Goal: Task Accomplishment & Management: Manage account settings

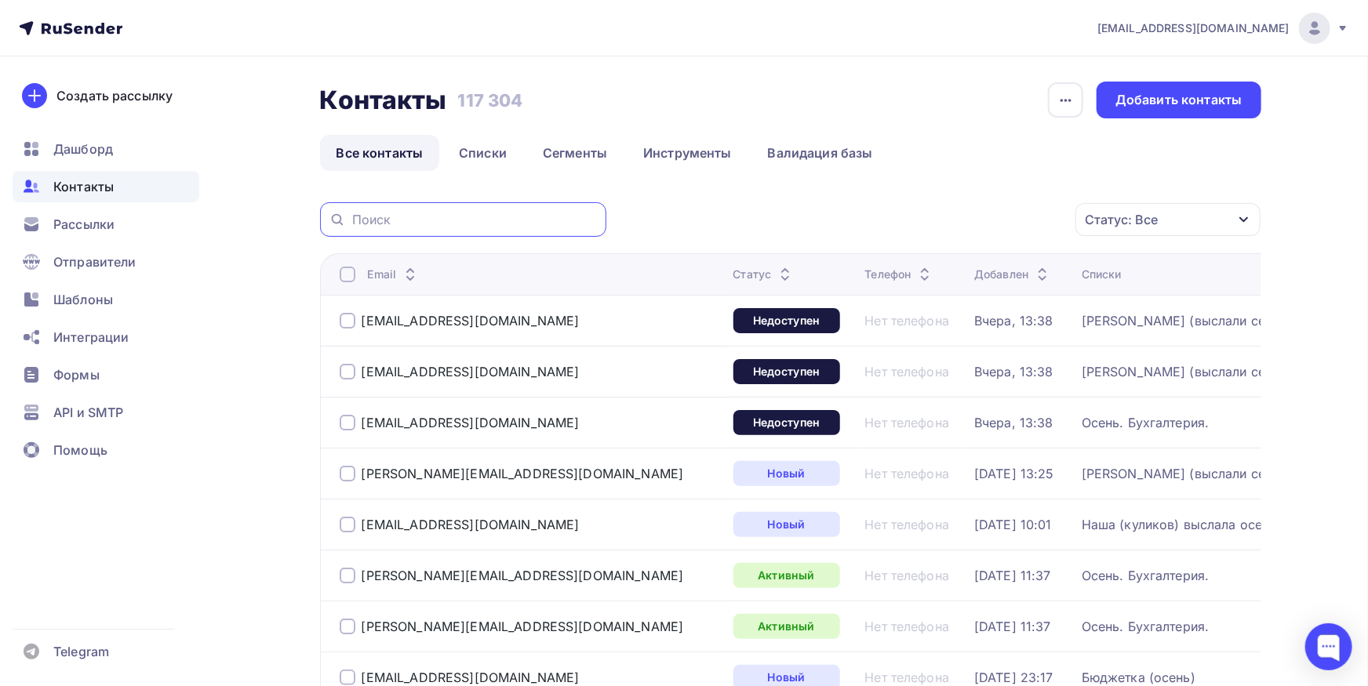
click at [418, 212] on input "text" at bounding box center [474, 219] width 245 height 17
paste input "buh@ictrade.spb.ru"
type input "buh@ictrade.spb.ru"
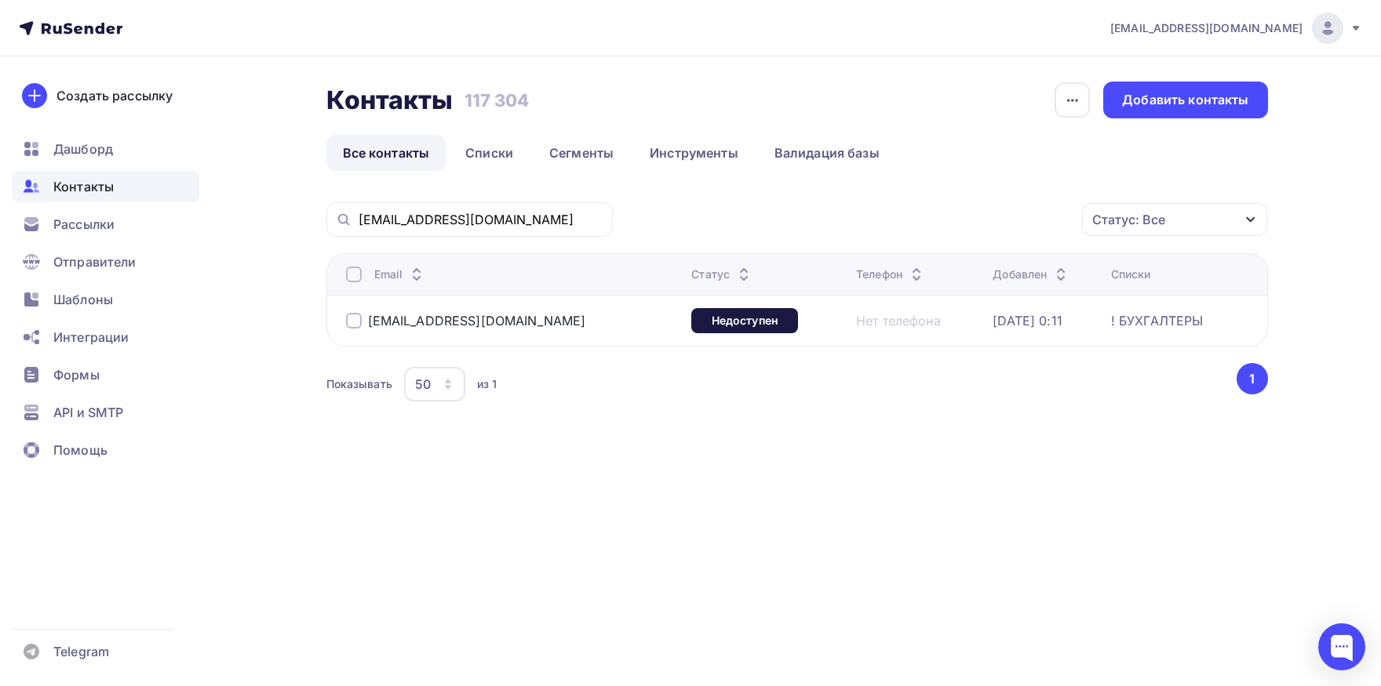
click at [351, 278] on div at bounding box center [354, 275] width 16 height 16
click at [353, 272] on div at bounding box center [354, 275] width 16 height 16
click at [948, 227] on div "Действие" at bounding box center [964, 220] width 207 height 31
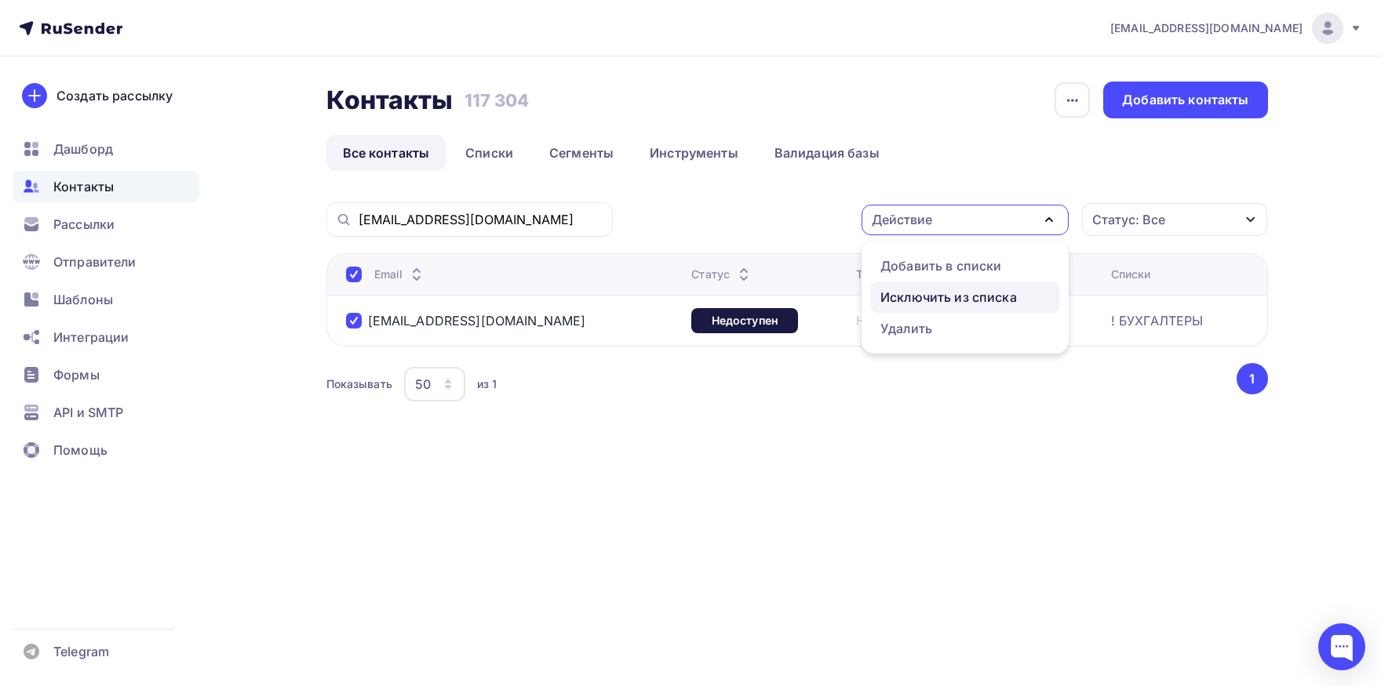
click at [940, 289] on div "Исключить из списка" at bounding box center [948, 297] width 136 height 19
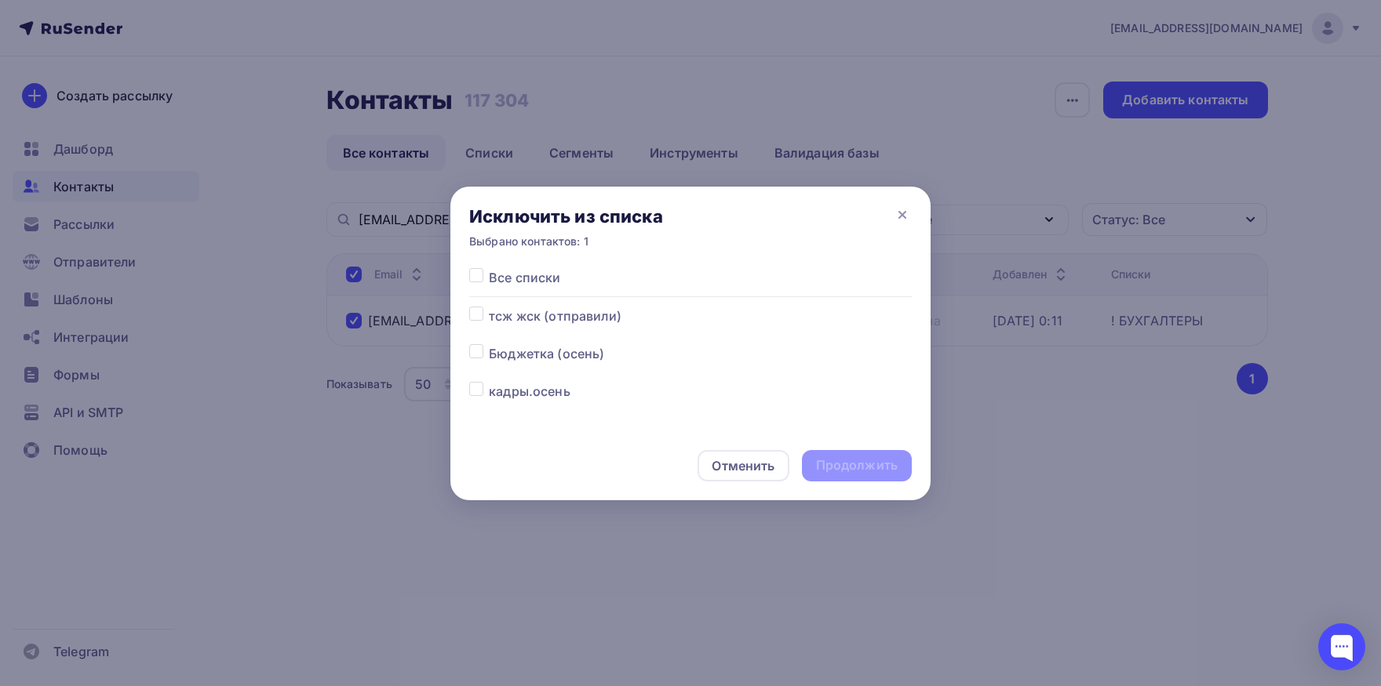
click at [489, 268] on label at bounding box center [489, 268] width 0 height 0
click at [471, 276] on input "checkbox" at bounding box center [476, 275] width 14 height 14
checkbox input "true"
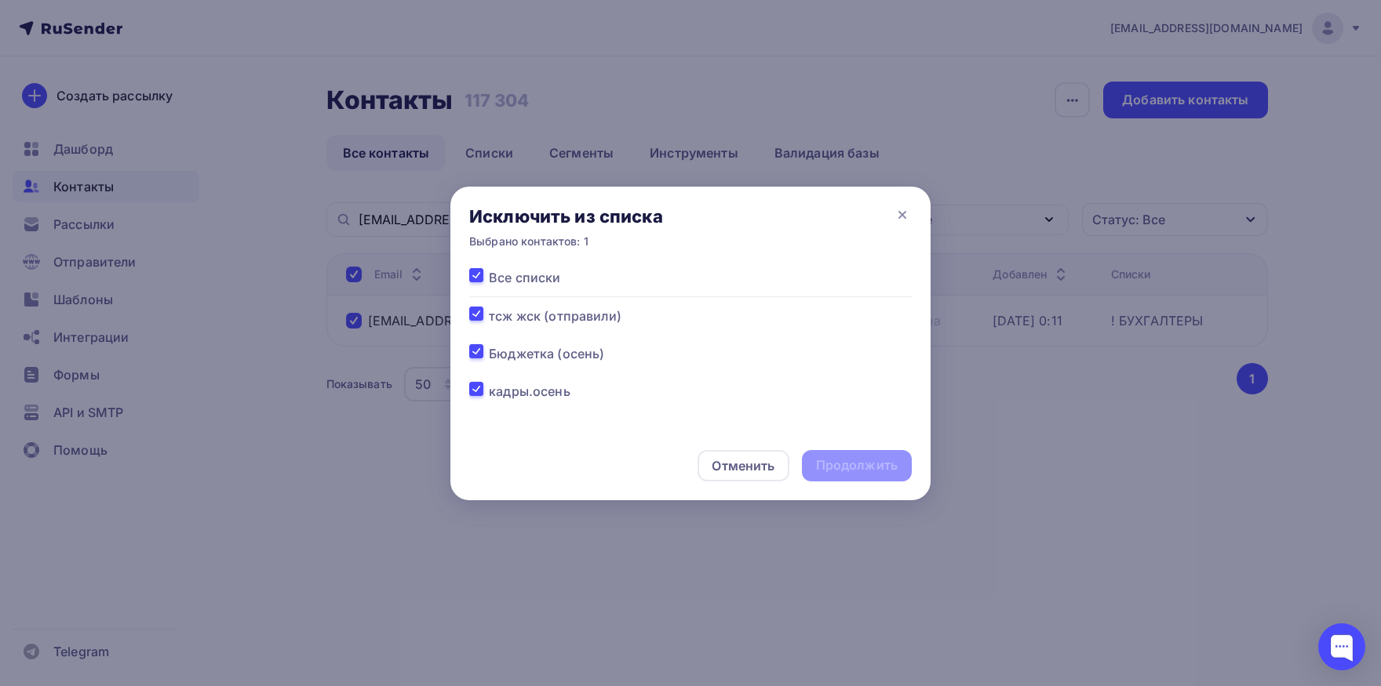
checkbox input "true"
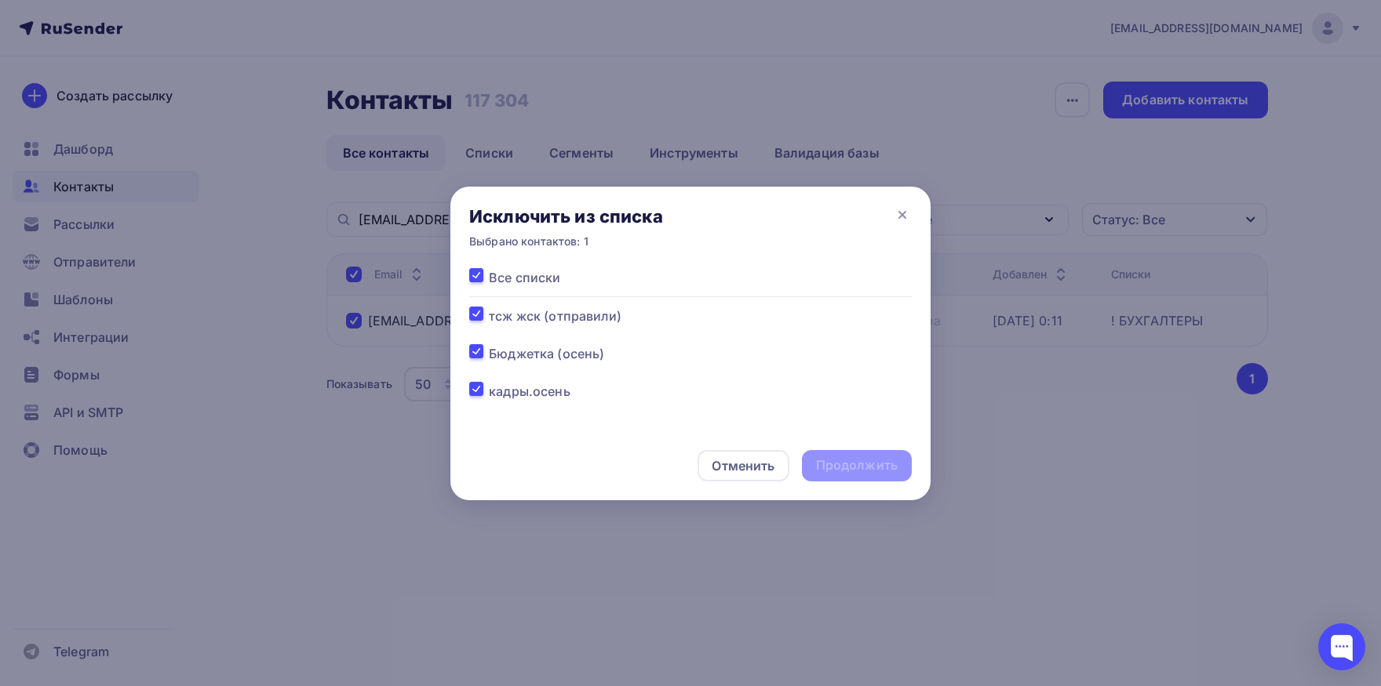
checkbox input "true"
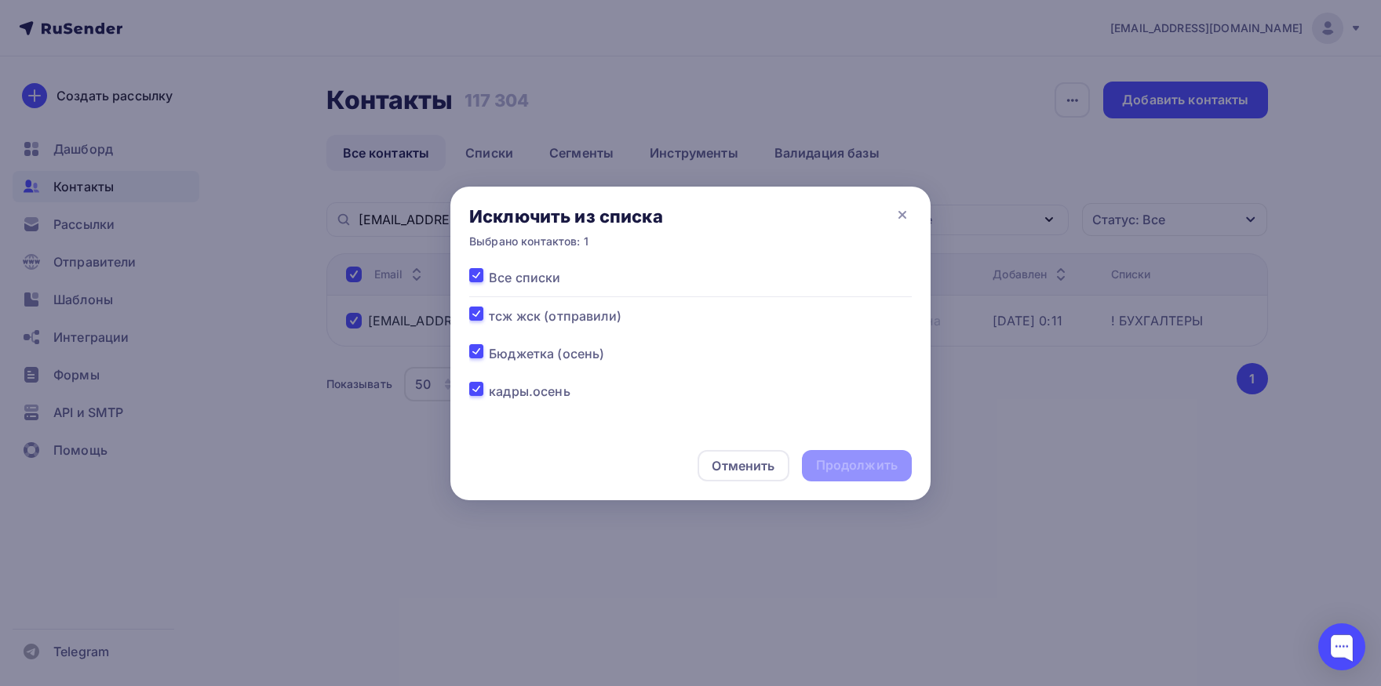
checkbox input "true"
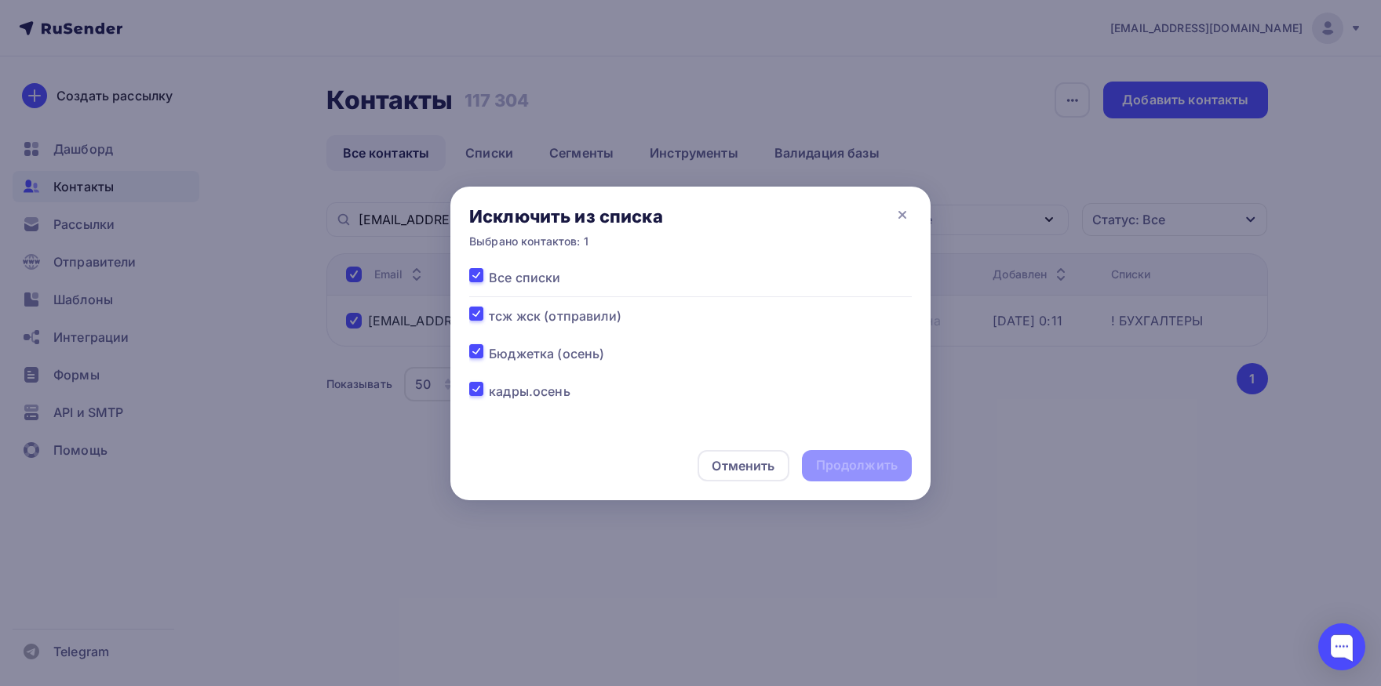
checkbox input "true"
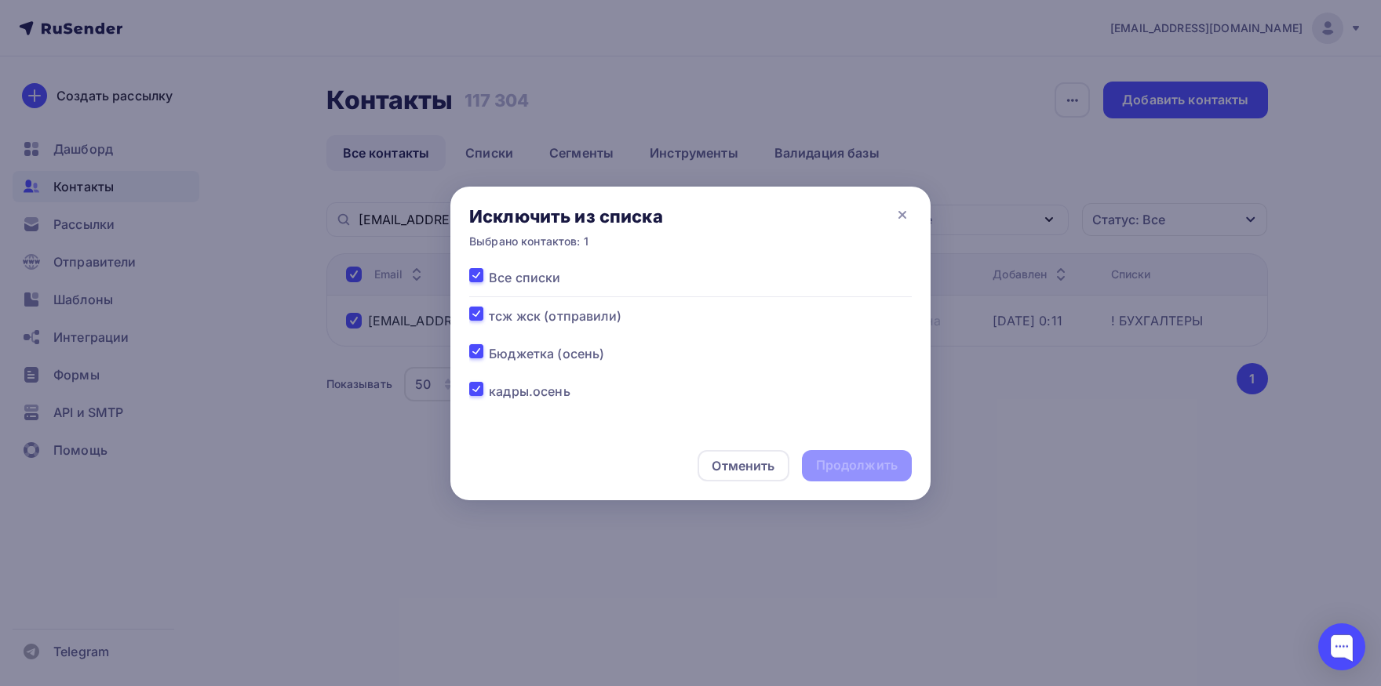
checkbox input "true"
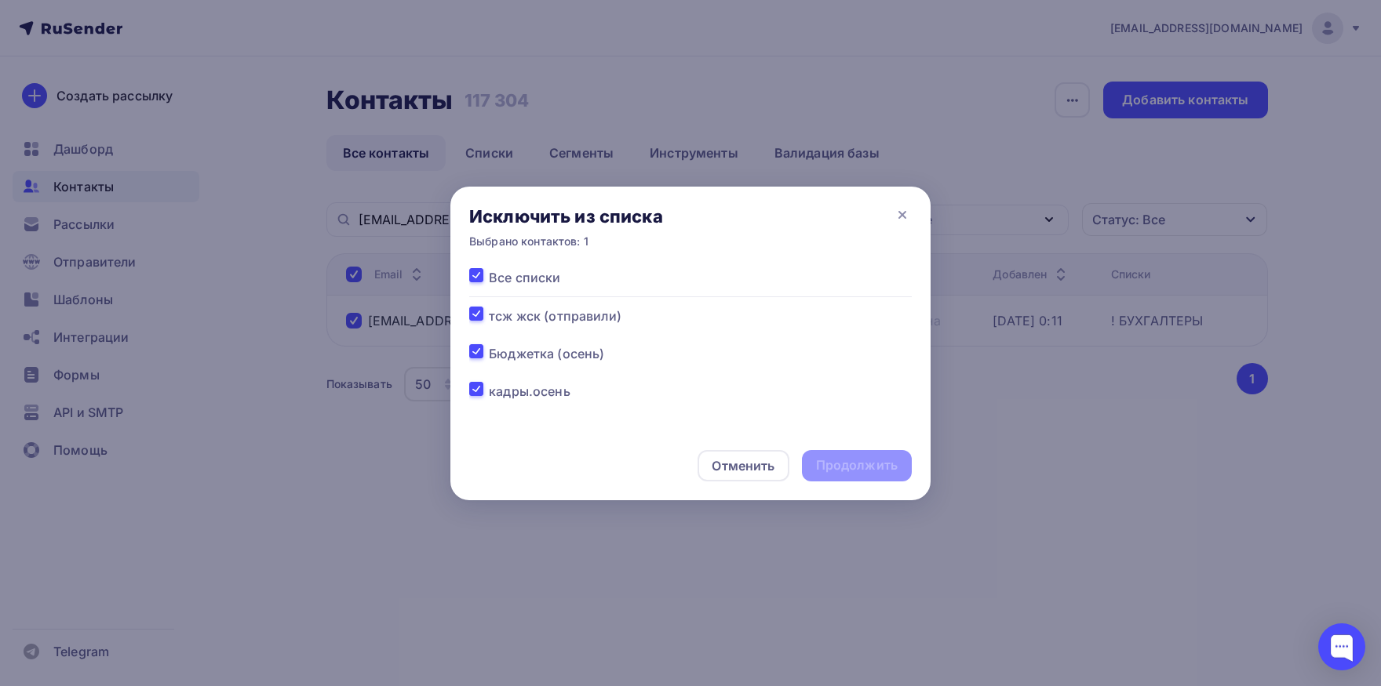
checkbox input "true"
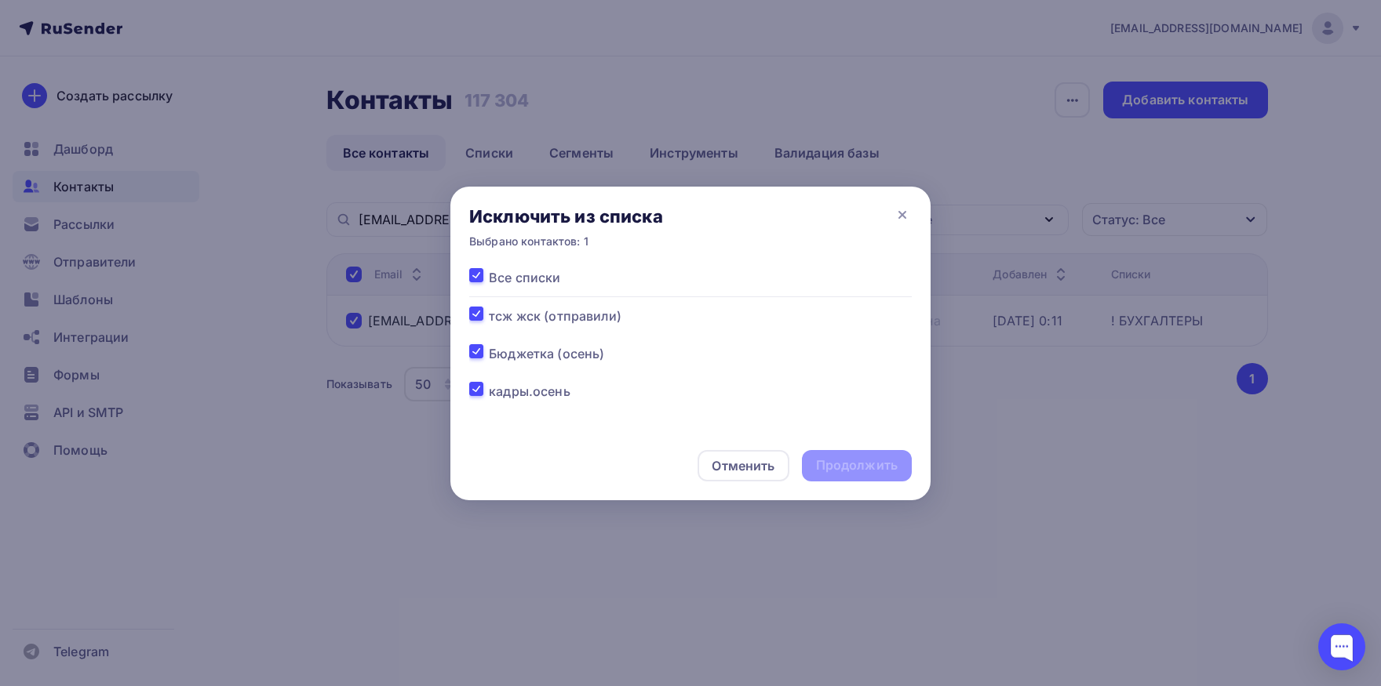
checkbox input "true"
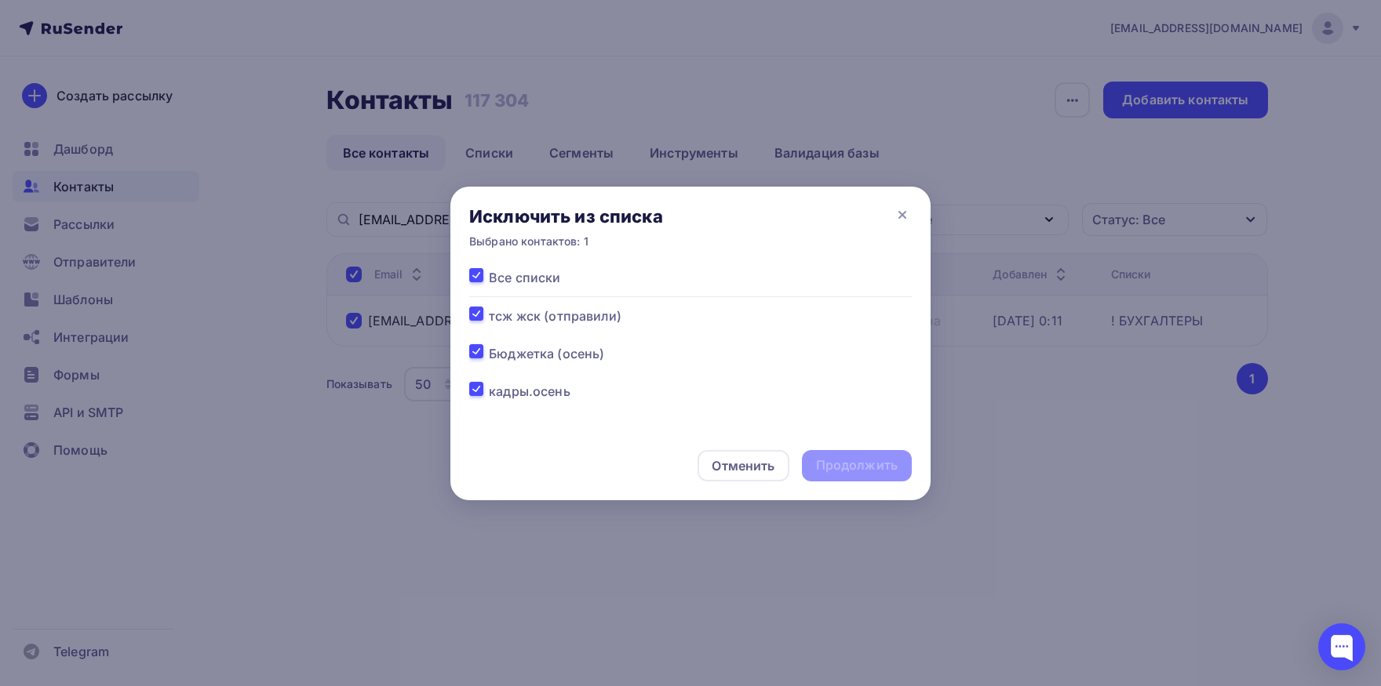
checkbox input "true"
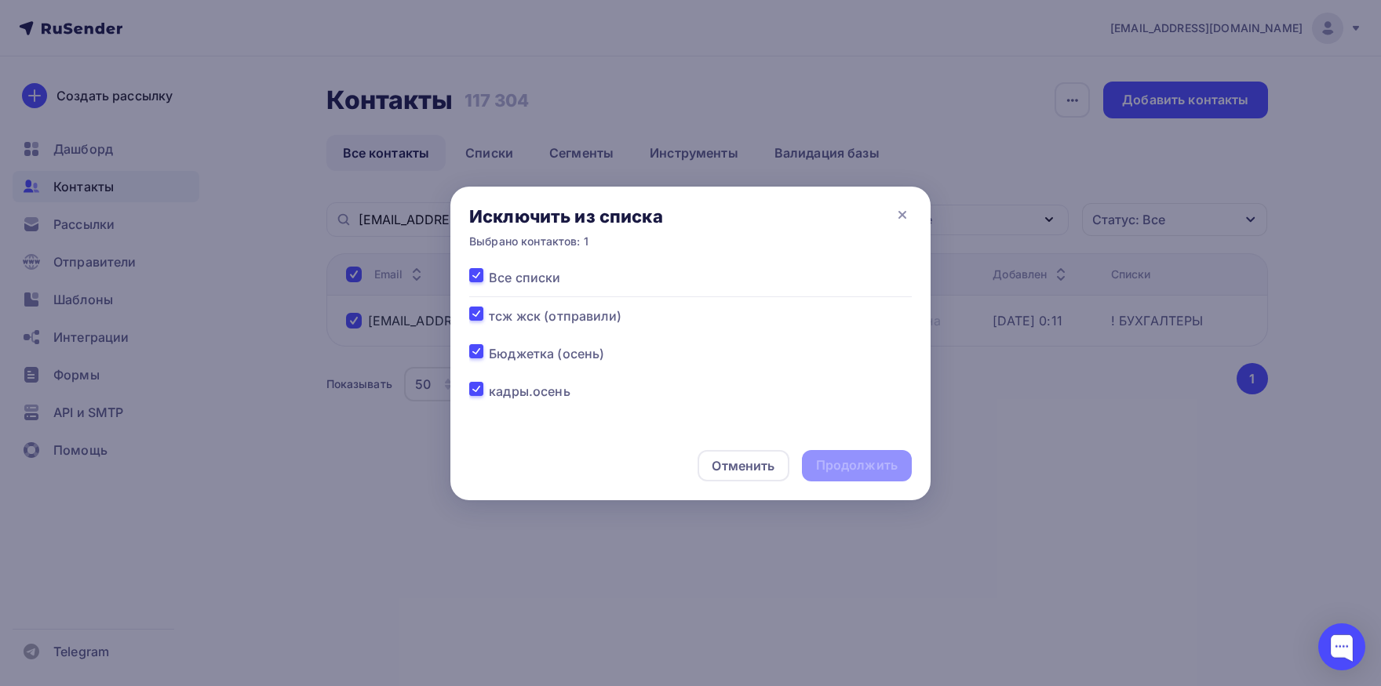
checkbox input "true"
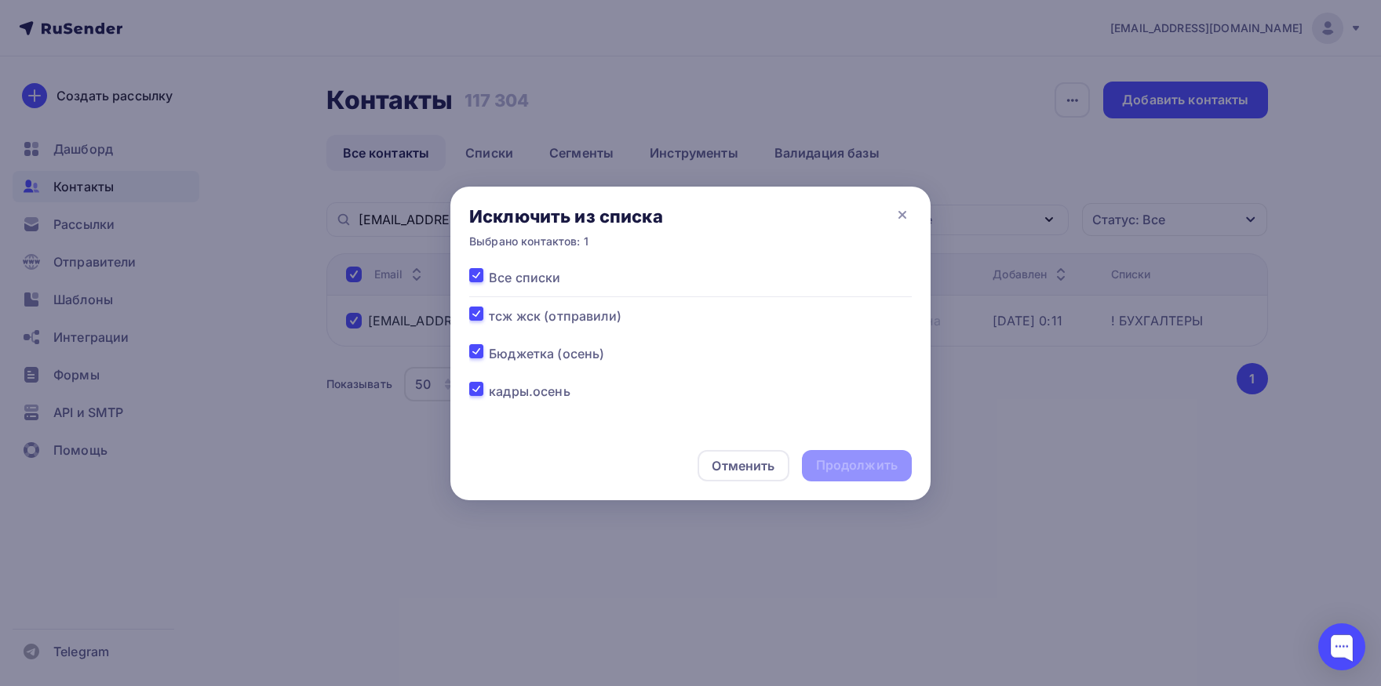
checkbox input "true"
click at [823, 469] on div "Продолжить" at bounding box center [857, 466] width 82 height 18
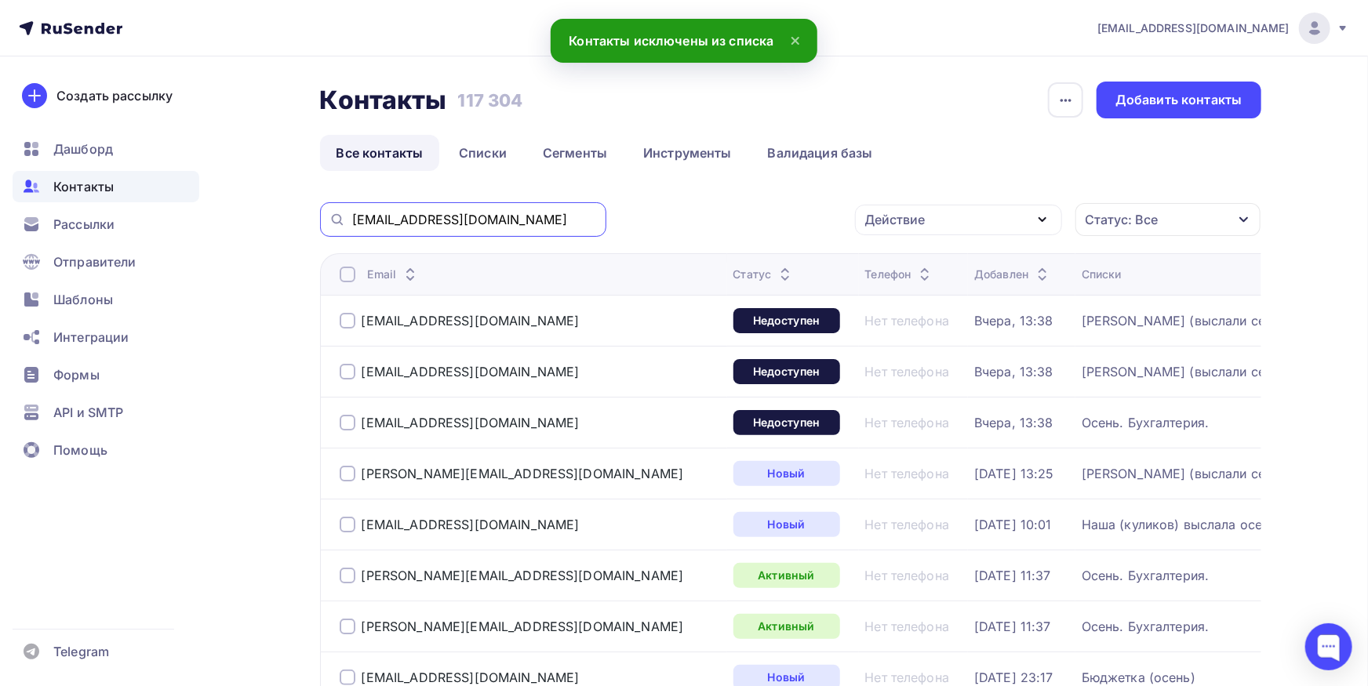
click at [509, 213] on input "buh@ictrade.spb.ru" at bounding box center [474, 219] width 245 height 17
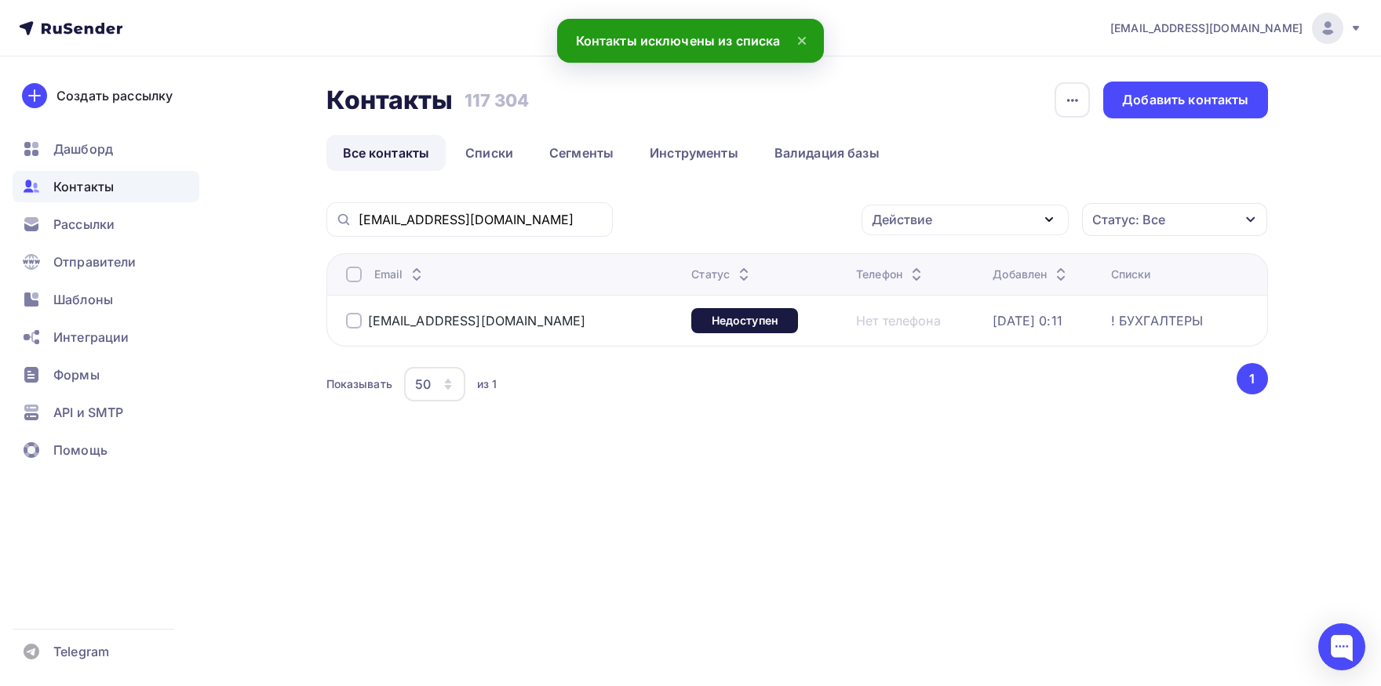
click at [350, 281] on div at bounding box center [354, 275] width 16 height 16
drag, startPoint x: 973, startPoint y: 221, endPoint x: 962, endPoint y: 264, distance: 43.8
click at [972, 224] on div "Действие" at bounding box center [964, 220] width 207 height 31
click at [957, 274] on div "Добавить в списки" at bounding box center [940, 266] width 121 height 19
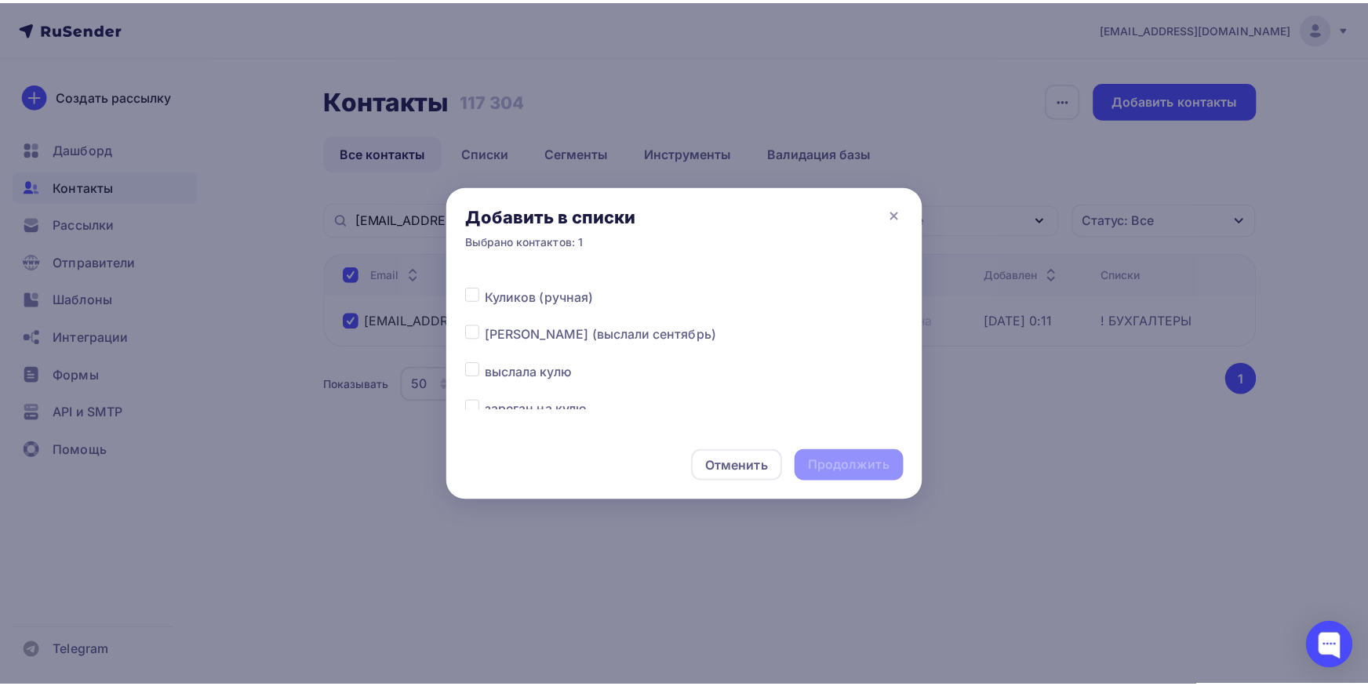
scroll to position [164, 0]
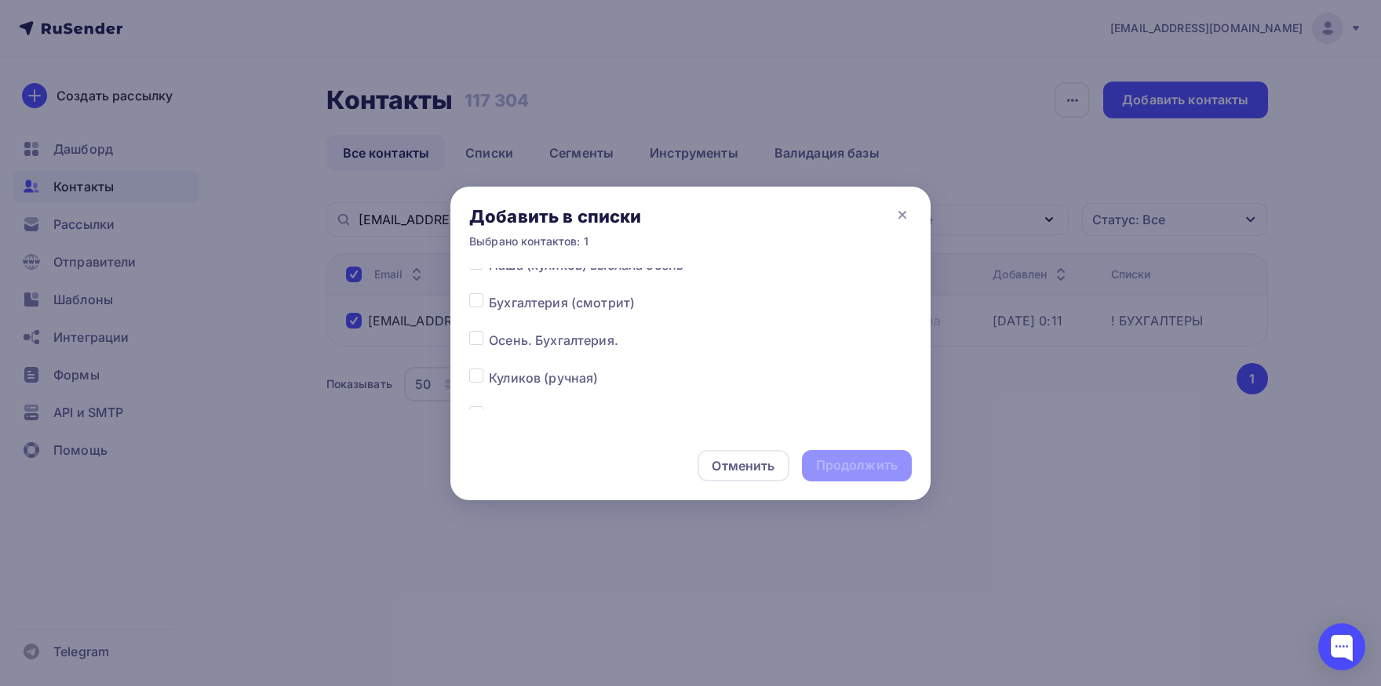
click at [489, 331] on label at bounding box center [489, 331] width 0 height 0
click at [482, 345] on input "checkbox" at bounding box center [476, 338] width 14 height 14
checkbox input "true"
click at [877, 471] on div "Продолжить" at bounding box center [857, 466] width 82 height 18
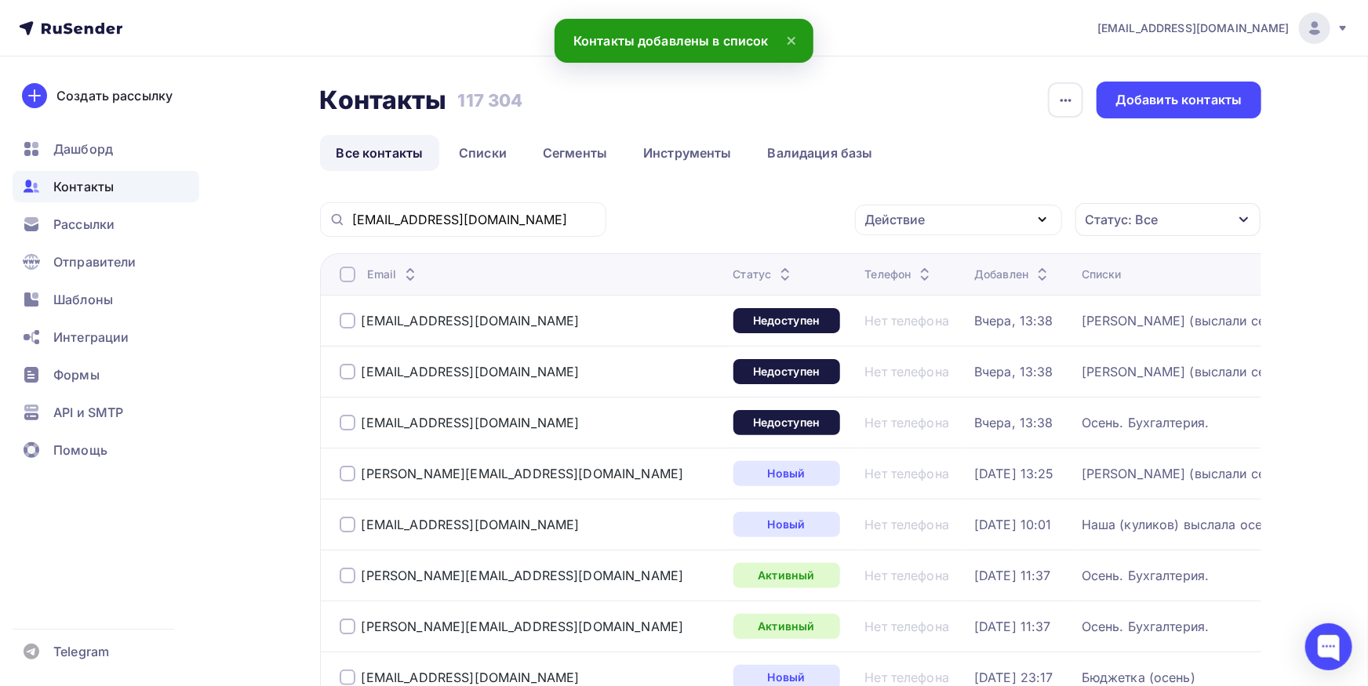
scroll to position [0, 0]
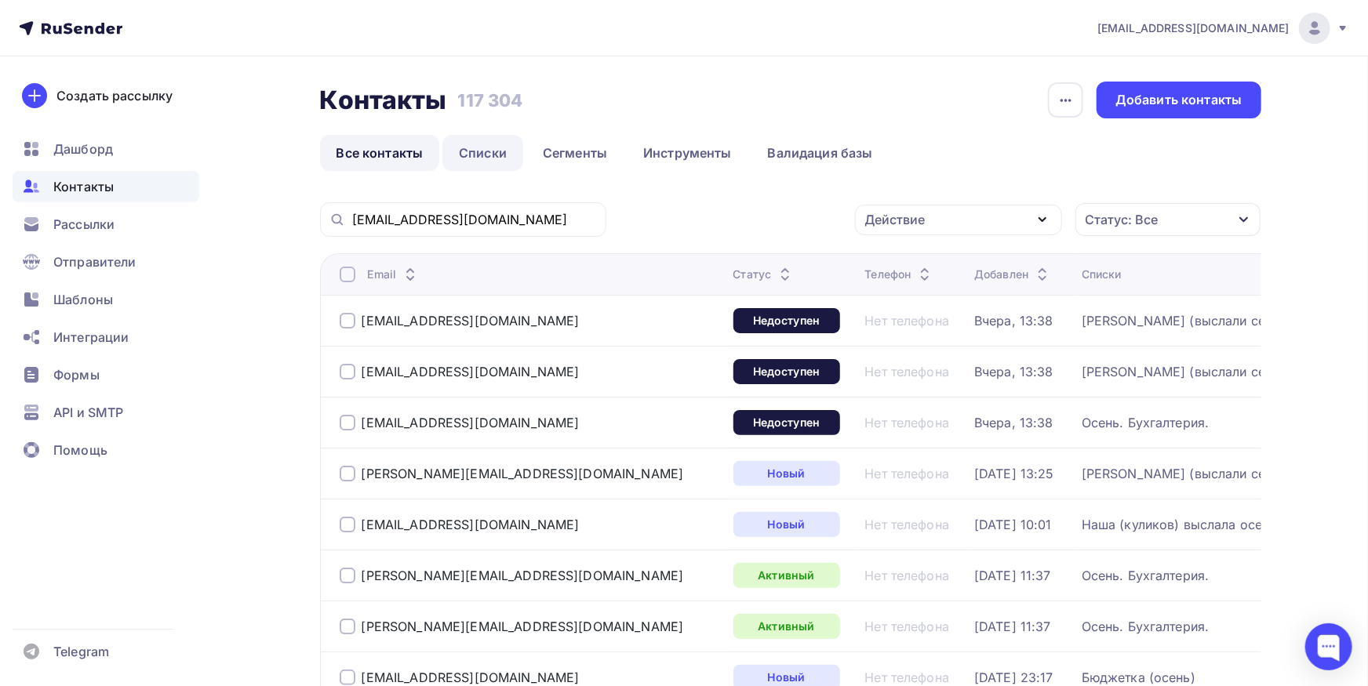
click at [480, 155] on link "Списки" at bounding box center [482, 153] width 81 height 36
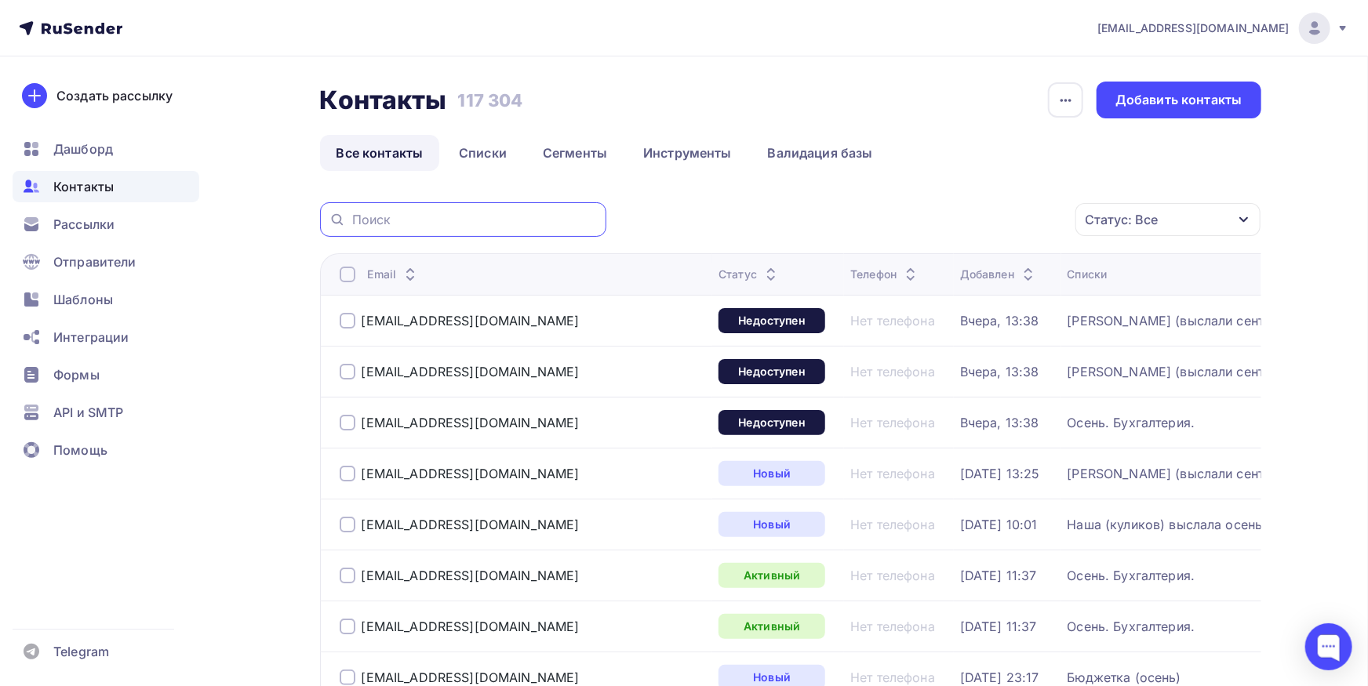
click at [532, 221] on input "text" at bounding box center [474, 219] width 245 height 17
paste input "[EMAIL_ADDRESS][DOMAIN_NAME]"
type input "[EMAIL_ADDRESS][DOMAIN_NAME]"
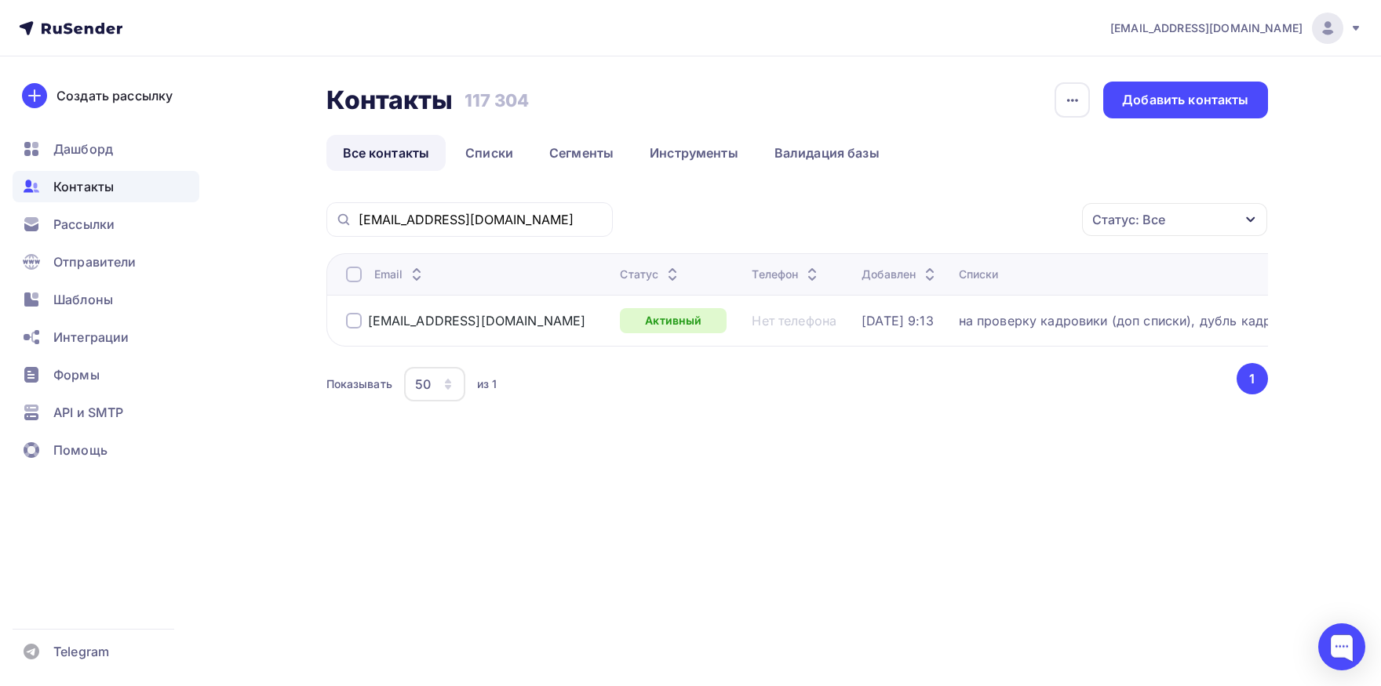
click at [351, 273] on div at bounding box center [354, 275] width 16 height 16
click at [507, 218] on input "[EMAIL_ADDRESS][DOMAIN_NAME]" at bounding box center [480, 219] width 245 height 17
click at [497, 165] on link "Списки" at bounding box center [489, 153] width 81 height 36
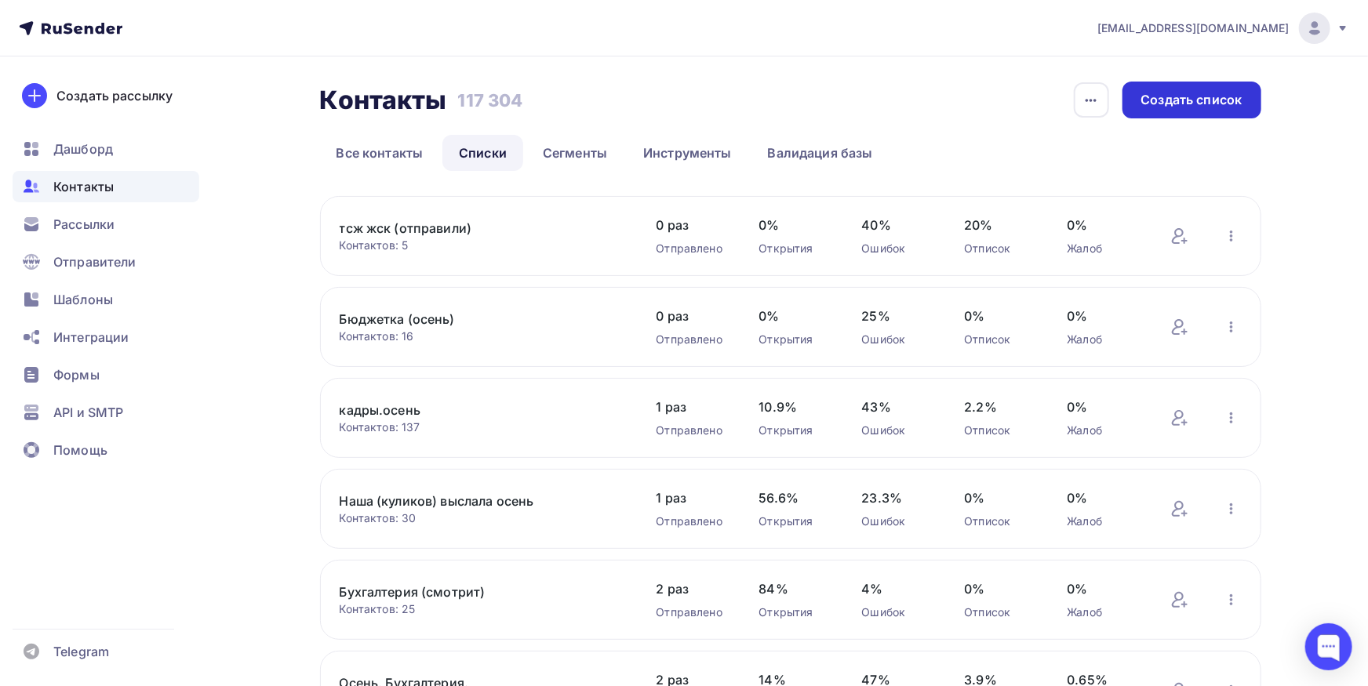
click at [1157, 107] on div "Создать список" at bounding box center [1191, 100] width 101 height 18
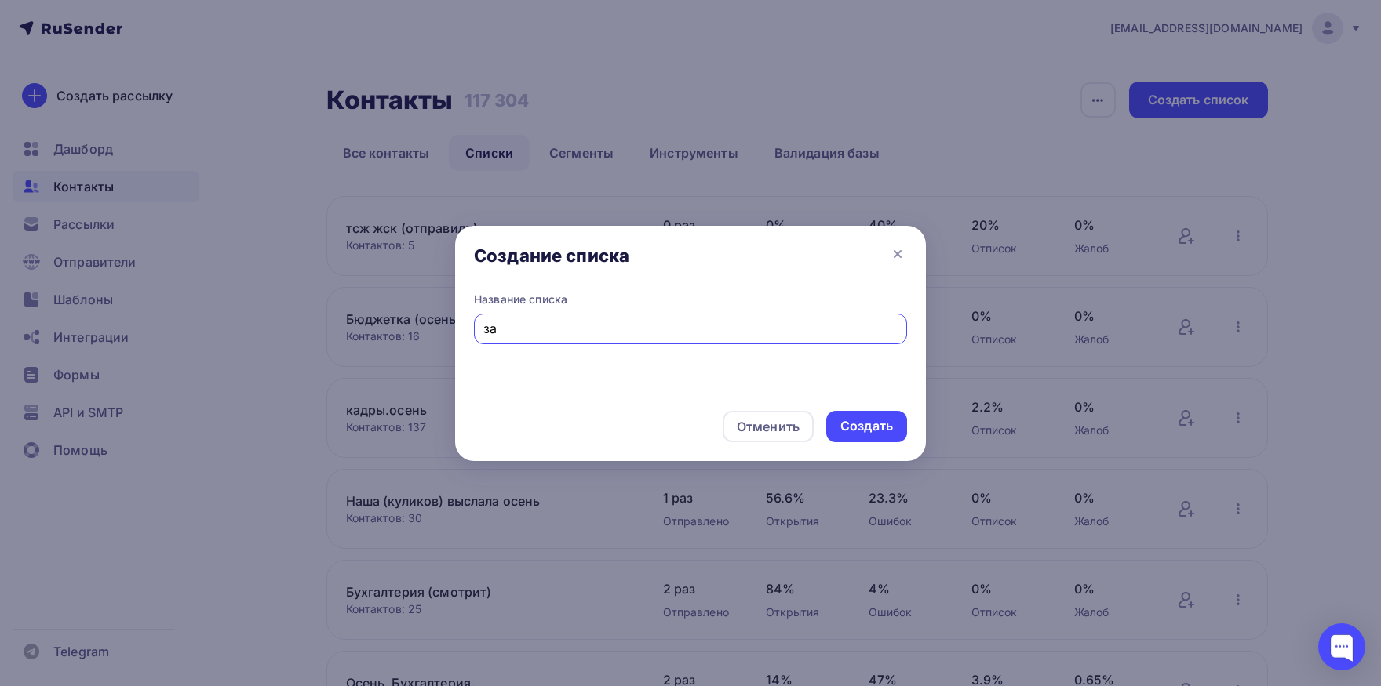
type input "з"
type input "к"
type input "Регистрация кадры"
drag, startPoint x: 889, startPoint y: 431, endPoint x: 892, endPoint y: 456, distance: 25.3
click at [889, 430] on div "Создать" at bounding box center [866, 426] width 53 height 18
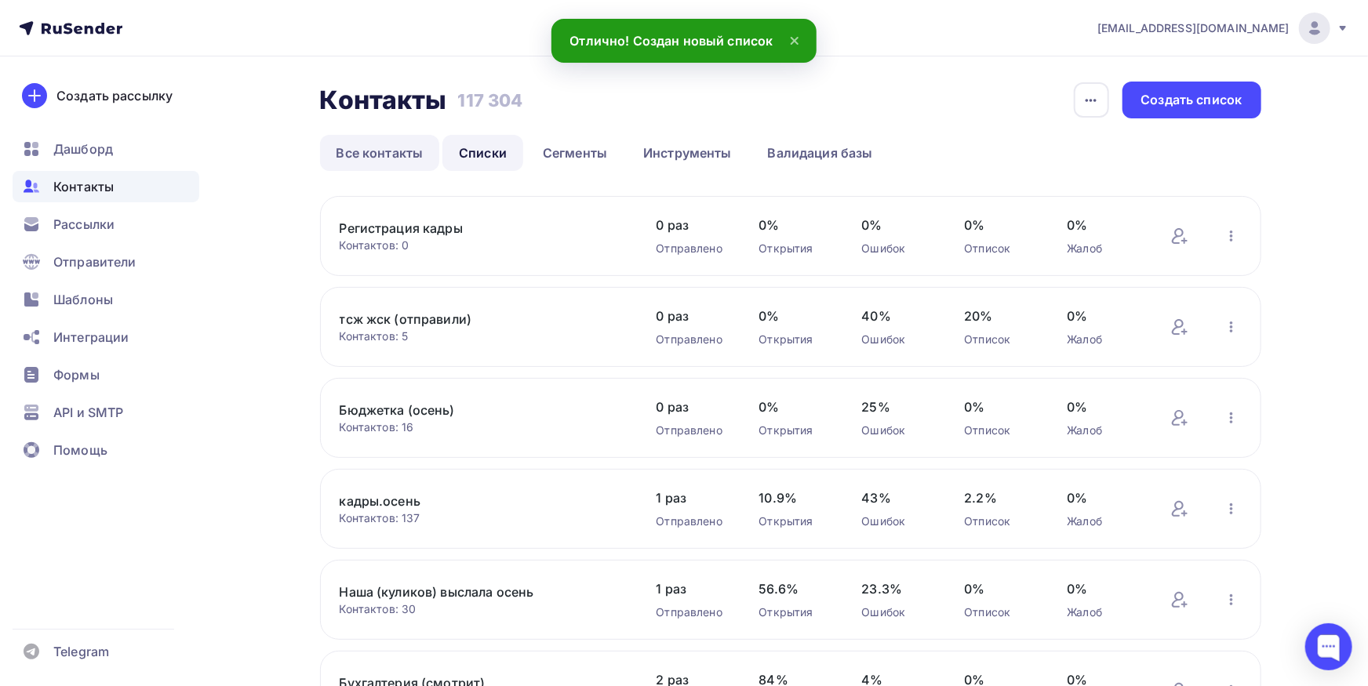
click at [367, 150] on link "Все контакты" at bounding box center [380, 153] width 120 height 36
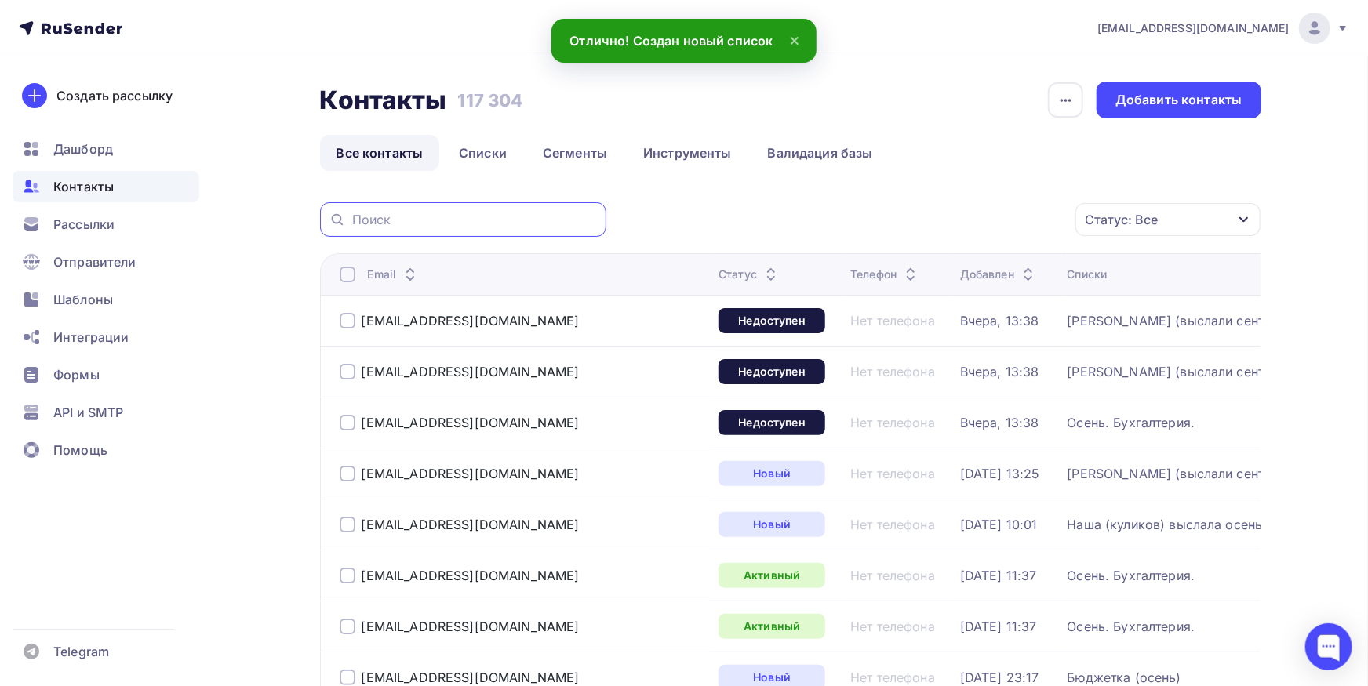
click at [479, 222] on input "text" at bounding box center [474, 219] width 245 height 17
paste input "[EMAIL_ADDRESS][DOMAIN_NAME]"
type input "[EMAIL_ADDRESS][DOMAIN_NAME]"
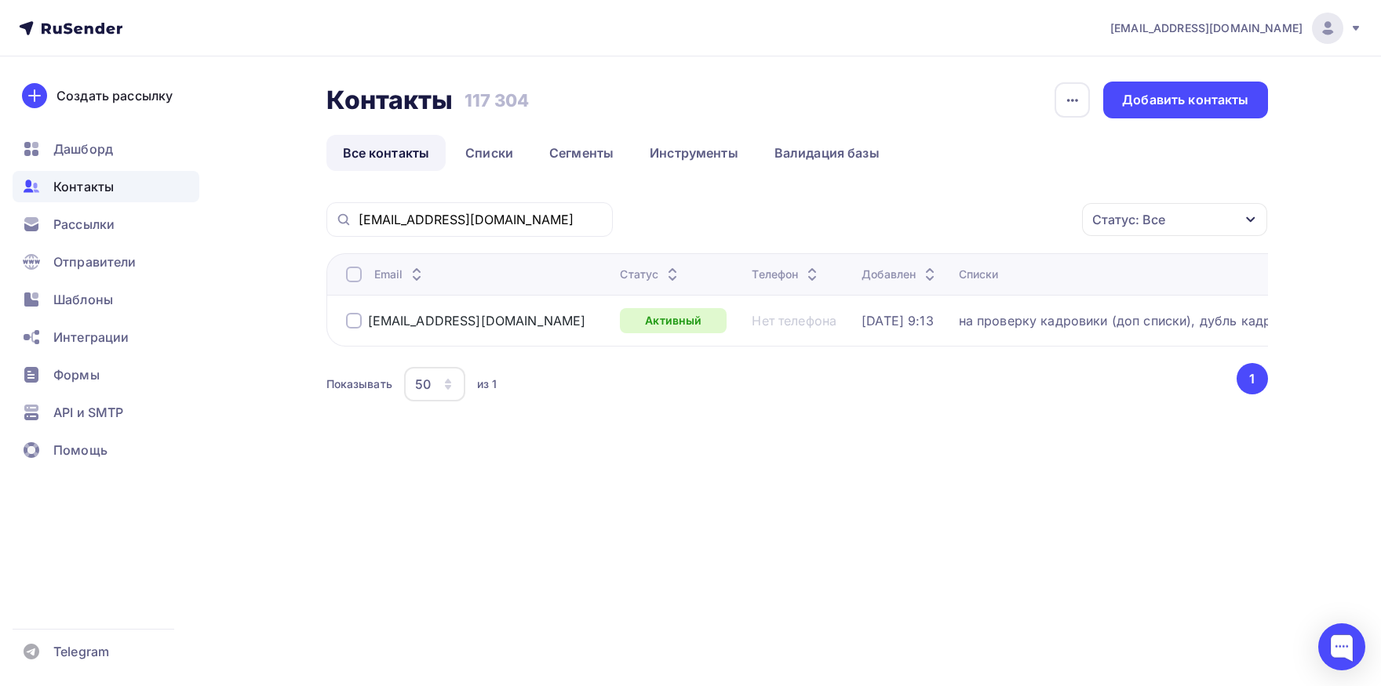
click at [352, 277] on div at bounding box center [354, 275] width 16 height 16
click at [912, 217] on div "Действие" at bounding box center [902, 219] width 60 height 19
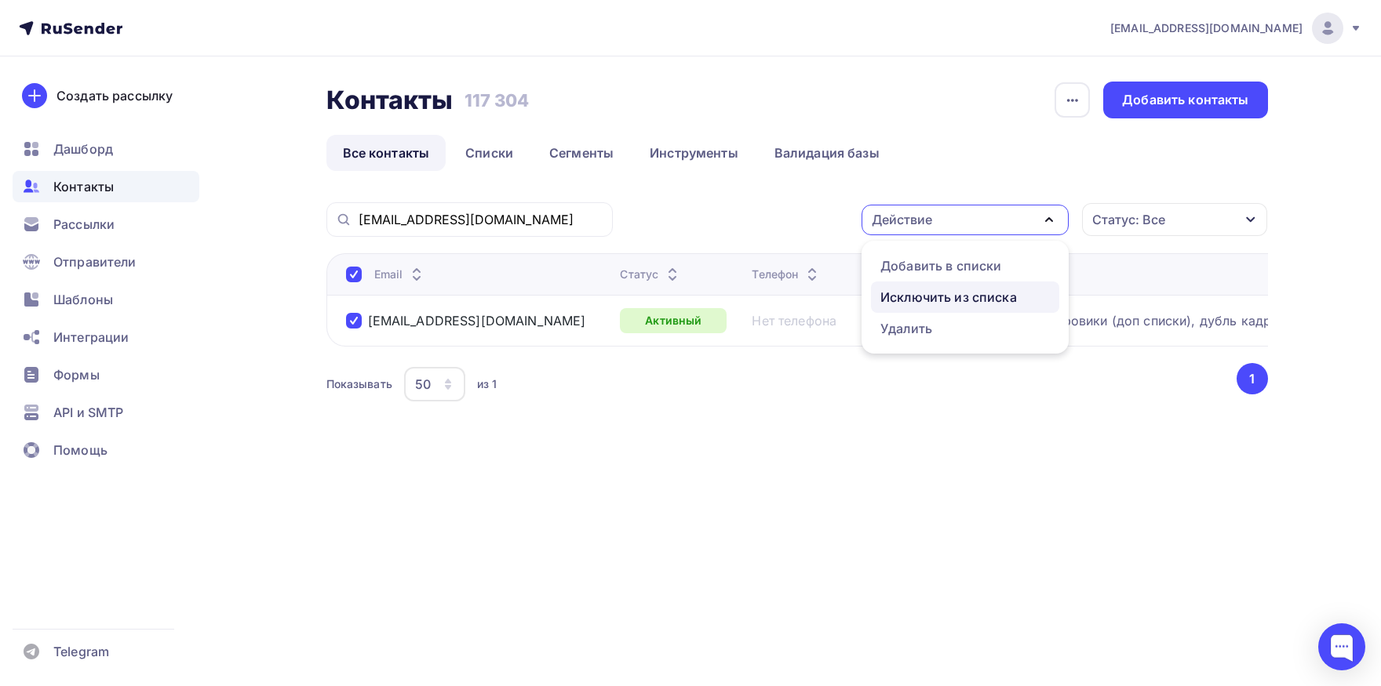
click at [912, 301] on div "Исключить из списка" at bounding box center [948, 297] width 136 height 19
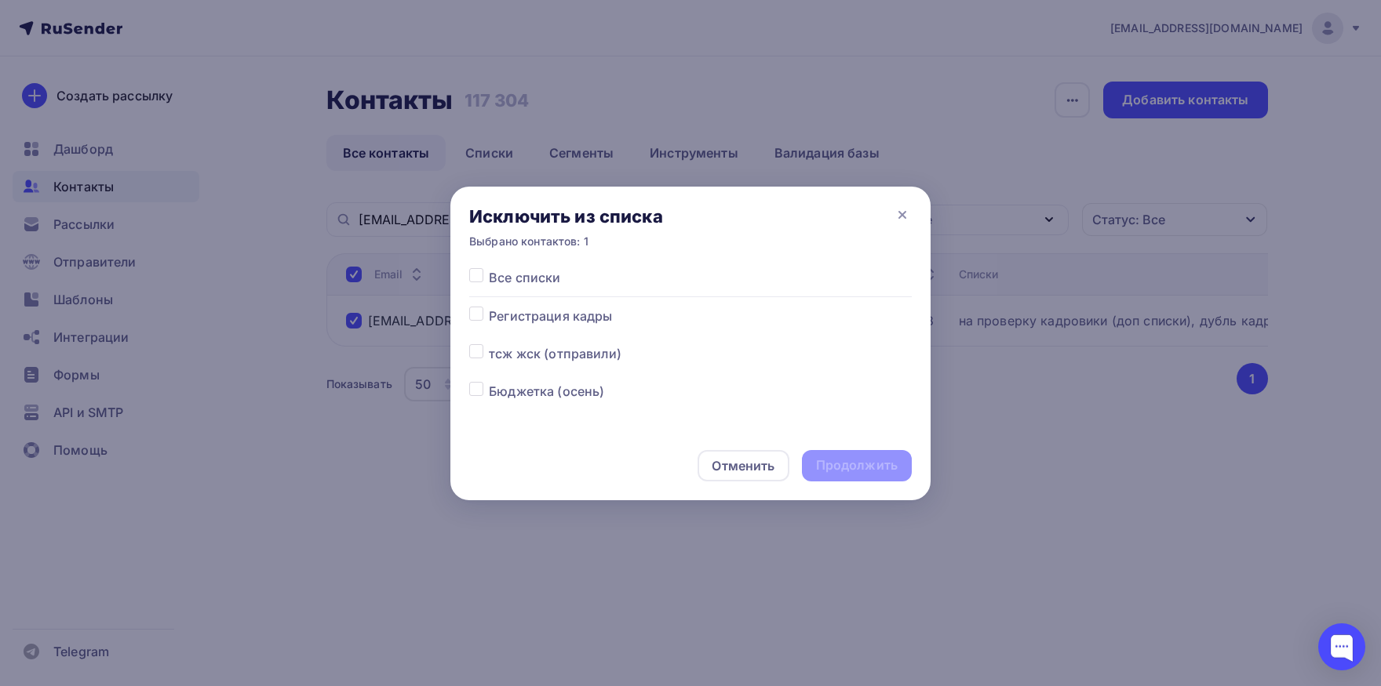
click at [489, 268] on label at bounding box center [489, 268] width 0 height 0
click at [476, 273] on input "checkbox" at bounding box center [476, 275] width 14 height 14
checkbox input "true"
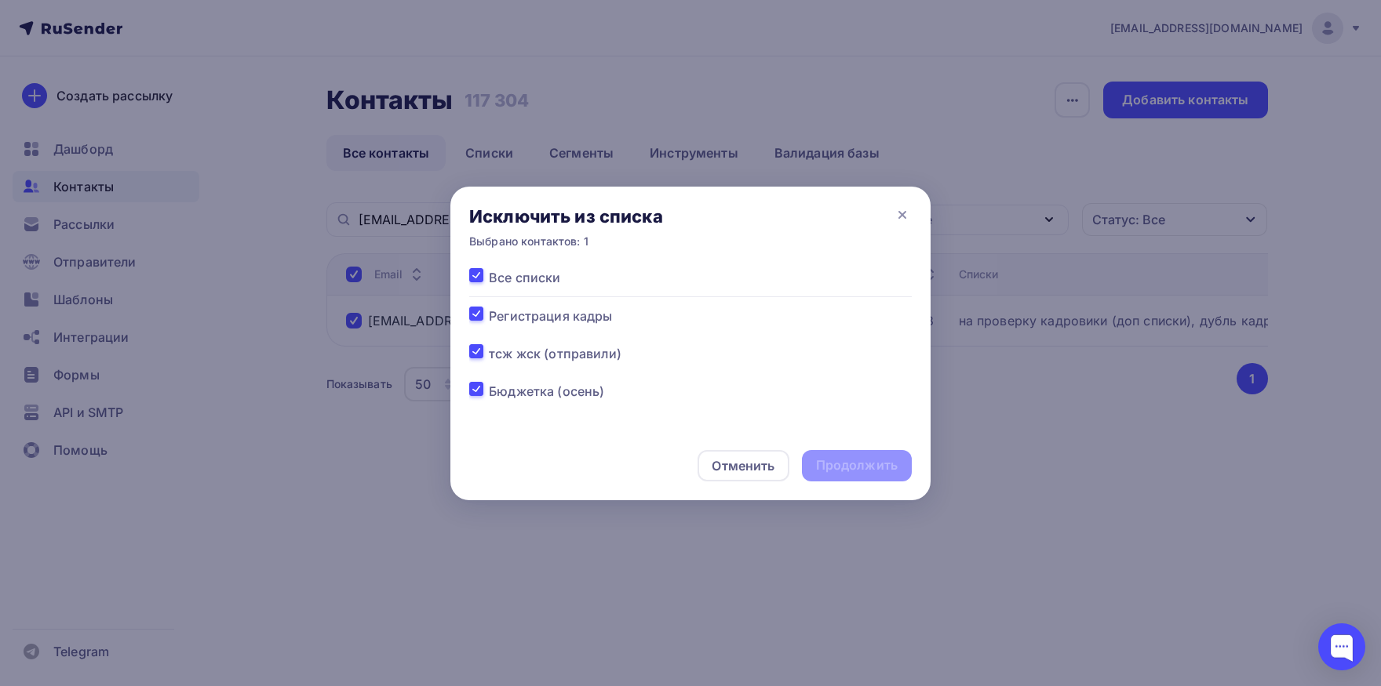
checkbox input "true"
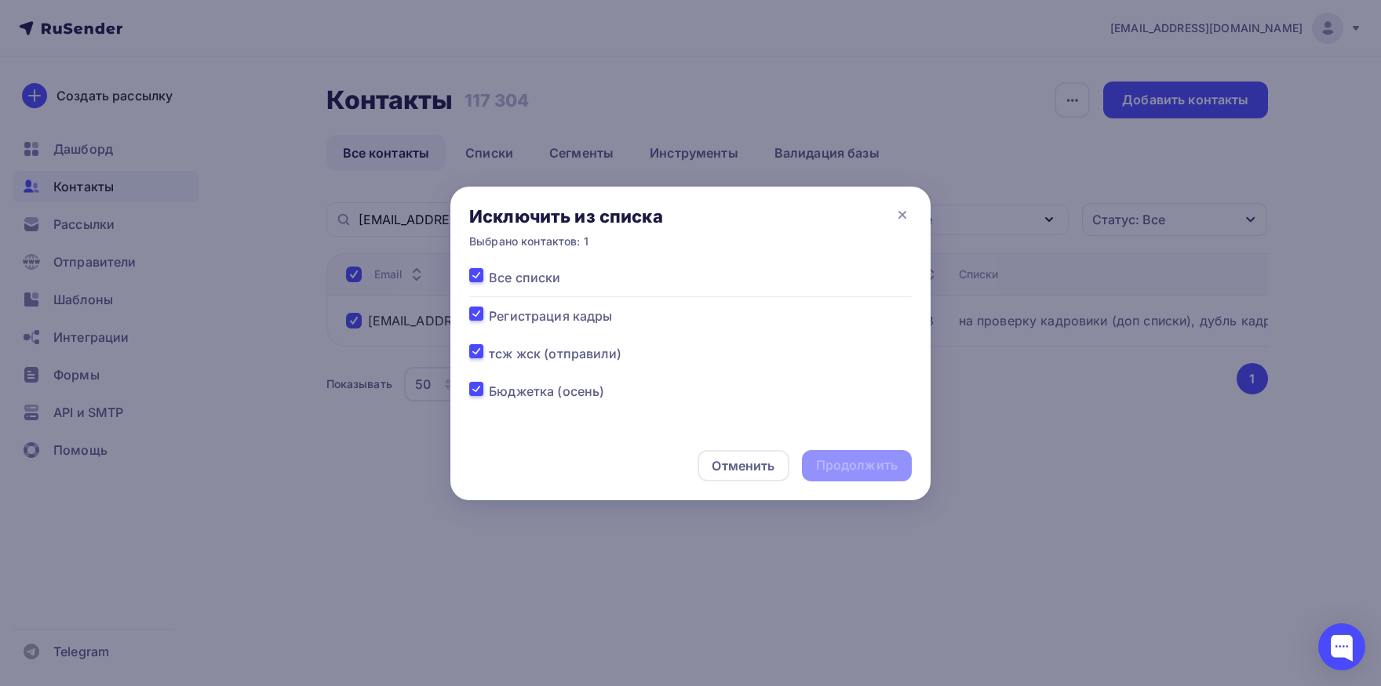
checkbox input "true"
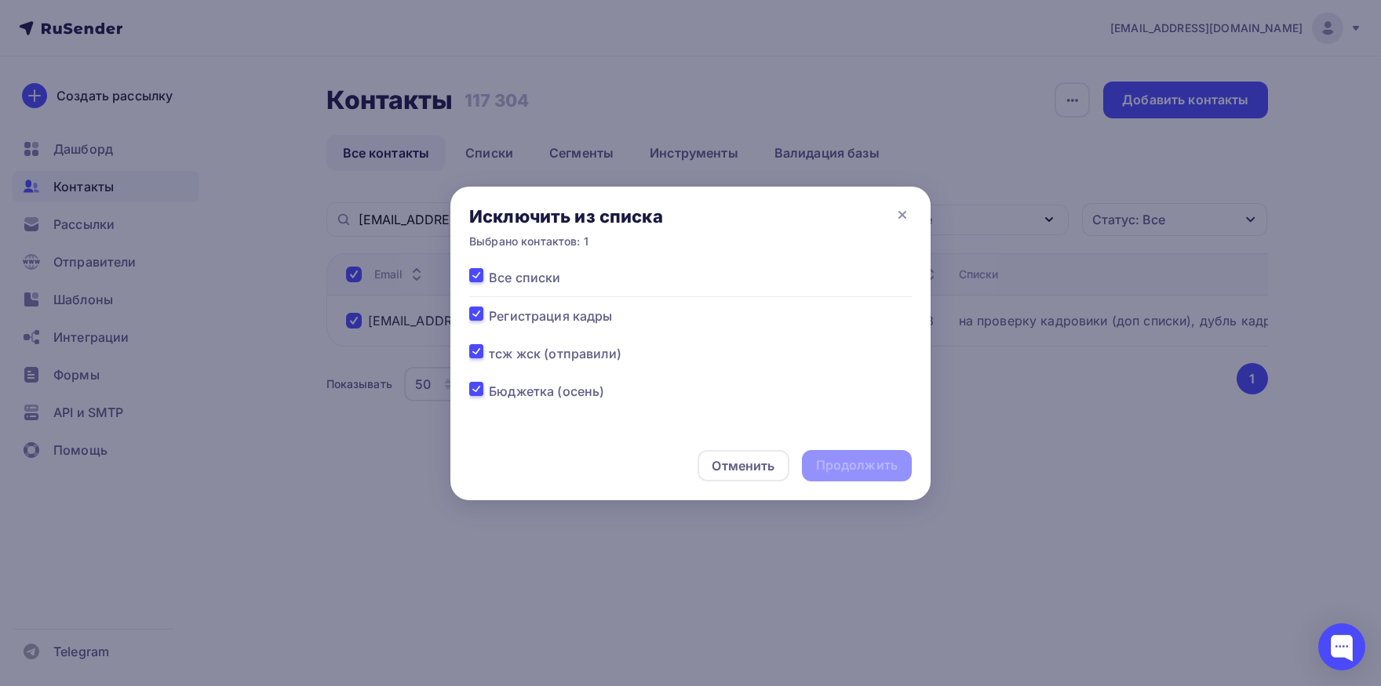
checkbox input "true"
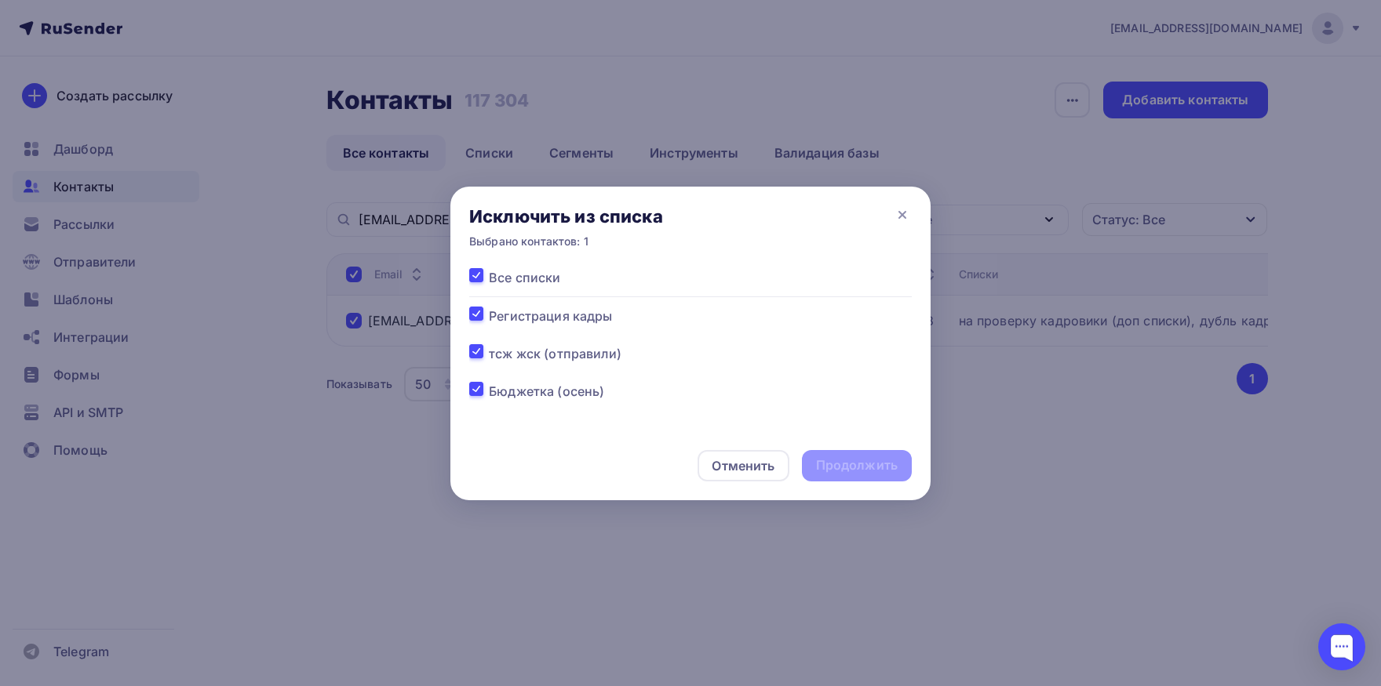
checkbox input "true"
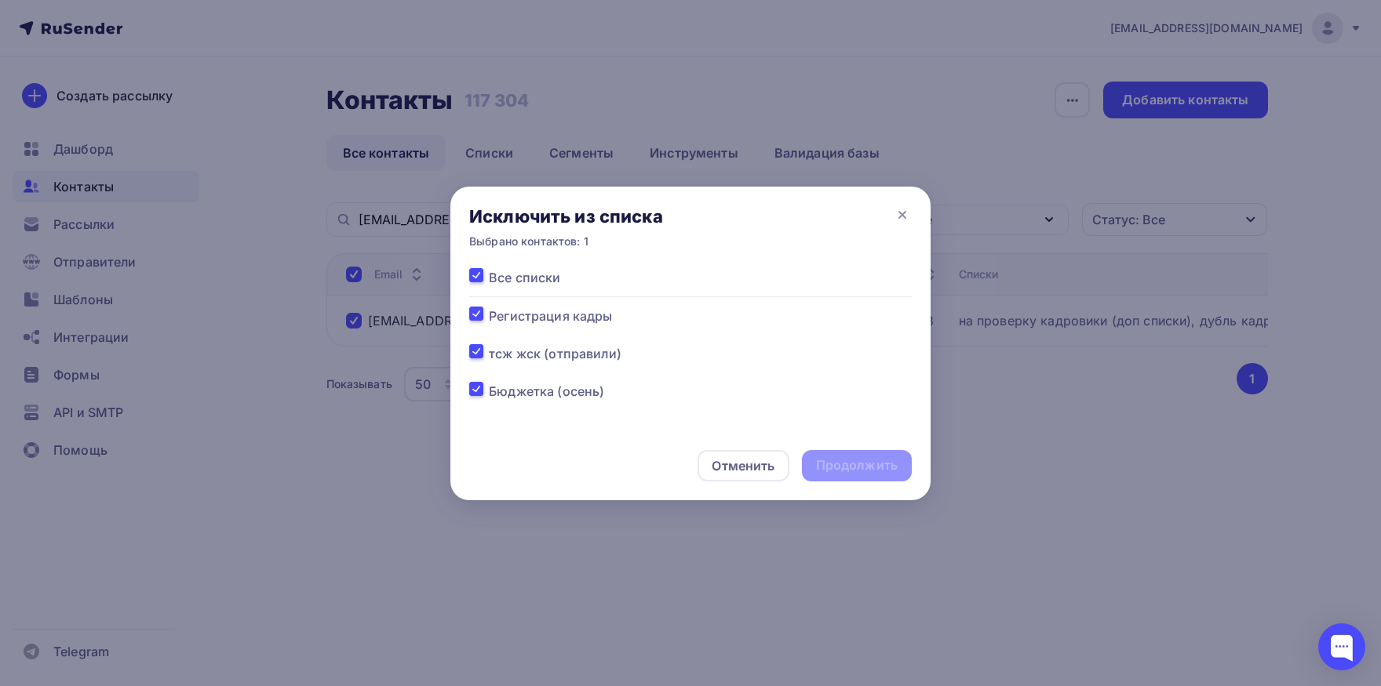
checkbox input "true"
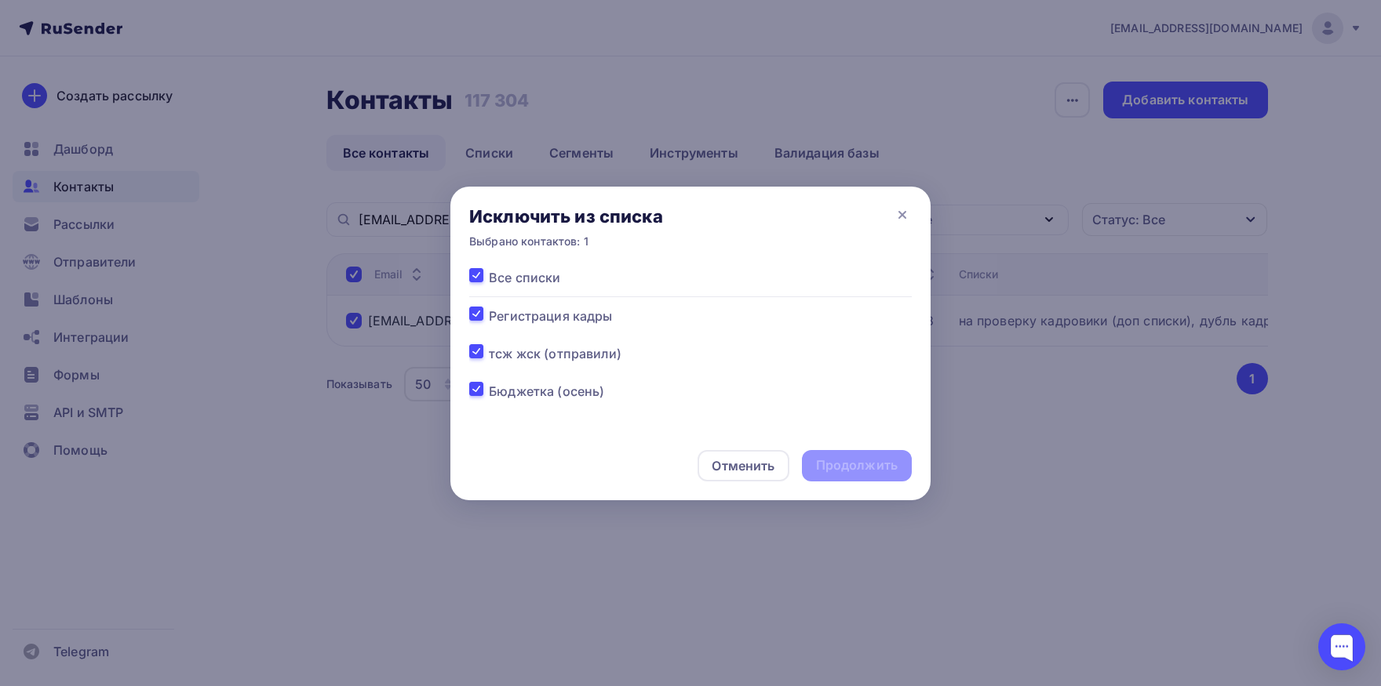
checkbox input "true"
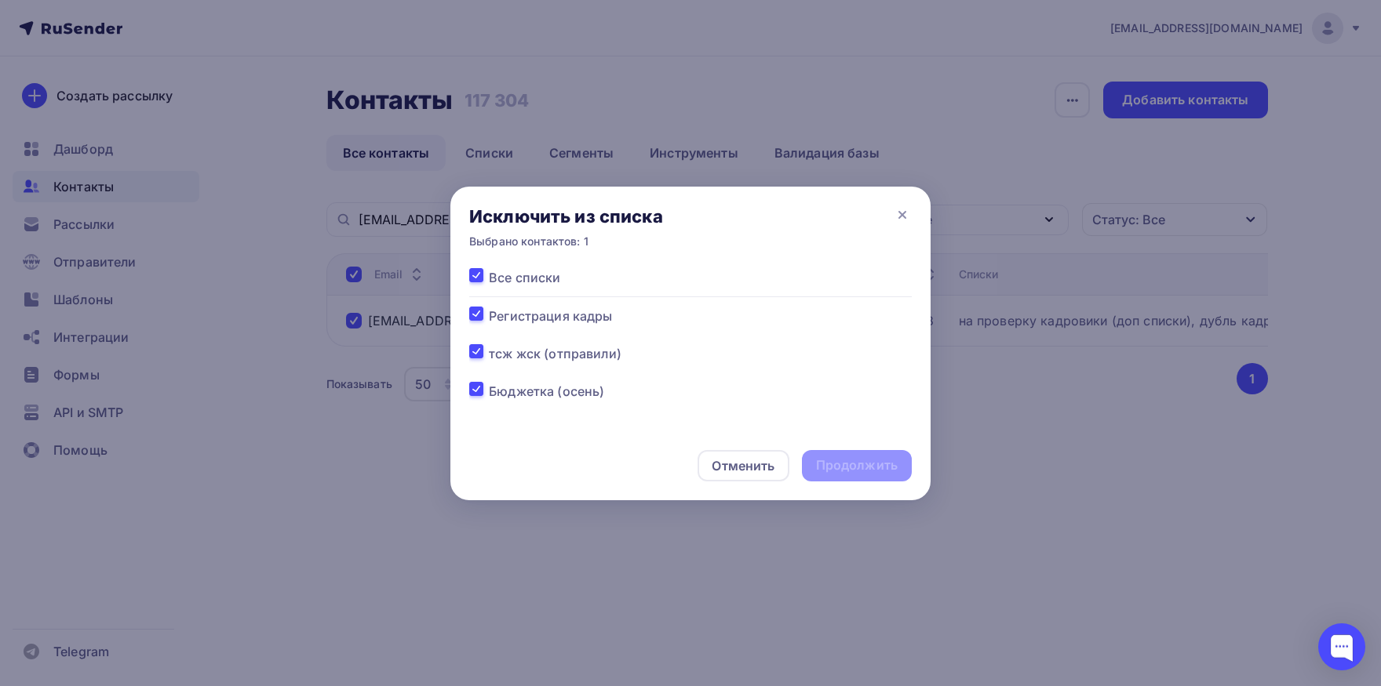
checkbox input "true"
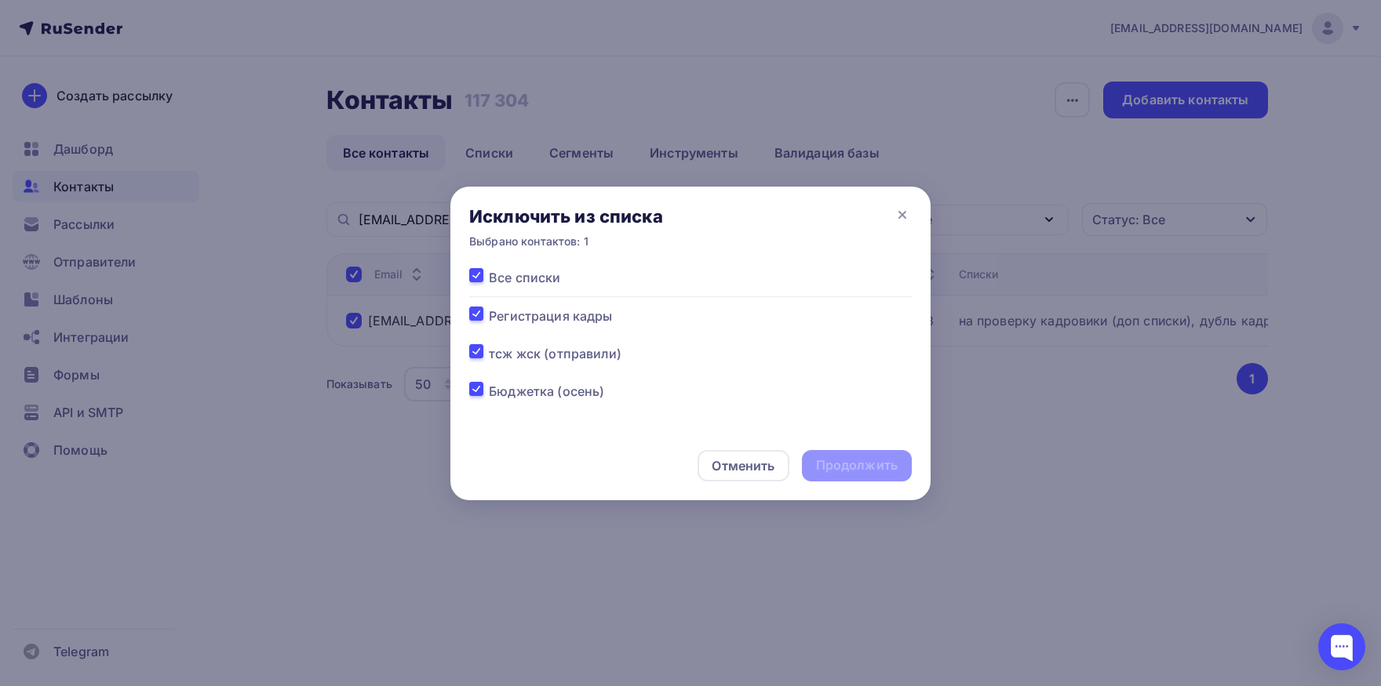
checkbox input "true"
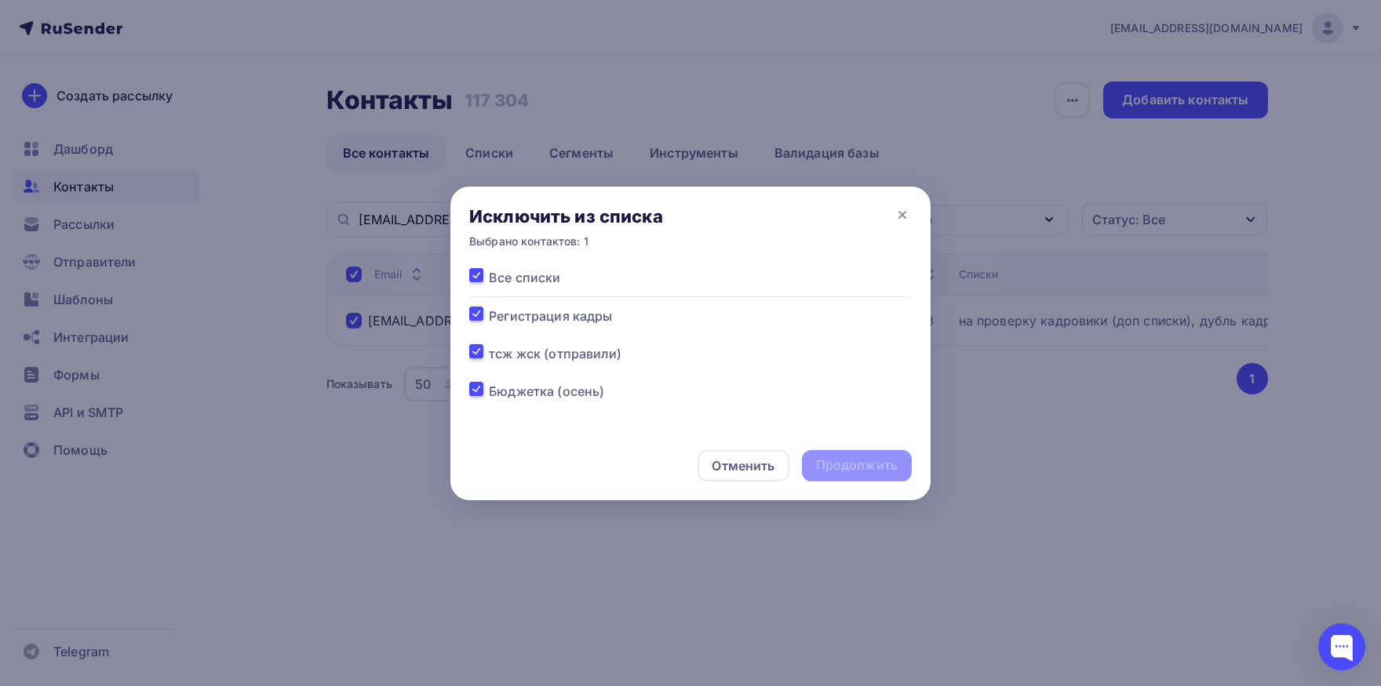
checkbox input "true"
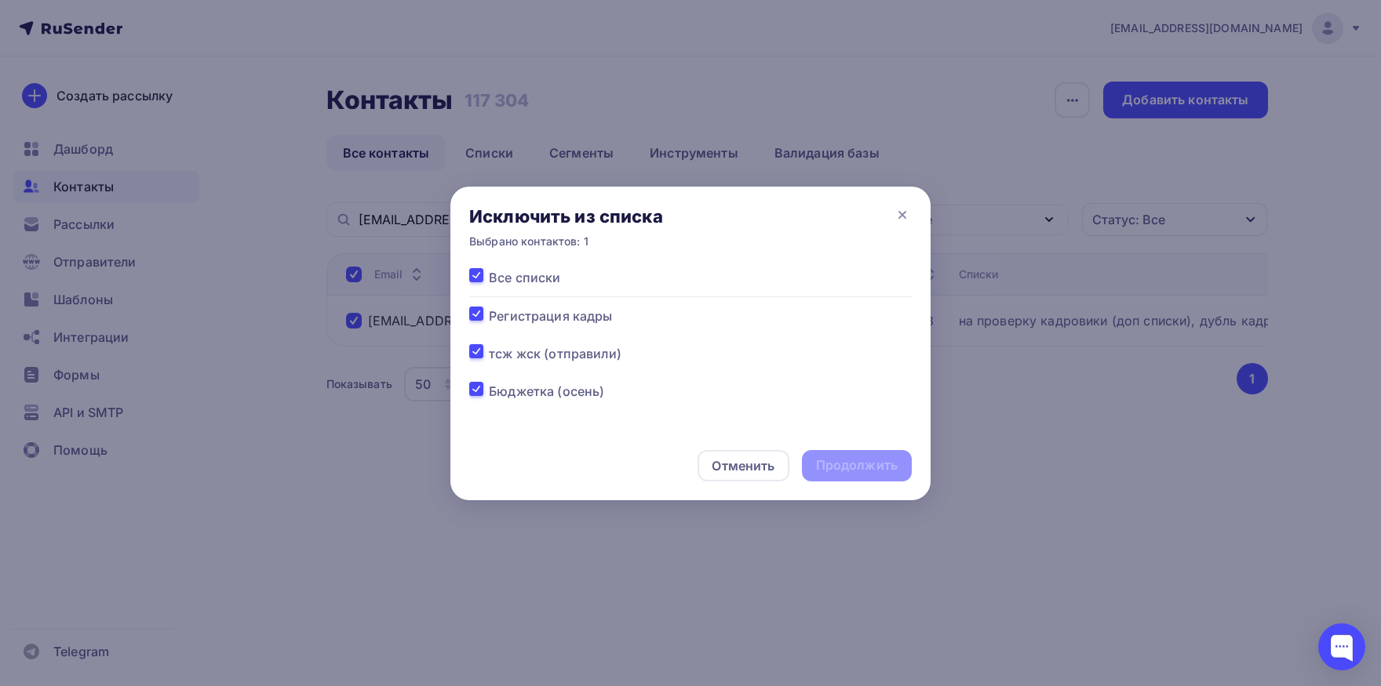
checkbox input "true"
click at [859, 478] on div "Продолжить" at bounding box center [857, 465] width 110 height 31
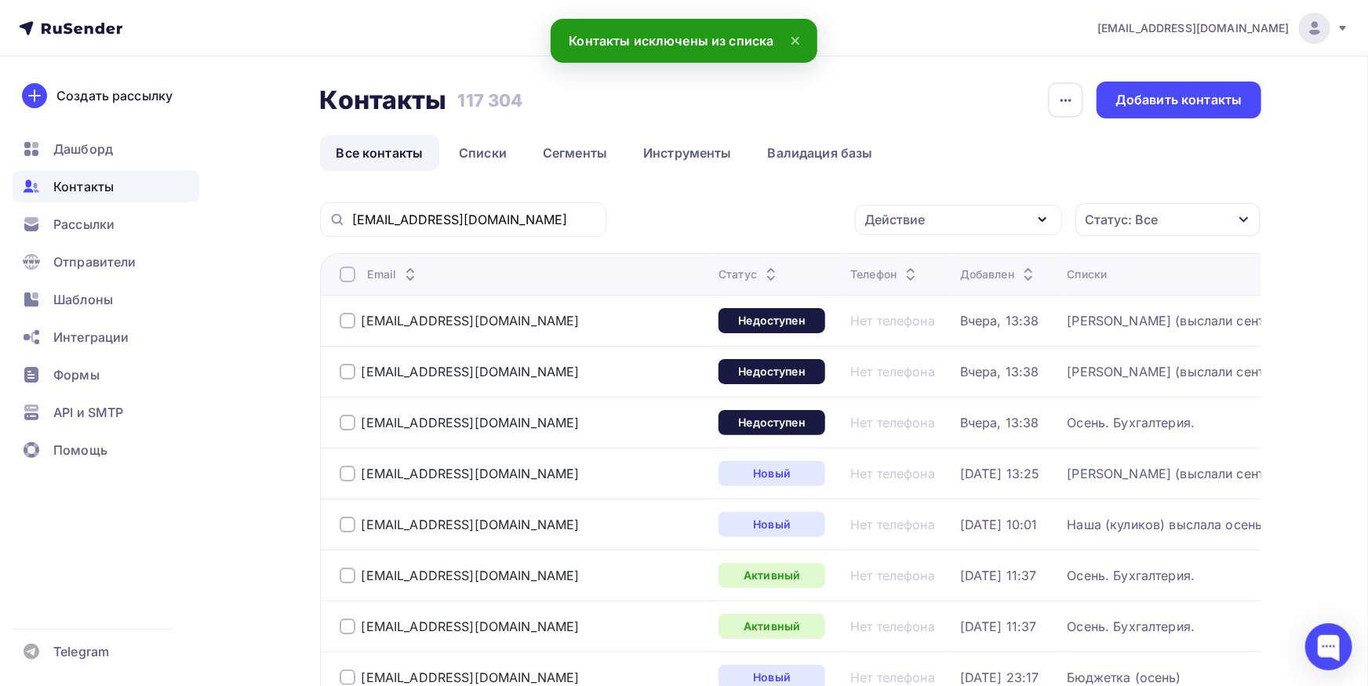
click at [540, 229] on div "[EMAIL_ADDRESS][DOMAIN_NAME]" at bounding box center [463, 219] width 286 height 35
click at [537, 220] on input "[EMAIL_ADDRESS][DOMAIN_NAME]" at bounding box center [474, 219] width 245 height 17
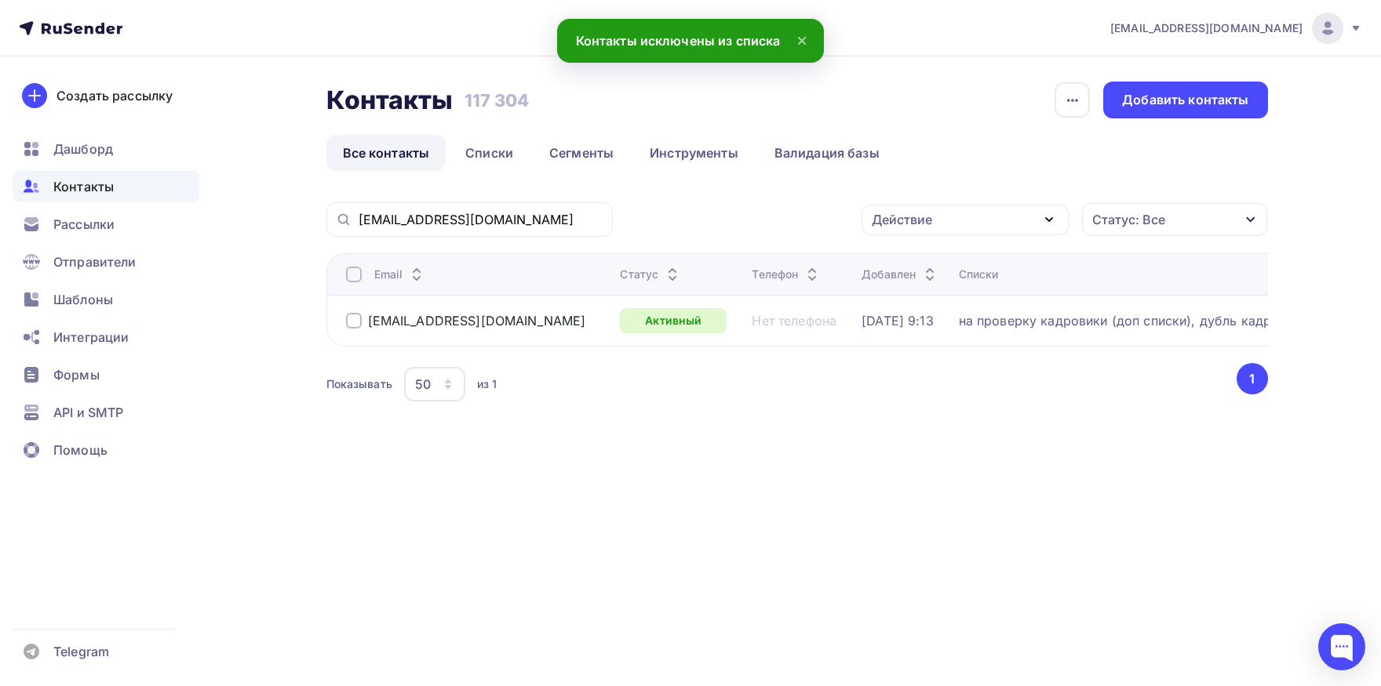
click at [348, 271] on div at bounding box center [354, 275] width 16 height 16
click at [931, 227] on div "Действие" at bounding box center [902, 219] width 60 height 19
click at [925, 265] on div "Добавить в списки" at bounding box center [940, 266] width 121 height 19
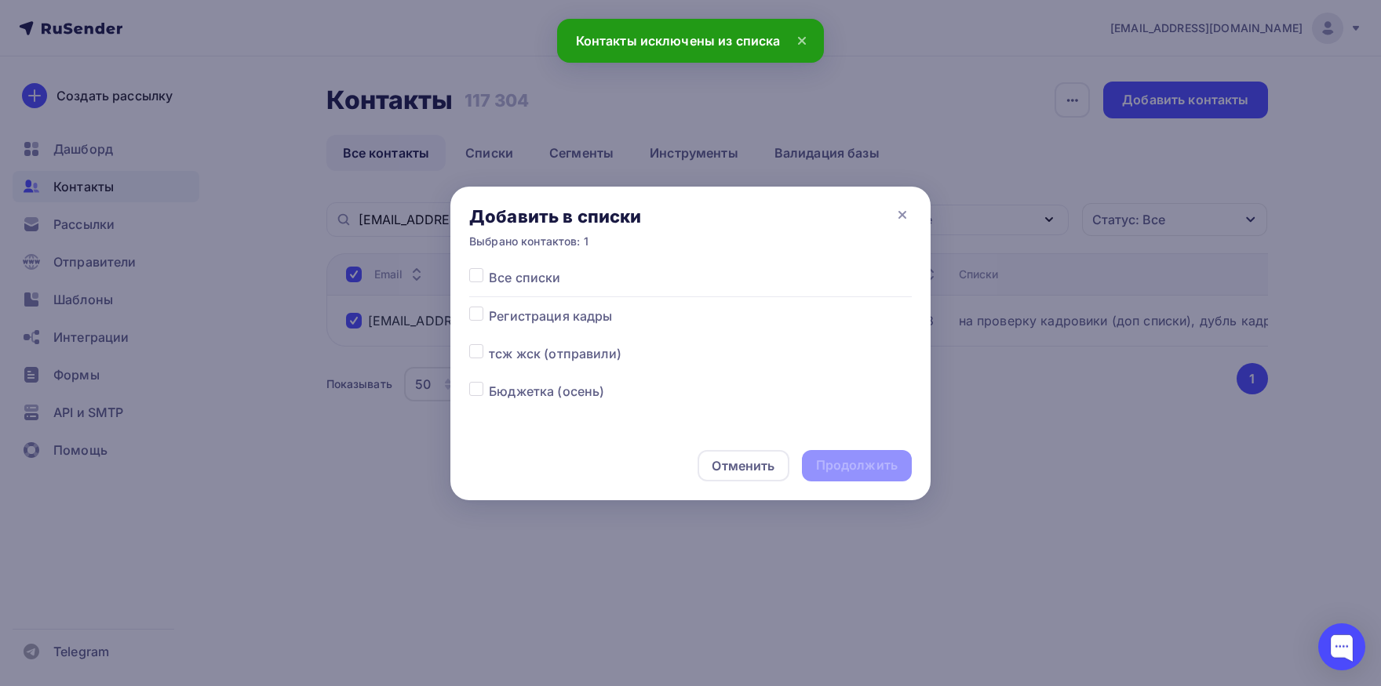
drag, startPoint x: 471, startPoint y: 320, endPoint x: 532, endPoint y: 332, distance: 62.3
click at [489, 307] on label at bounding box center [489, 307] width 0 height 0
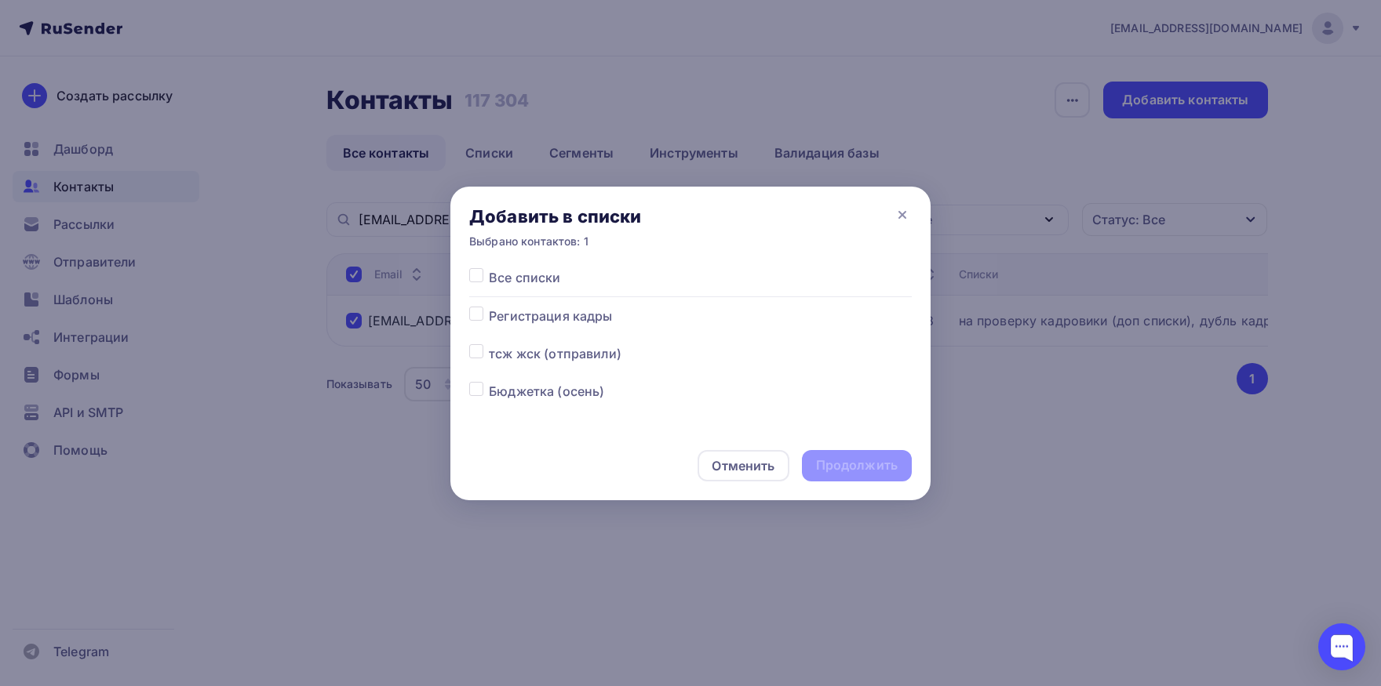
click at [474, 323] on div at bounding box center [479, 316] width 20 height 19
click at [489, 307] on label at bounding box center [489, 307] width 0 height 0
click at [473, 319] on input "checkbox" at bounding box center [476, 314] width 14 height 14
checkbox input "true"
drag, startPoint x: 868, startPoint y: 475, endPoint x: 859, endPoint y: 438, distance: 38.6
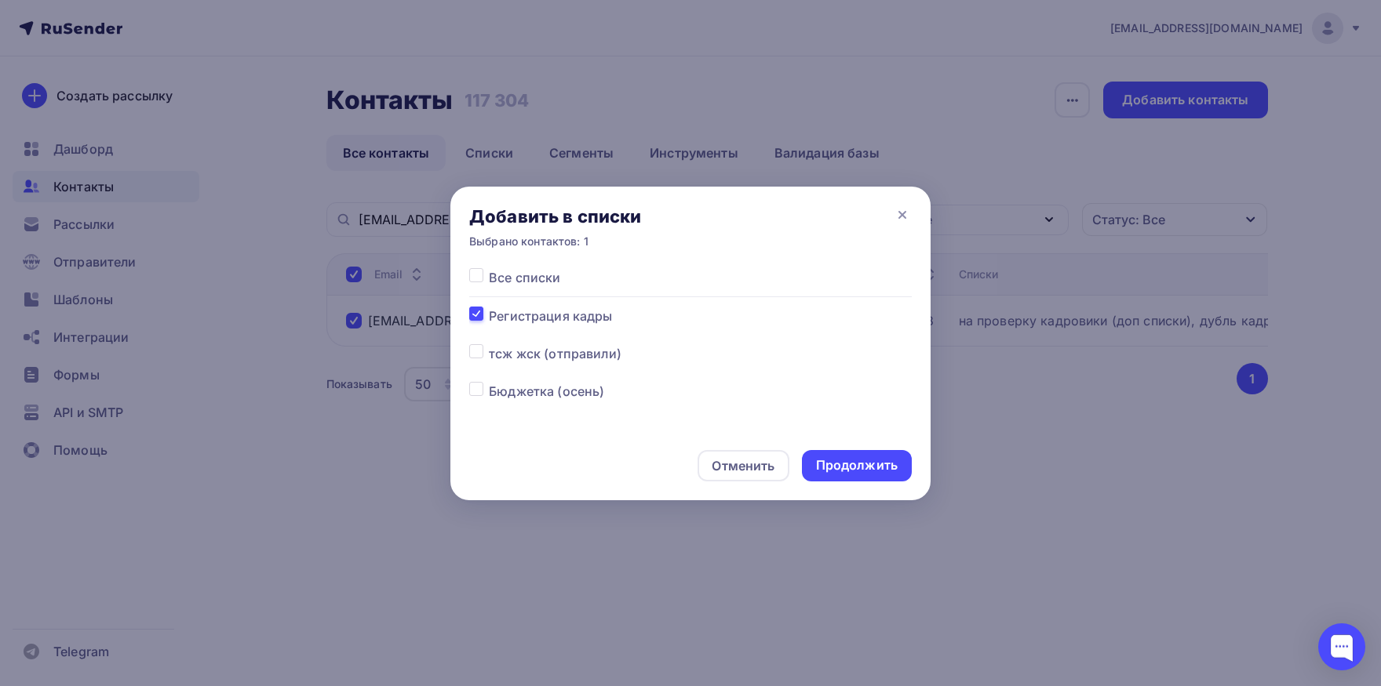
click at [868, 475] on div "Продолжить" at bounding box center [857, 465] width 110 height 31
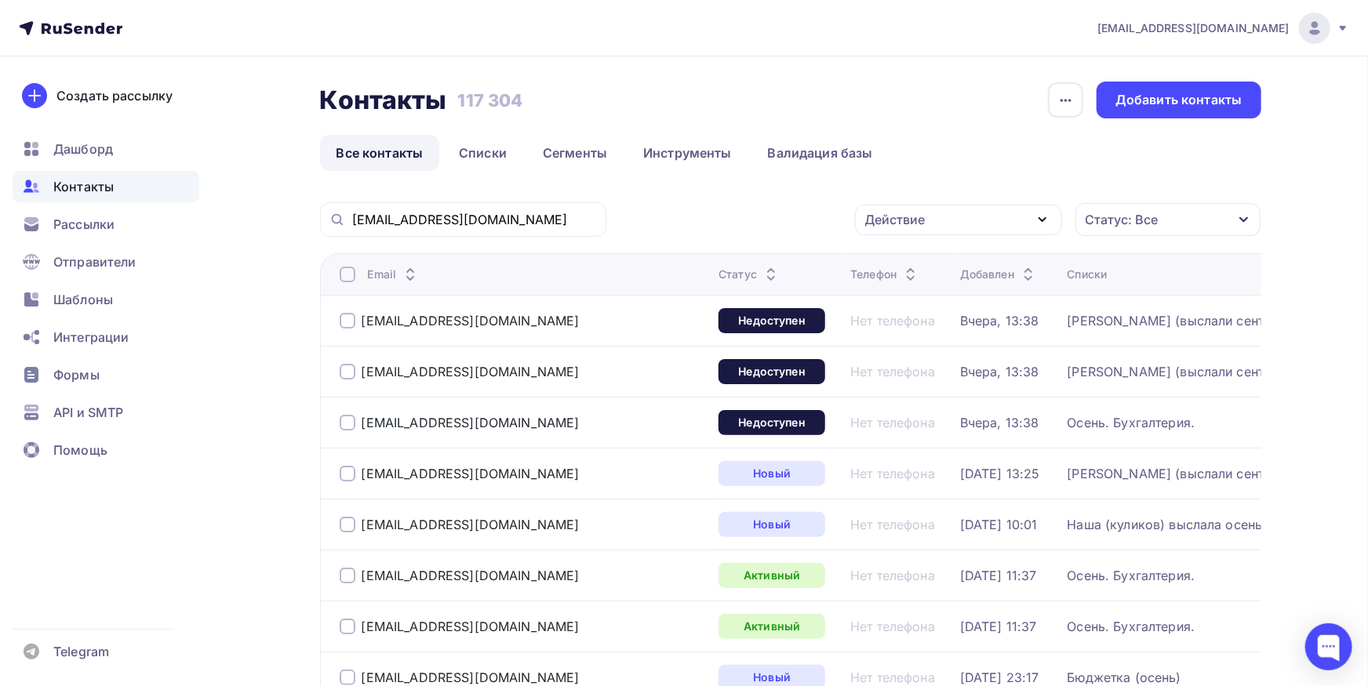
click at [572, 211] on div "[EMAIL_ADDRESS][DOMAIN_NAME]" at bounding box center [463, 219] width 286 height 35
click at [541, 220] on input "[EMAIL_ADDRESS][DOMAIN_NAME]" at bounding box center [474, 219] width 245 height 17
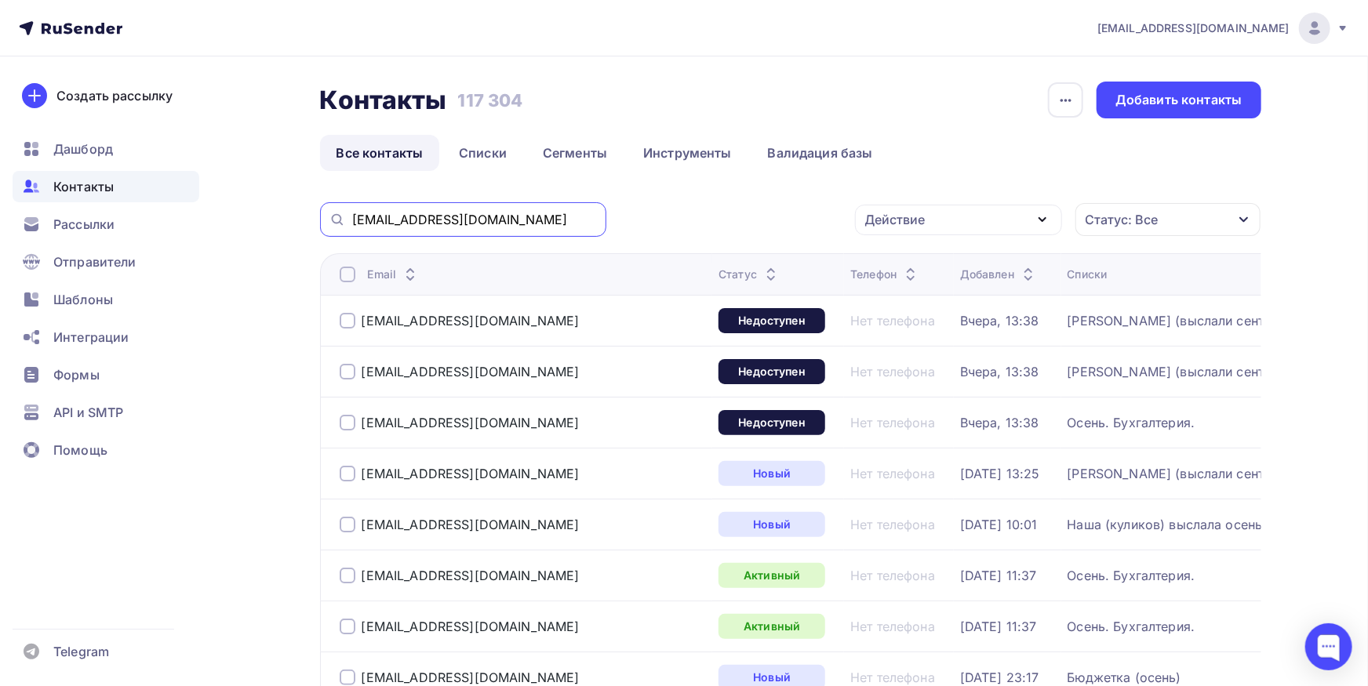
click at [541, 220] on input "[EMAIL_ADDRESS][DOMAIN_NAME]" at bounding box center [474, 219] width 245 height 17
paste input "[EMAIL_ADDRESS]"
type input "[EMAIL_ADDRESS][DOMAIN_NAME]"
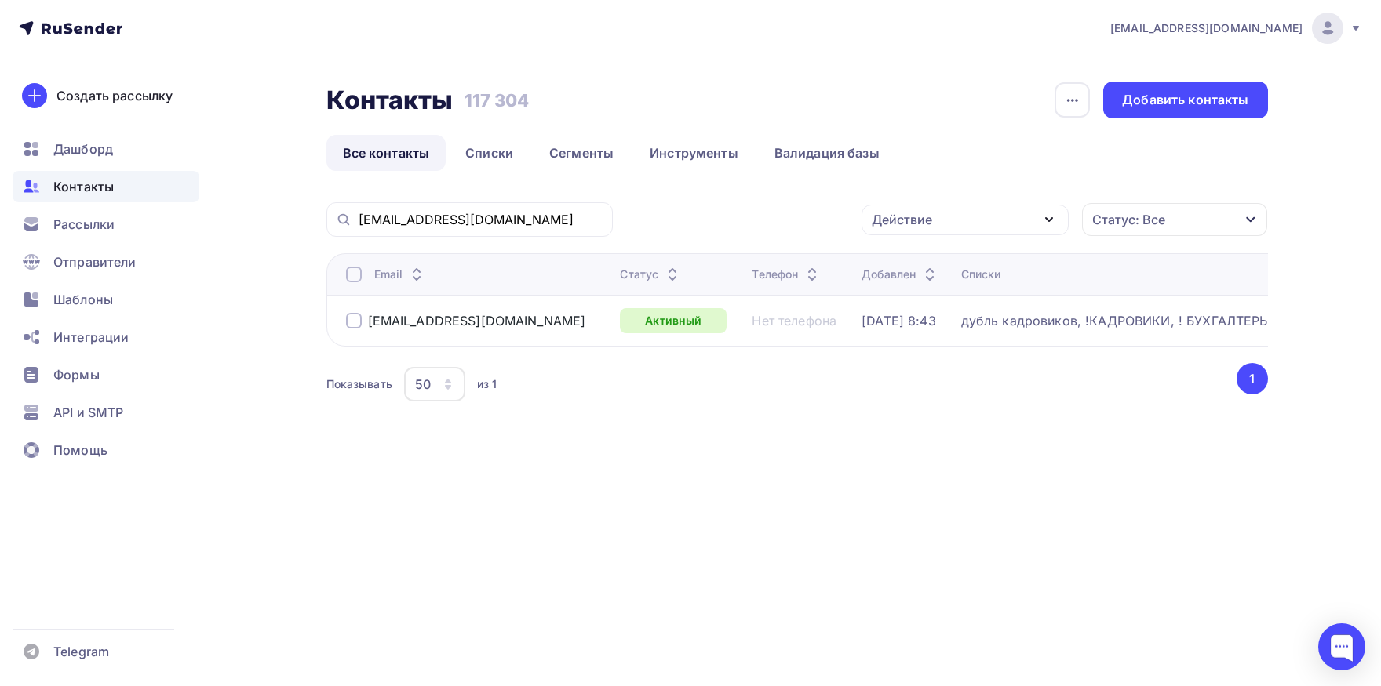
click at [350, 274] on div at bounding box center [354, 275] width 16 height 16
click at [900, 216] on div "Действие" at bounding box center [902, 219] width 60 height 19
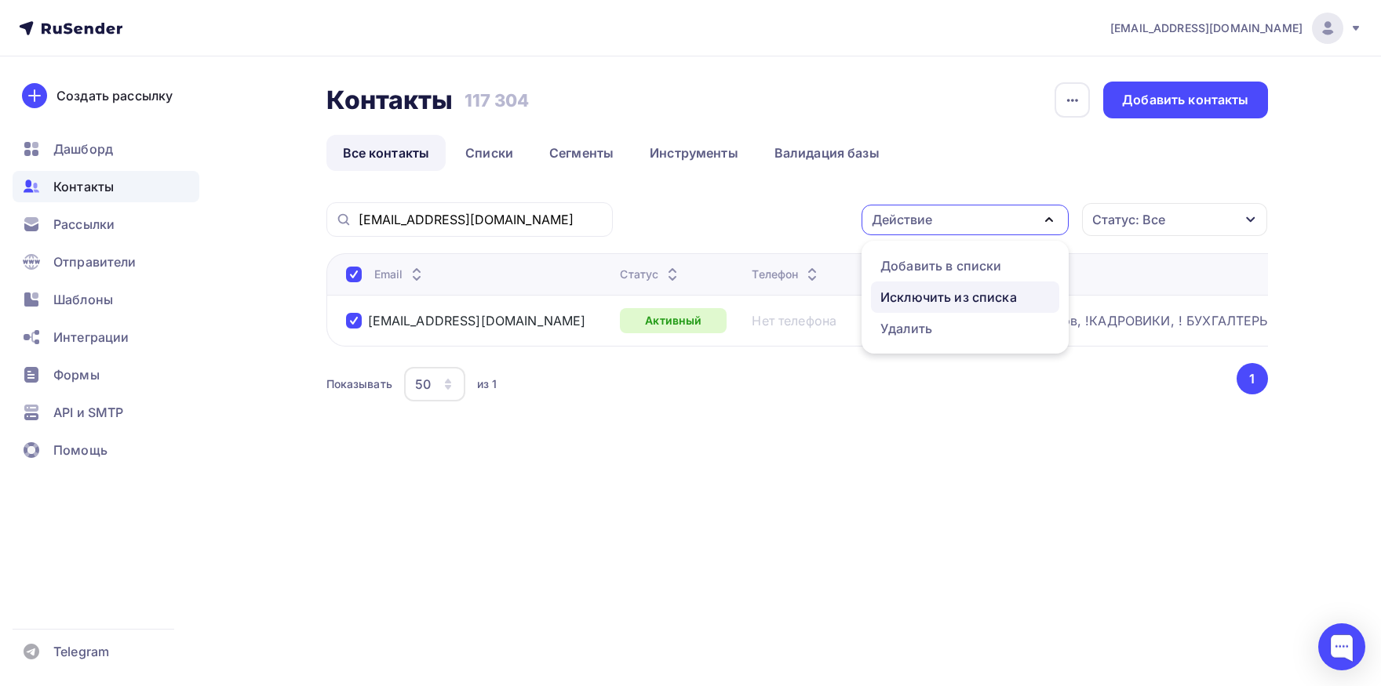
click at [908, 297] on div "Исключить из списка" at bounding box center [948, 297] width 136 height 19
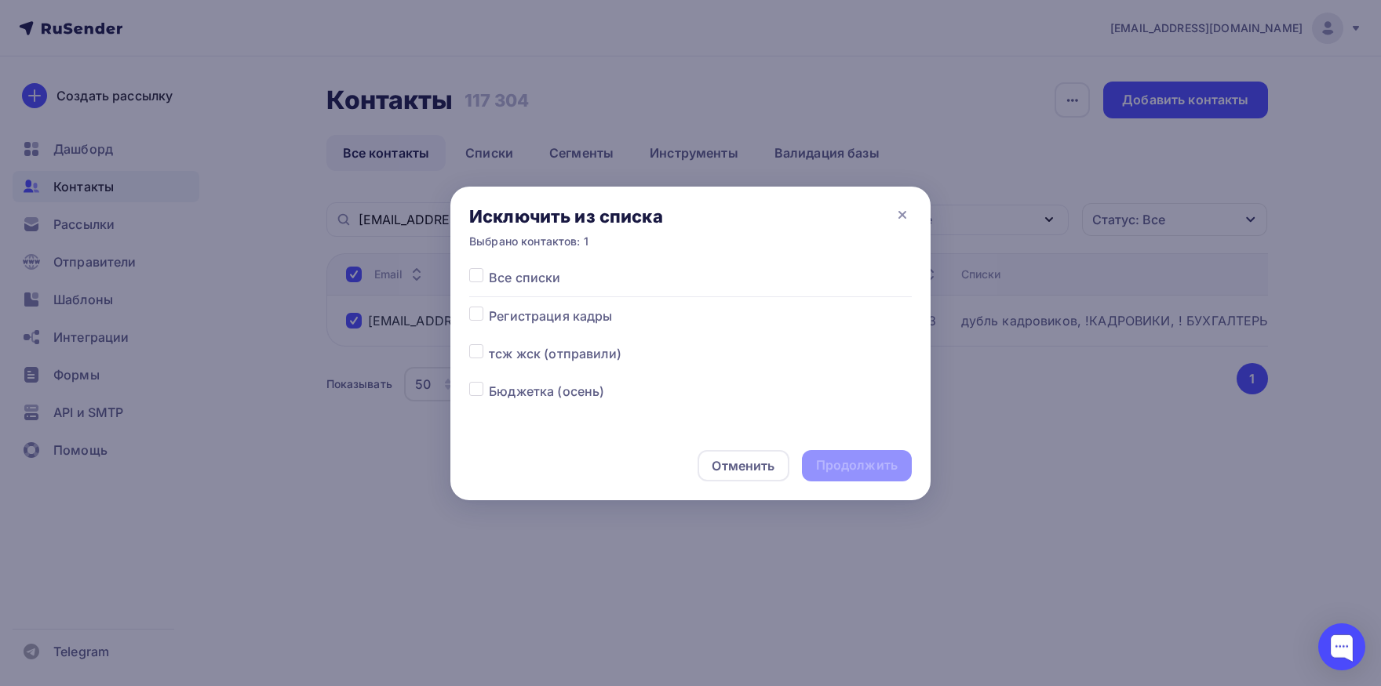
click at [489, 268] on label at bounding box center [489, 268] width 0 height 0
click at [476, 278] on input "checkbox" at bounding box center [476, 275] width 14 height 14
checkbox input "true"
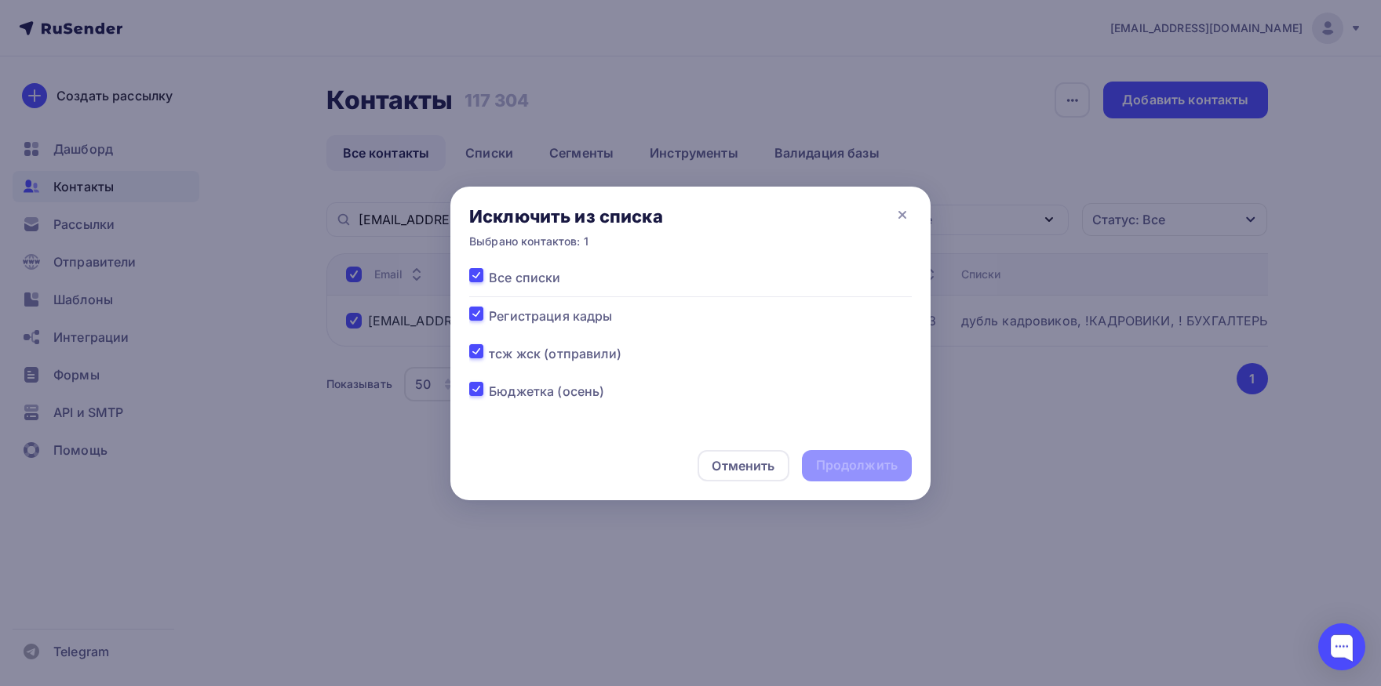
checkbox input "true"
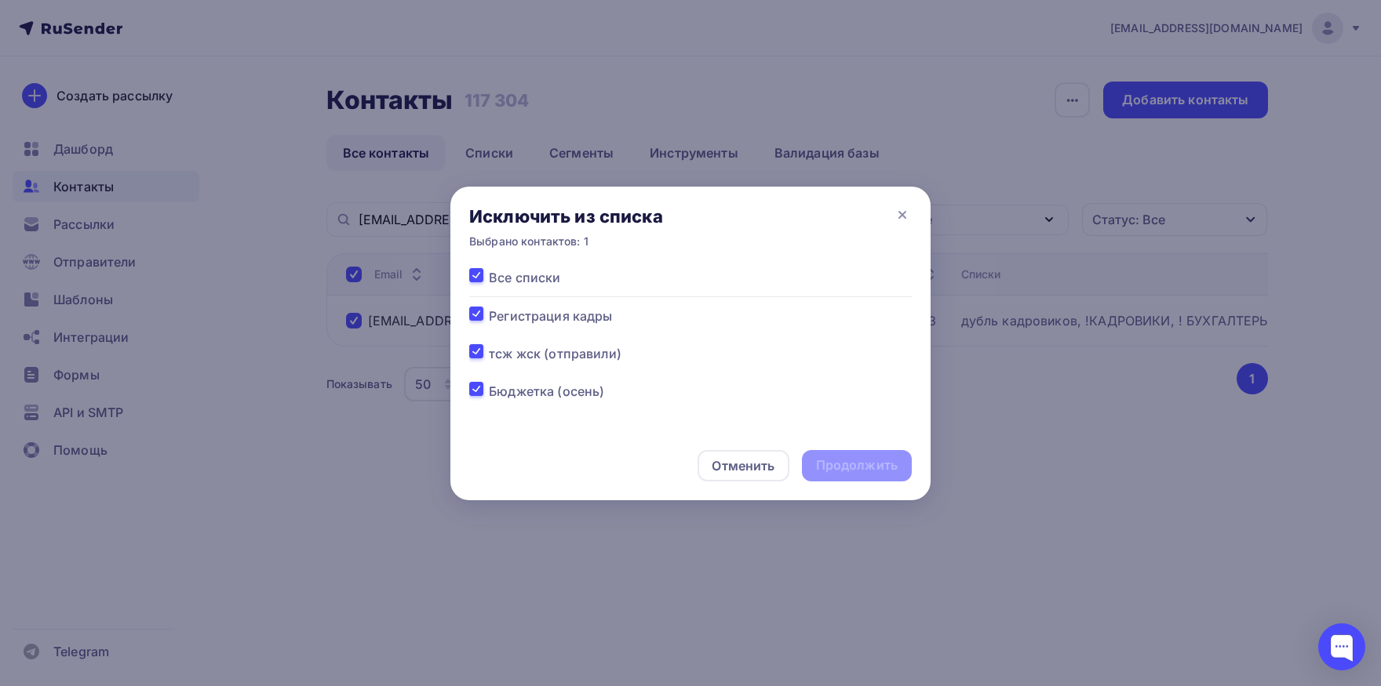
checkbox input "true"
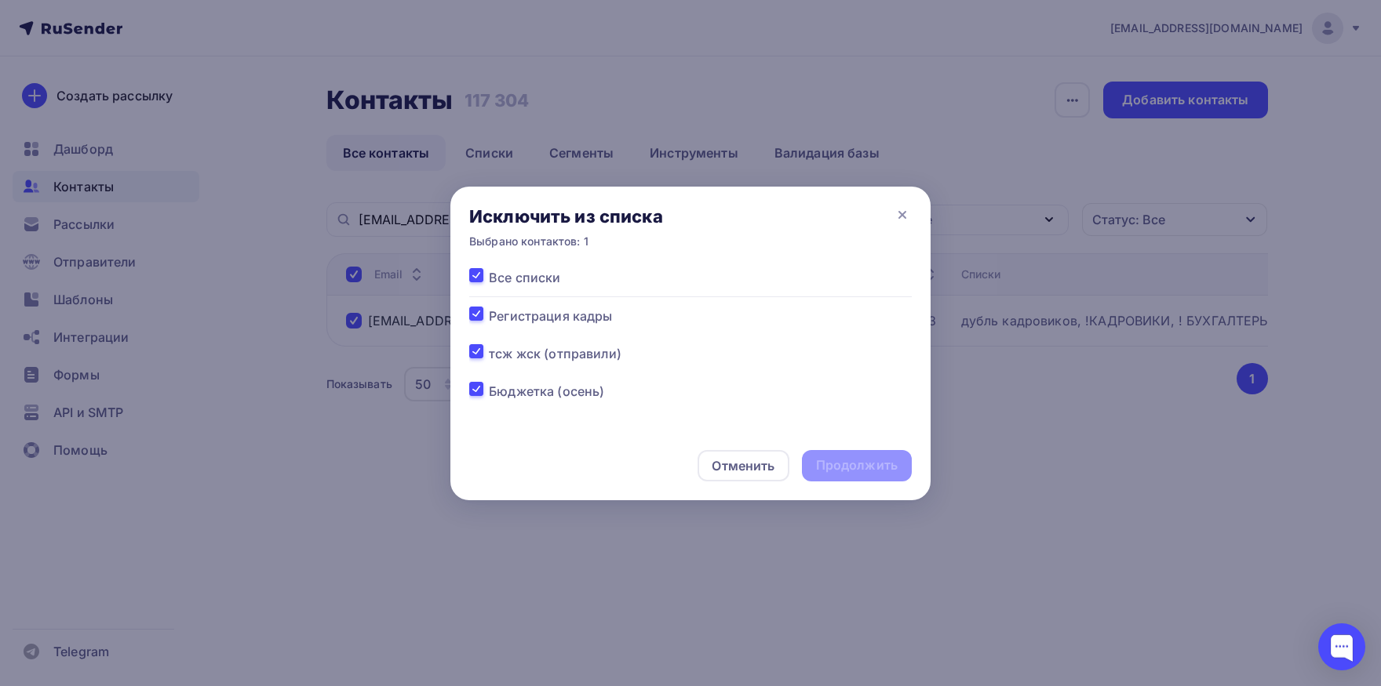
checkbox input "true"
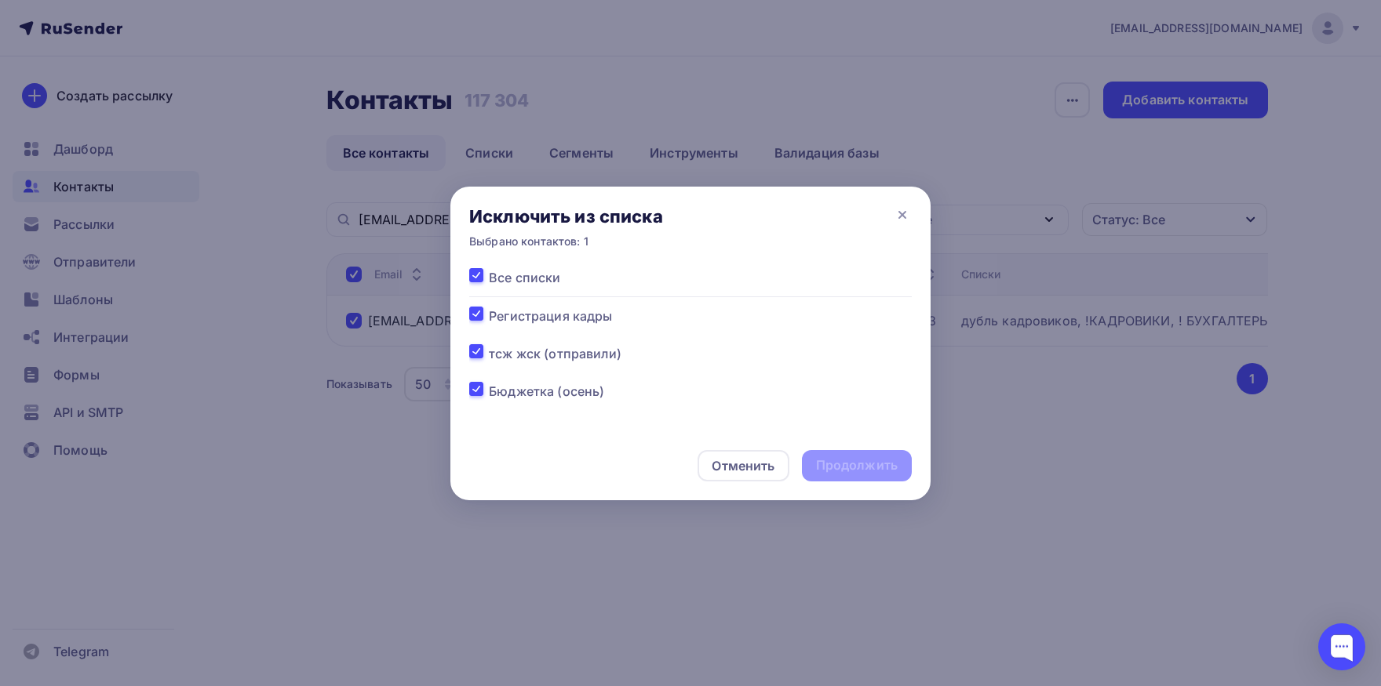
checkbox input "true"
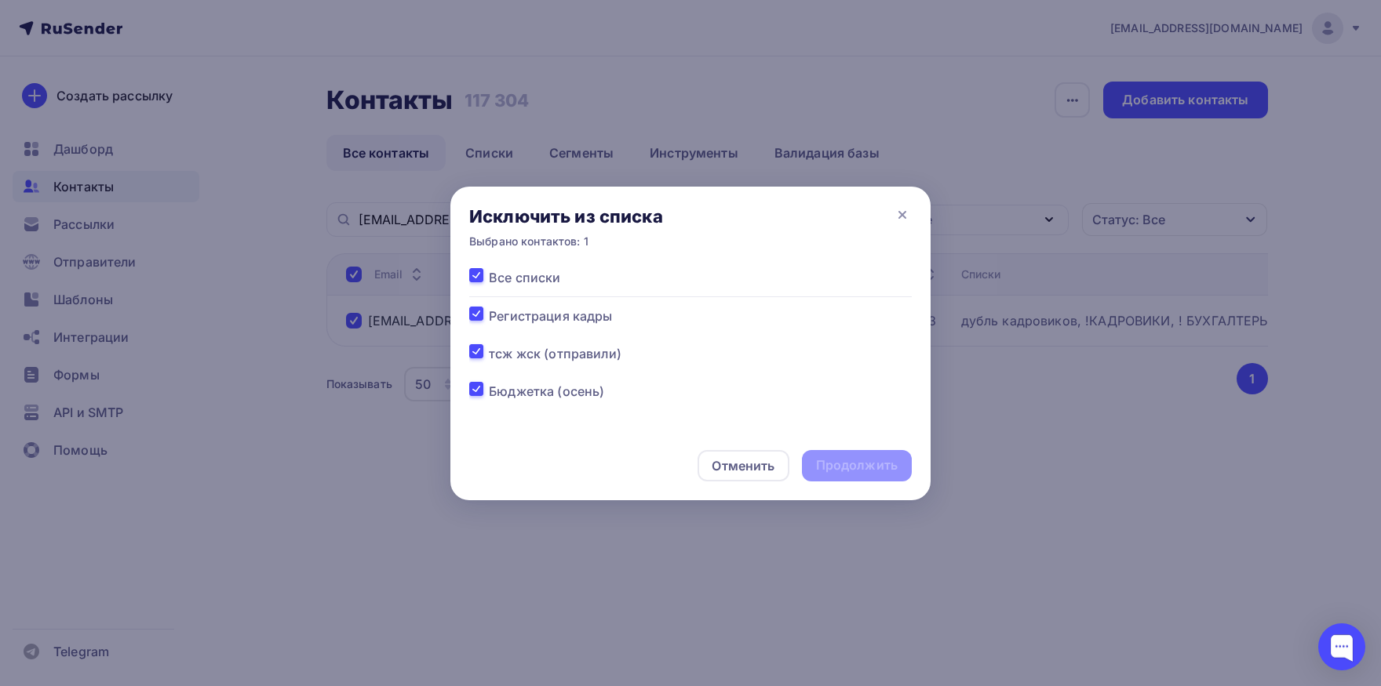
checkbox input "true"
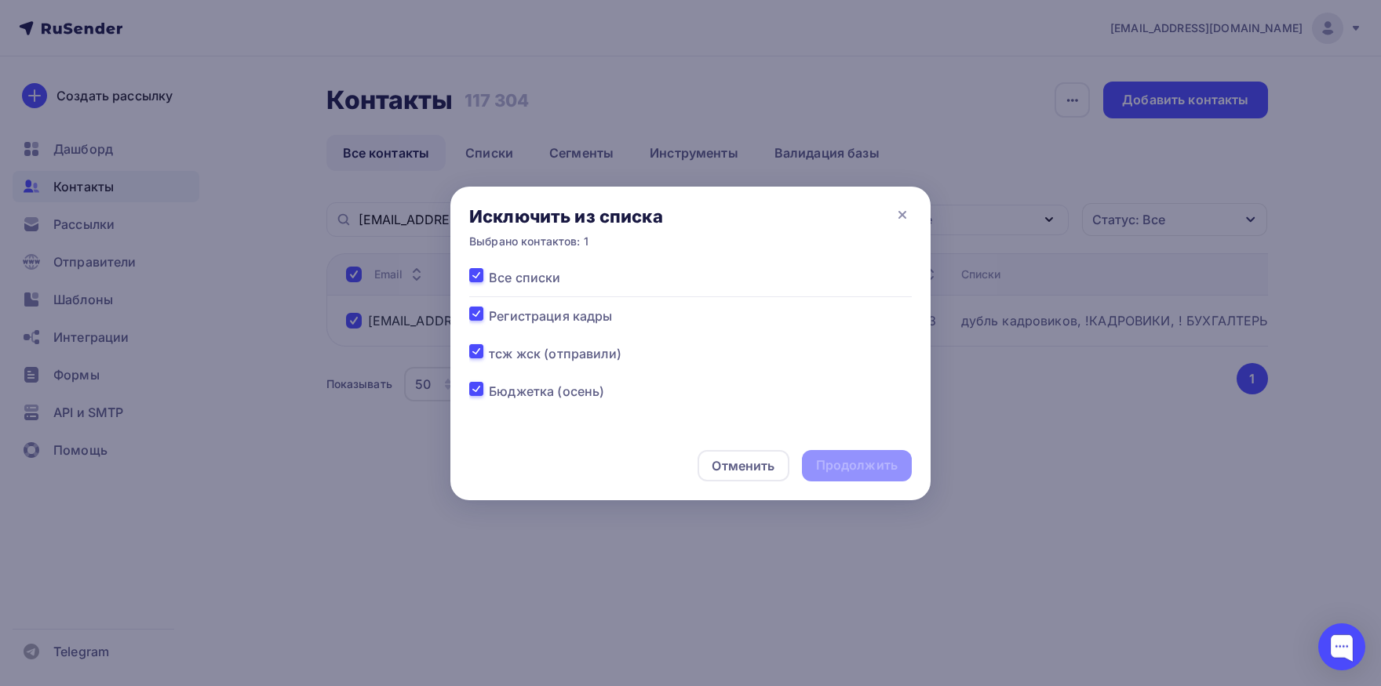
checkbox input "true"
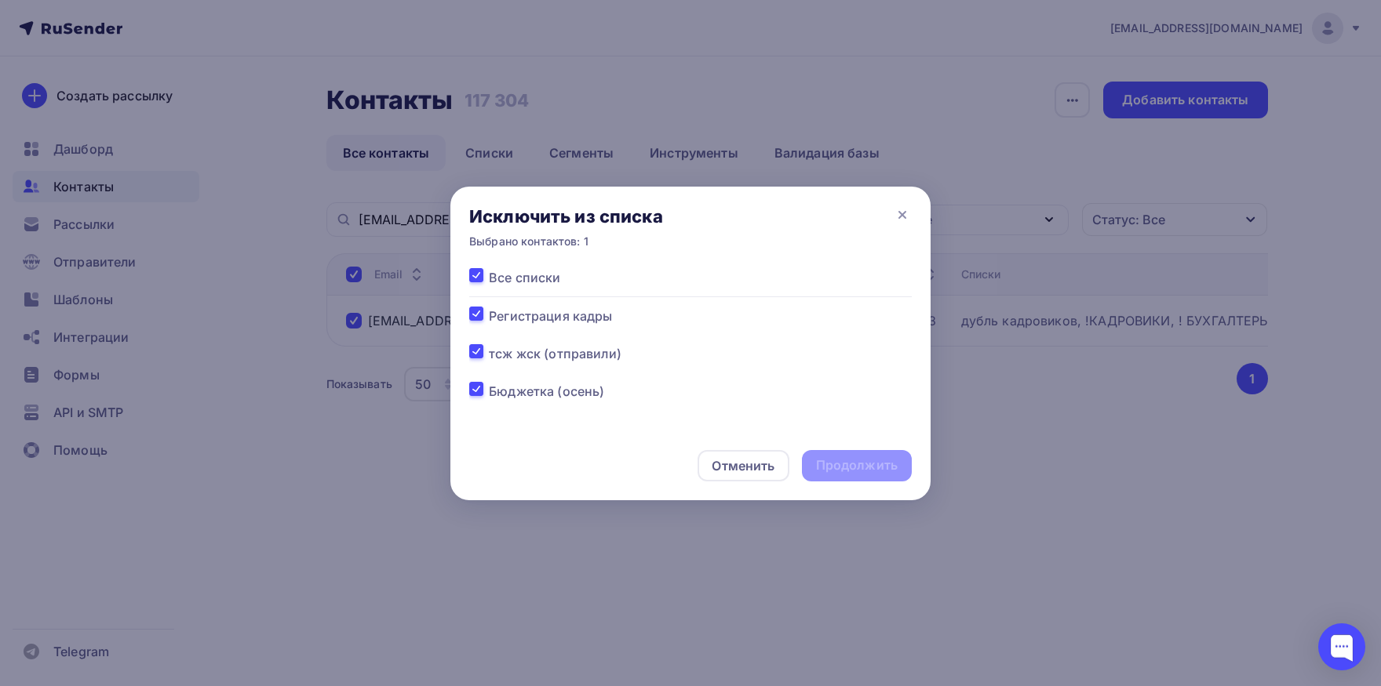
checkbox input "true"
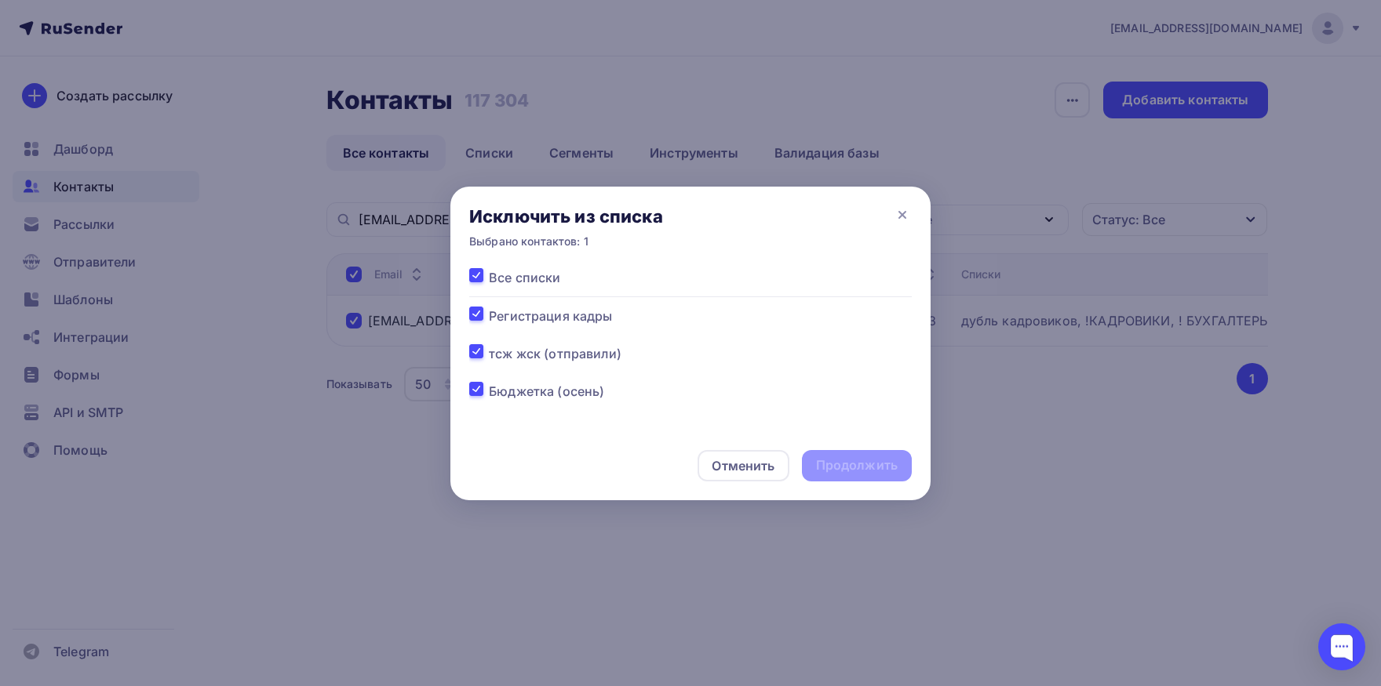
checkbox input "true"
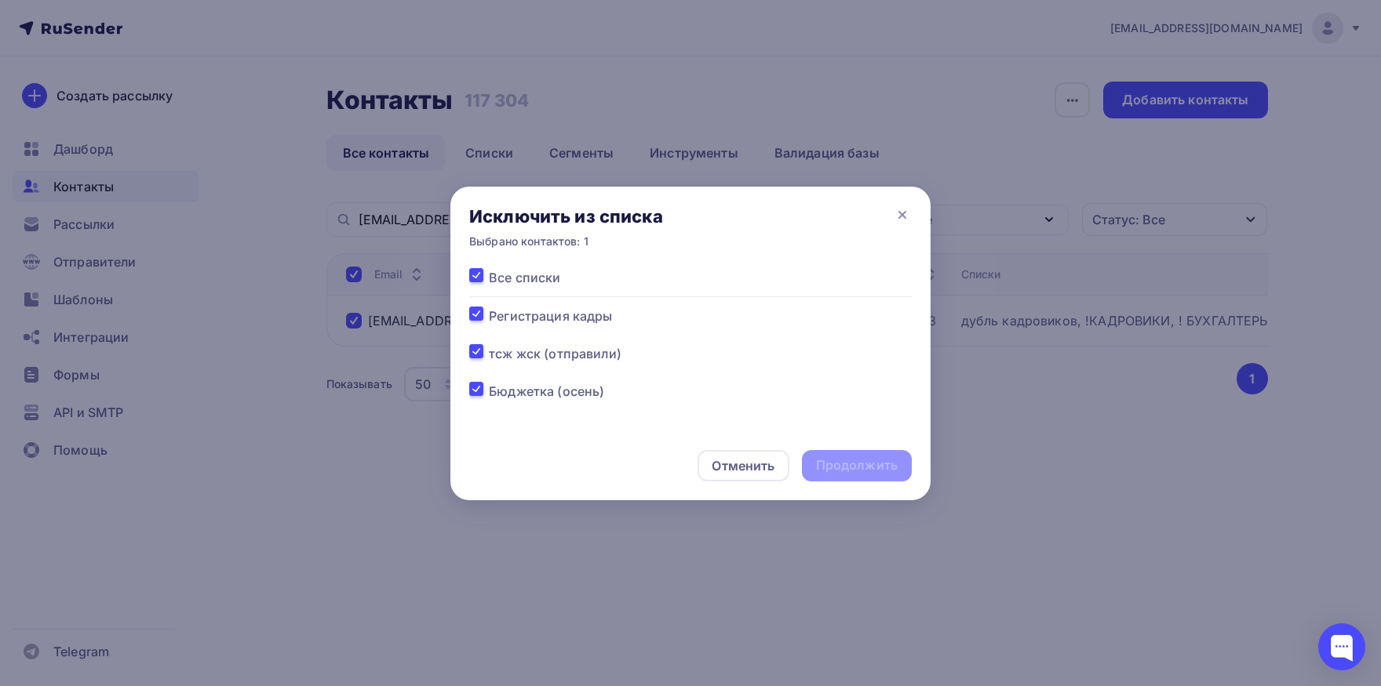
checkbox input "true"
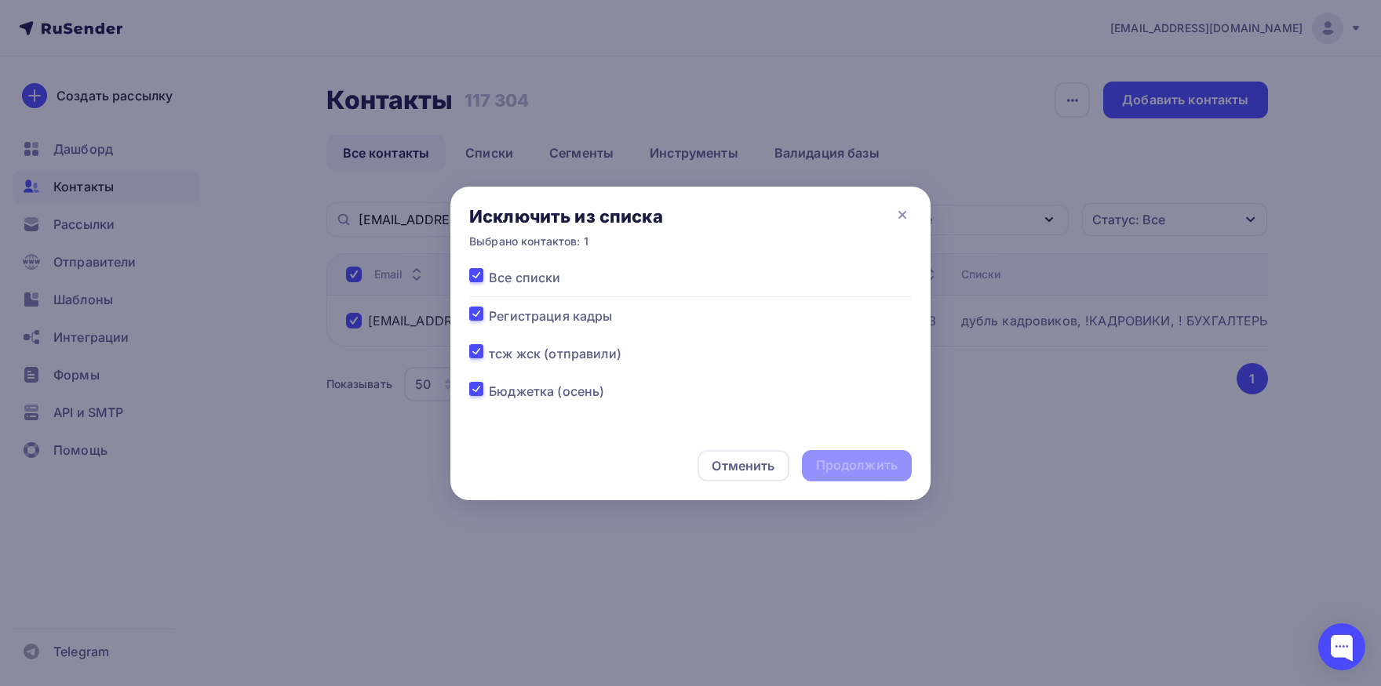
checkbox input "true"
click at [868, 462] on div "Продолжить" at bounding box center [857, 466] width 82 height 18
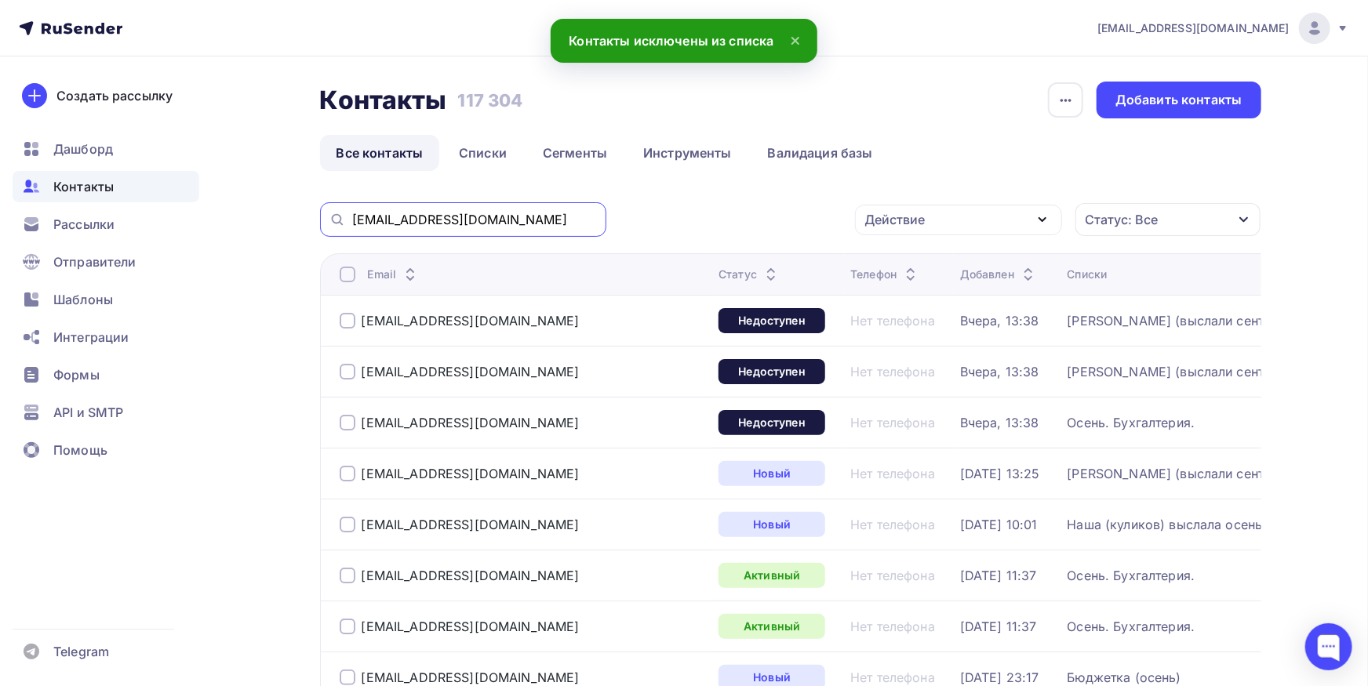
click at [525, 217] on input "[EMAIL_ADDRESS][DOMAIN_NAME]" at bounding box center [474, 219] width 245 height 17
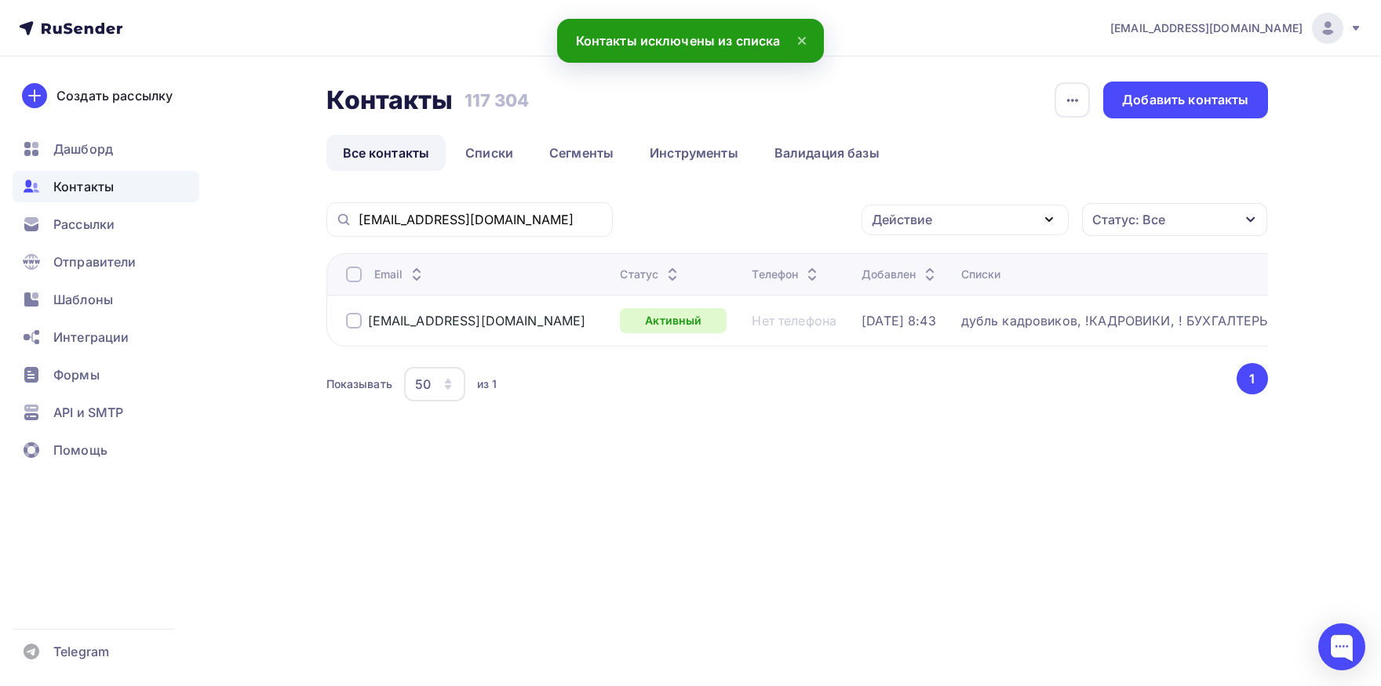
click at [350, 276] on div at bounding box center [354, 275] width 16 height 16
click at [959, 220] on div "Действие" at bounding box center [964, 220] width 207 height 31
click at [930, 263] on div "Добавить в списки" at bounding box center [940, 266] width 121 height 19
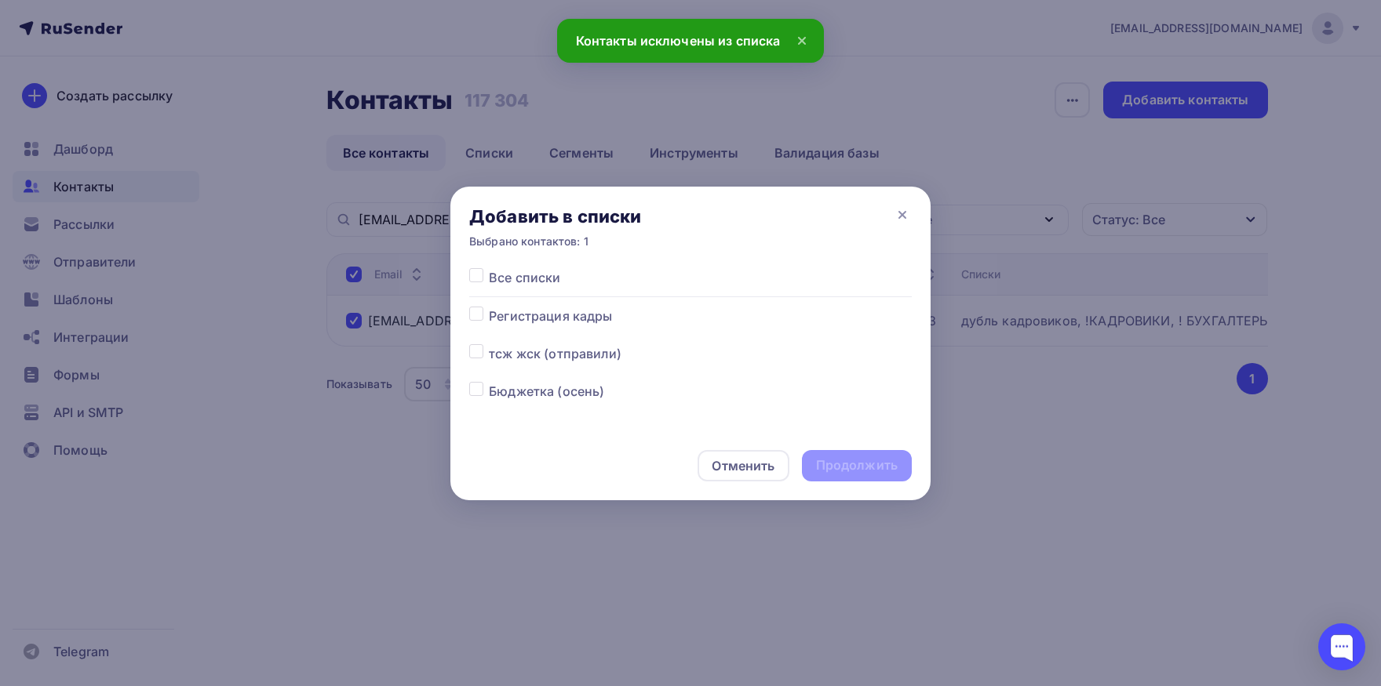
click at [489, 307] on label at bounding box center [489, 307] width 0 height 0
click at [475, 315] on input "checkbox" at bounding box center [476, 314] width 14 height 14
checkbox input "true"
drag, startPoint x: 848, startPoint y: 469, endPoint x: 736, endPoint y: 11, distance: 471.7
click at [848, 468] on div "Продолжить" at bounding box center [857, 466] width 82 height 18
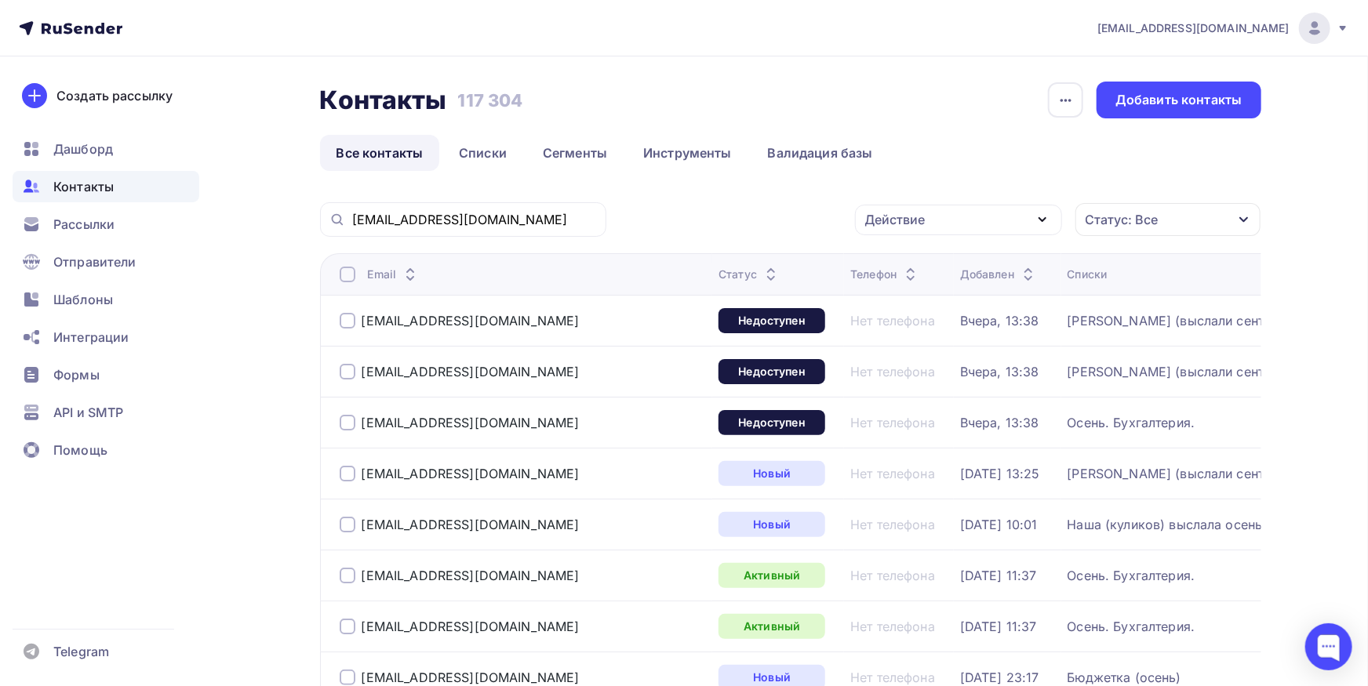
click at [487, 235] on div "[EMAIL_ADDRESS][DOMAIN_NAME]" at bounding box center [463, 219] width 286 height 35
click at [500, 220] on input "[EMAIL_ADDRESS][DOMAIN_NAME]" at bounding box center [474, 219] width 245 height 17
paste input "[EMAIL_ADDRESS][DOMAIN_NAME] [EMAIL_ADDRESS][DOMAIN_NAME], , [EMAIL_ADDRESS][DO…"
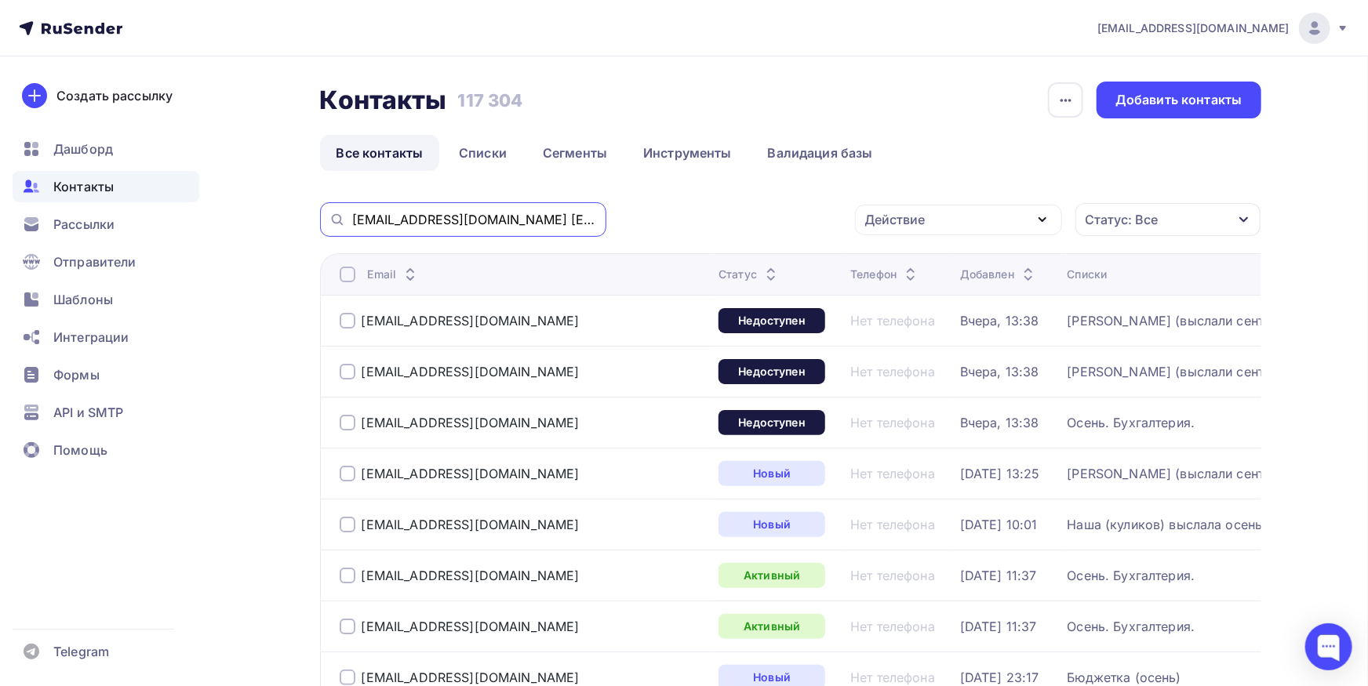
drag, startPoint x: 155, startPoint y: 227, endPoint x: 107, endPoint y: 233, distance: 48.3
click at [352, 228] on input "[EMAIL_ADDRESS][DOMAIN_NAME] [EMAIL_ADDRESS][DOMAIN_NAME], , [EMAIL_ADDRESS][DO…" at bounding box center [474, 219] width 245 height 17
click at [444, 224] on input "[DOMAIN_NAME]" at bounding box center [474, 219] width 245 height 17
type input "[DOMAIN_NAME]"
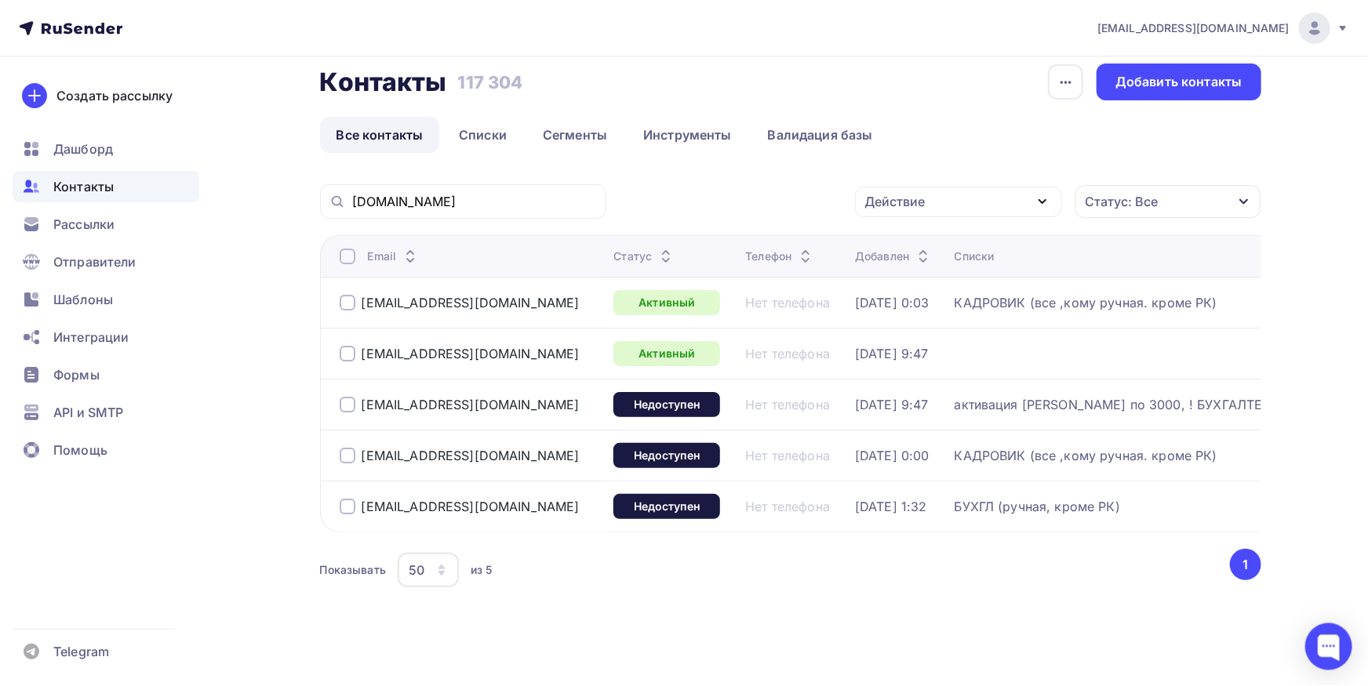
scroll to position [23, 0]
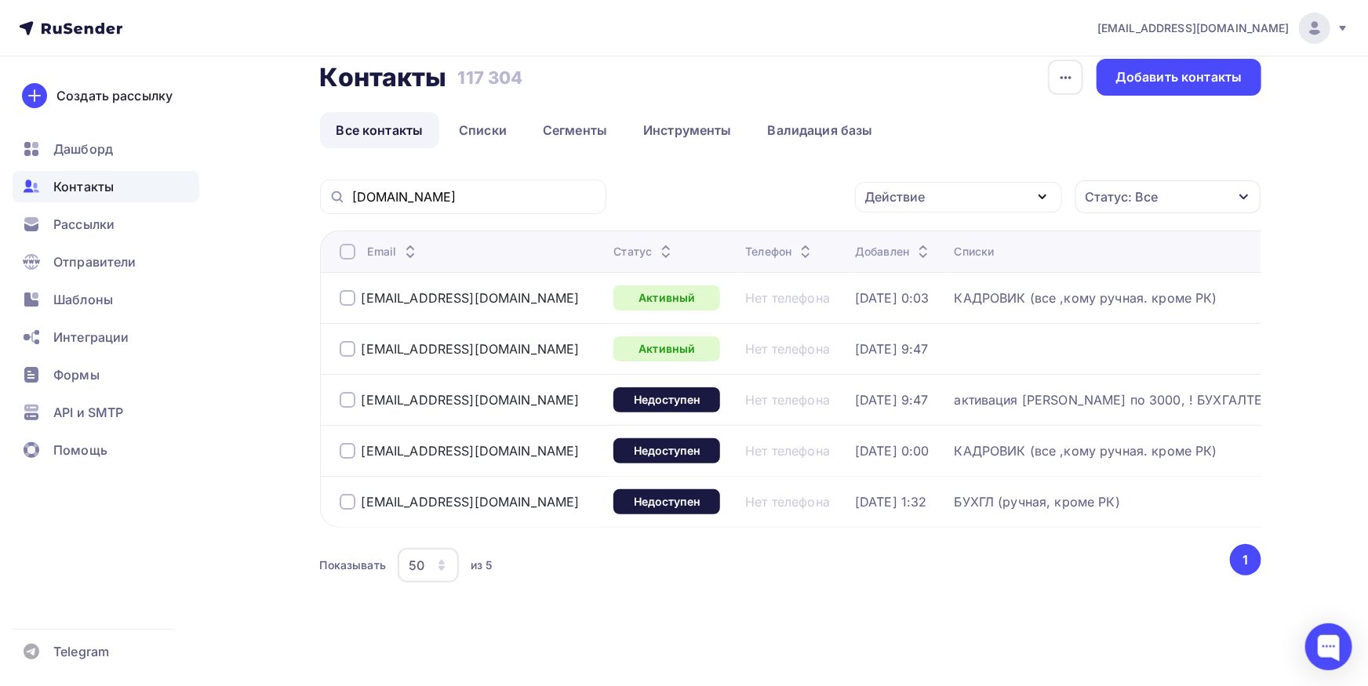
click at [345, 402] on div at bounding box center [348, 400] width 16 height 16
click at [1000, 190] on div "Действие" at bounding box center [958, 197] width 207 height 31
click at [944, 298] on div "Удалить" at bounding box center [958, 306] width 169 height 19
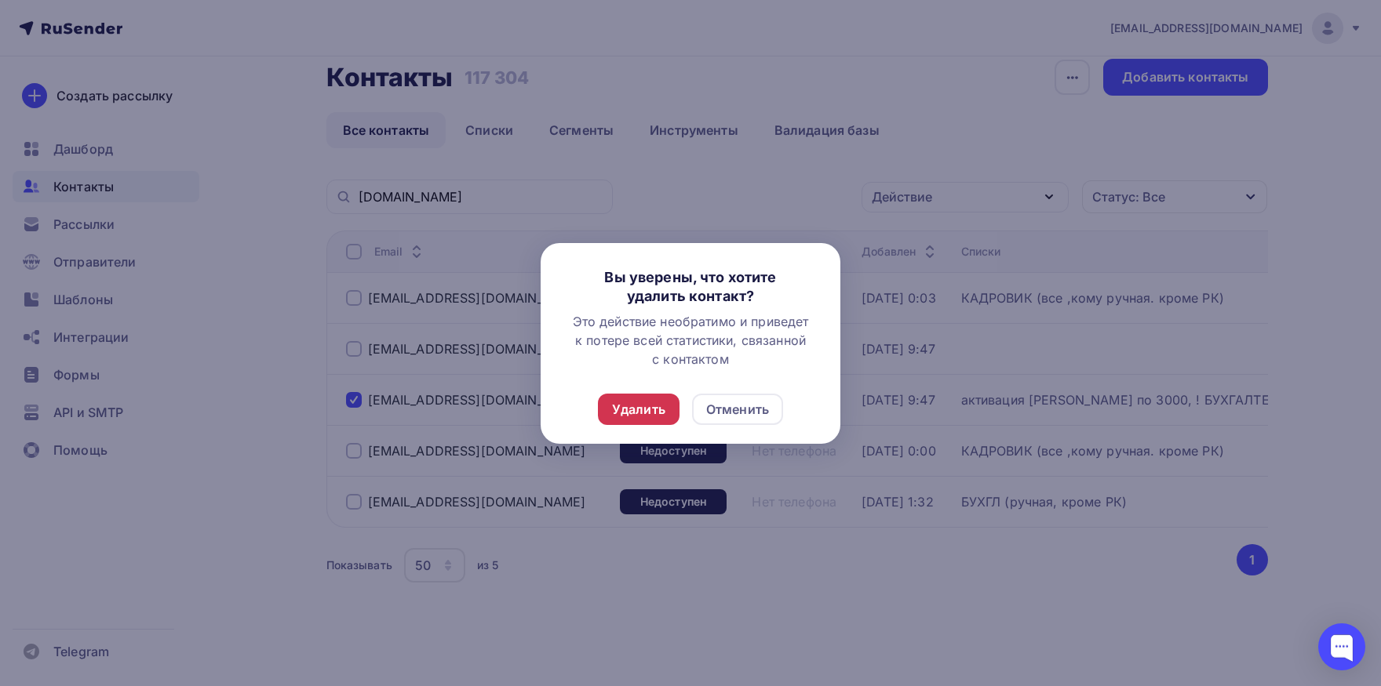
click at [664, 406] on div "Удалить" at bounding box center [638, 409] width 53 height 19
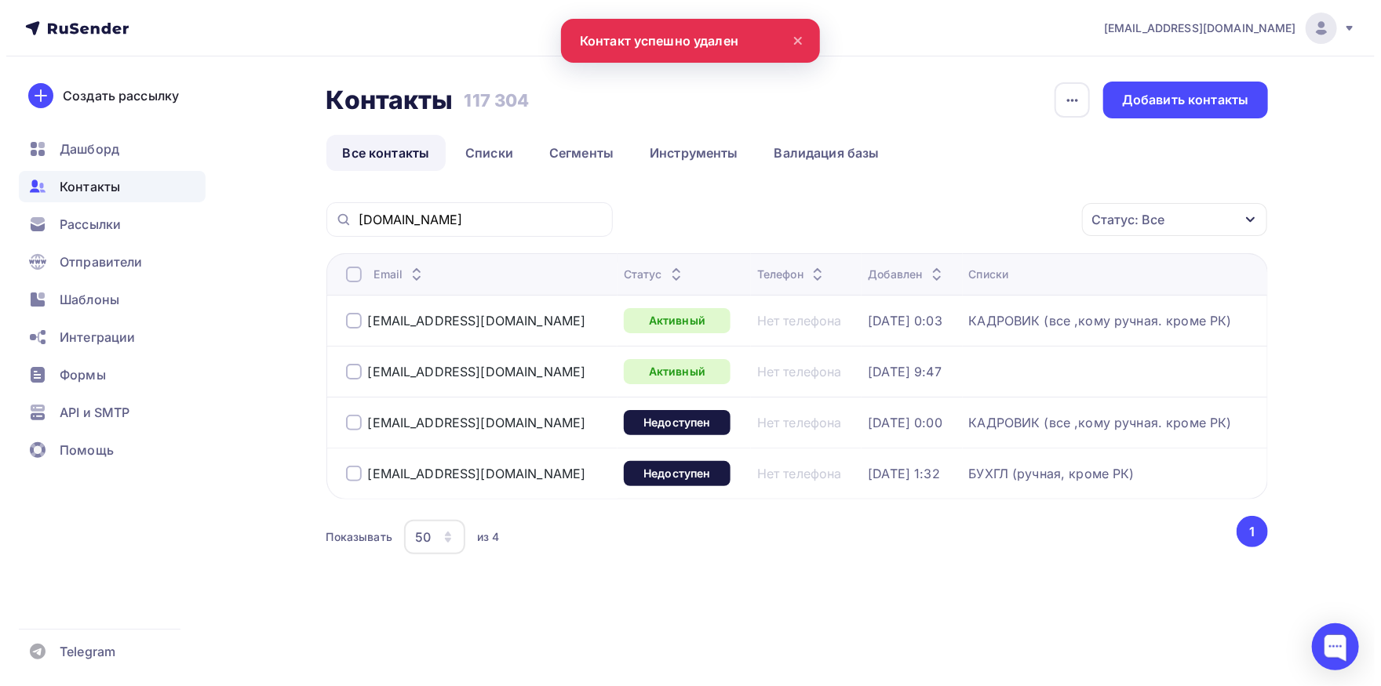
scroll to position [0, 0]
click at [514, 217] on input "[DOMAIN_NAME]" at bounding box center [480, 219] width 245 height 17
click at [347, 372] on div at bounding box center [354, 372] width 16 height 16
click at [351, 468] on div at bounding box center [354, 474] width 16 height 16
click at [934, 209] on div "Действие" at bounding box center [964, 220] width 207 height 31
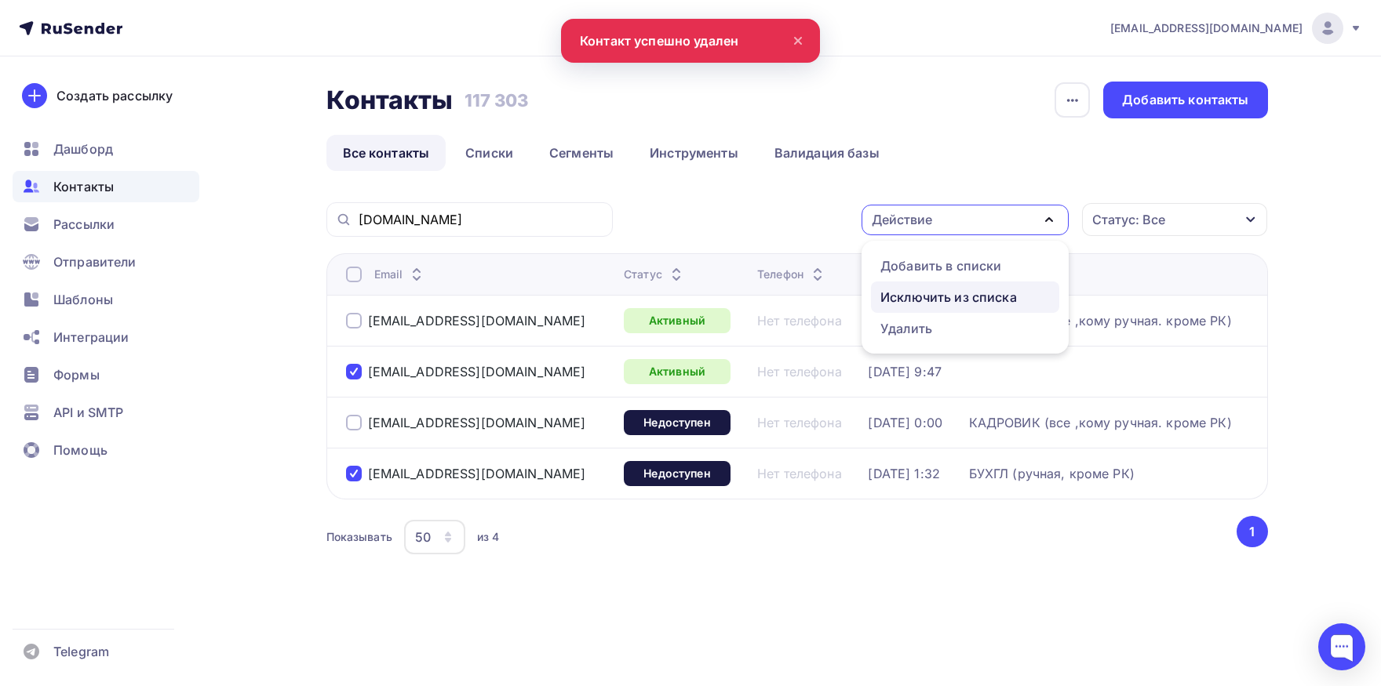
click at [908, 294] on div "Исключить из списка" at bounding box center [948, 297] width 136 height 19
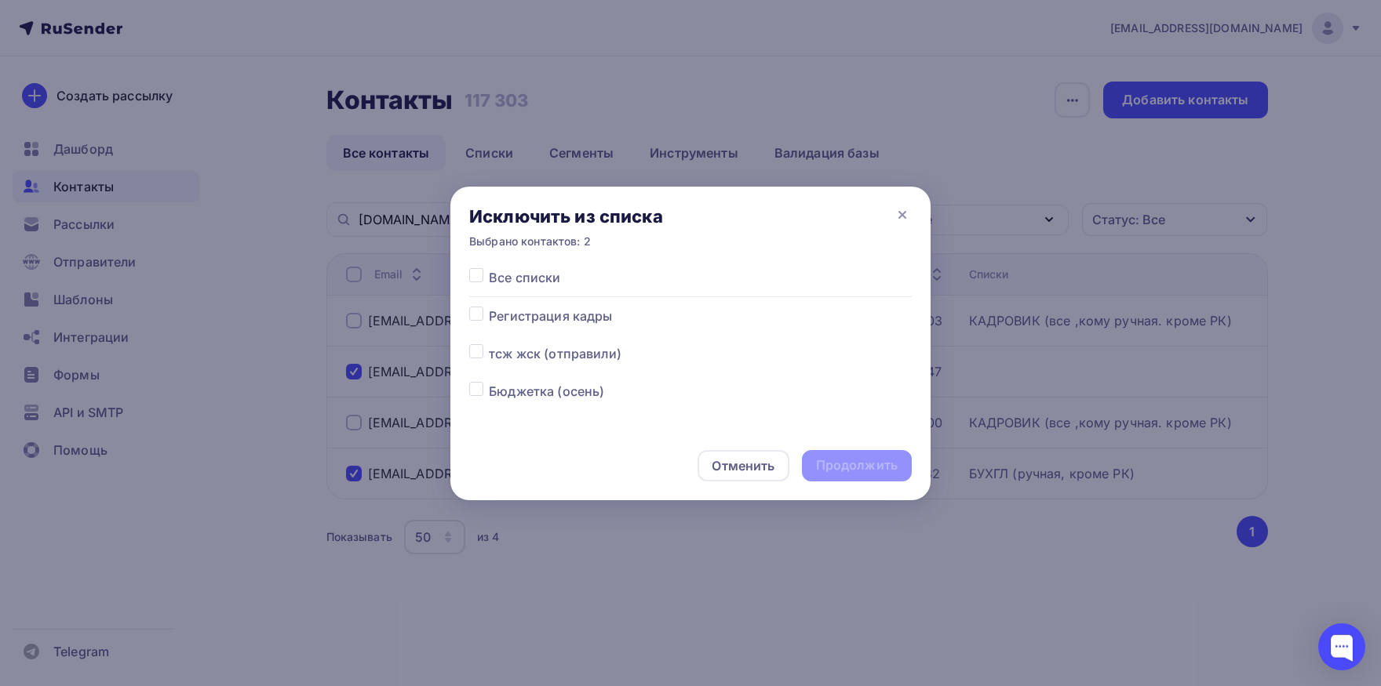
click at [489, 268] on label at bounding box center [489, 268] width 0 height 0
click at [478, 279] on input "checkbox" at bounding box center [476, 275] width 14 height 14
checkbox input "true"
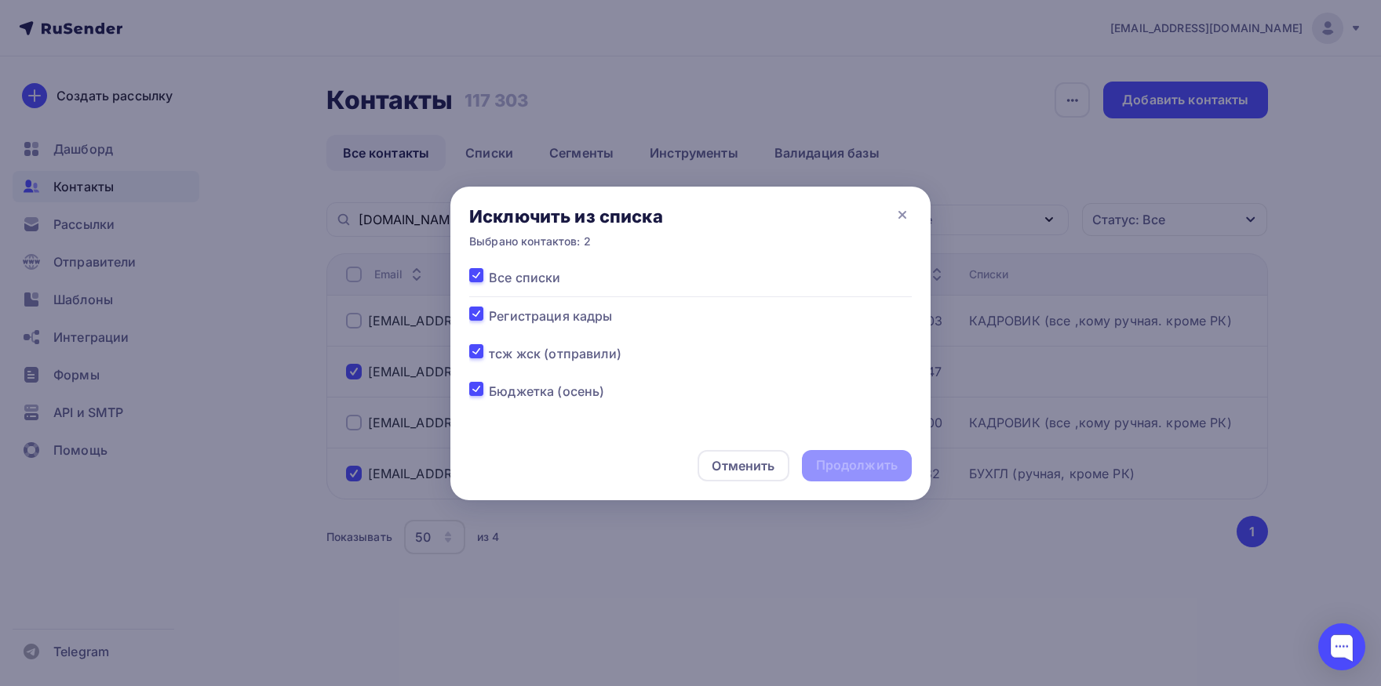
checkbox input "true"
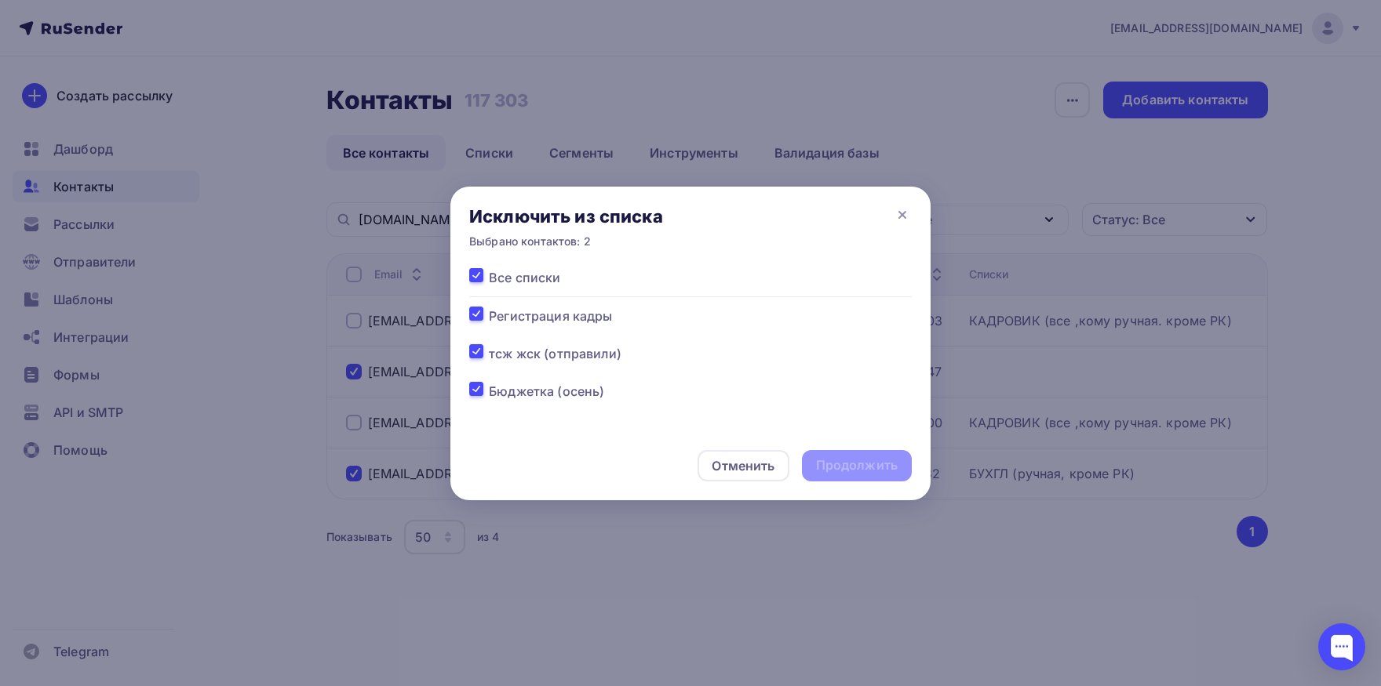
checkbox input "true"
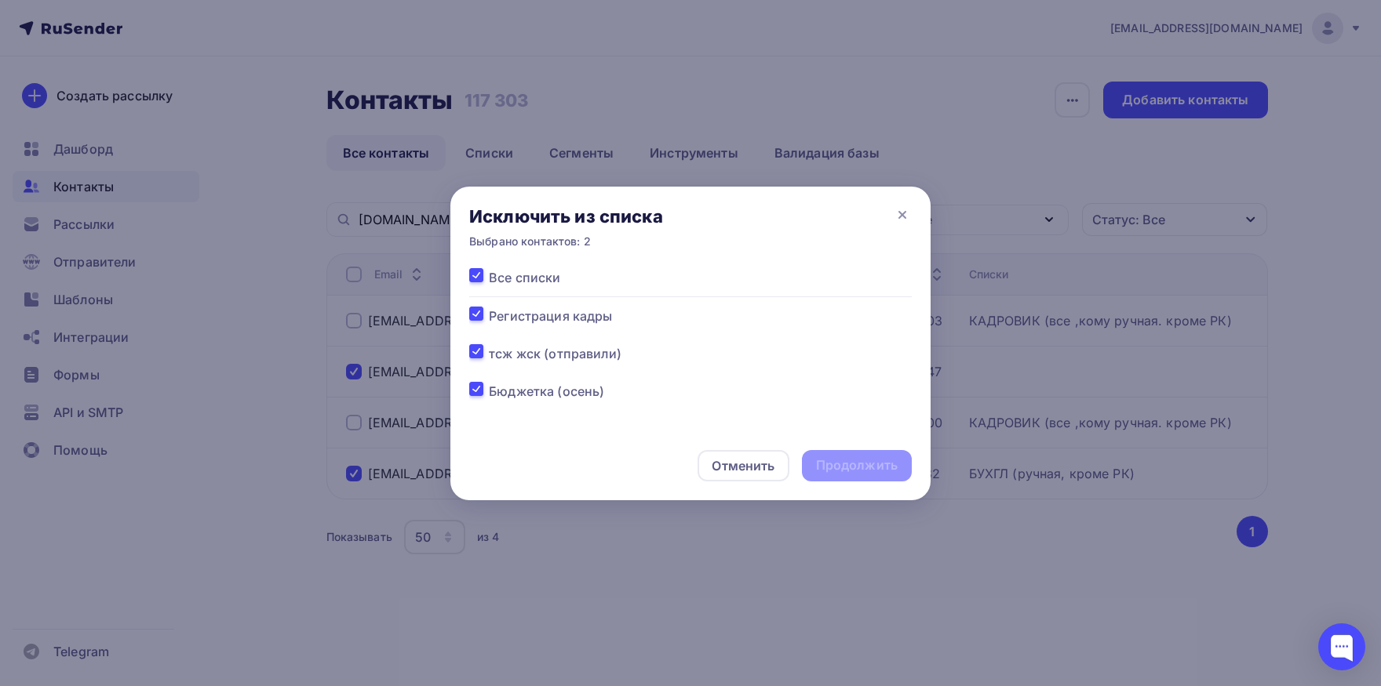
checkbox input "true"
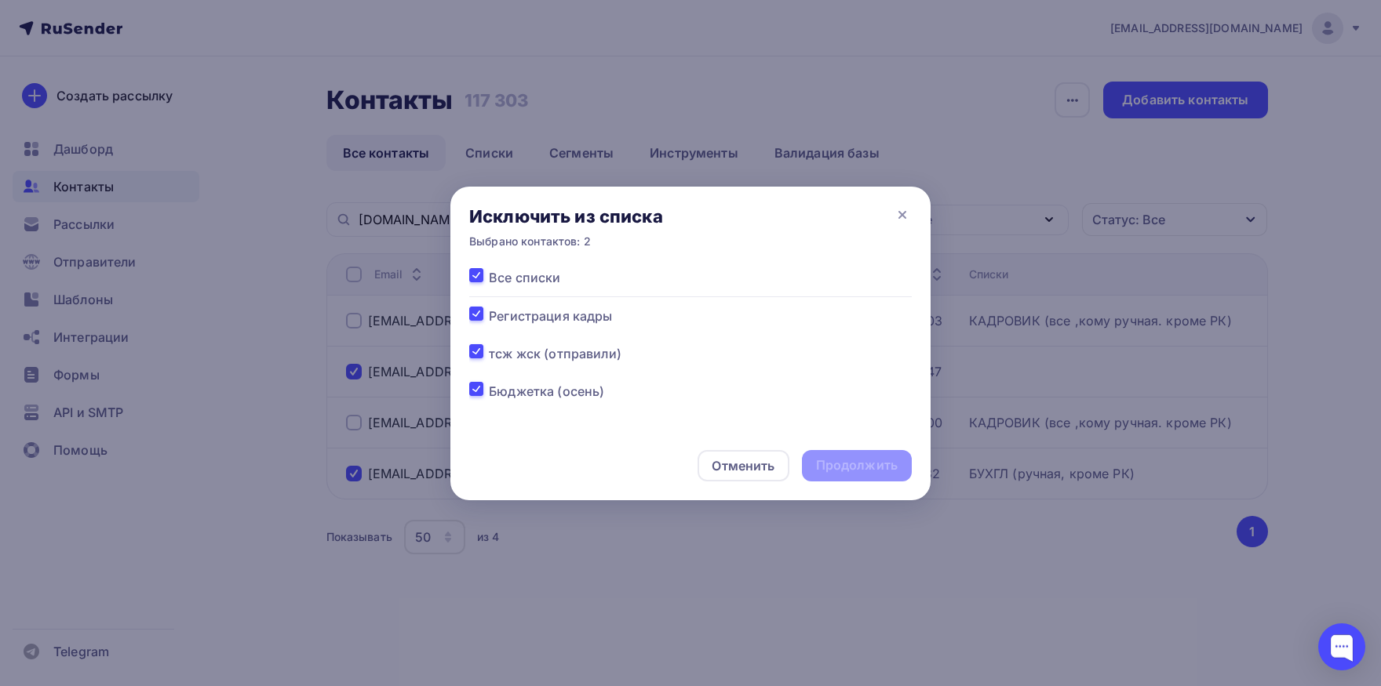
checkbox input "true"
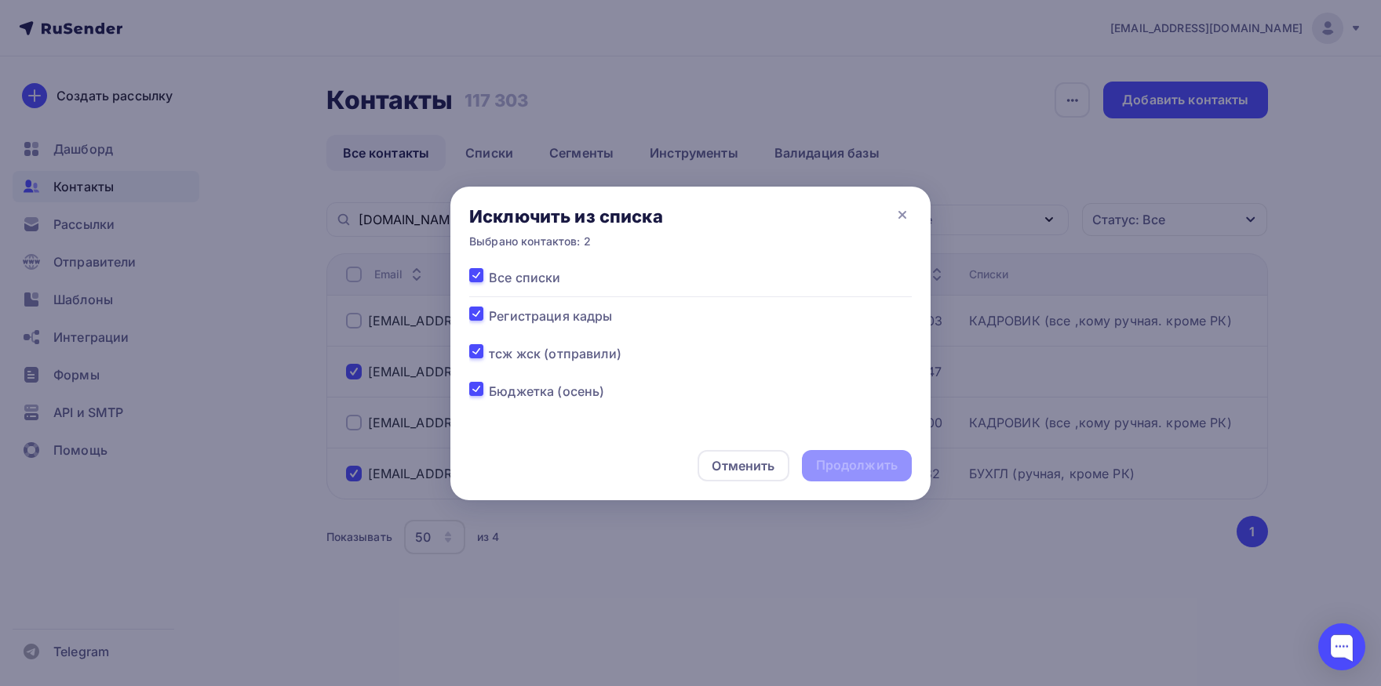
checkbox input "true"
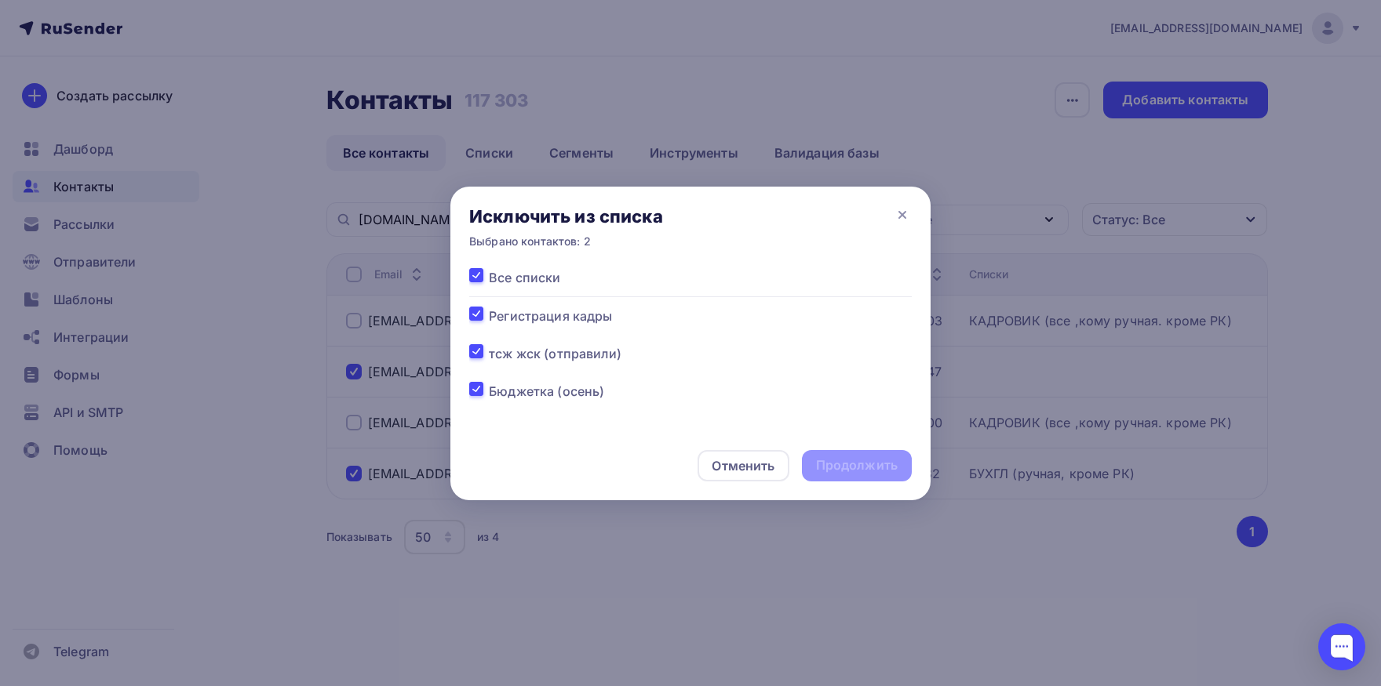
checkbox input "true"
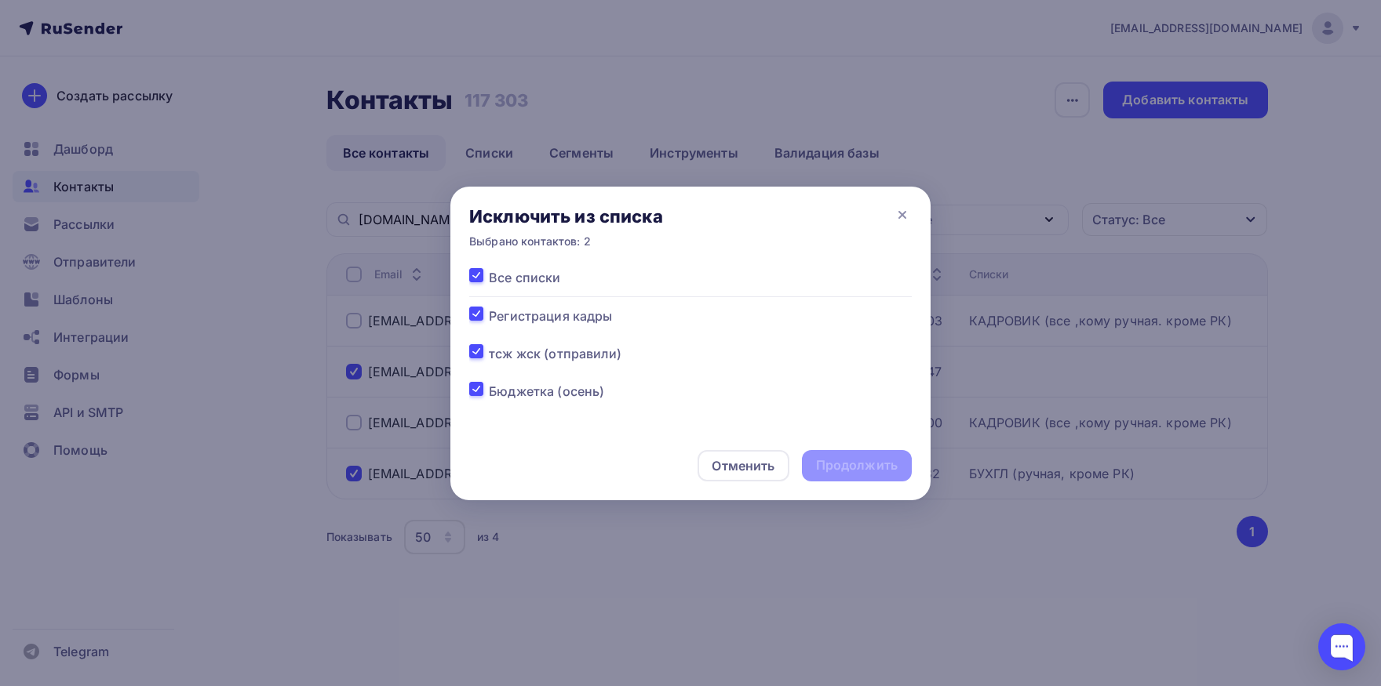
checkbox input "true"
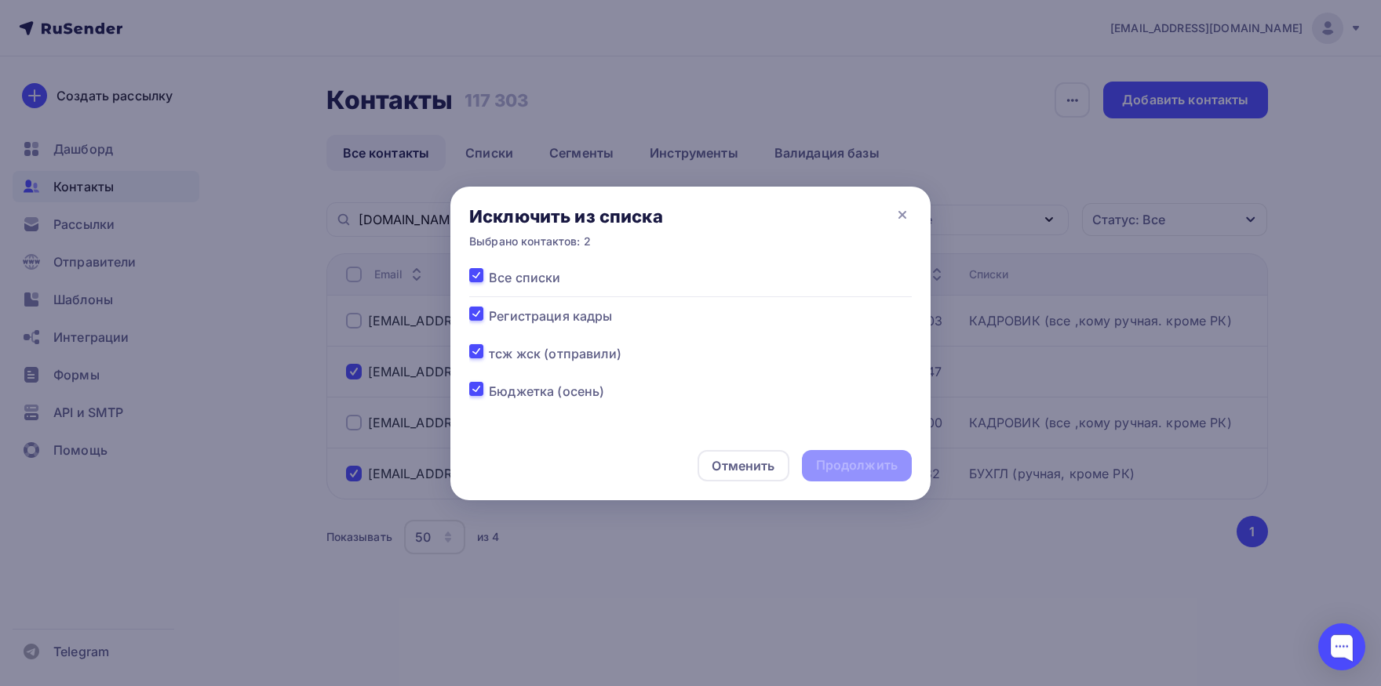
checkbox input "true"
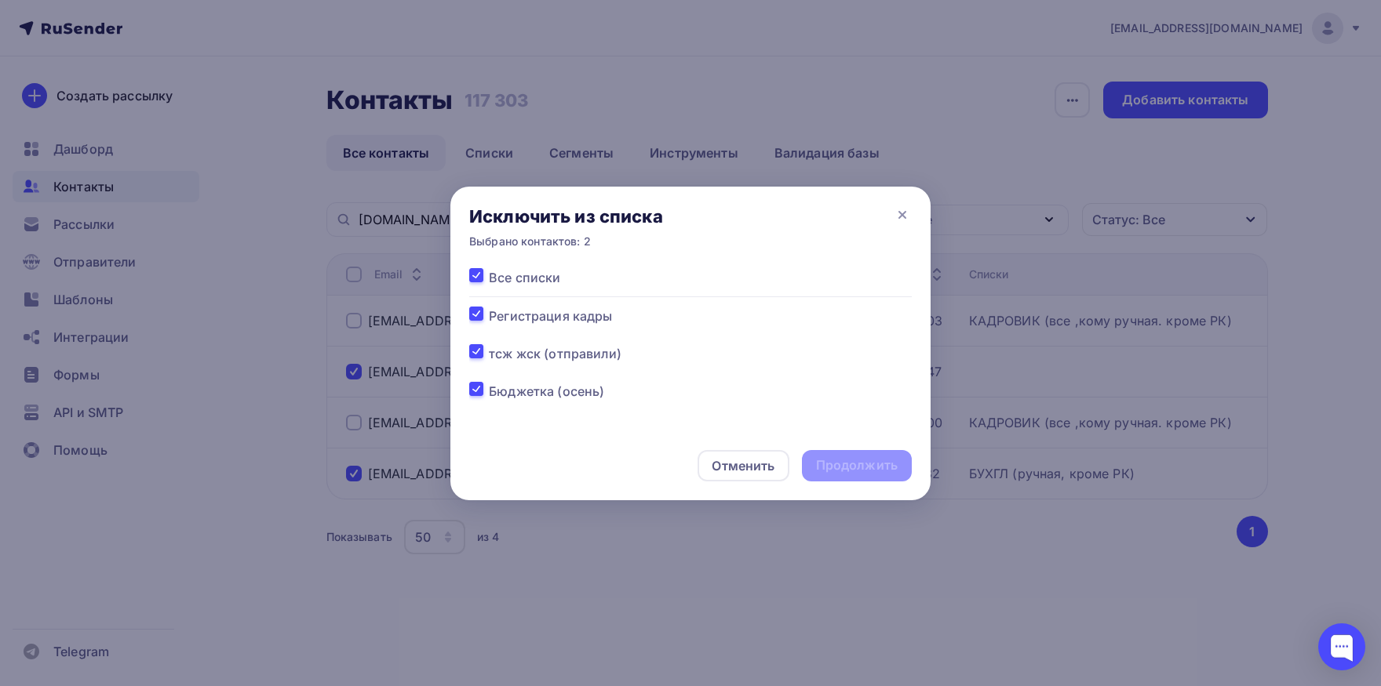
checkbox input "true"
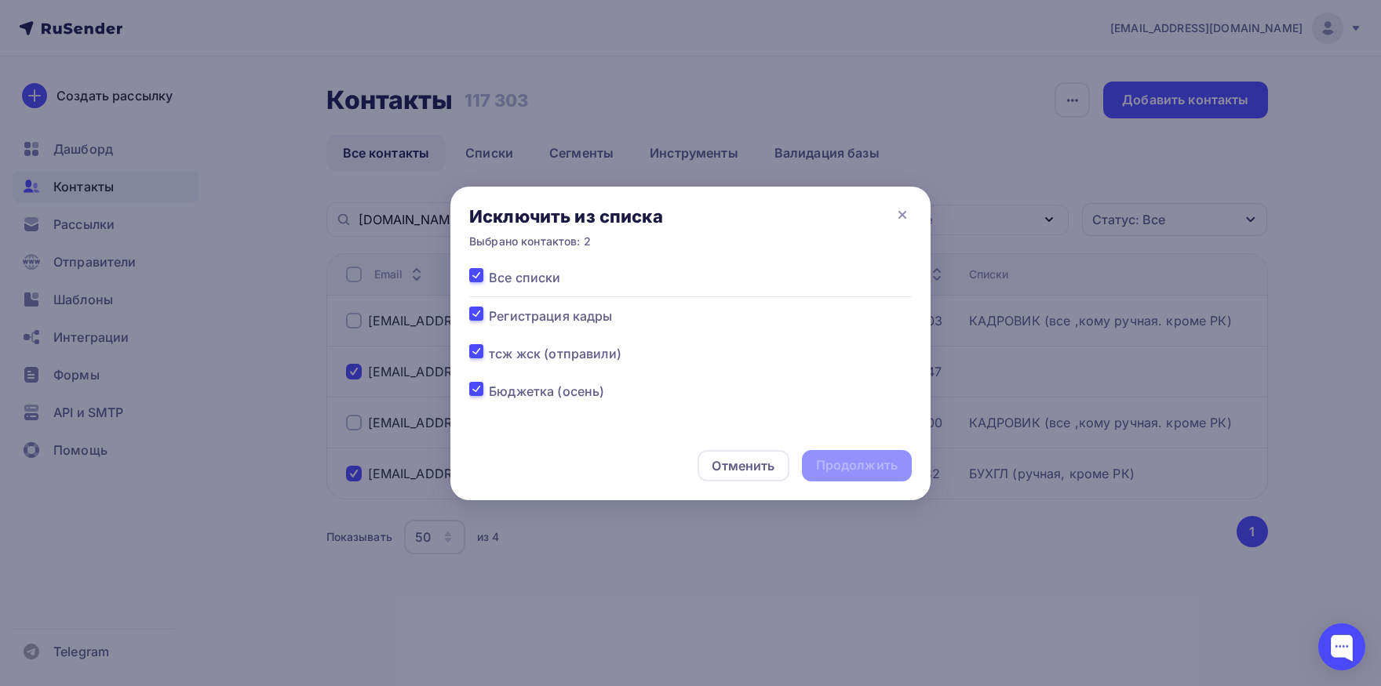
checkbox input "true"
click at [840, 464] on div "Продолжить" at bounding box center [857, 466] width 82 height 18
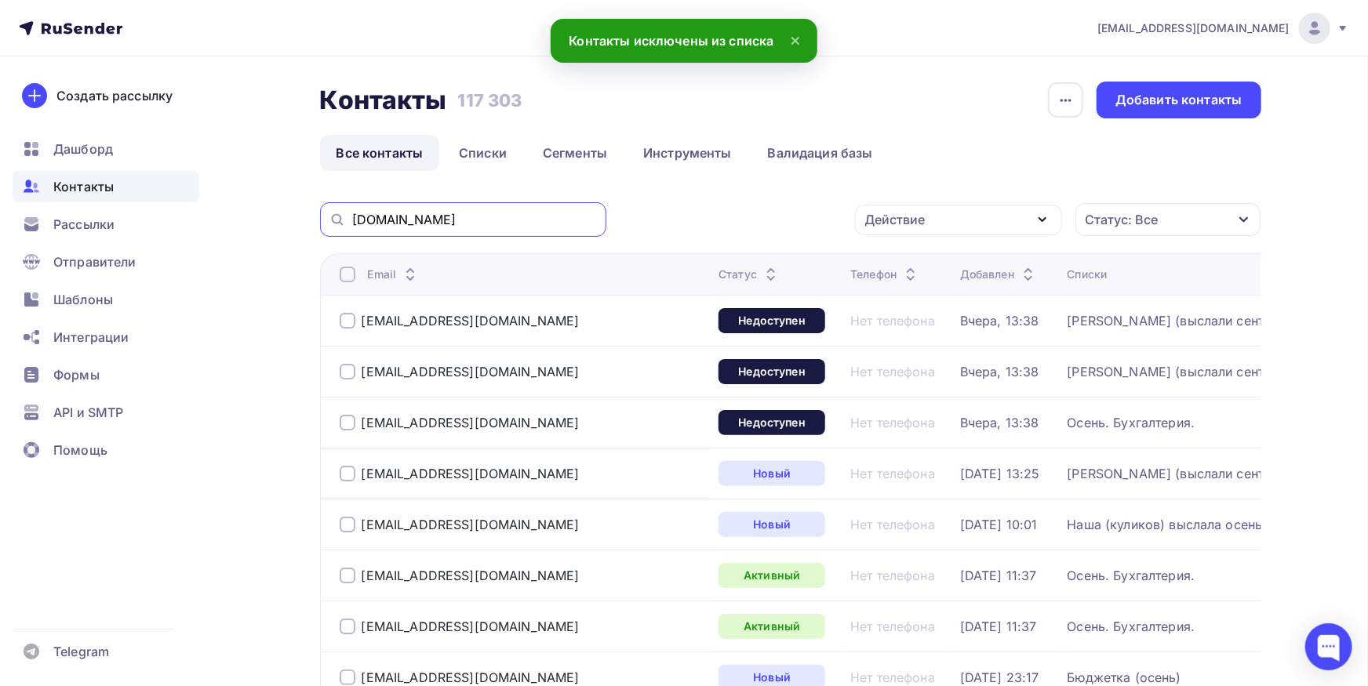
click at [499, 220] on input "[DOMAIN_NAME]" at bounding box center [474, 219] width 245 height 17
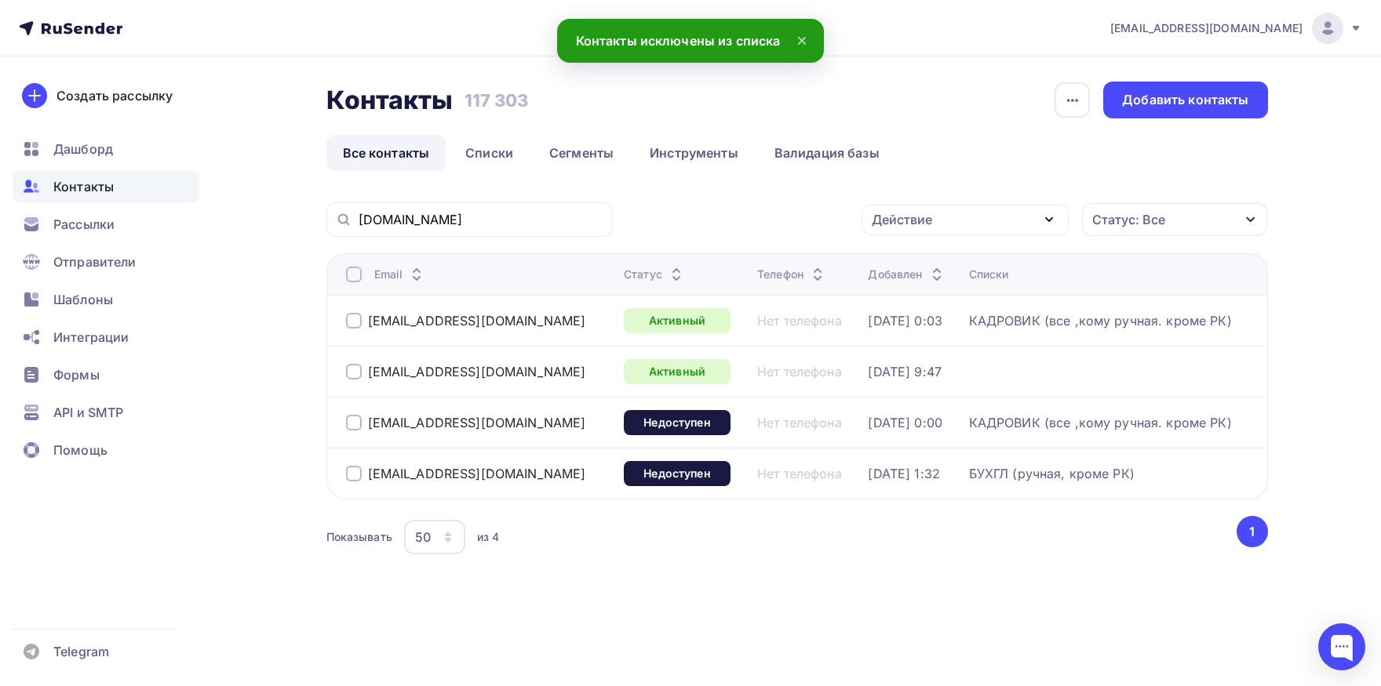
click at [350, 465] on div "[EMAIL_ADDRESS][DOMAIN_NAME]" at bounding box center [478, 473] width 265 height 25
click at [355, 372] on div at bounding box center [354, 372] width 16 height 16
click at [348, 476] on div at bounding box center [354, 474] width 16 height 16
click at [904, 212] on div "Действие" at bounding box center [902, 219] width 60 height 19
click at [933, 264] on div "Добавить в списки" at bounding box center [940, 266] width 121 height 19
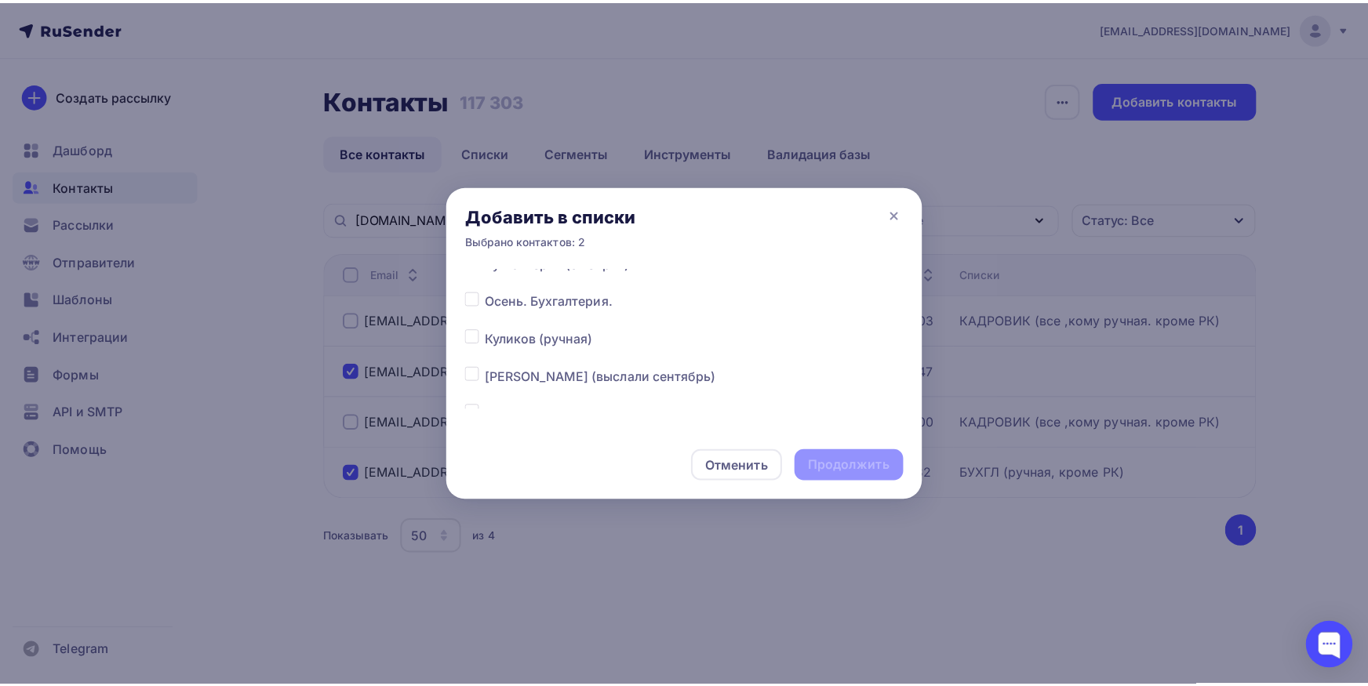
scroll to position [246, 0]
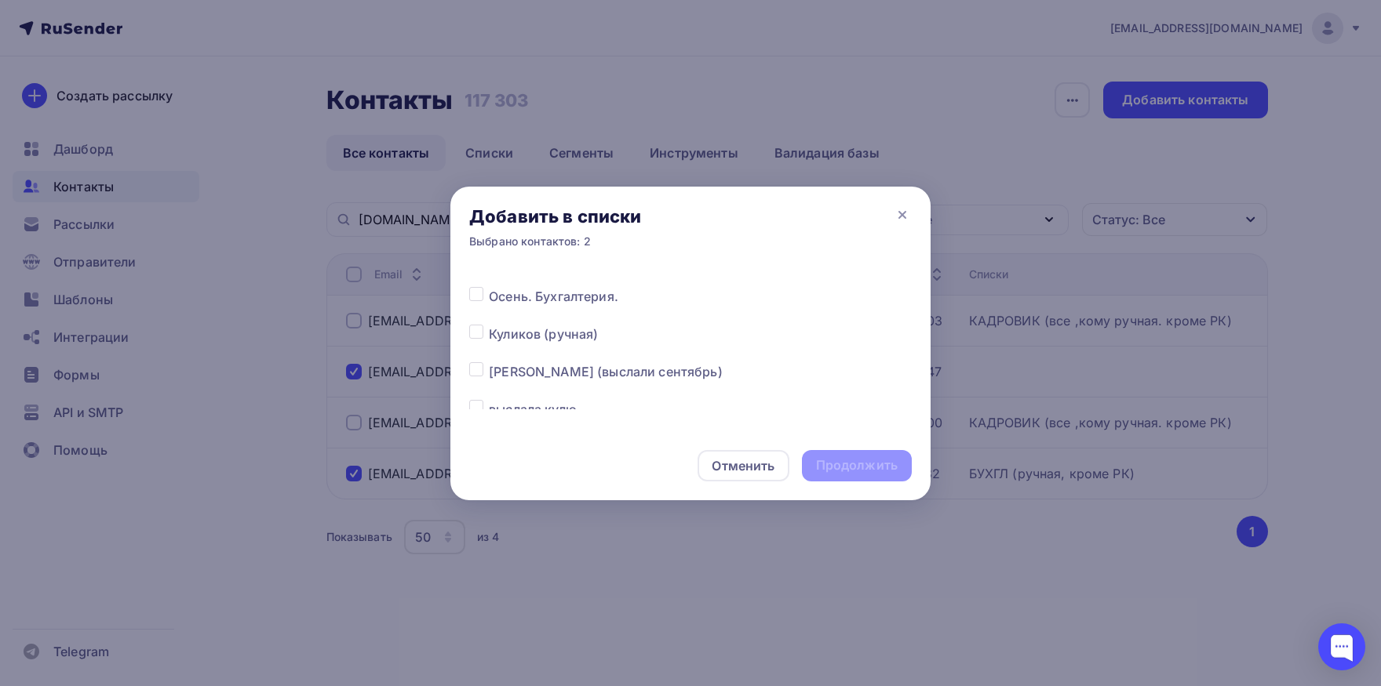
click at [489, 325] on label at bounding box center [489, 325] width 0 height 0
click at [477, 337] on input "checkbox" at bounding box center [476, 332] width 14 height 14
checkbox input "true"
click at [868, 461] on div "Продолжить" at bounding box center [857, 466] width 82 height 18
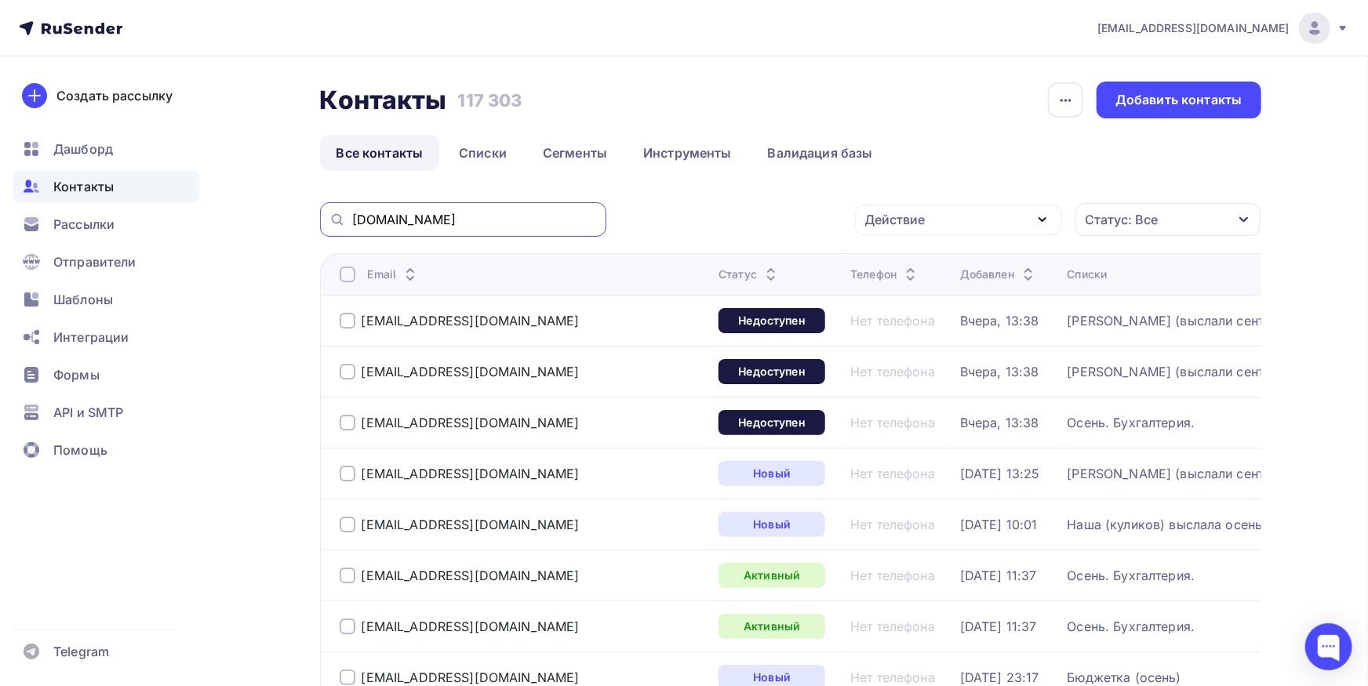
click at [479, 220] on input "[DOMAIN_NAME]" at bounding box center [474, 219] width 245 height 17
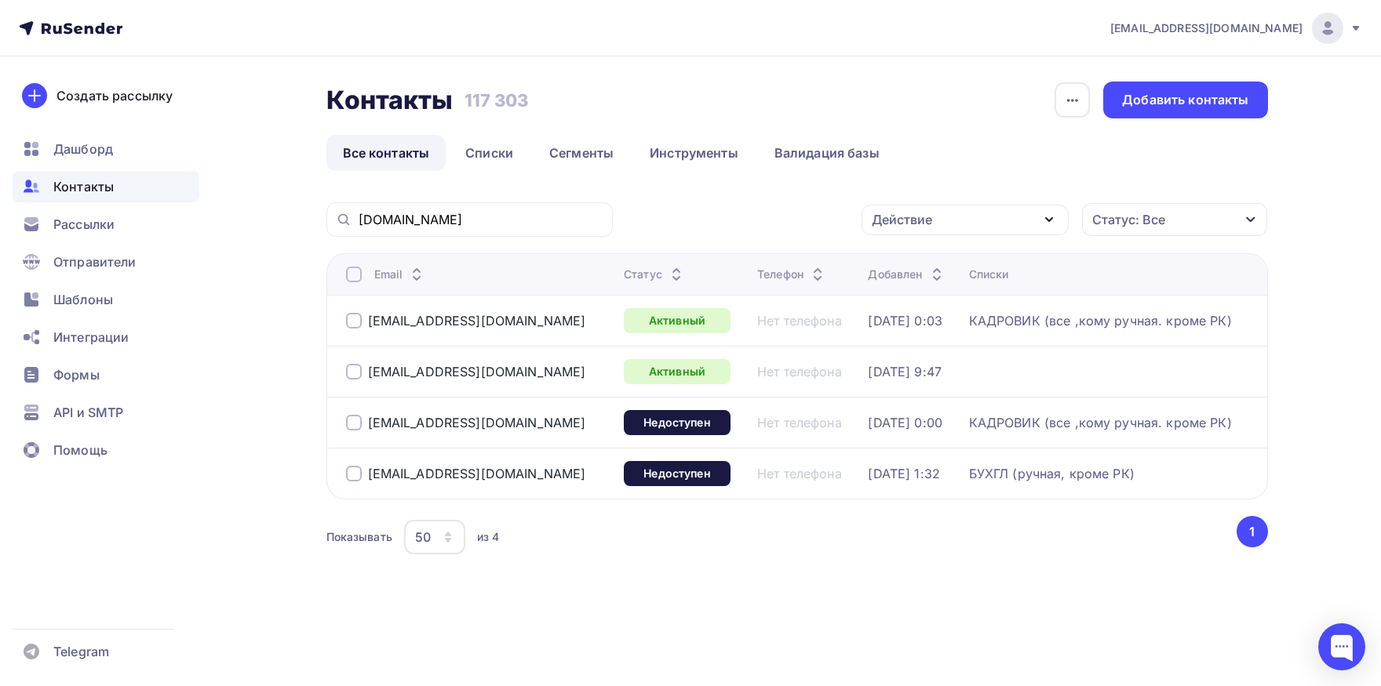
click at [349, 325] on div at bounding box center [354, 321] width 16 height 16
click at [359, 426] on div at bounding box center [354, 423] width 16 height 16
click at [898, 234] on div "Действие" at bounding box center [964, 220] width 207 height 31
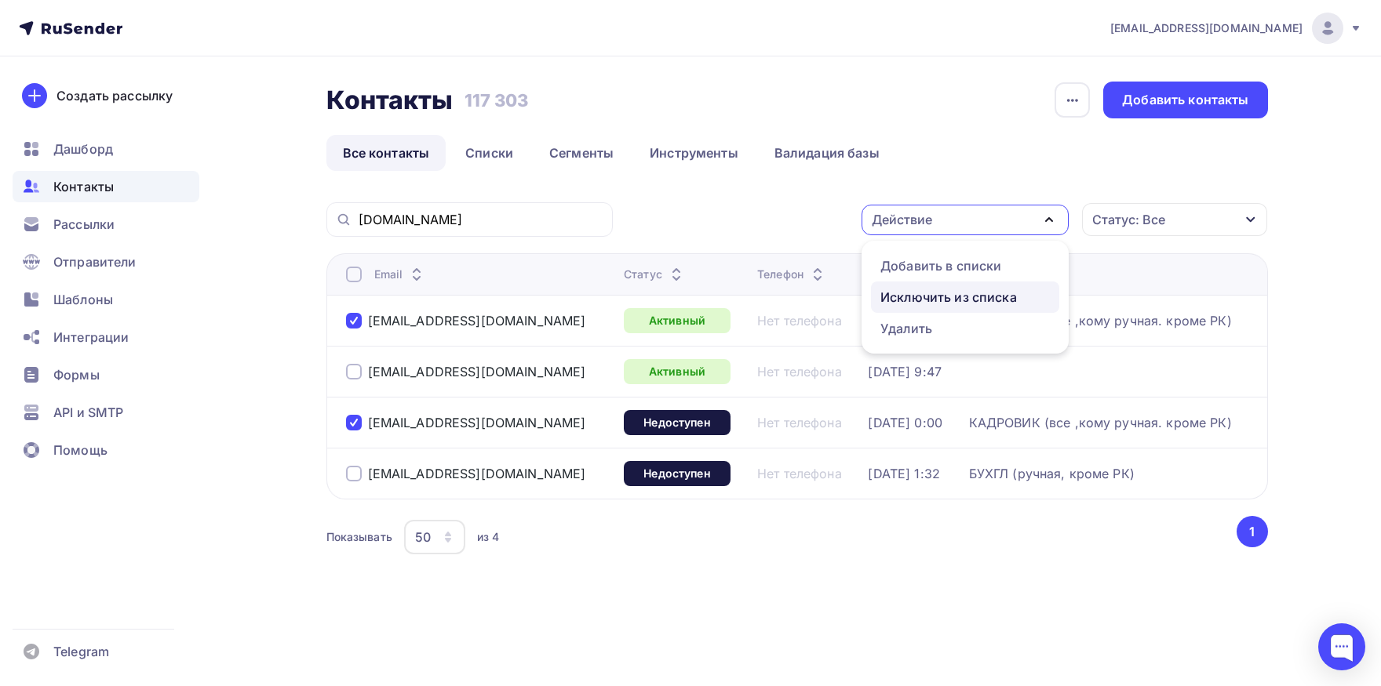
click at [897, 305] on div "Исключить из списка" at bounding box center [948, 297] width 136 height 19
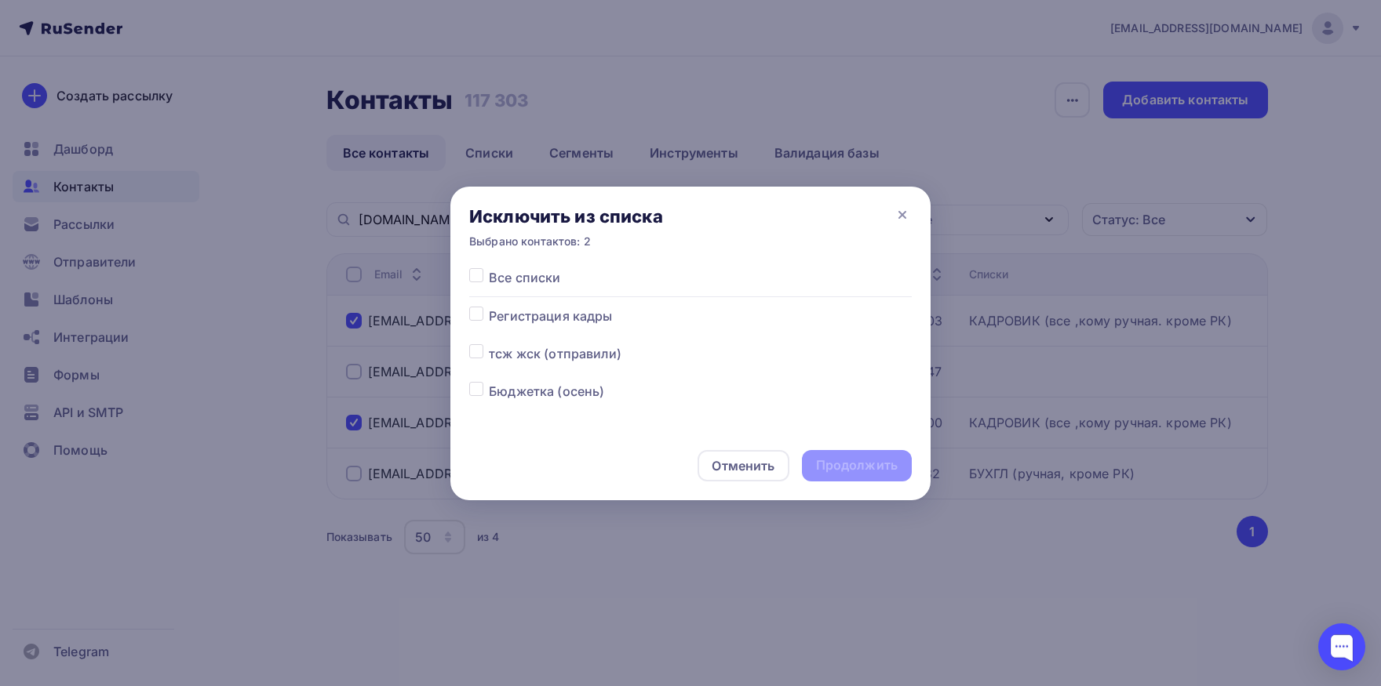
click at [483, 276] on div at bounding box center [479, 277] width 20 height 19
click at [489, 268] on label at bounding box center [489, 268] width 0 height 0
click at [481, 278] on input "checkbox" at bounding box center [476, 275] width 14 height 14
checkbox input "true"
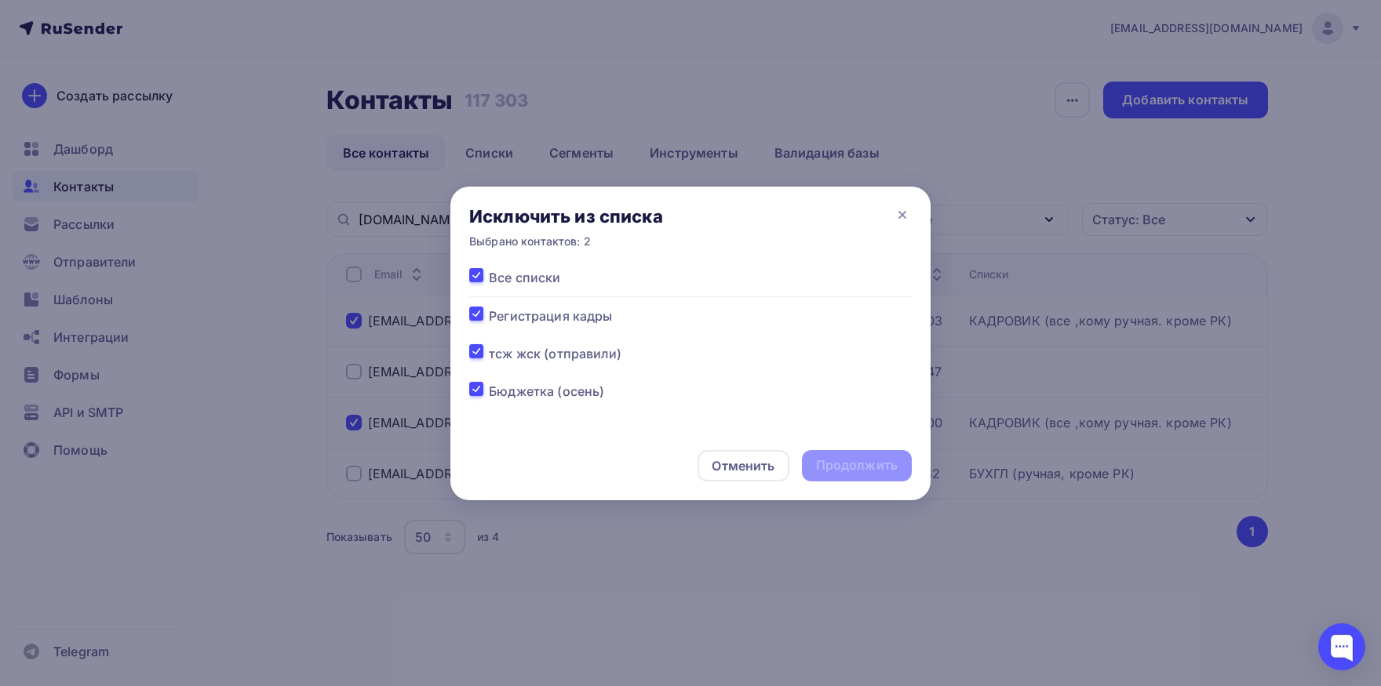
checkbox input "true"
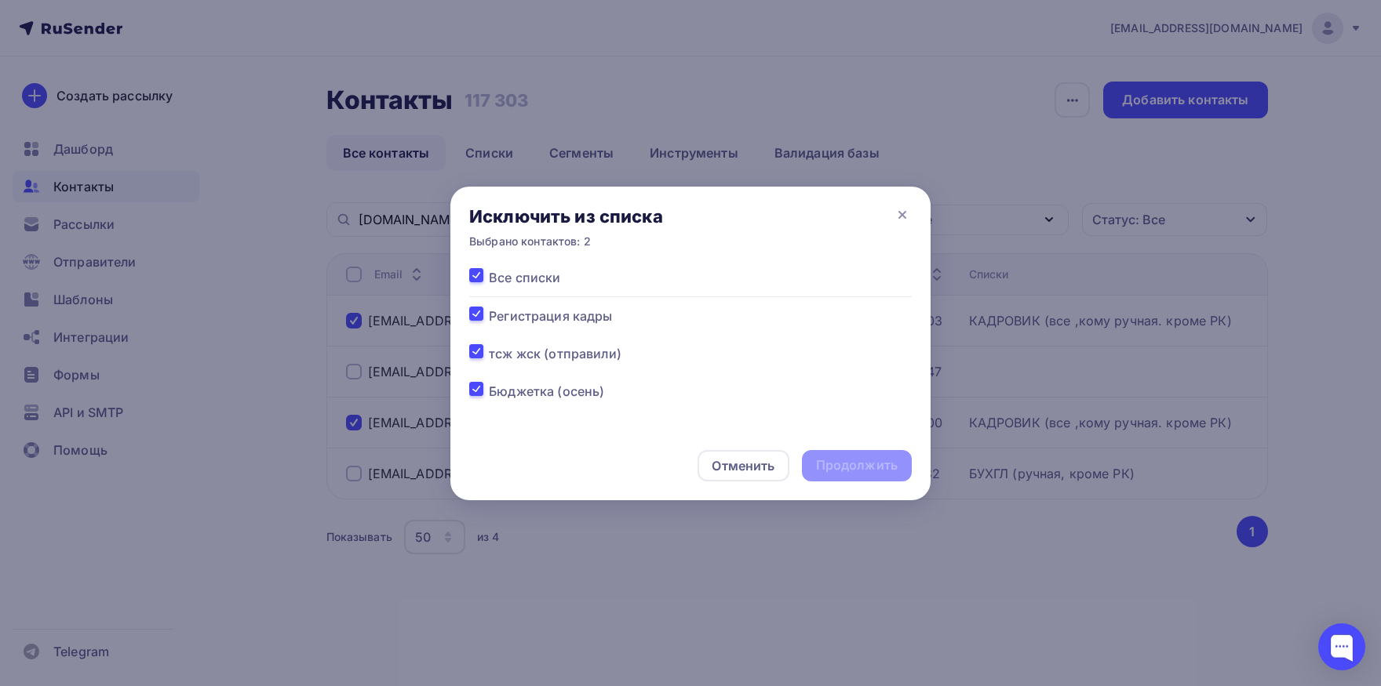
checkbox input "true"
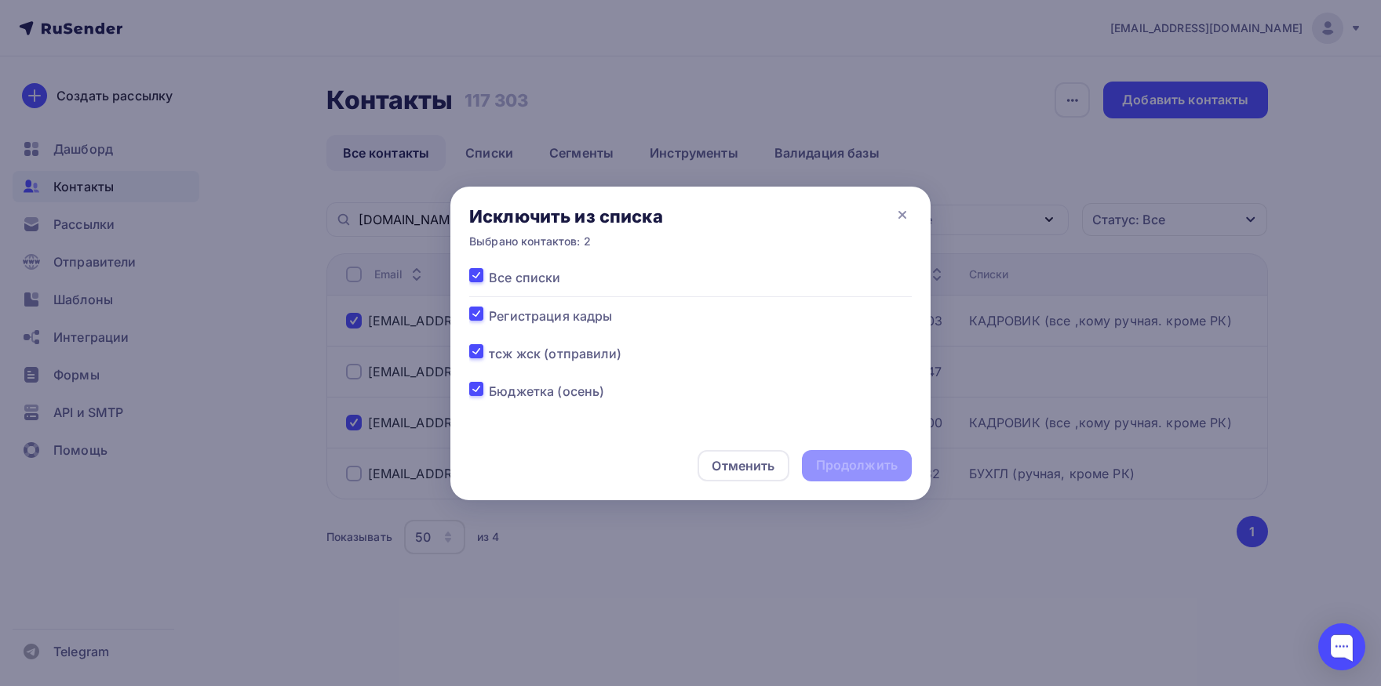
checkbox input "true"
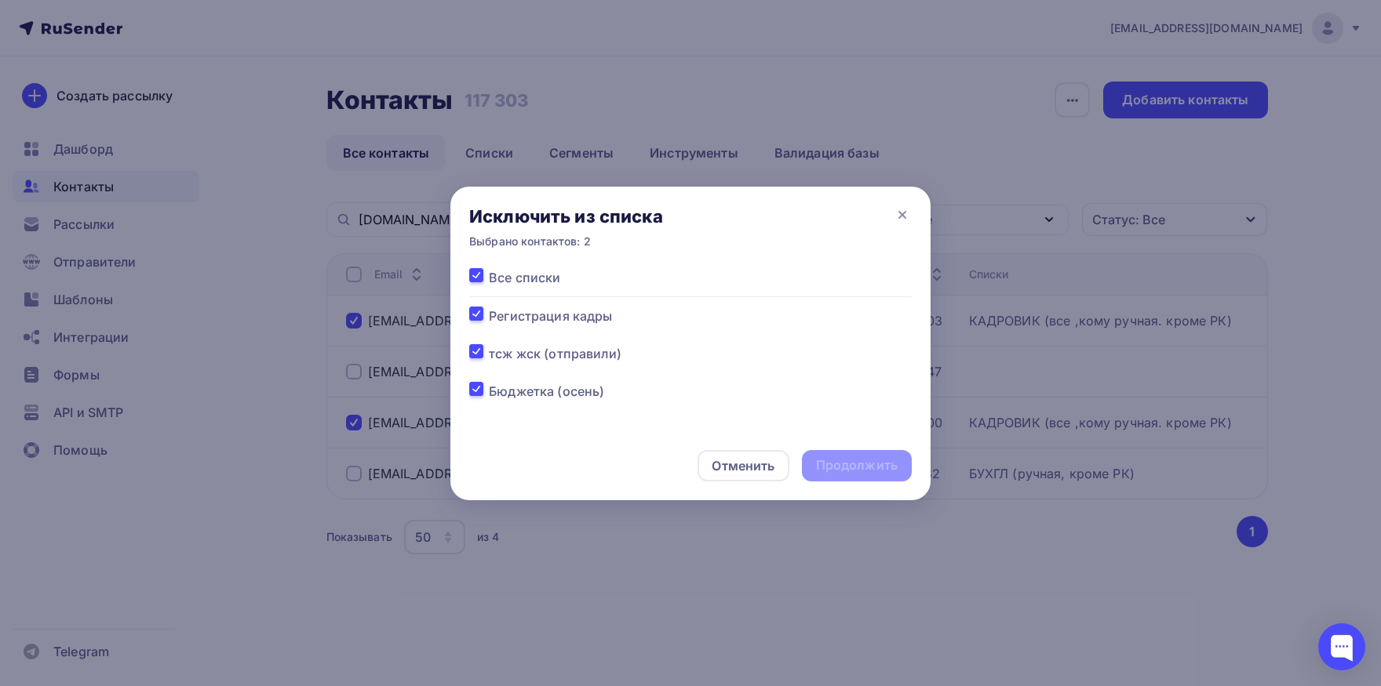
checkbox input "true"
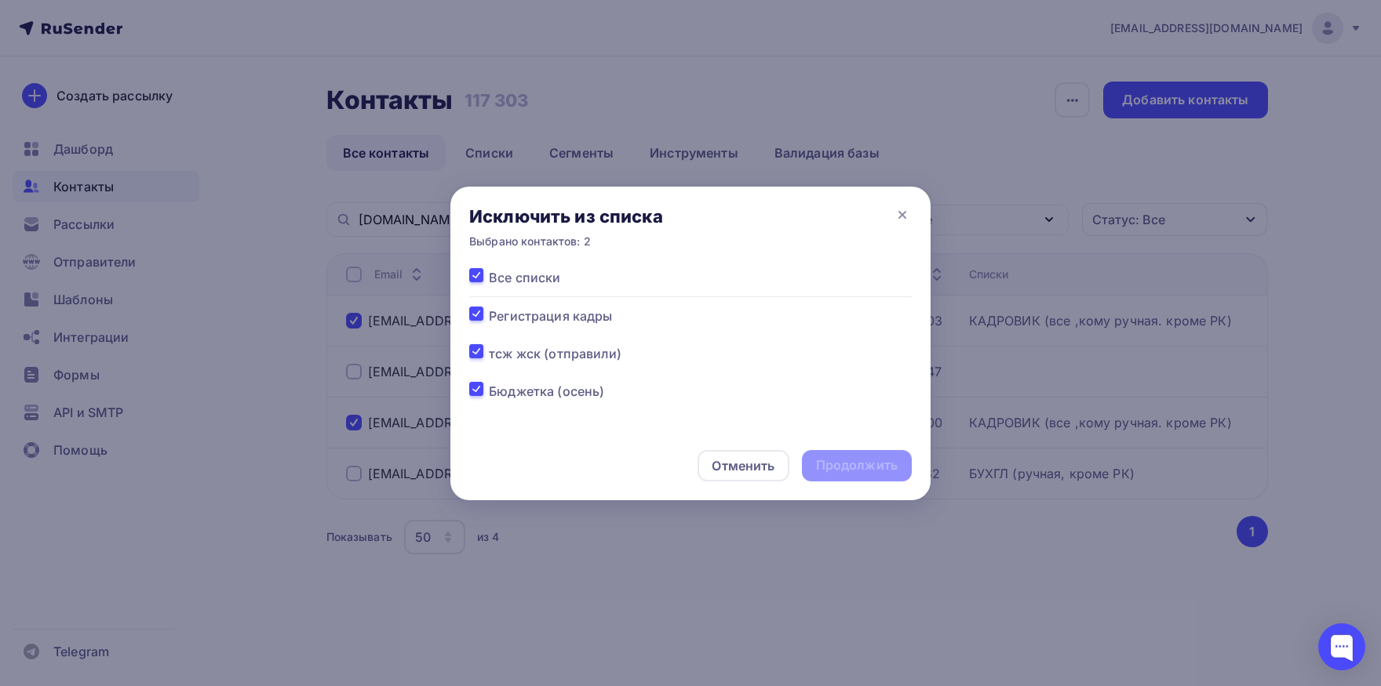
checkbox input "true"
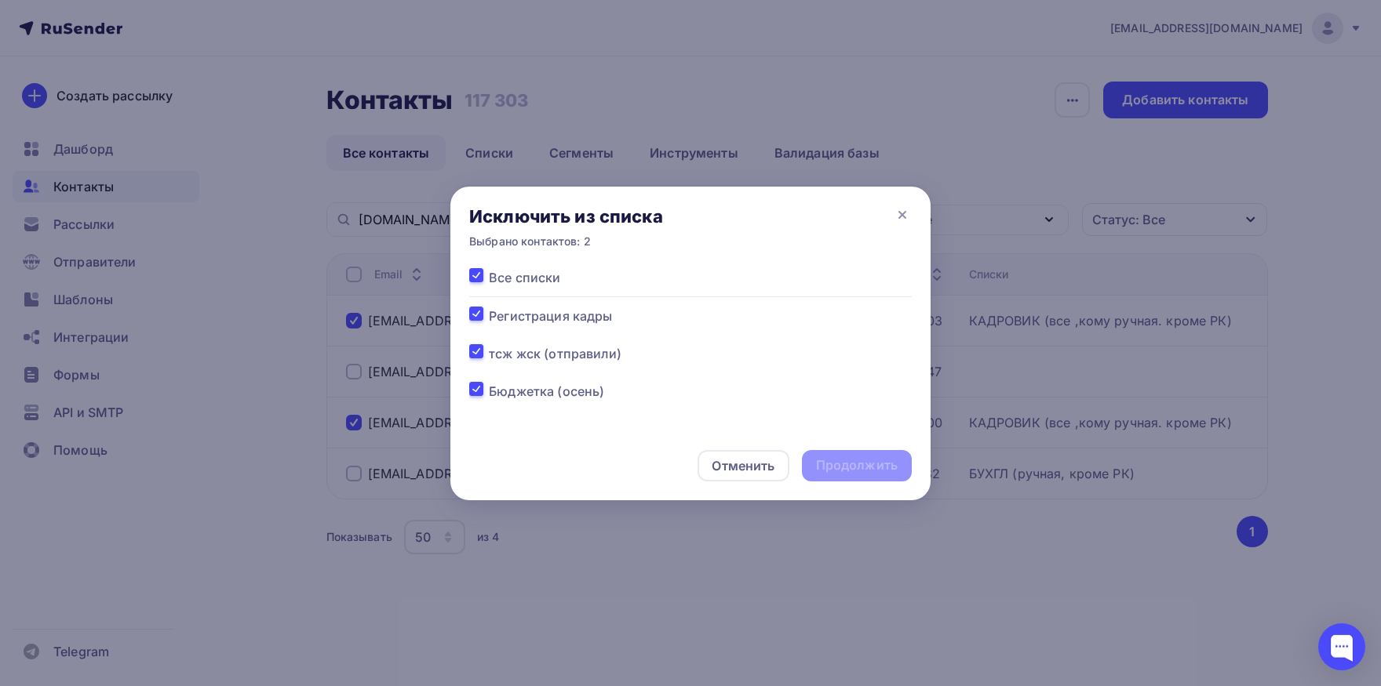
checkbox input "true"
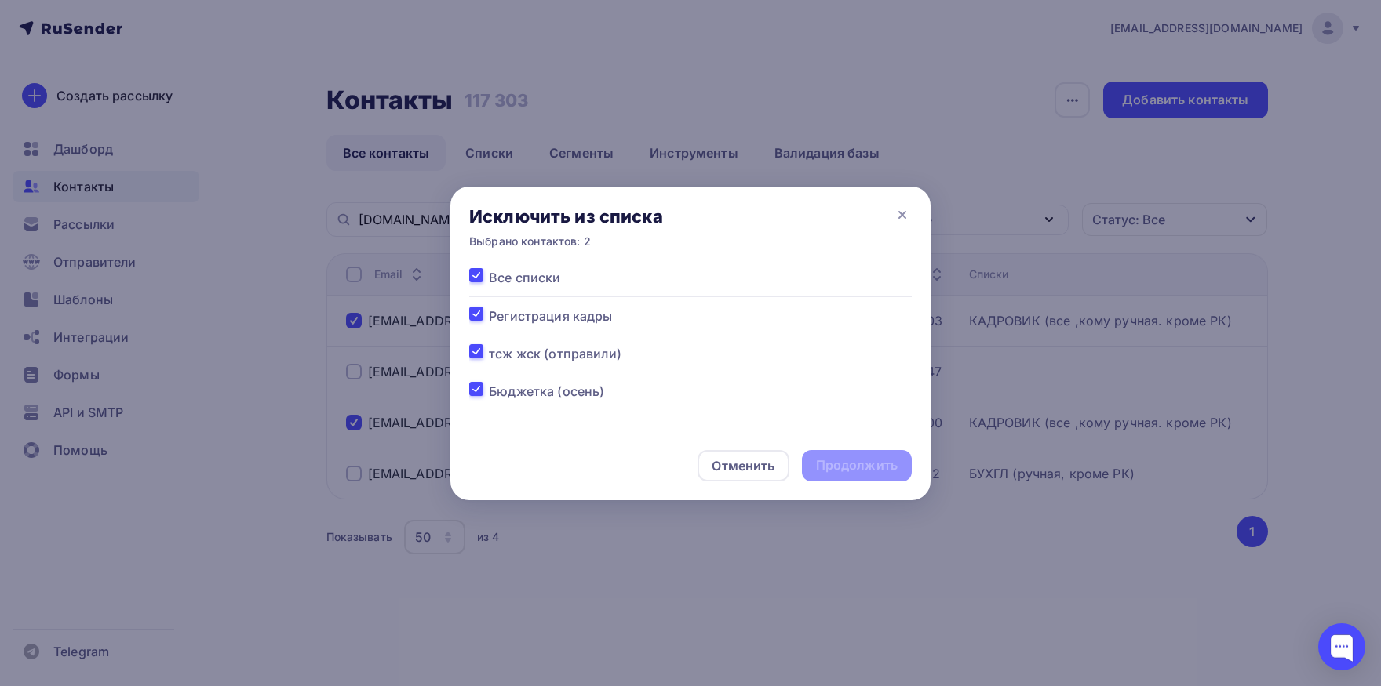
checkbox input "true"
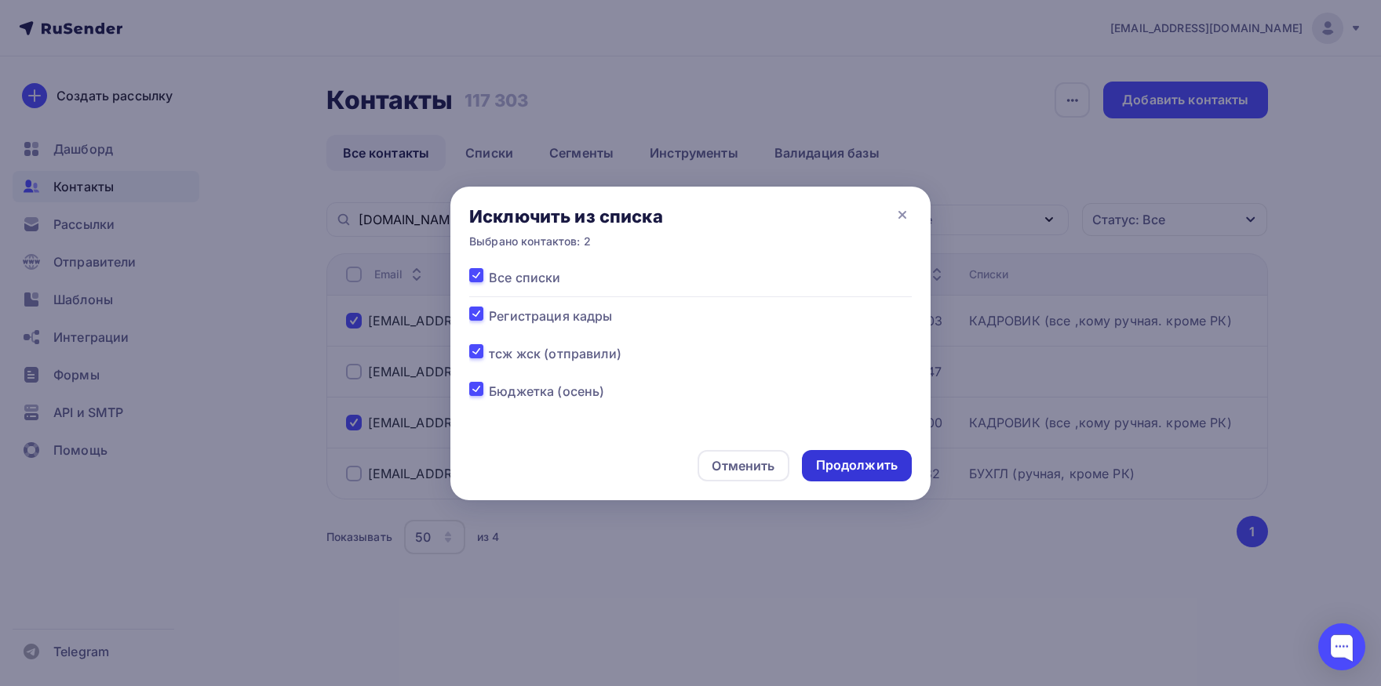
click at [824, 462] on div "Продолжить" at bounding box center [857, 466] width 82 height 18
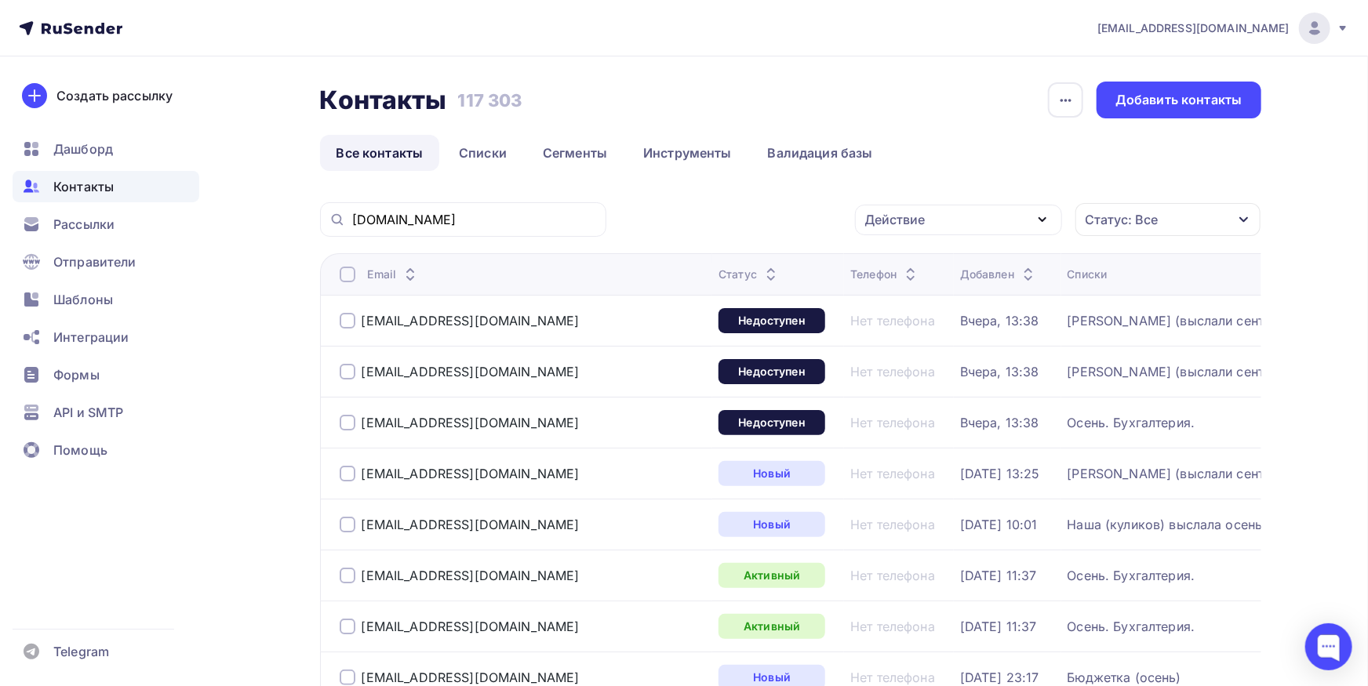
click at [467, 204] on div "[DOMAIN_NAME]" at bounding box center [463, 219] width 286 height 35
click at [467, 224] on input "[DOMAIN_NAME]" at bounding box center [474, 219] width 245 height 17
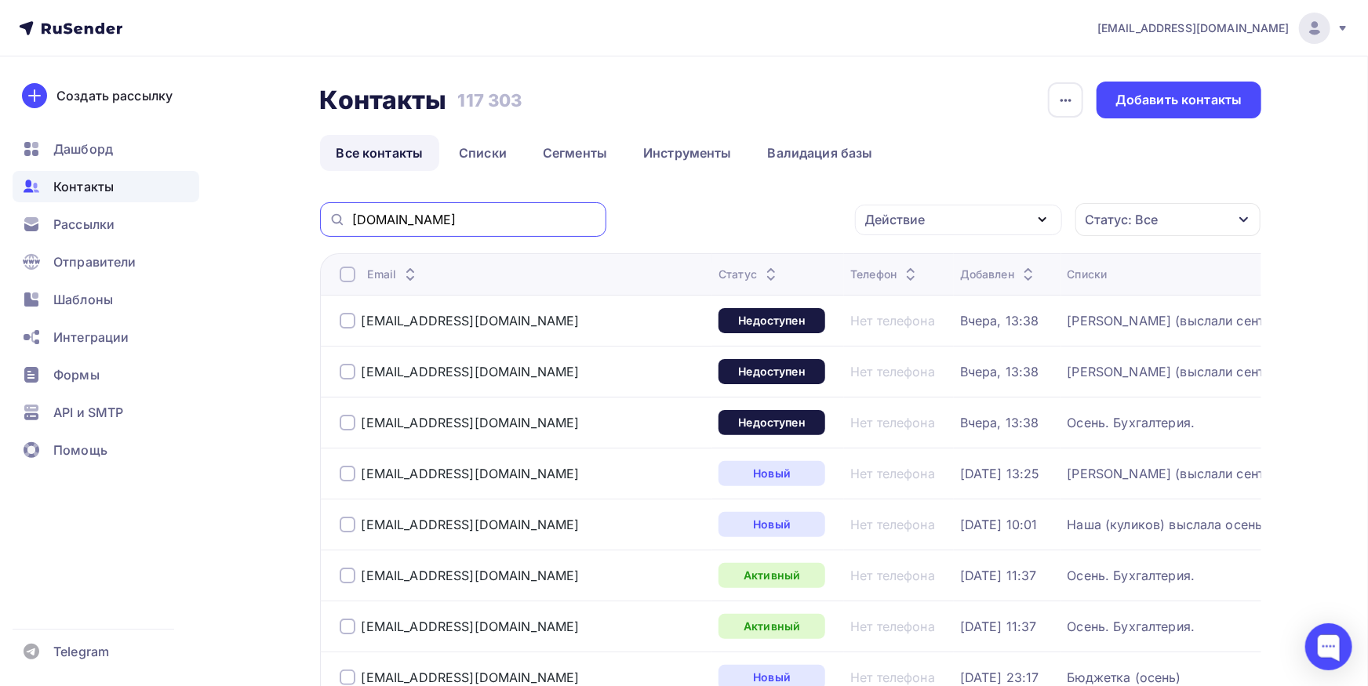
click at [551, 220] on input "[DOMAIN_NAME]" at bounding box center [474, 219] width 245 height 17
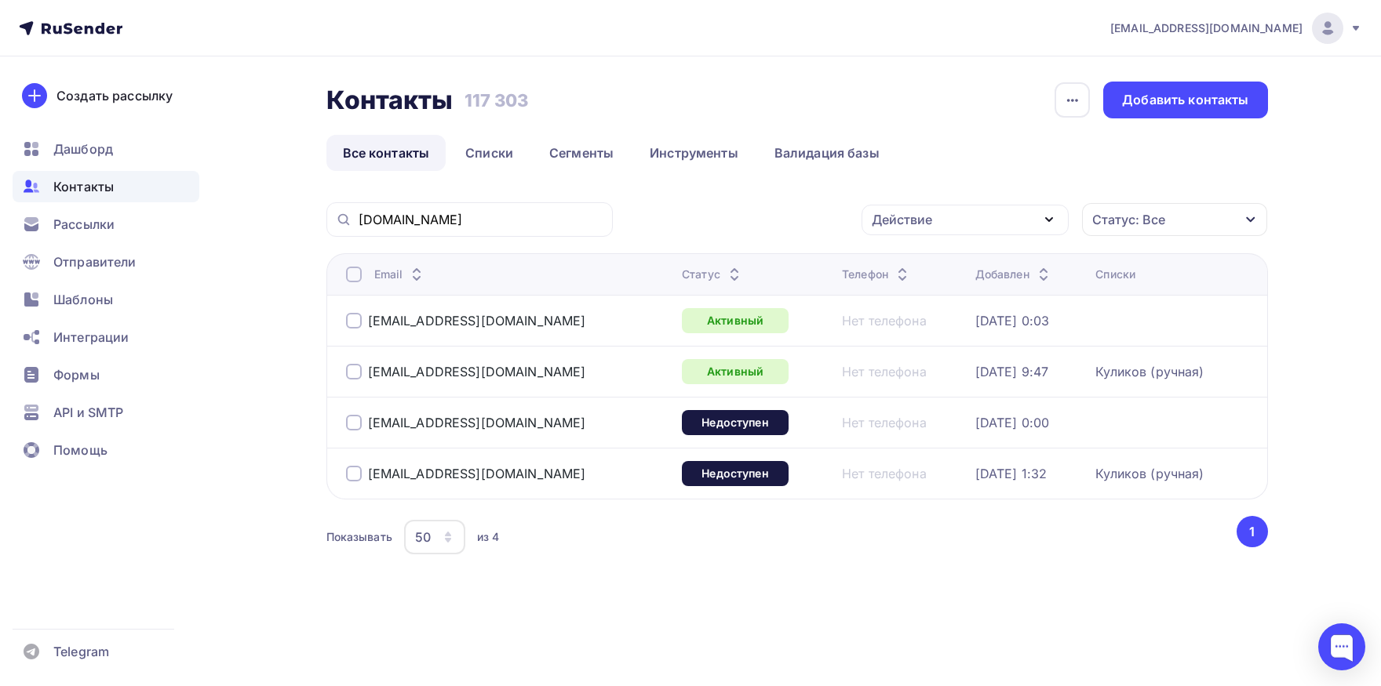
click at [352, 319] on div at bounding box center [354, 321] width 16 height 16
click at [353, 372] on div at bounding box center [354, 372] width 16 height 16
click at [351, 423] on div at bounding box center [354, 423] width 16 height 16
drag, startPoint x: 375, startPoint y: 425, endPoint x: 385, endPoint y: 429, distance: 10.9
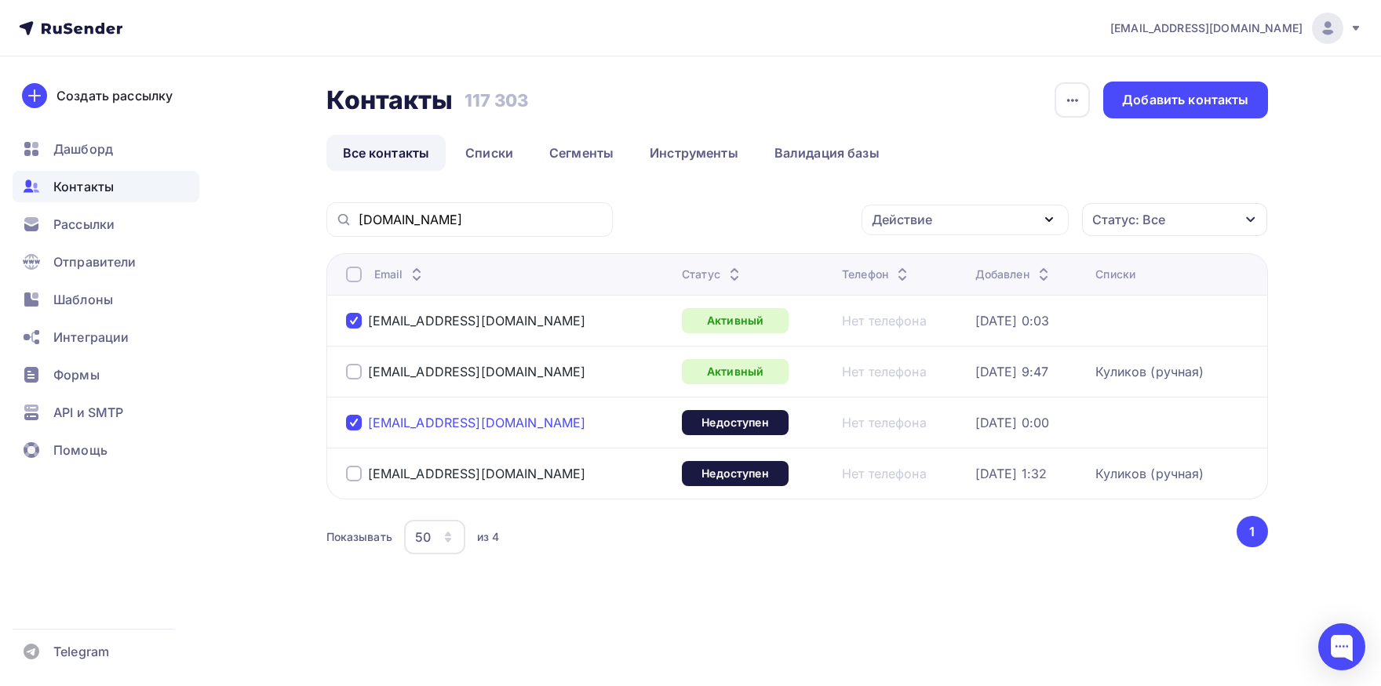
click at [360, 426] on div "[EMAIL_ADDRESS][DOMAIN_NAME]" at bounding box center [508, 422] width 324 height 25
copy div "[EMAIL_ADDRESS][DOMAIN_NAME]"
click at [981, 234] on div "Действие" at bounding box center [964, 220] width 207 height 31
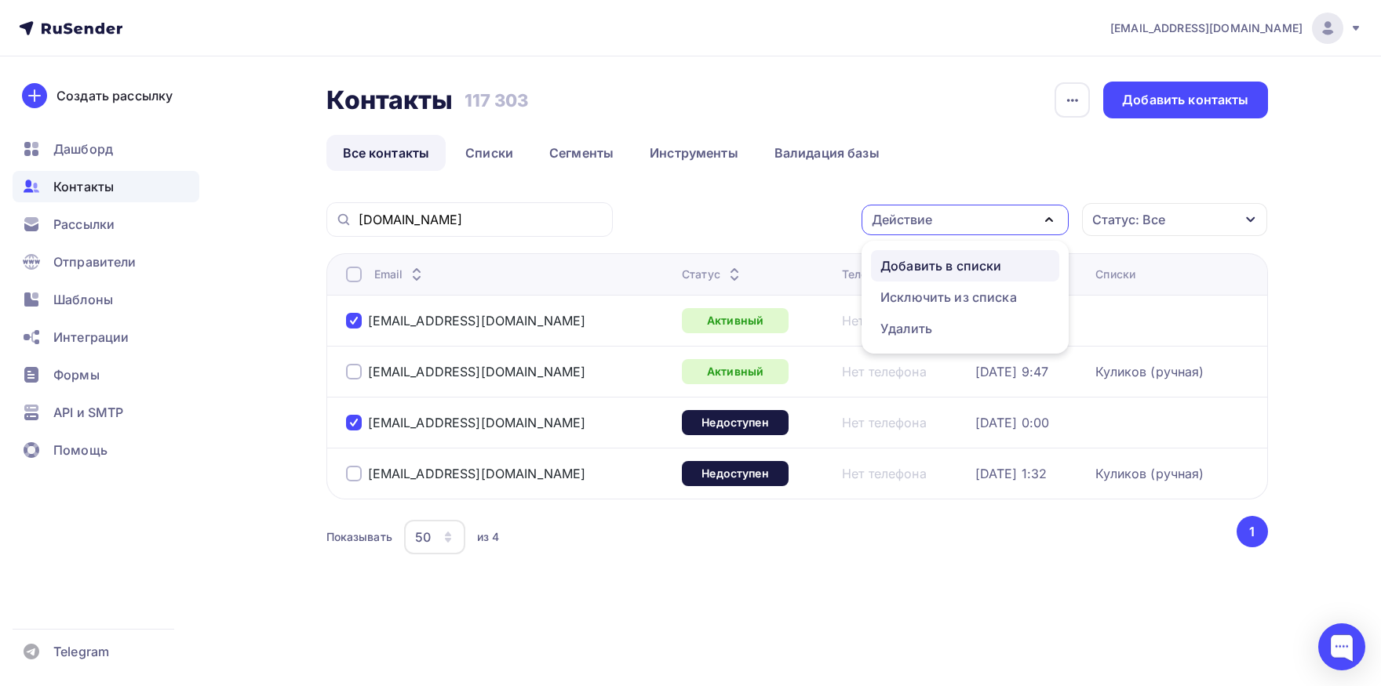
click at [963, 273] on div "Добавить в списки" at bounding box center [940, 266] width 121 height 19
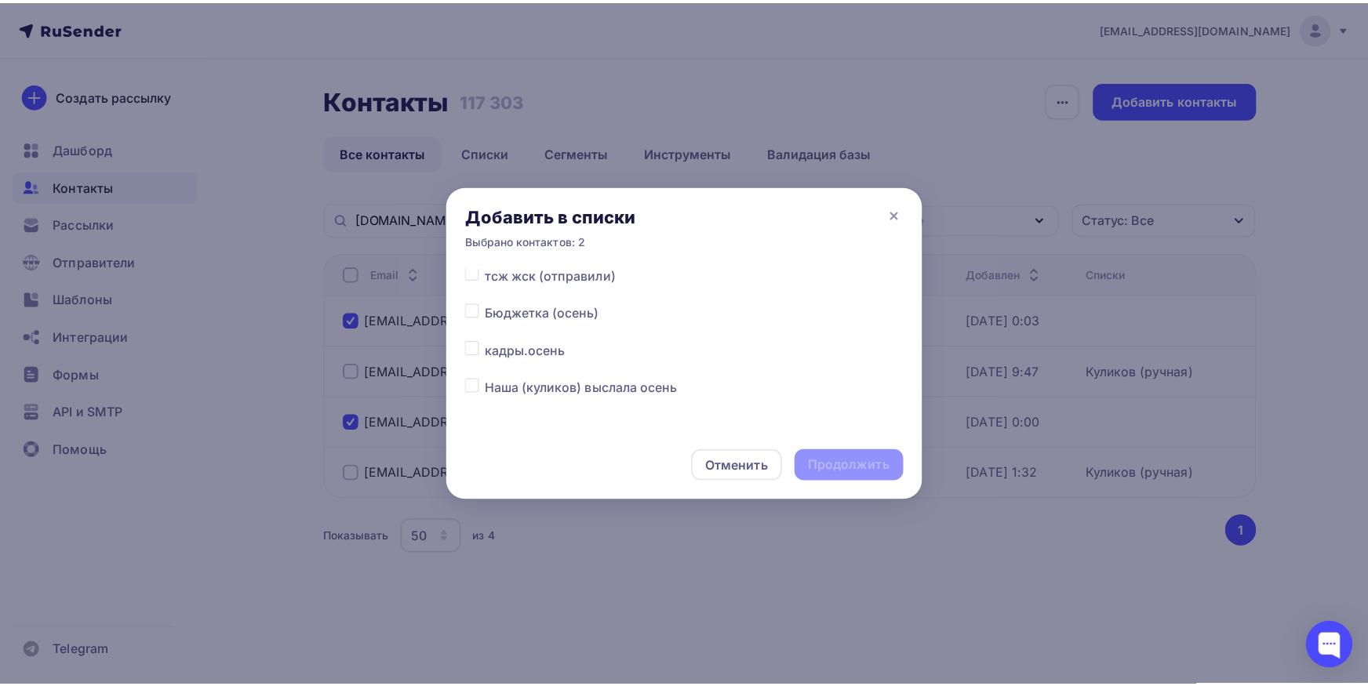
scroll to position [82, 0]
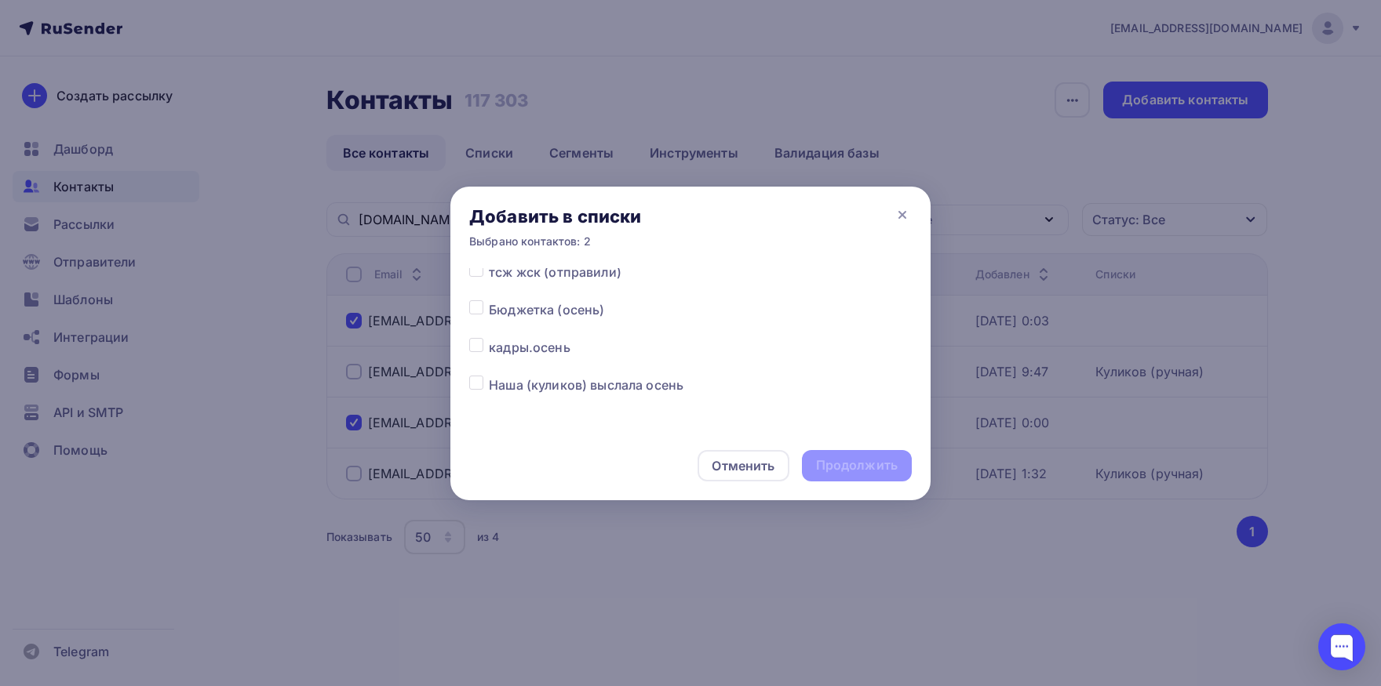
click at [489, 338] on label at bounding box center [489, 338] width 0 height 0
click at [475, 348] on input "checkbox" at bounding box center [476, 345] width 14 height 14
click at [859, 459] on div "Продолжить" at bounding box center [857, 466] width 82 height 18
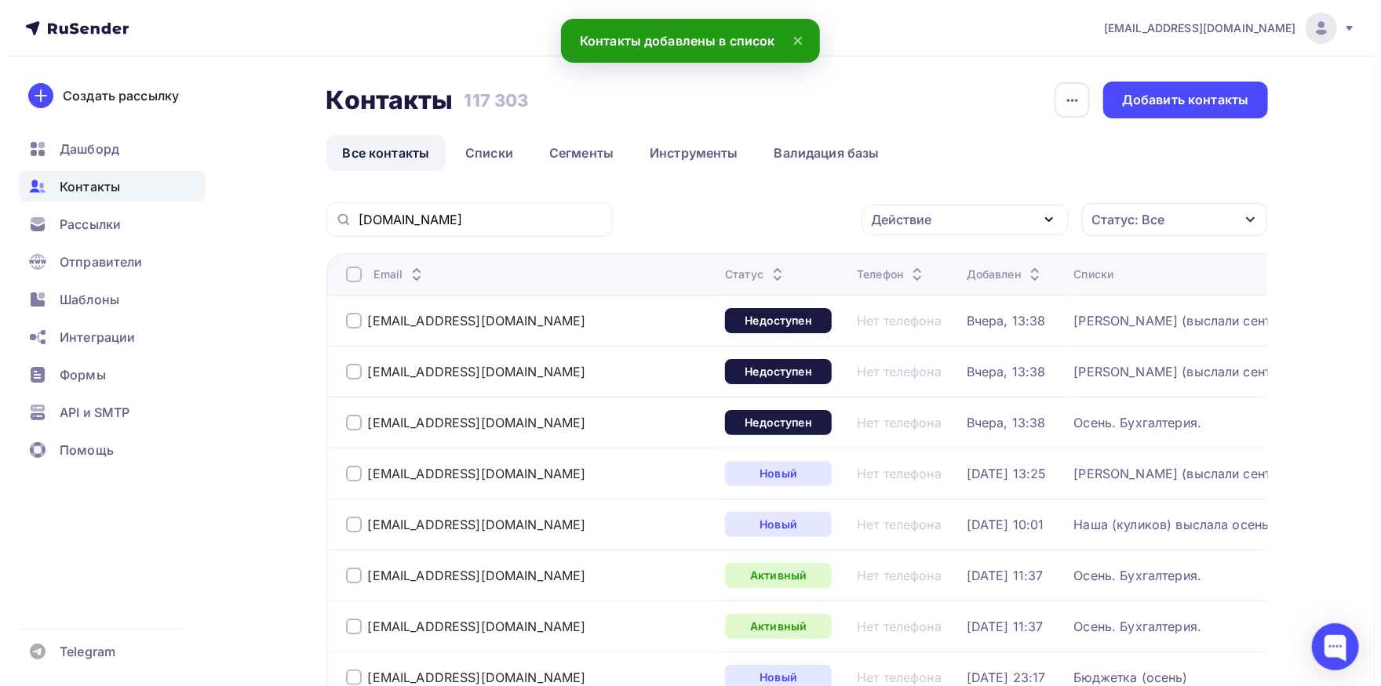
scroll to position [0, 0]
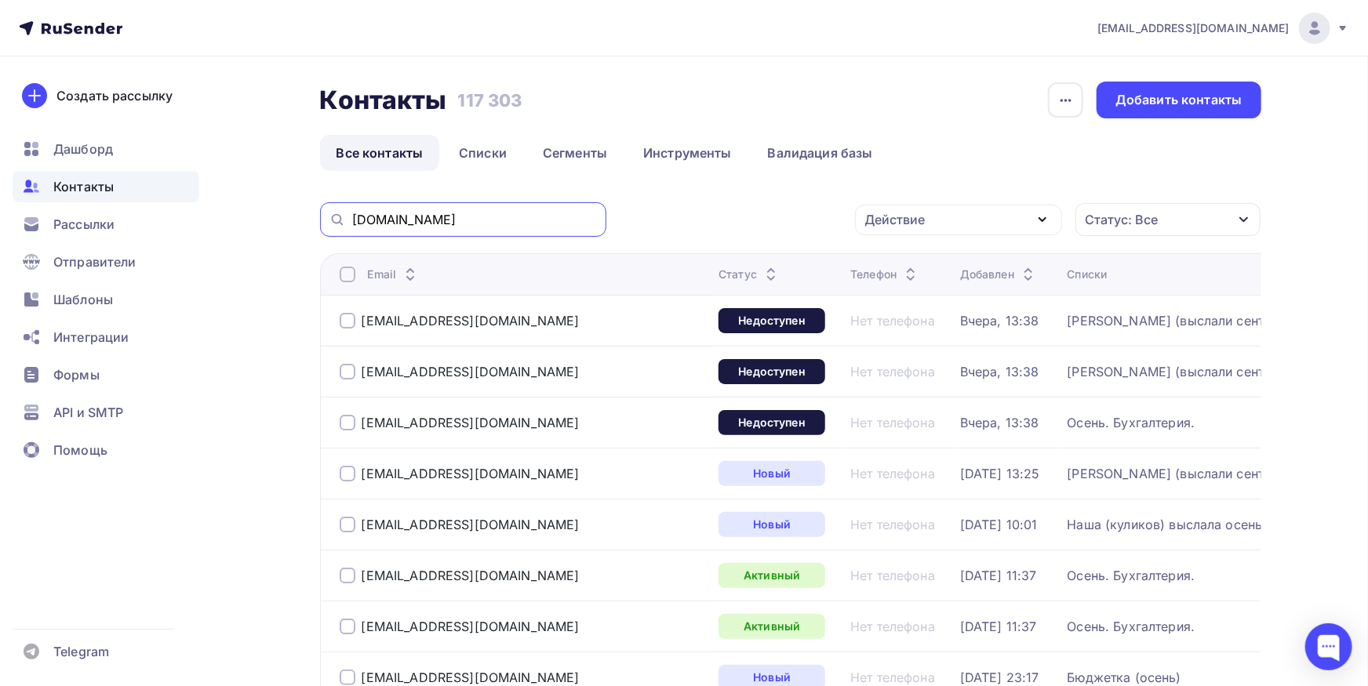
click at [531, 224] on input "[DOMAIN_NAME]" at bounding box center [474, 219] width 245 height 17
paste input "wikov-gs"
click at [531, 224] on input "[DOMAIN_NAME]" at bounding box center [474, 219] width 245 height 17
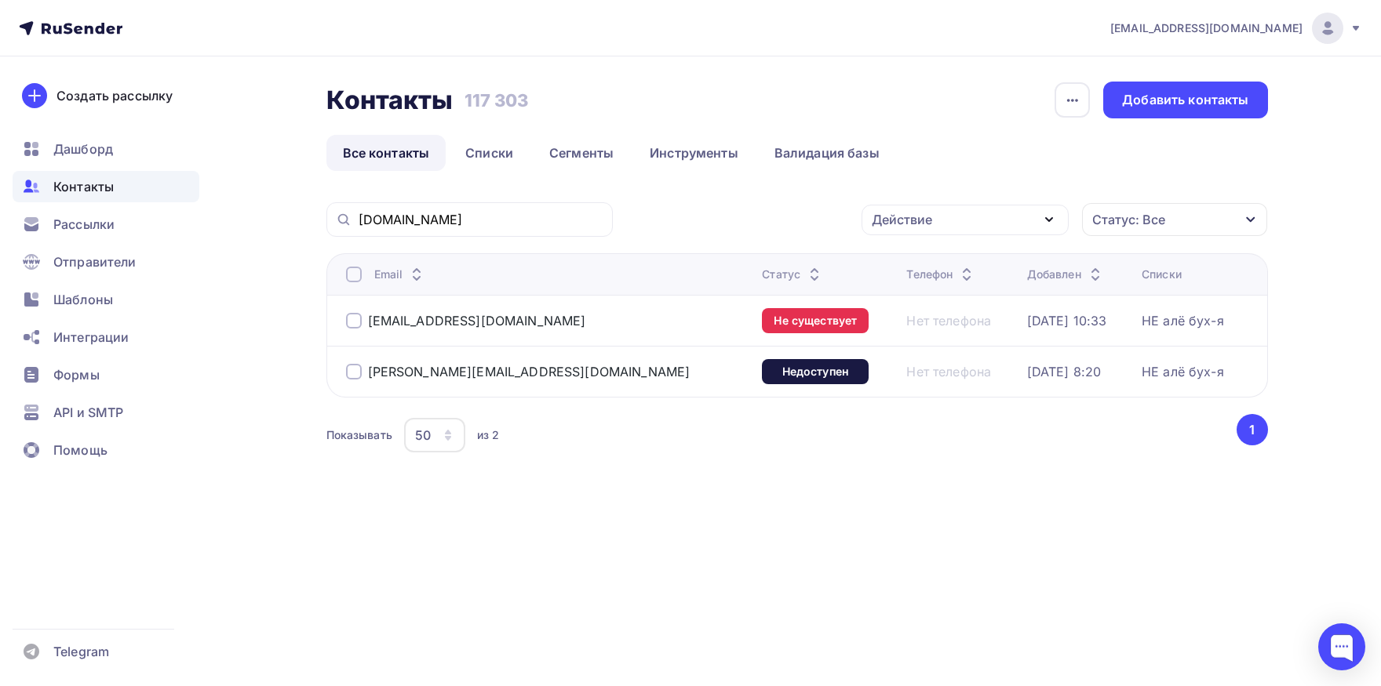
click at [361, 275] on div at bounding box center [354, 275] width 16 height 16
click at [1043, 229] on icon "button" at bounding box center [1048, 219] width 19 height 19
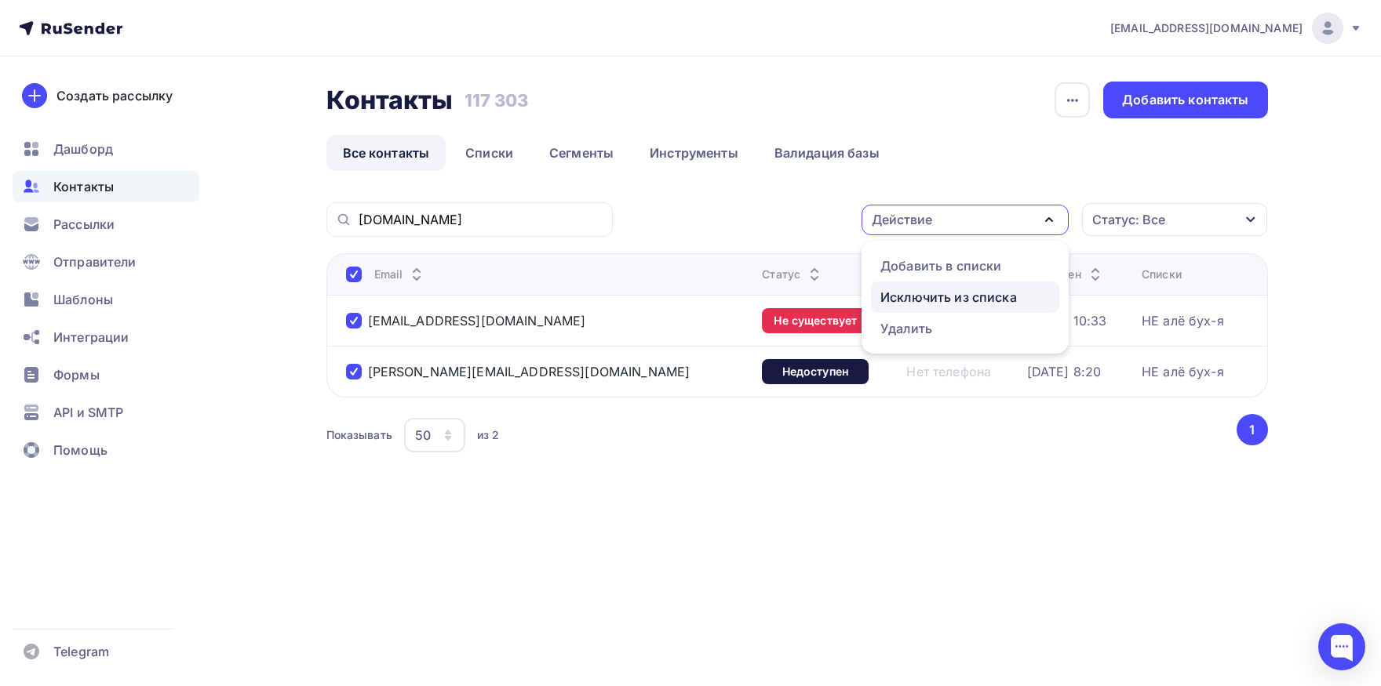
click at [1013, 286] on link "Исключить из списка" at bounding box center [965, 297] width 188 height 31
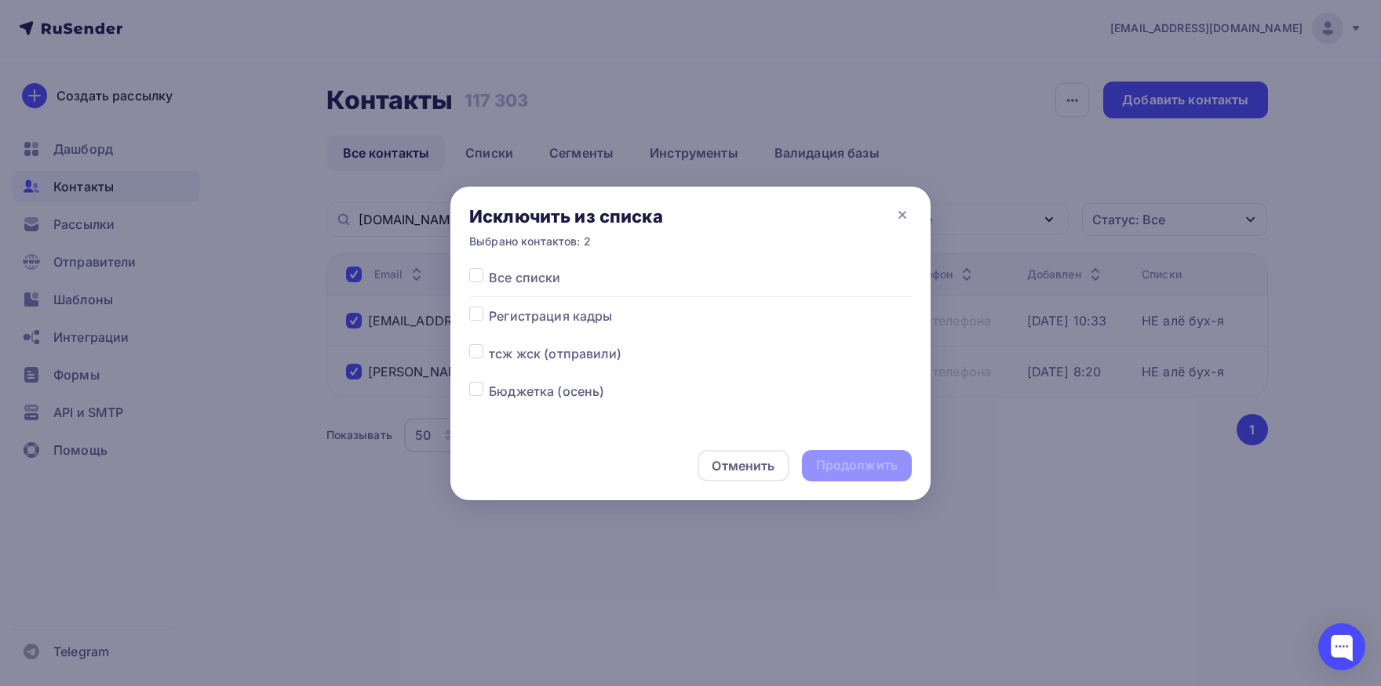
click at [489, 268] on label at bounding box center [489, 268] width 0 height 0
click at [473, 281] on input "checkbox" at bounding box center [476, 275] width 14 height 14
click at [890, 466] on div "Продолжить" at bounding box center [857, 466] width 82 height 18
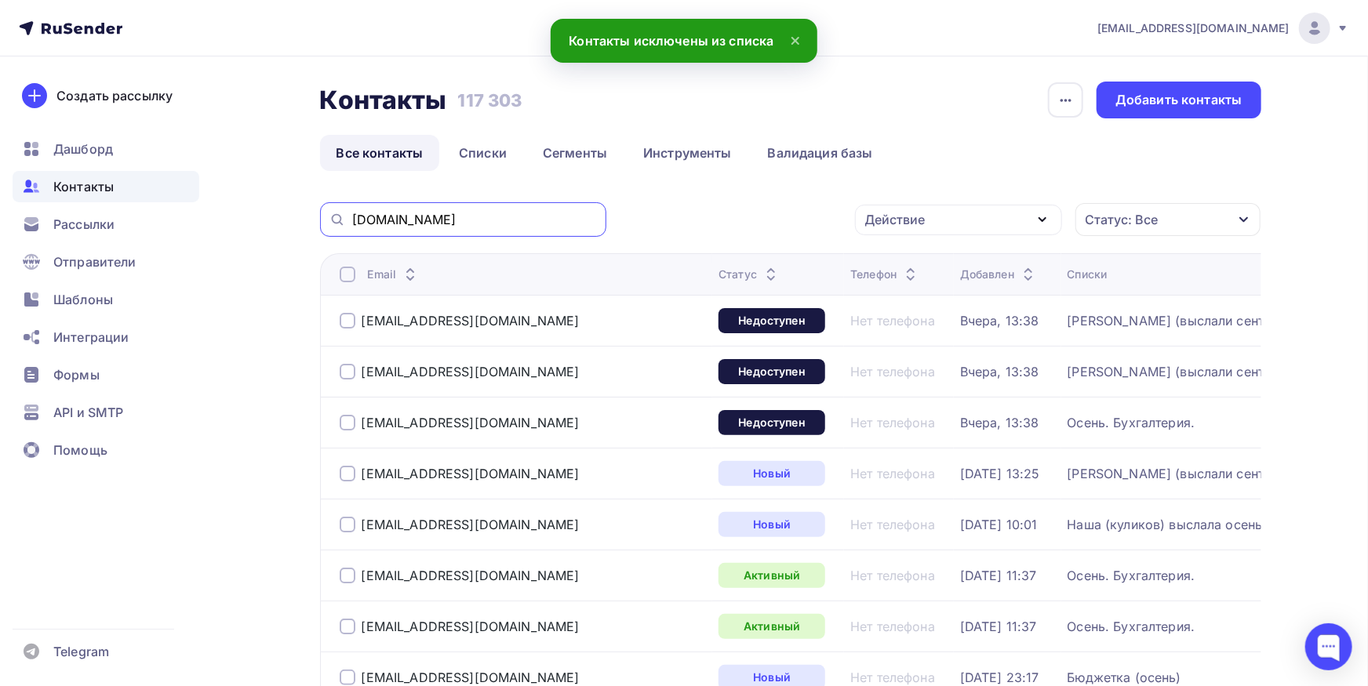
click at [562, 226] on input "[DOMAIN_NAME]" at bounding box center [474, 219] width 245 height 17
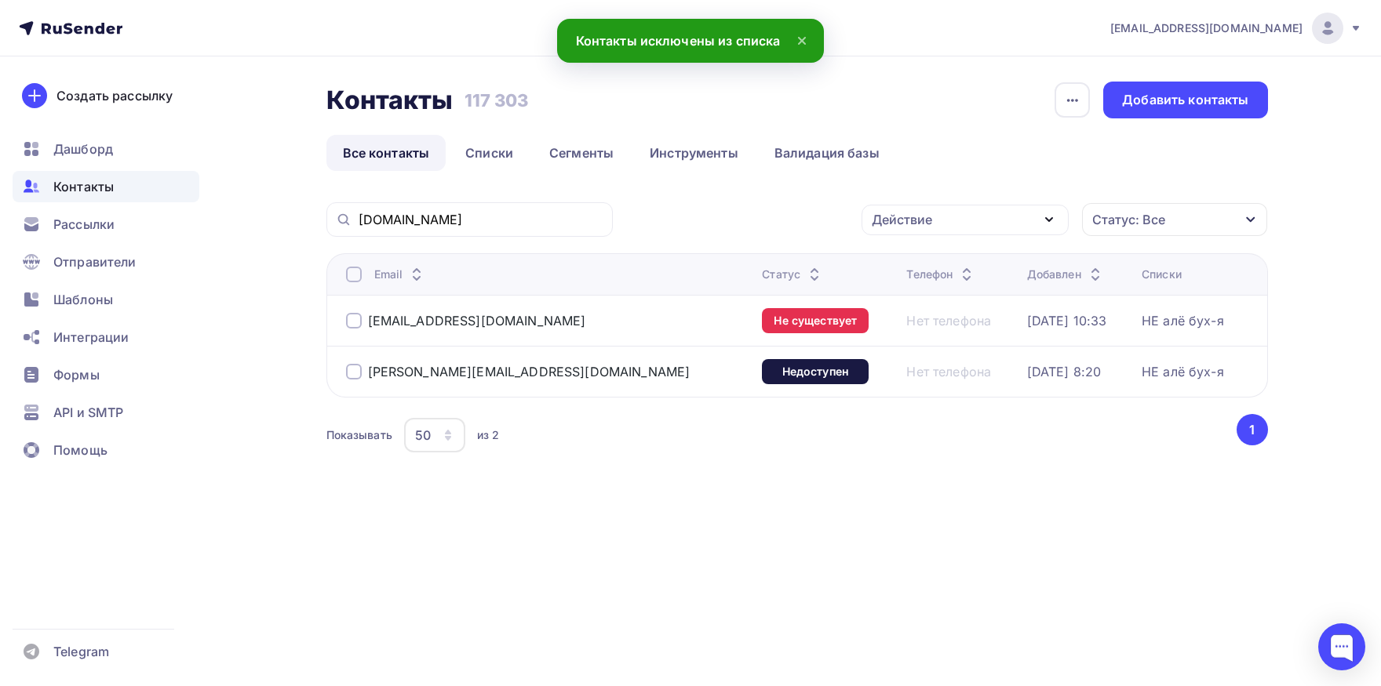
click at [351, 278] on div at bounding box center [354, 275] width 16 height 16
click at [980, 234] on div "Действие" at bounding box center [964, 220] width 207 height 31
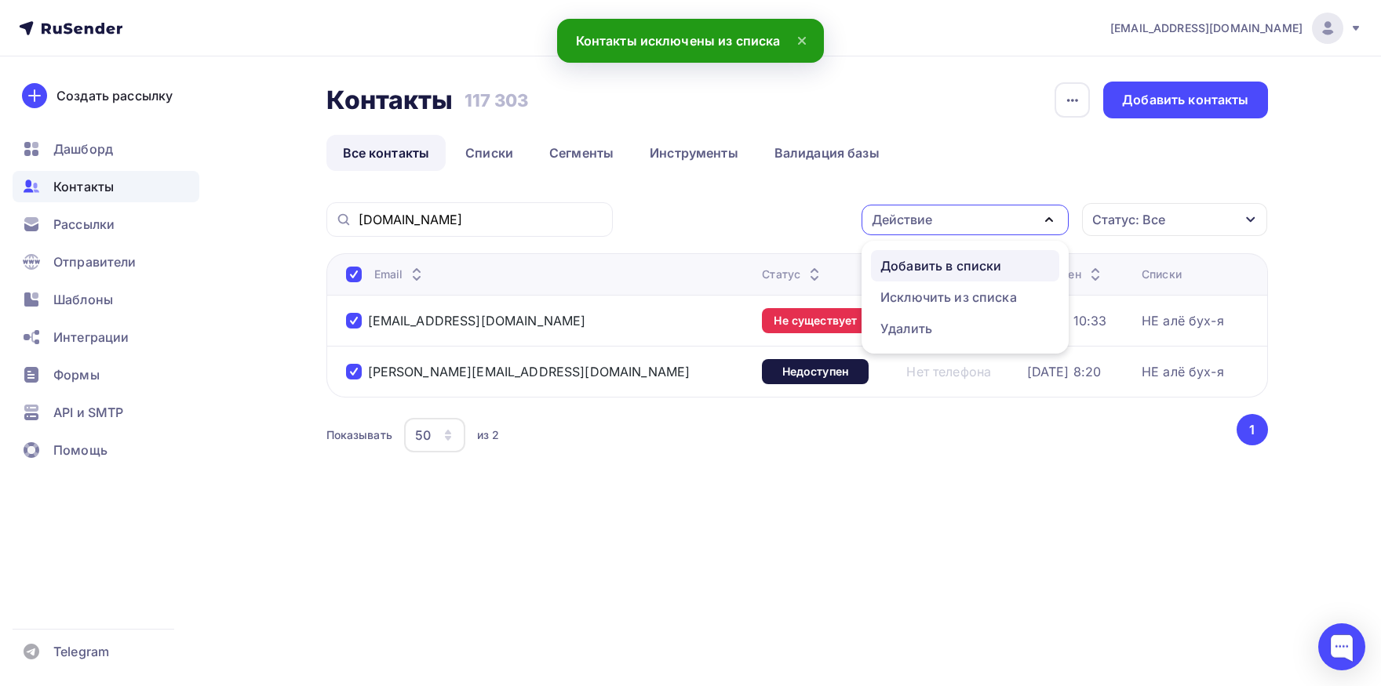
click at [971, 264] on div "Добавить в списки" at bounding box center [940, 266] width 121 height 19
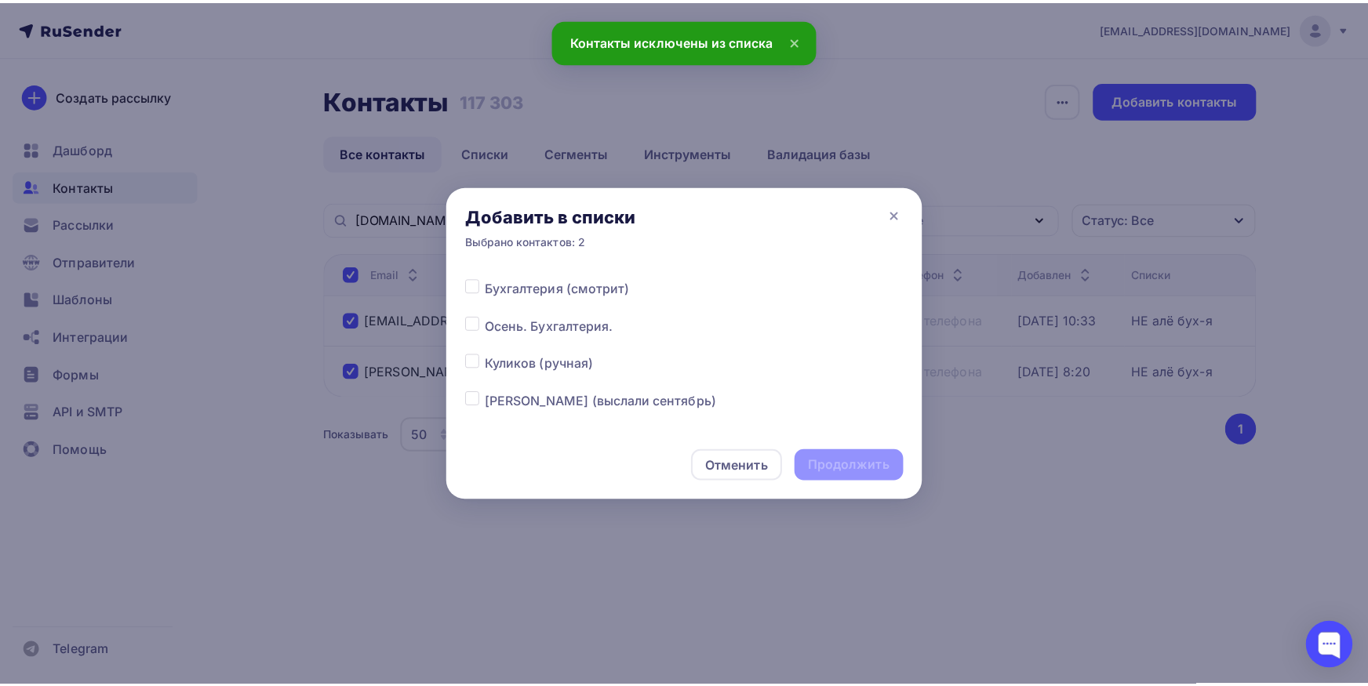
scroll to position [246, 0]
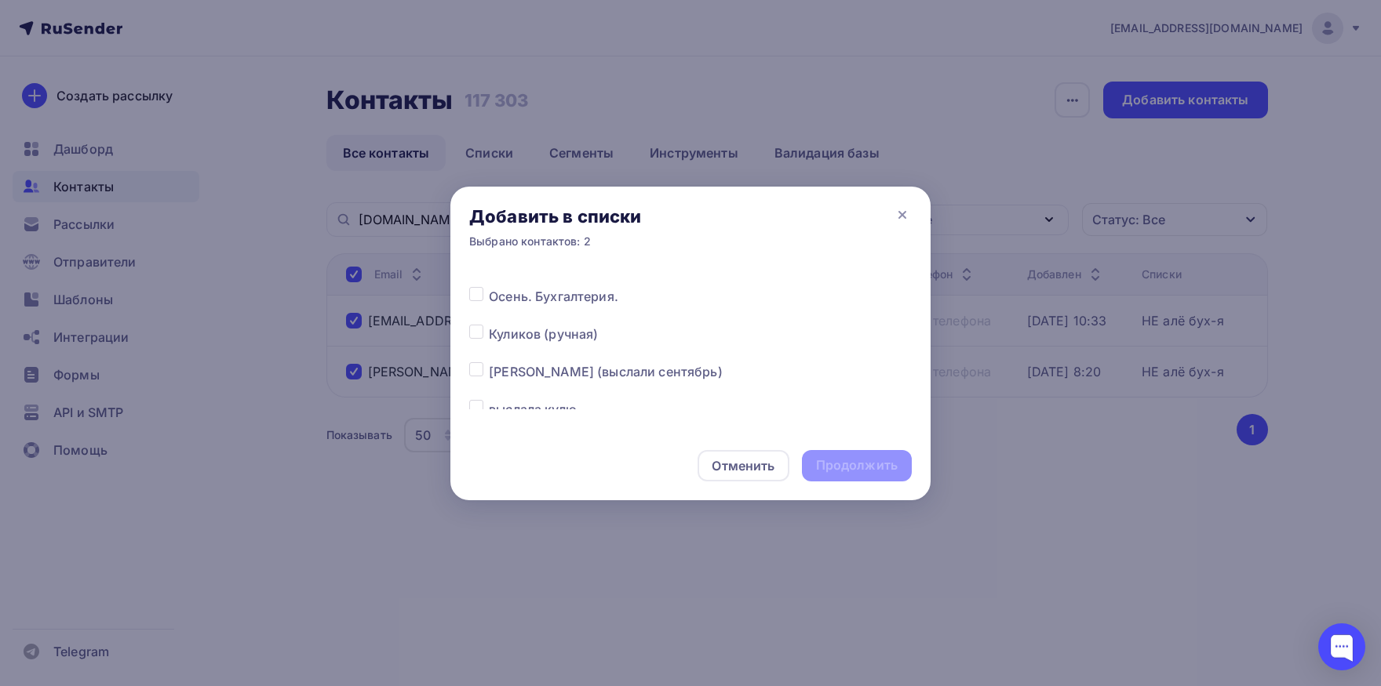
click at [489, 287] on label at bounding box center [489, 287] width 0 height 0
click at [477, 294] on input "checkbox" at bounding box center [476, 294] width 14 height 14
drag, startPoint x: 832, startPoint y: 460, endPoint x: 816, endPoint y: 11, distance: 449.0
click at [832, 460] on div "Продолжить" at bounding box center [857, 466] width 82 height 18
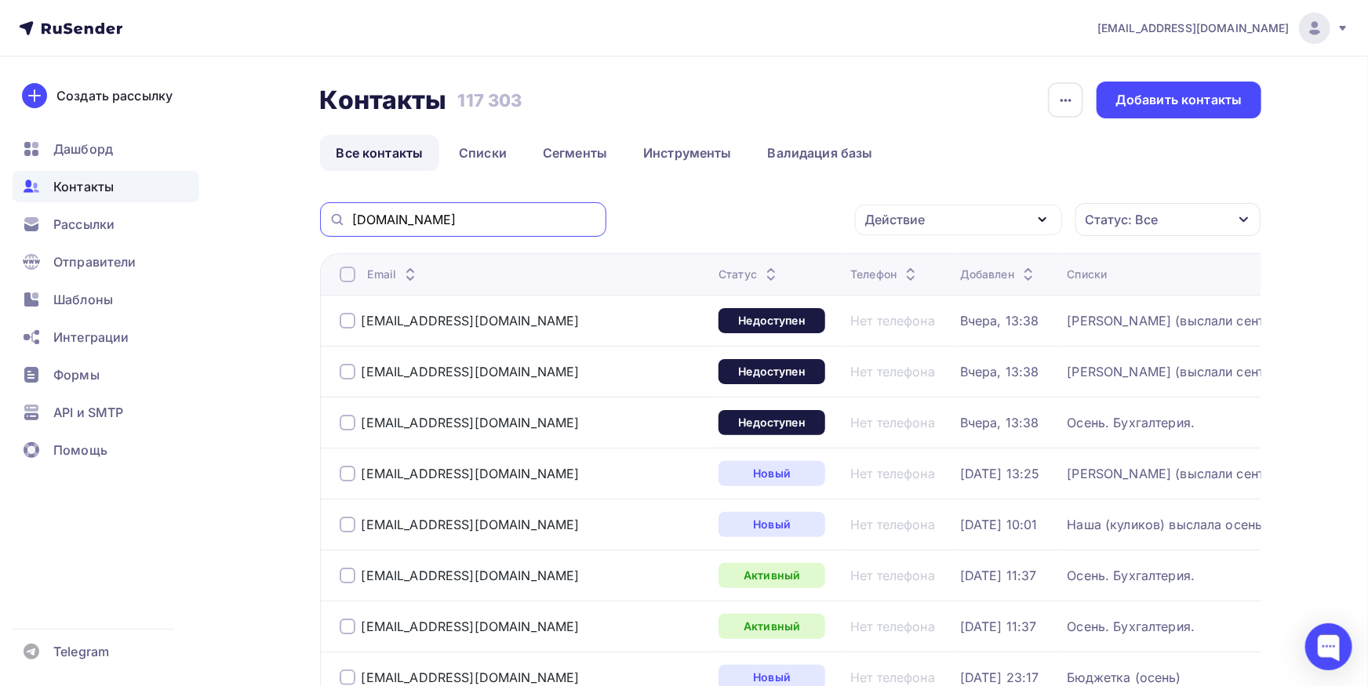
click at [540, 225] on input "[DOMAIN_NAME]" at bounding box center [474, 219] width 245 height 17
paste input "plastpag1@mail"
click at [540, 225] on input "[EMAIL_ADDRESS][DOMAIN_NAME]" at bounding box center [474, 219] width 245 height 17
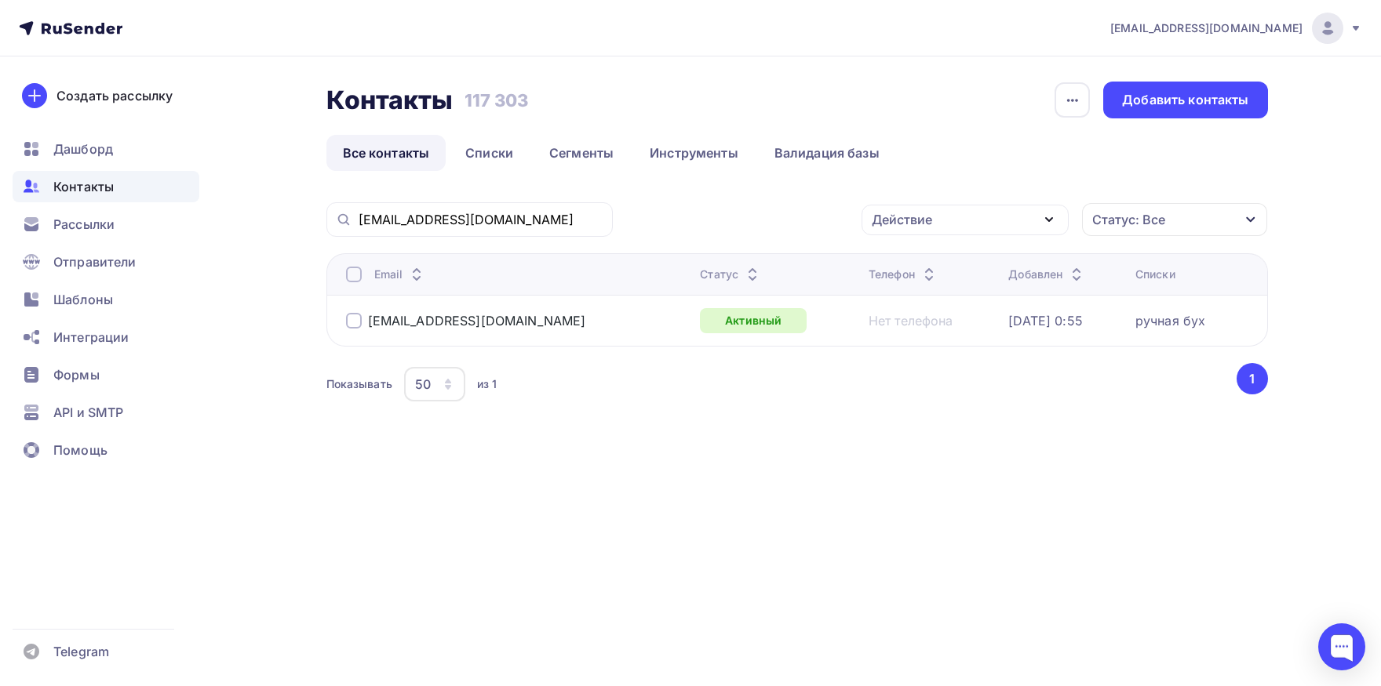
click at [353, 275] on div at bounding box center [354, 275] width 16 height 16
drag, startPoint x: 908, startPoint y: 226, endPoint x: 906, endPoint y: 310, distance: 84.0
click at [908, 228] on div "Действие" at bounding box center [902, 219] width 60 height 19
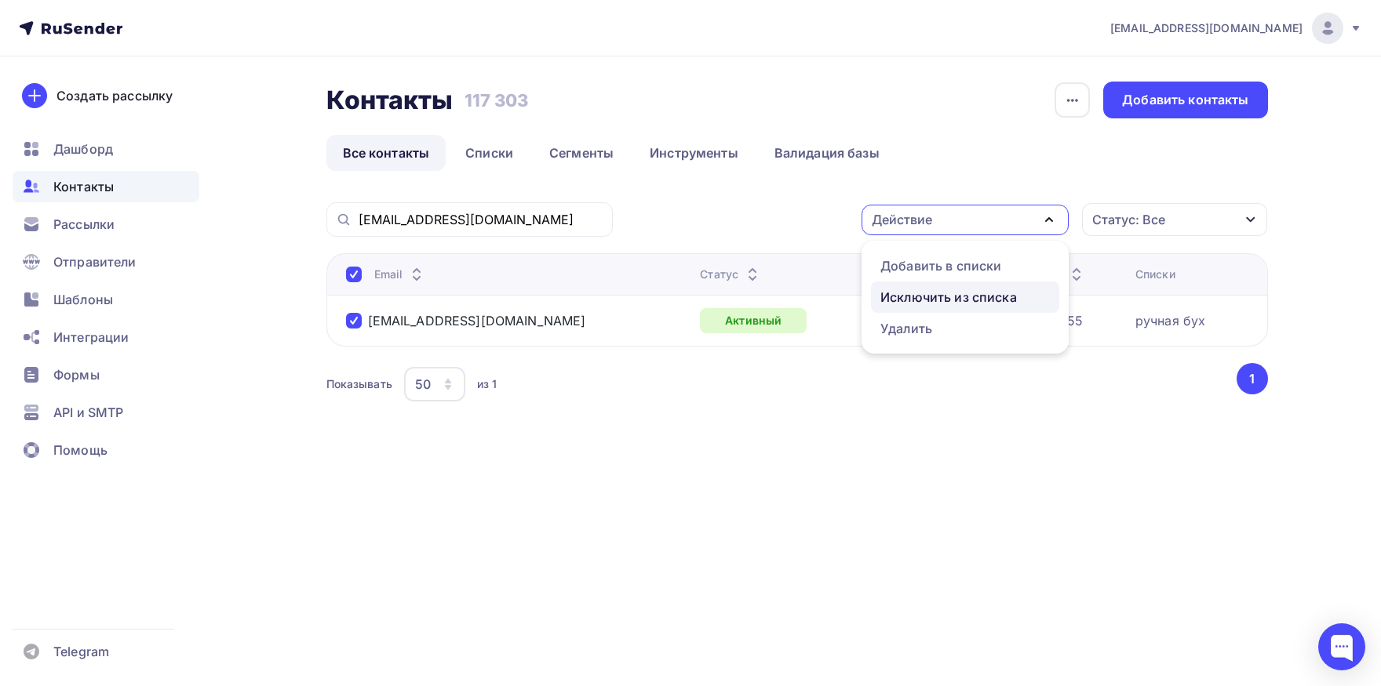
click at [903, 299] on div "Исключить из списка" at bounding box center [948, 297] width 136 height 19
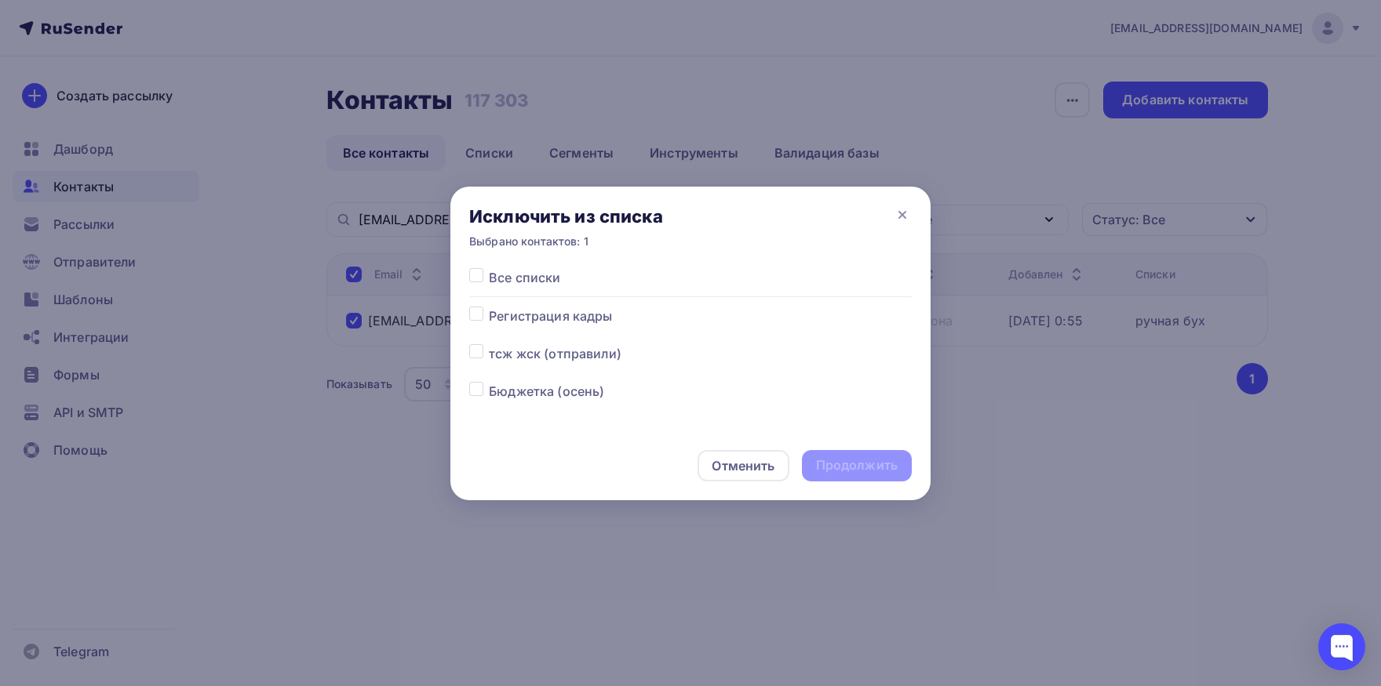
drag, startPoint x: 472, startPoint y: 276, endPoint x: 698, endPoint y: 468, distance: 296.1
click at [489, 268] on label at bounding box center [489, 268] width 0 height 0
click at [472, 277] on input "checkbox" at bounding box center [476, 275] width 14 height 14
click at [868, 462] on div "Продолжить" at bounding box center [857, 466] width 82 height 18
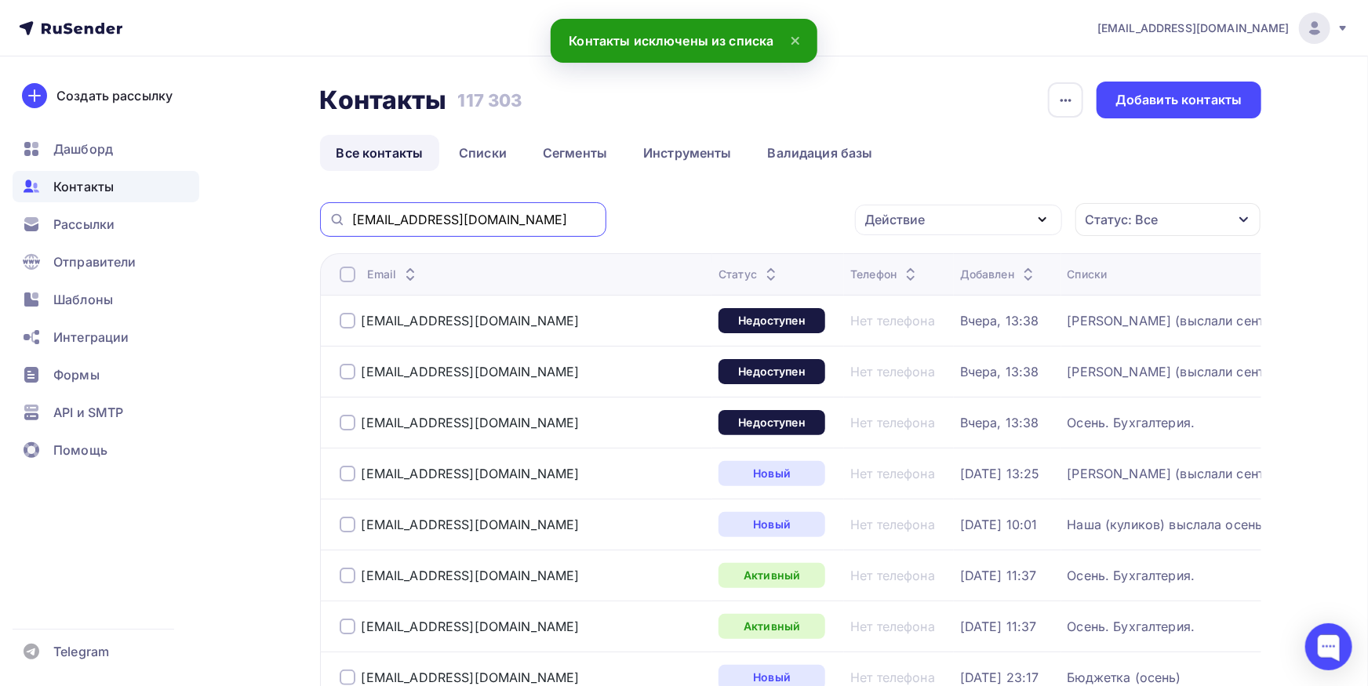
click at [528, 216] on input "[EMAIL_ADDRESS][DOMAIN_NAME]" at bounding box center [474, 219] width 245 height 17
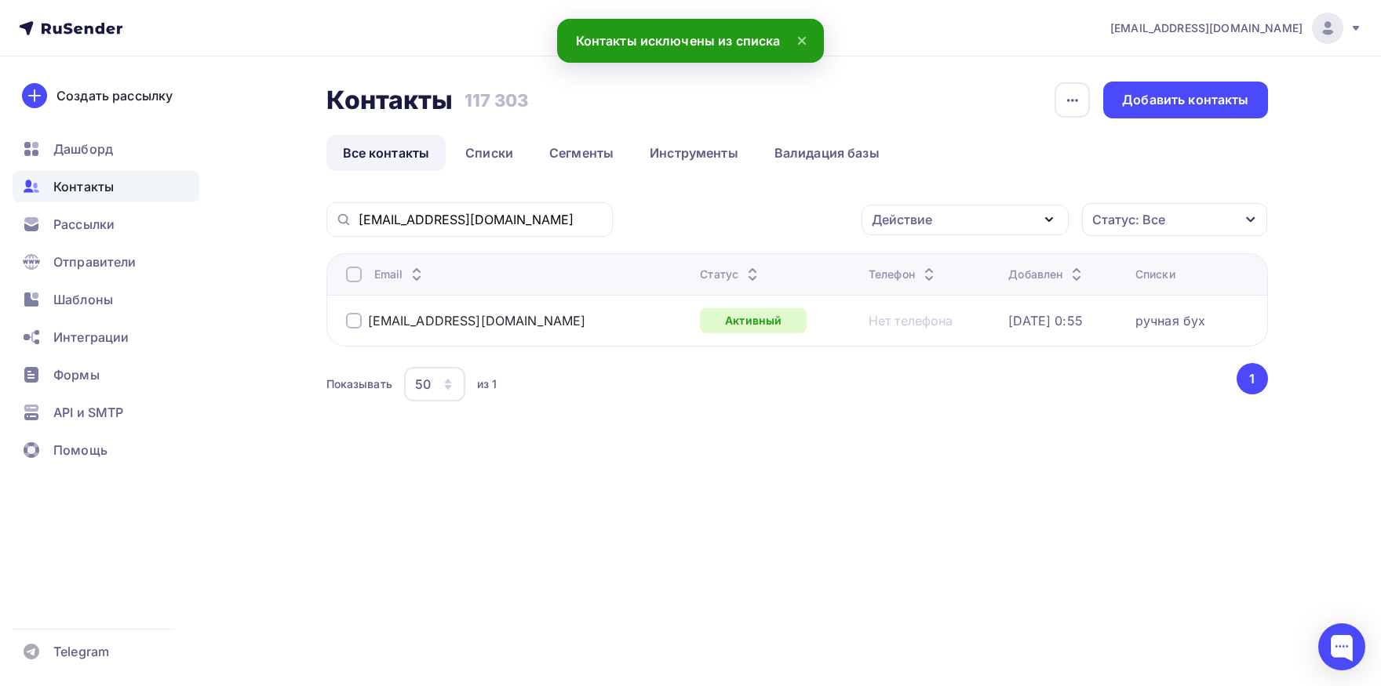
click at [351, 272] on div at bounding box center [354, 275] width 16 height 16
drag, startPoint x: 909, startPoint y: 211, endPoint x: 915, endPoint y: 246, distance: 35.7
click at [909, 212] on div "Действие" at bounding box center [902, 219] width 60 height 19
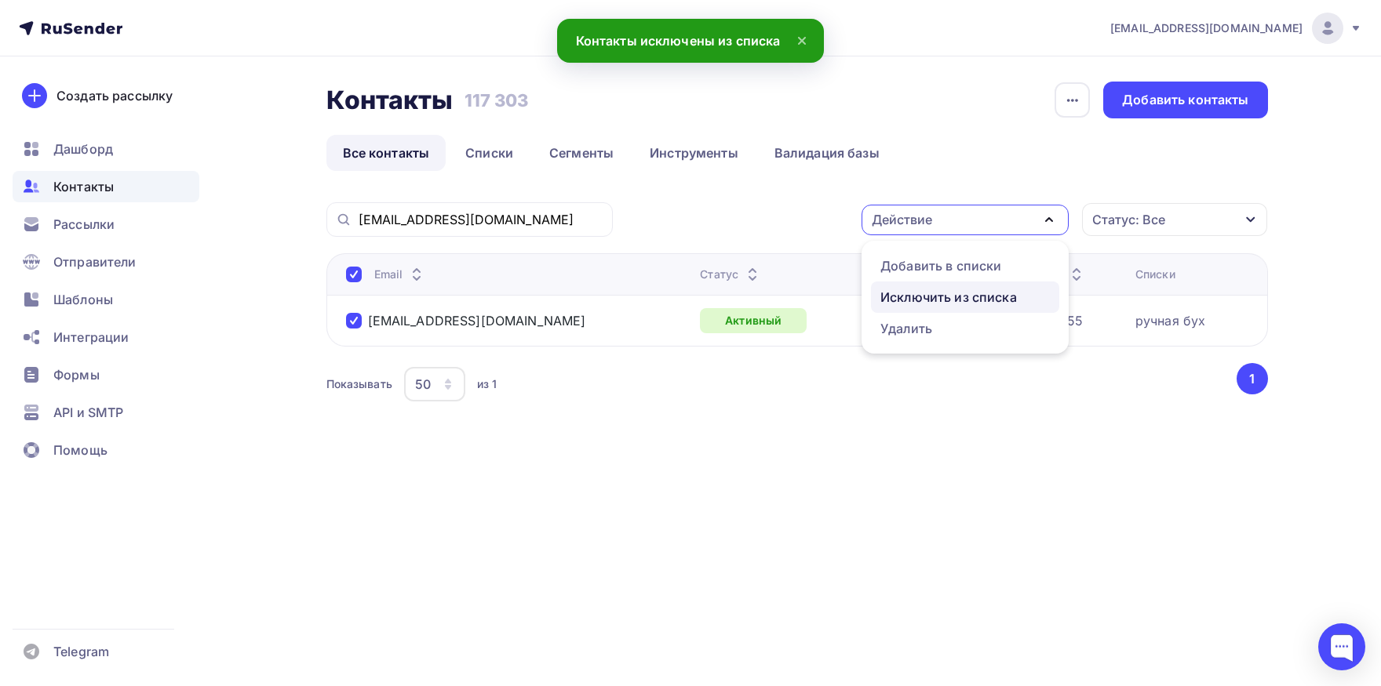
click at [915, 283] on link "Исключить из списка" at bounding box center [965, 297] width 188 height 31
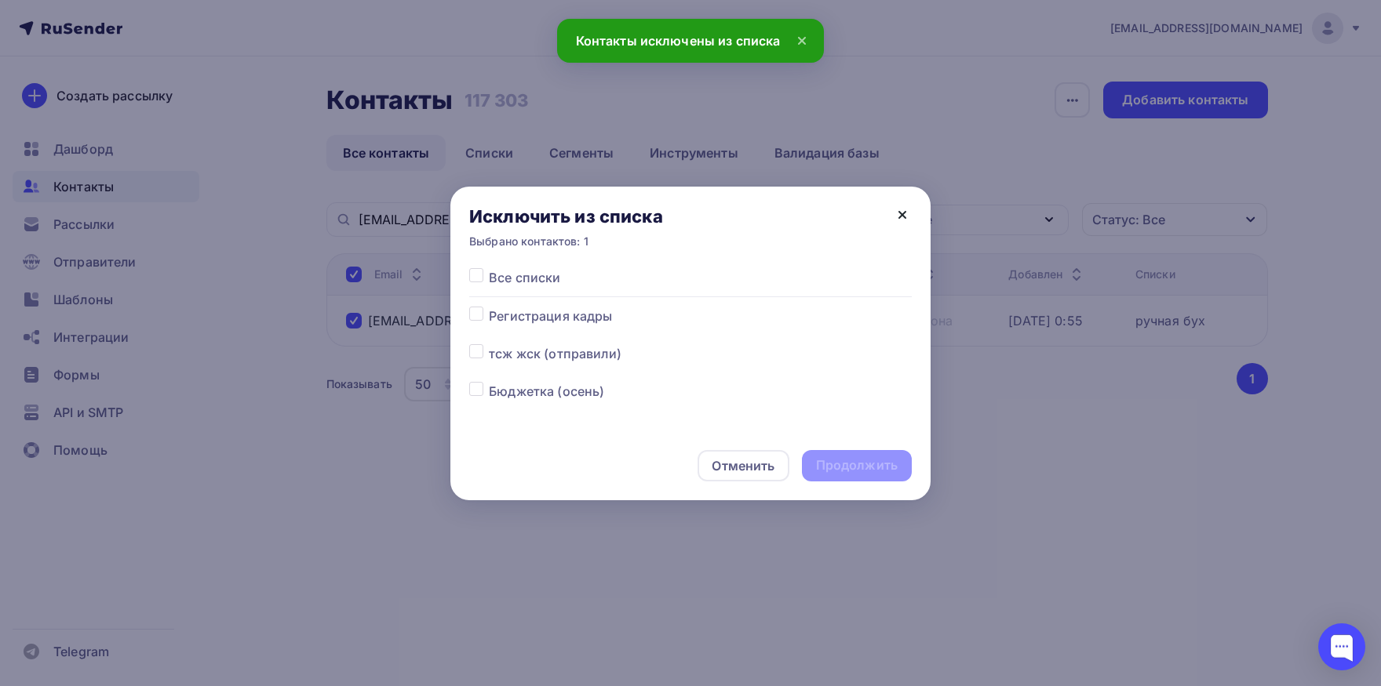
click at [900, 217] on icon at bounding box center [902, 215] width 6 height 6
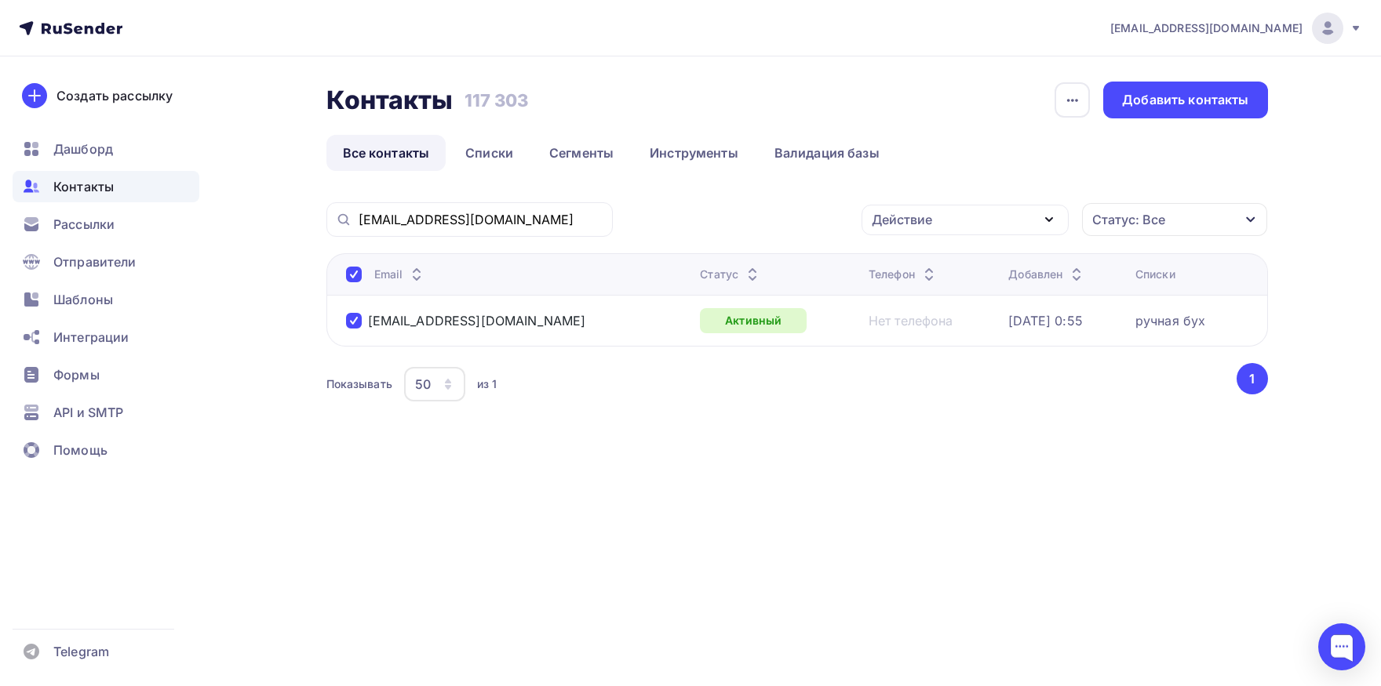
click at [904, 223] on div "Действие" at bounding box center [902, 219] width 60 height 19
click at [901, 259] on div "Добавить в списки" at bounding box center [940, 266] width 121 height 19
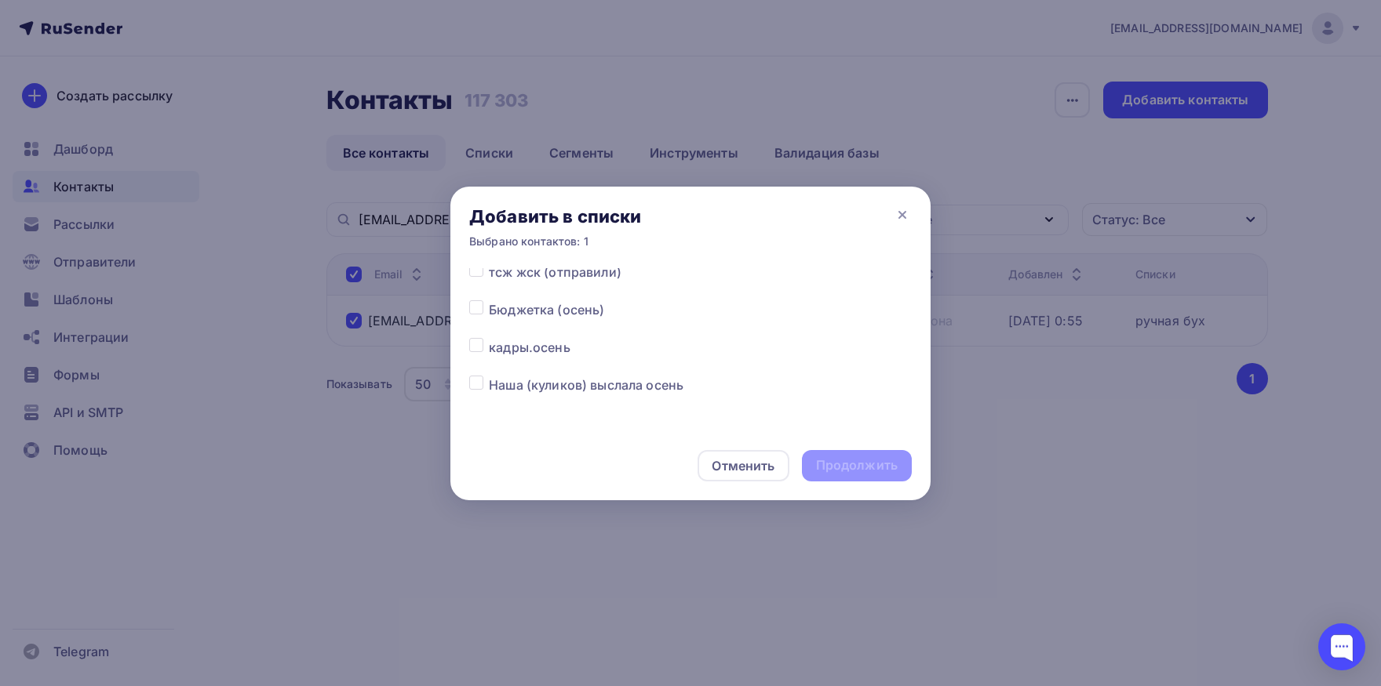
scroll to position [164, 0]
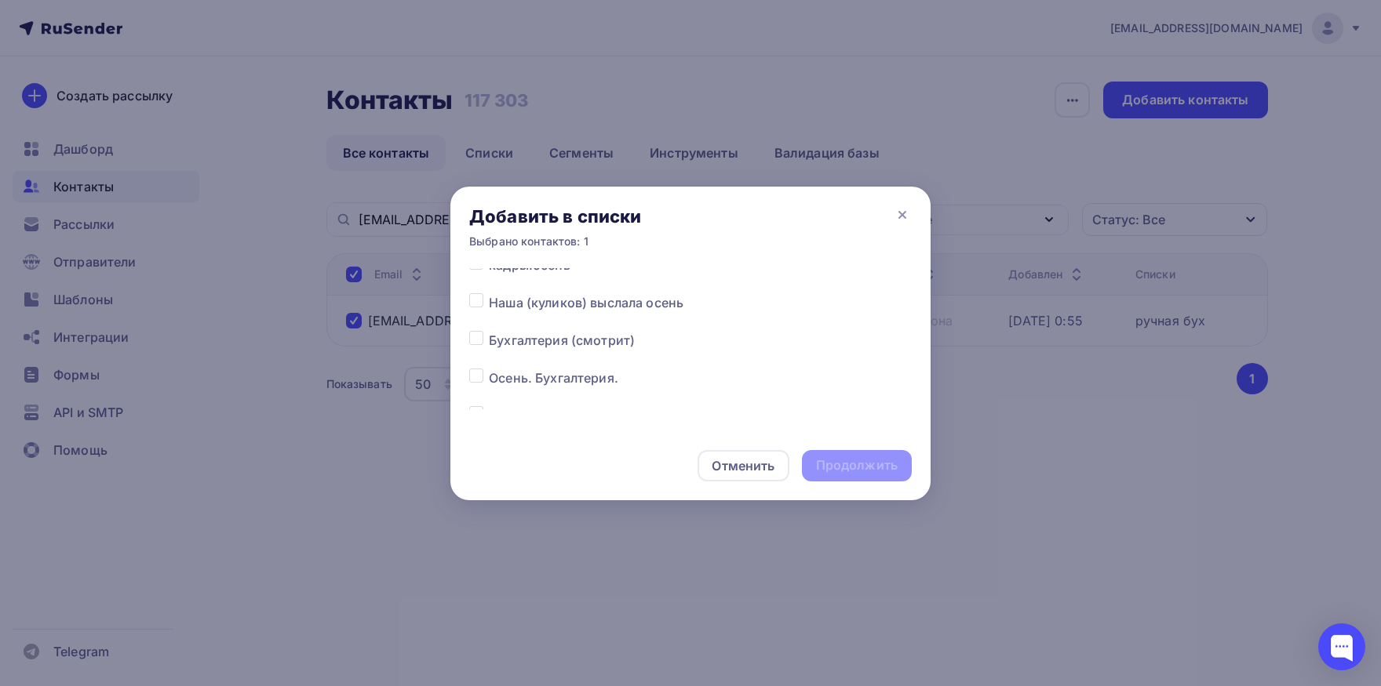
click at [484, 380] on div at bounding box center [479, 378] width 20 height 19
click at [489, 369] on label at bounding box center [489, 369] width 0 height 0
click at [477, 379] on input "checkbox" at bounding box center [476, 376] width 14 height 14
click at [489, 369] on label at bounding box center [489, 369] width 0 height 0
click at [475, 376] on input "checkbox" at bounding box center [476, 376] width 14 height 14
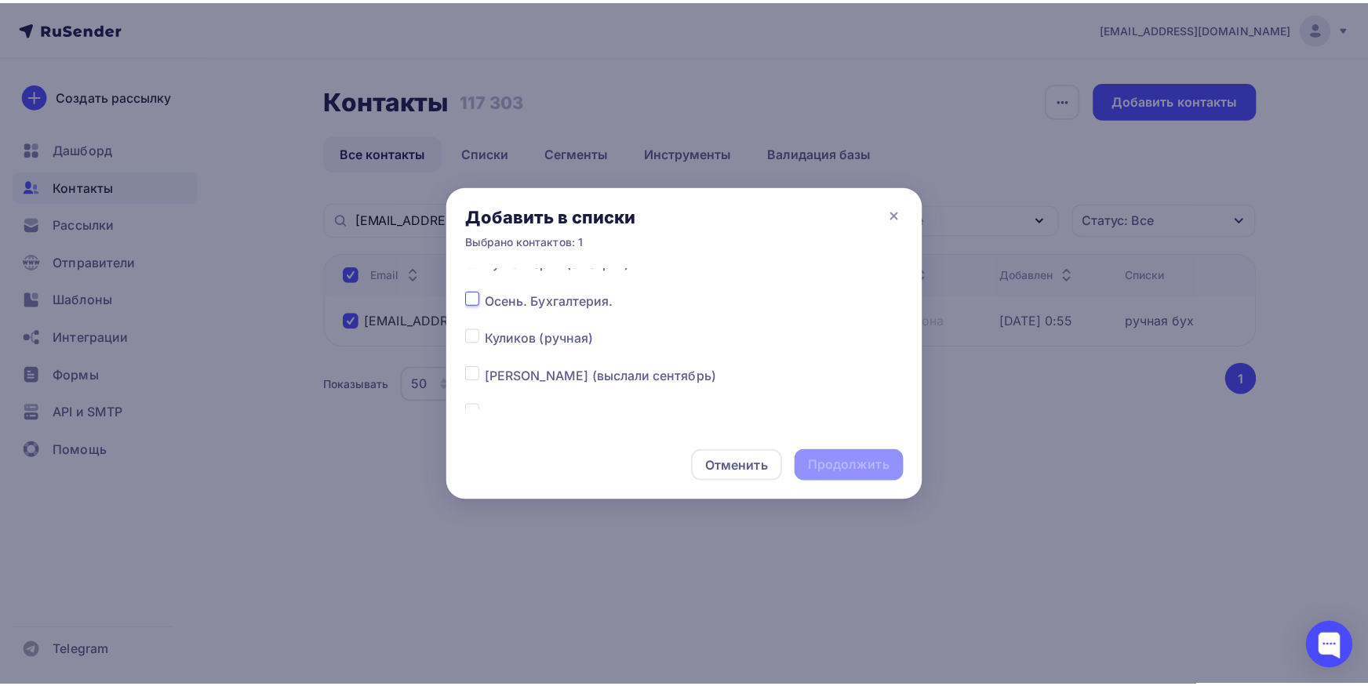
scroll to position [246, 0]
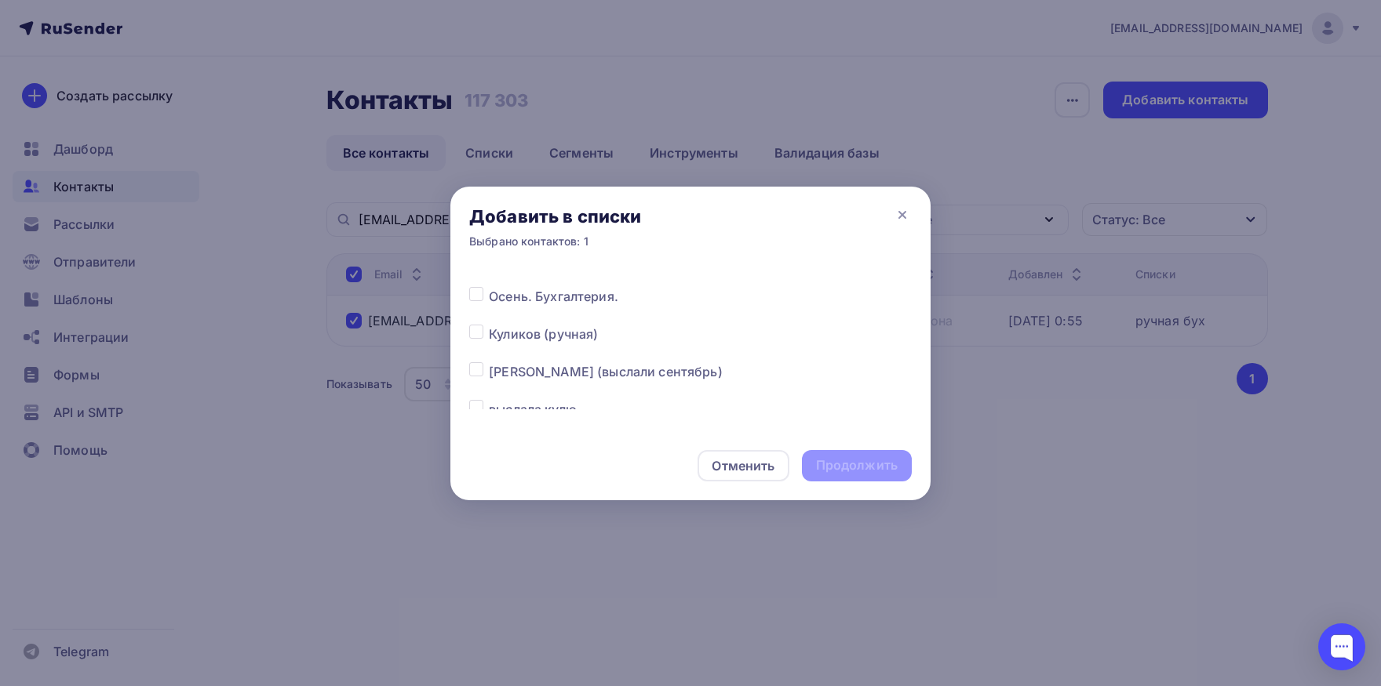
click at [489, 325] on label at bounding box center [489, 325] width 0 height 0
click at [477, 333] on input "checkbox" at bounding box center [476, 332] width 14 height 14
click at [816, 458] on div "Продолжить" at bounding box center [857, 465] width 110 height 31
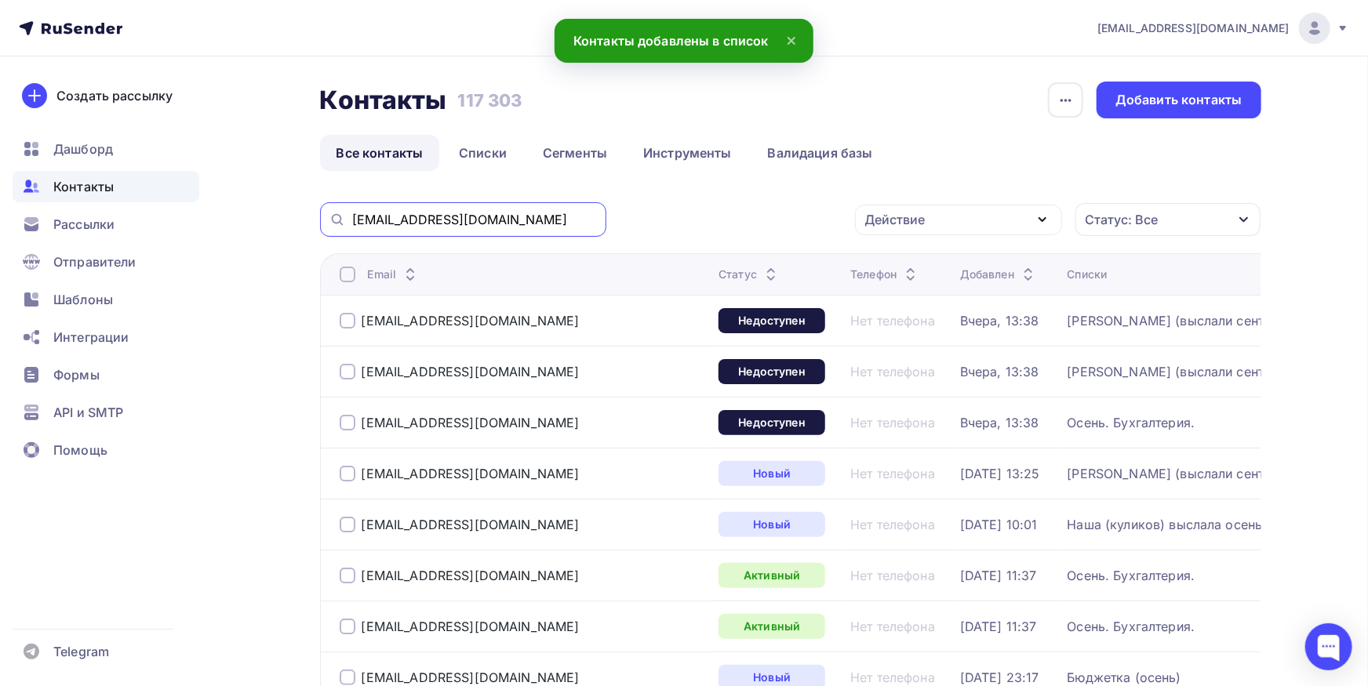
click at [471, 220] on input "[EMAIL_ADDRESS][DOMAIN_NAME]" at bounding box center [474, 219] width 245 height 17
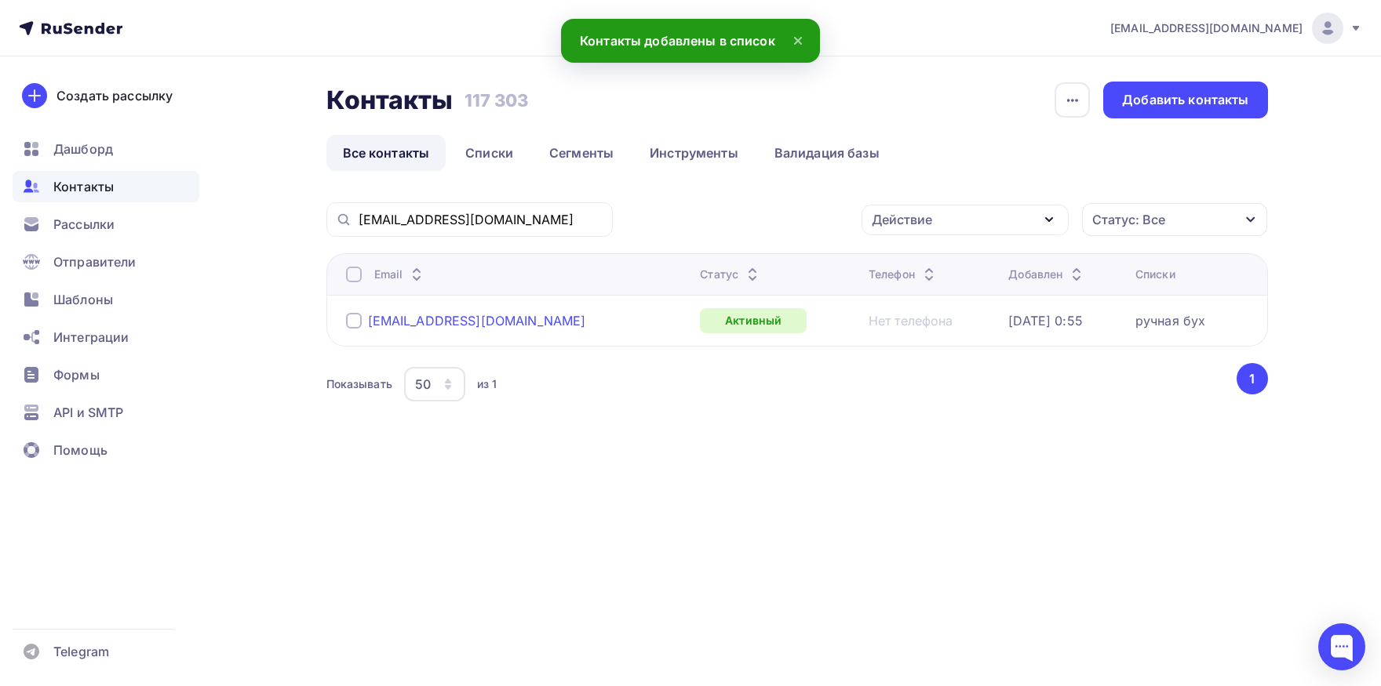
click at [402, 325] on div "[EMAIL_ADDRESS][DOMAIN_NAME]" at bounding box center [477, 321] width 218 height 16
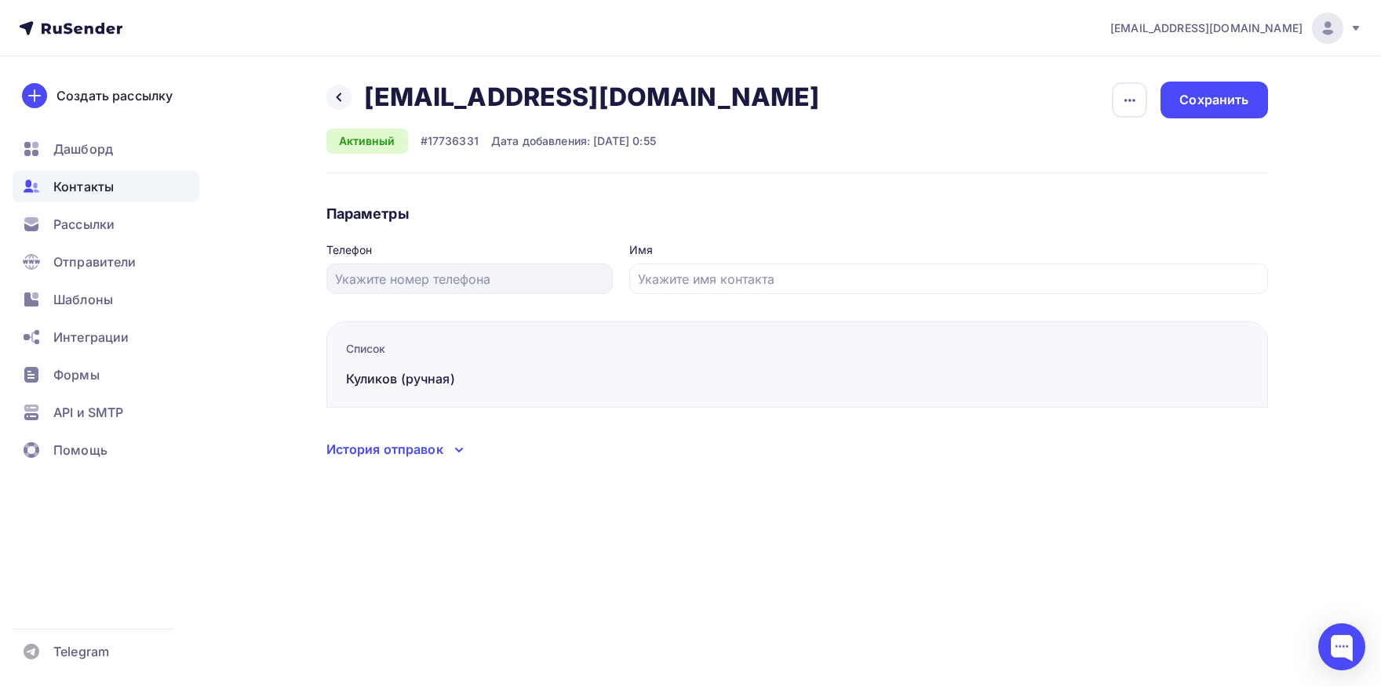
click at [421, 458] on div "История отправок" at bounding box center [384, 449] width 117 height 19
click at [421, 455] on div "История отправок" at bounding box center [384, 449] width 117 height 19
click at [413, 449] on div "История отправок" at bounding box center [384, 449] width 117 height 19
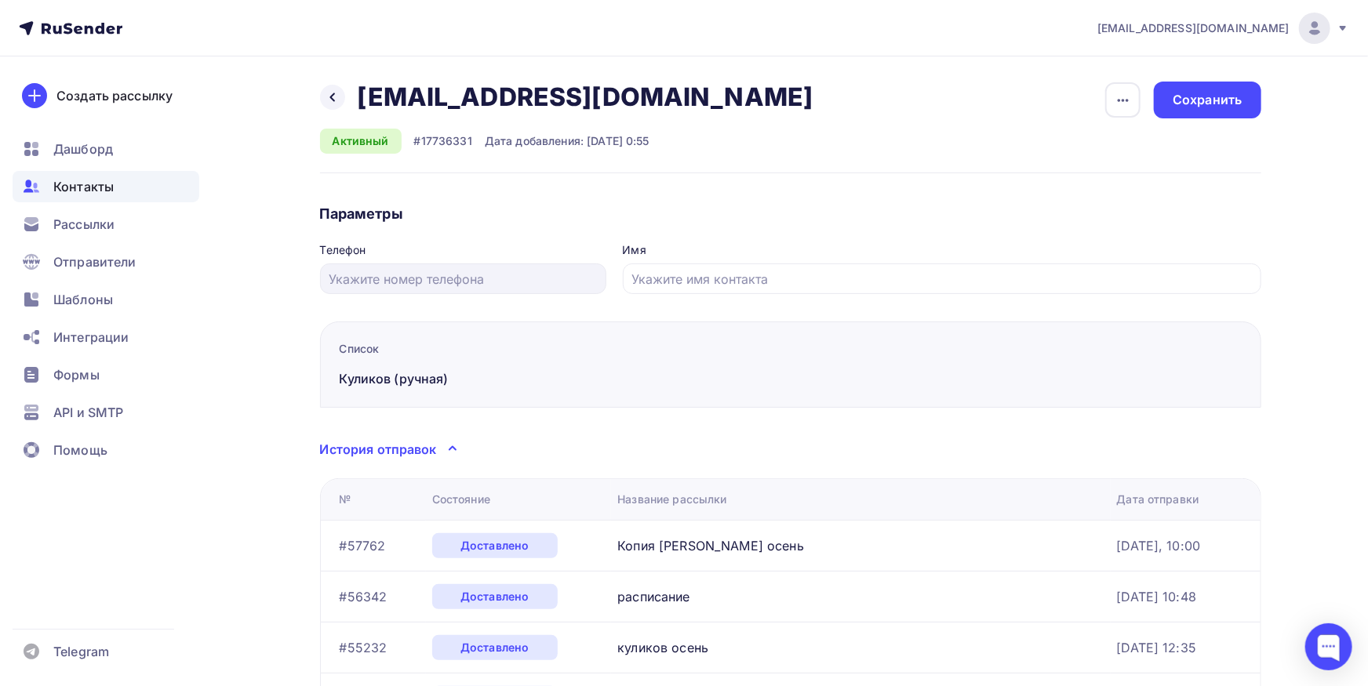
click at [76, 191] on span "Контакты" at bounding box center [83, 186] width 60 height 19
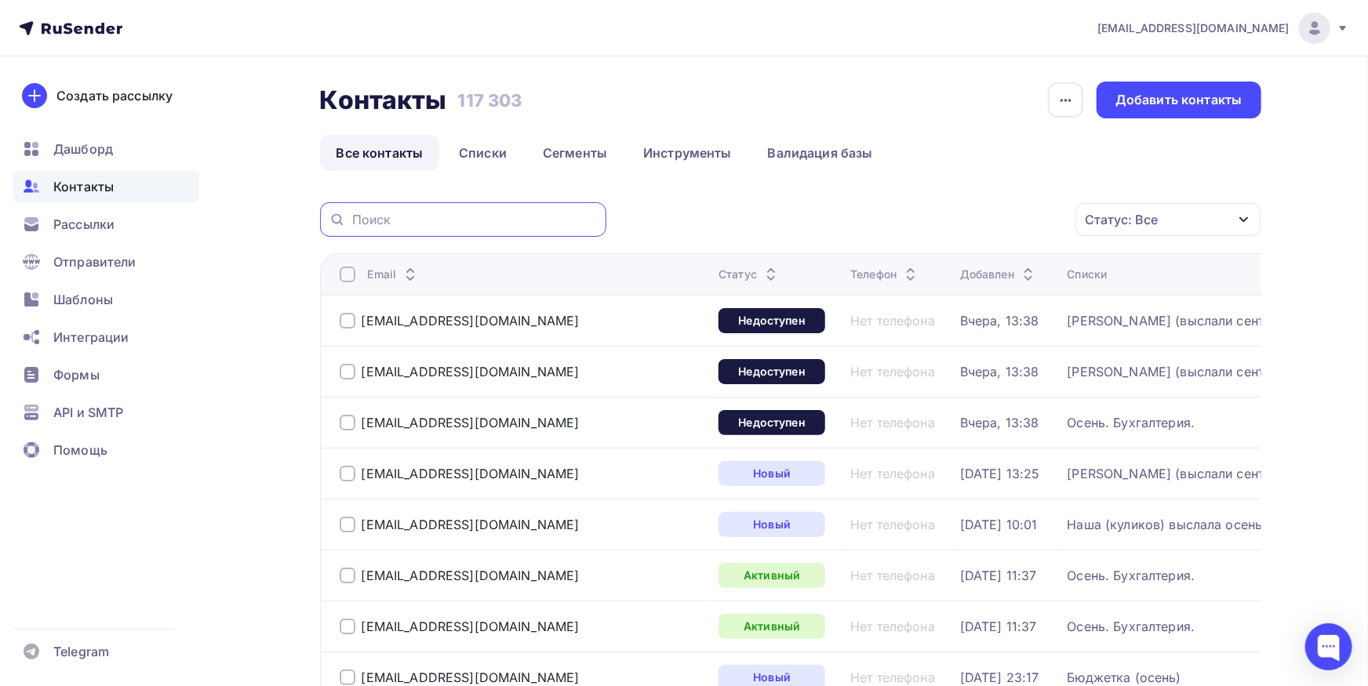
click at [563, 216] on input "text" at bounding box center [474, 219] width 245 height 17
paste input "[EMAIL_ADDRESS][DOMAIN_NAME]"
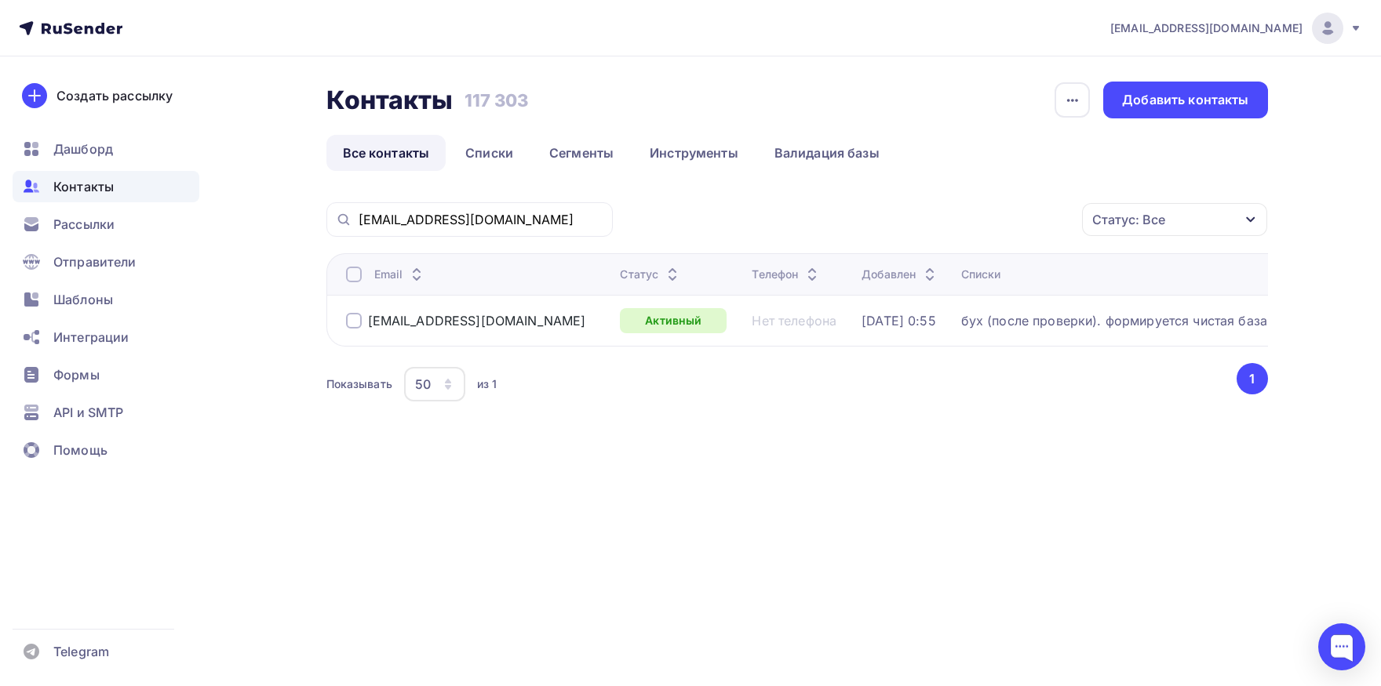
click at [358, 272] on div at bounding box center [354, 275] width 16 height 16
click at [350, 281] on div at bounding box center [354, 275] width 16 height 16
click at [885, 213] on div "Действие" at bounding box center [902, 219] width 60 height 19
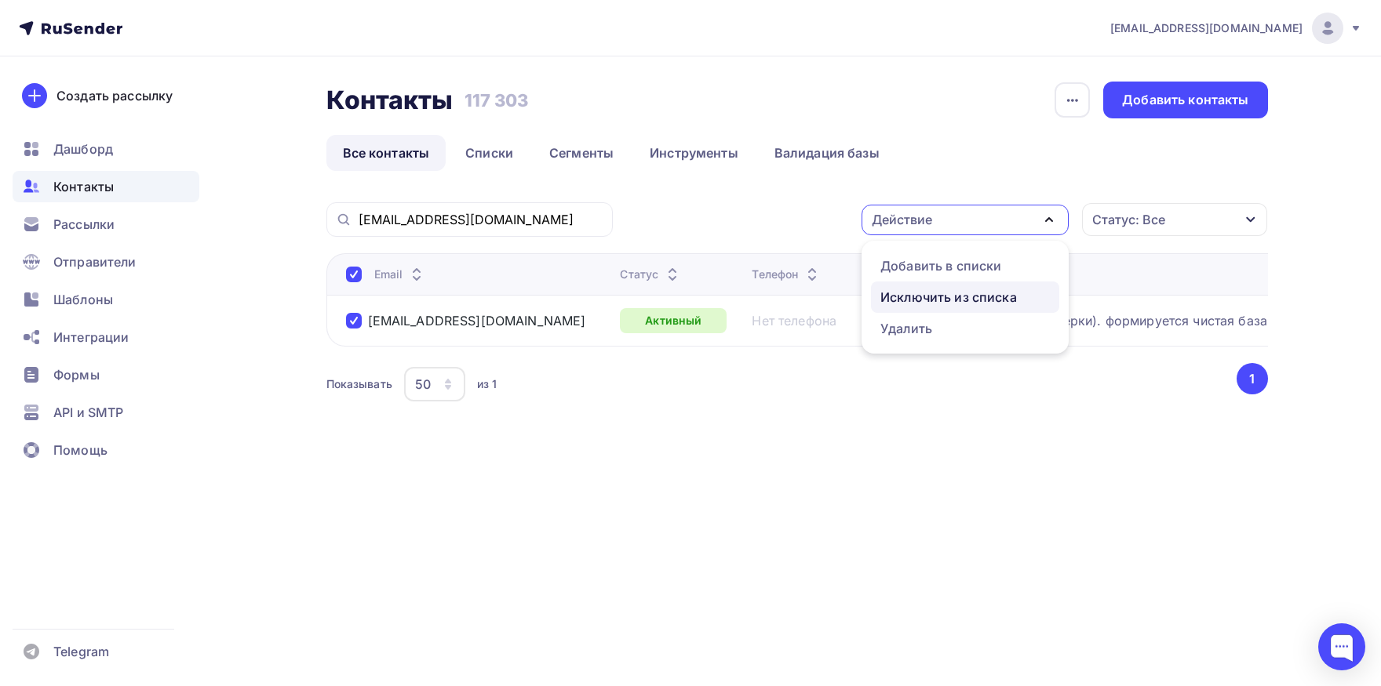
click at [908, 293] on div "Исключить из списка" at bounding box center [948, 297] width 136 height 19
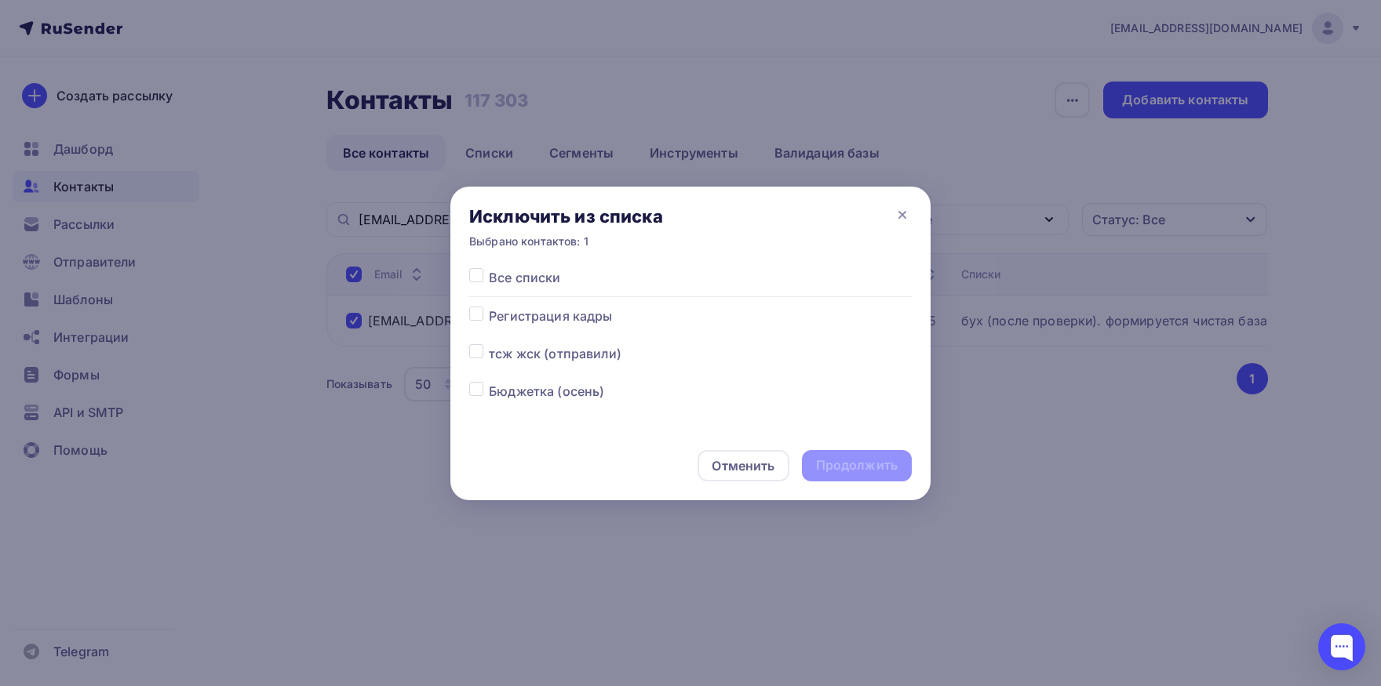
click at [489, 268] on label at bounding box center [489, 268] width 0 height 0
click at [473, 276] on input "checkbox" at bounding box center [476, 275] width 14 height 14
click at [847, 463] on div "Продолжить" at bounding box center [857, 466] width 82 height 18
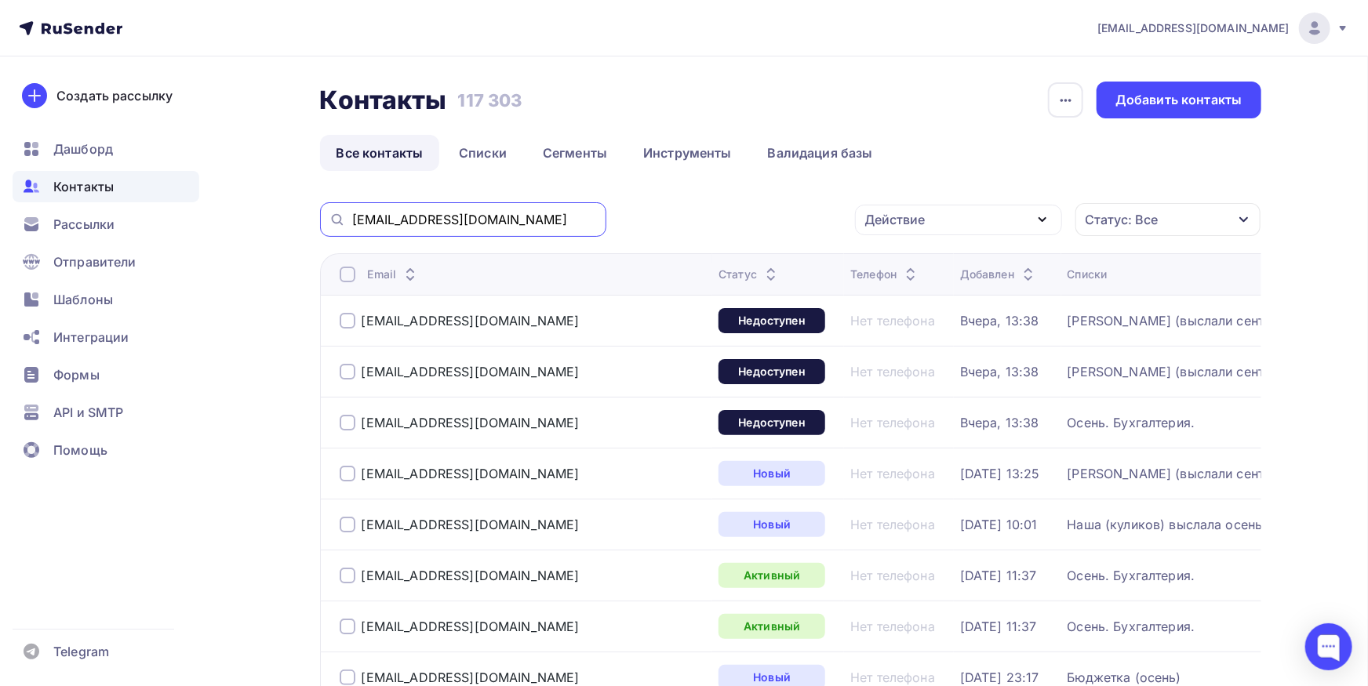
click at [560, 227] on input "[EMAIL_ADDRESS][DOMAIN_NAME]" at bounding box center [474, 219] width 245 height 17
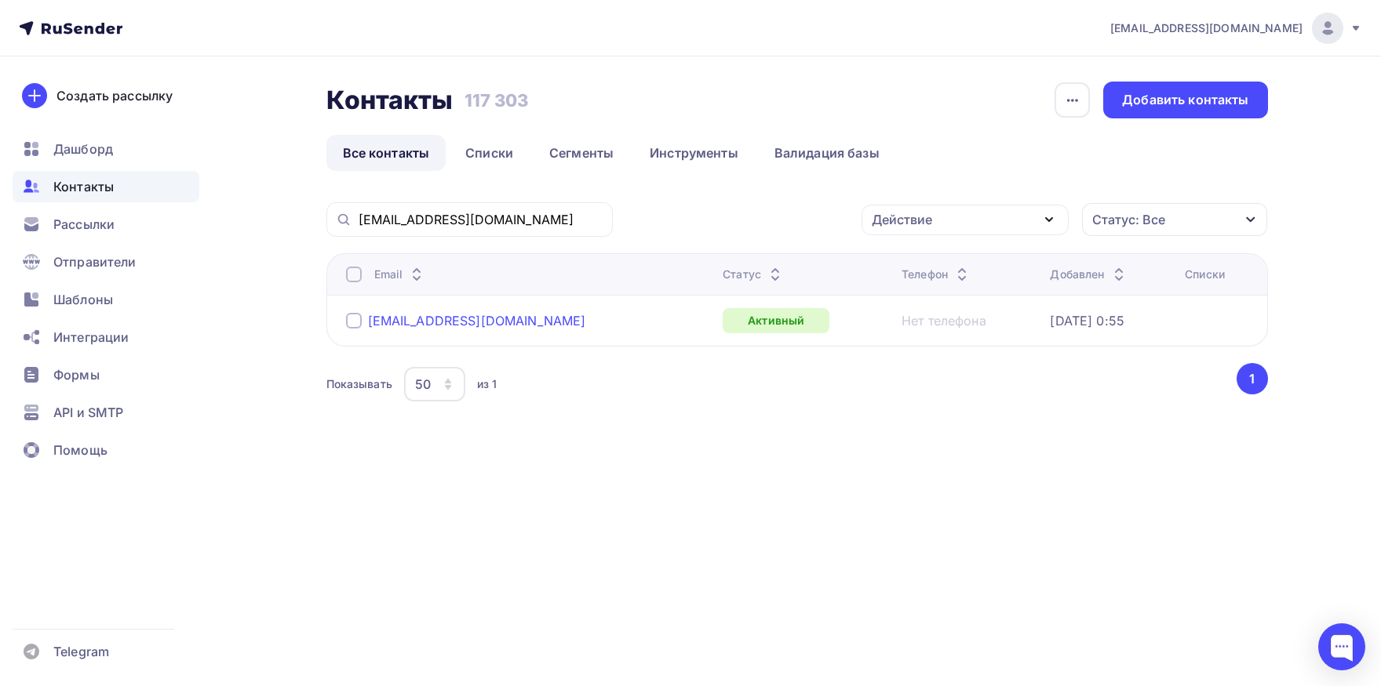
click at [484, 322] on div "[EMAIL_ADDRESS][DOMAIN_NAME]" at bounding box center [477, 321] width 218 height 16
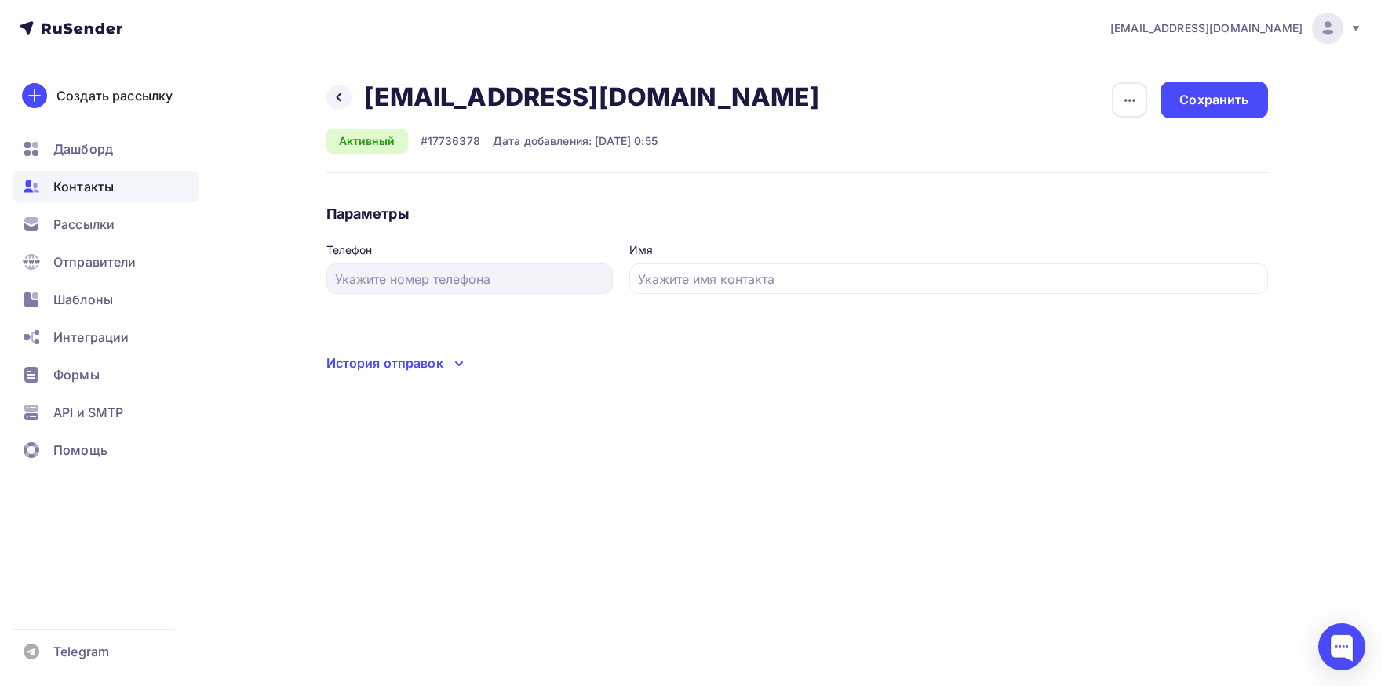
drag, startPoint x: 418, startPoint y: 364, endPoint x: 419, endPoint y: 384, distance: 20.4
click at [417, 367] on div "История отправок" at bounding box center [384, 363] width 117 height 19
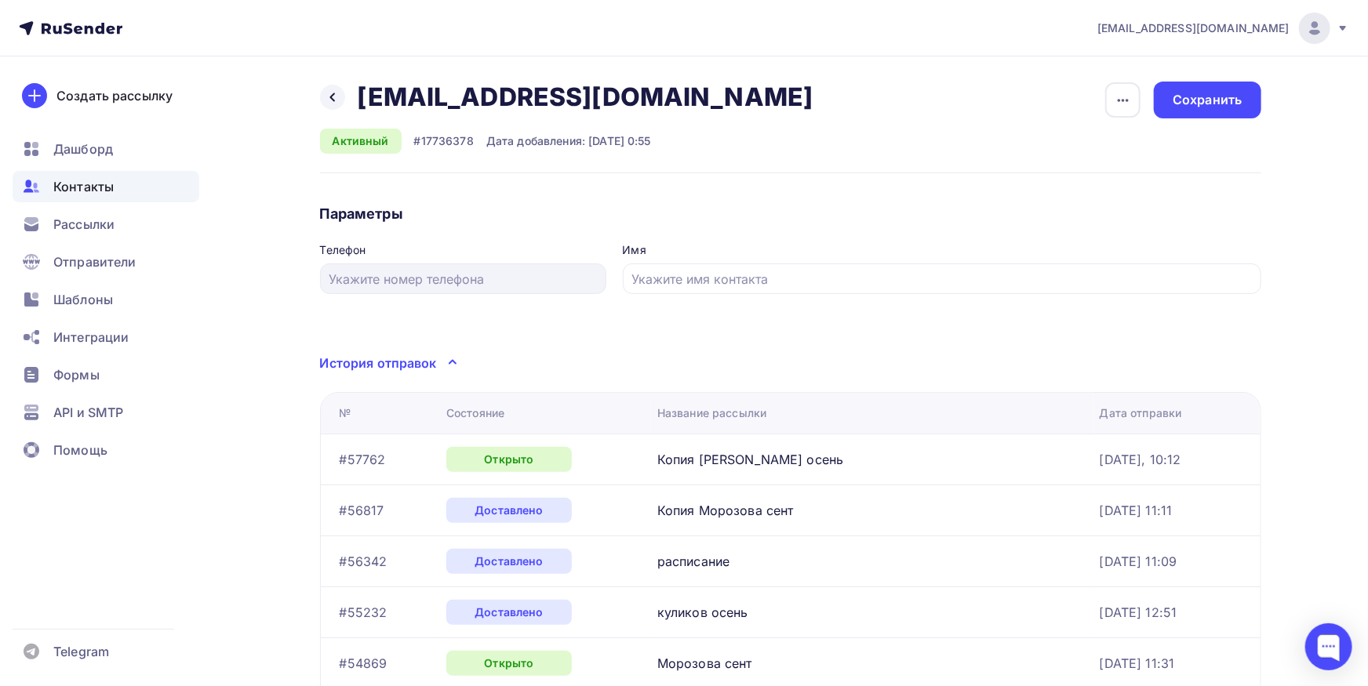
click at [104, 192] on span "Контакты" at bounding box center [83, 186] width 60 height 19
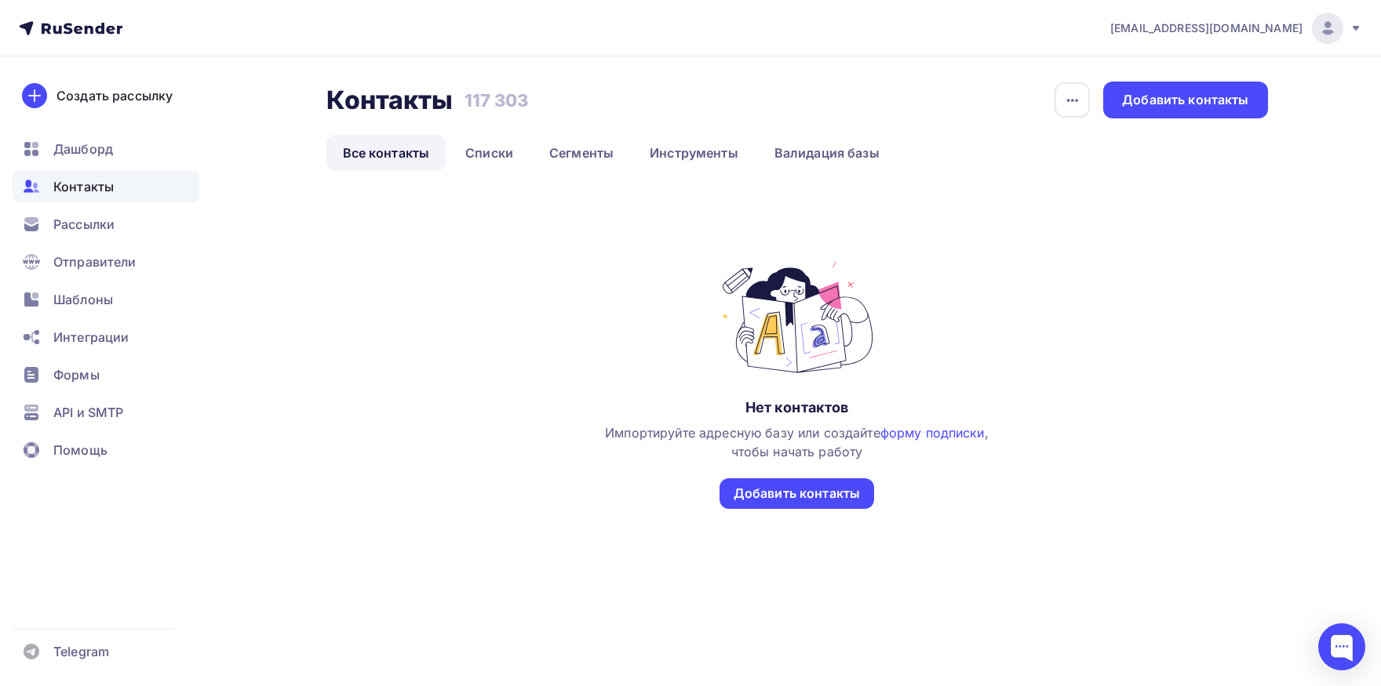
click at [433, 152] on link "Все контакты" at bounding box center [386, 153] width 120 height 36
click at [101, 180] on span "Контакты" at bounding box center [83, 186] width 60 height 19
click at [78, 22] on icon at bounding box center [71, 28] width 104 height 19
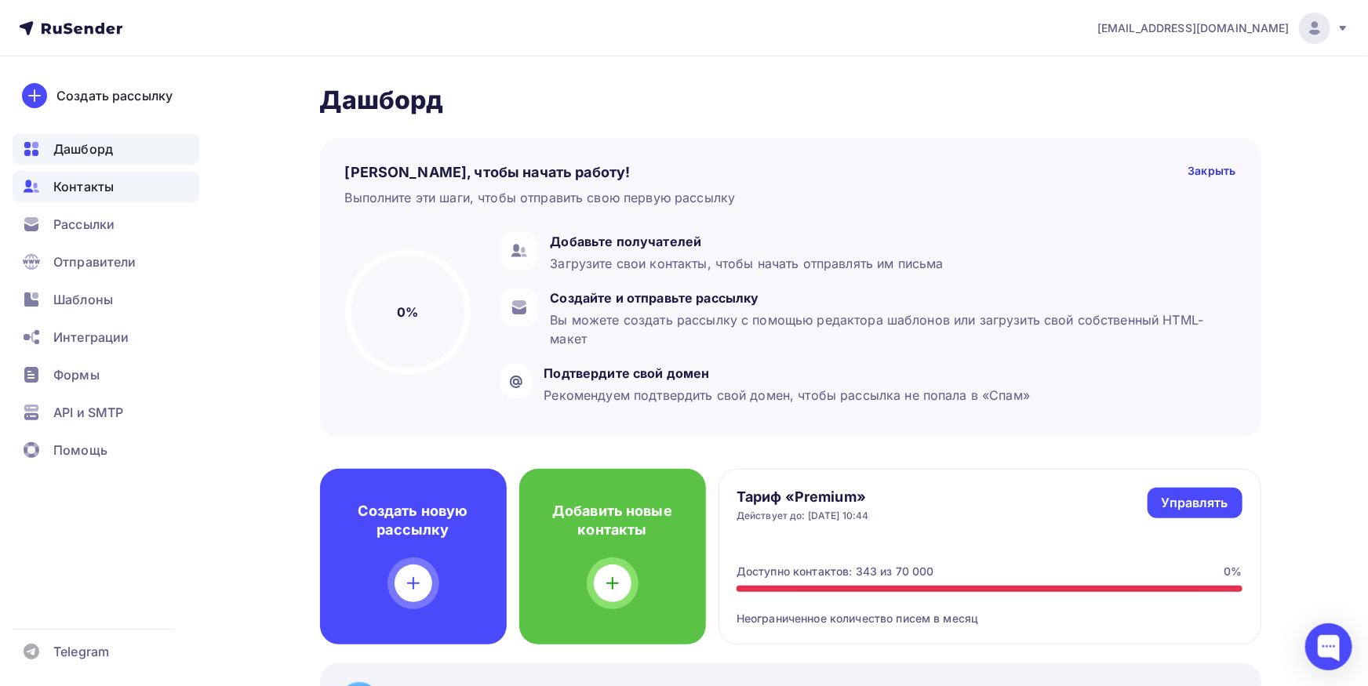
click at [100, 202] on div "Контакты" at bounding box center [106, 186] width 187 height 31
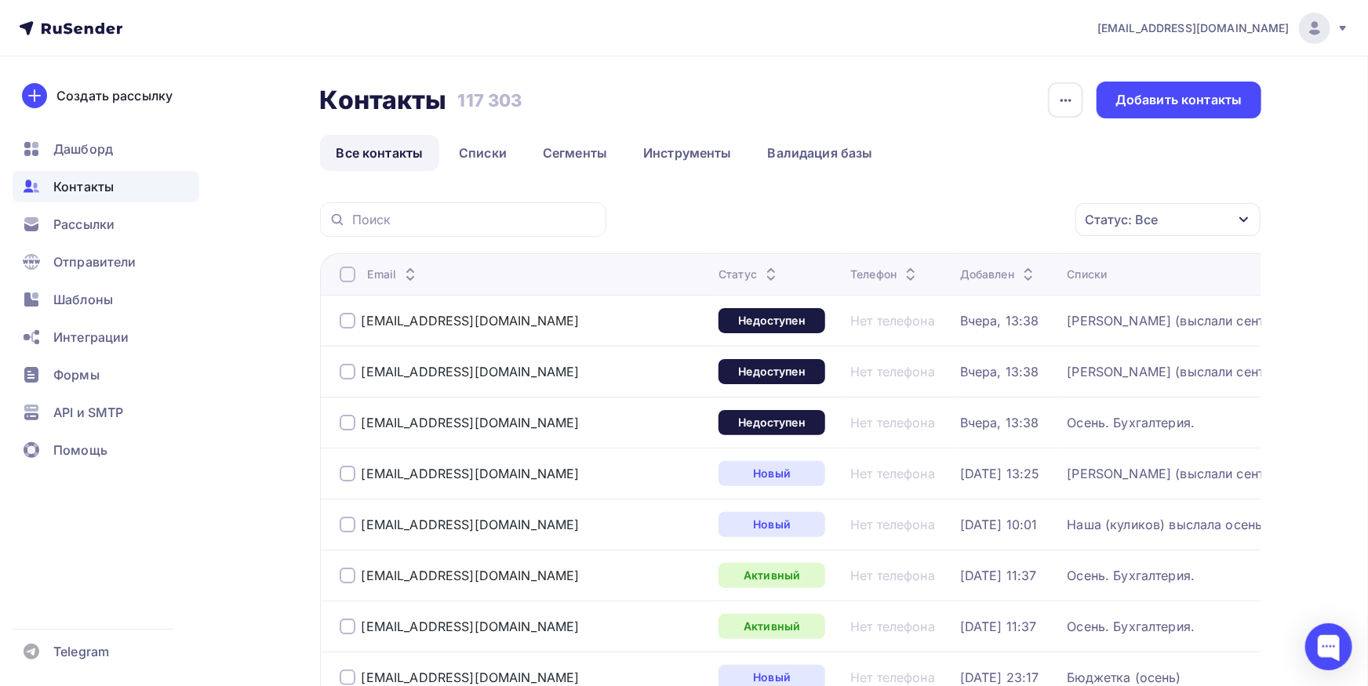
click at [515, 231] on div at bounding box center [463, 219] width 286 height 35
click at [515, 227] on input "text" at bounding box center [474, 219] width 245 height 17
paste input "[EMAIL_ADDRESS][DOMAIN_NAME]"
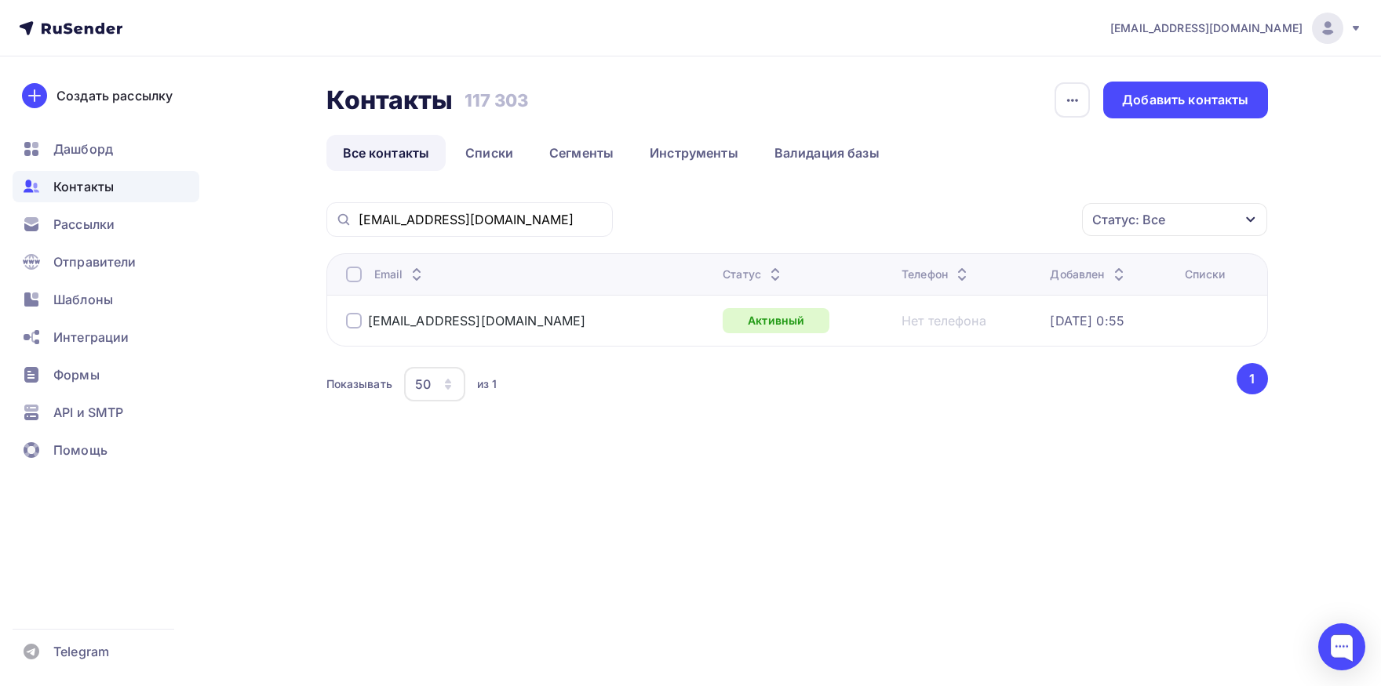
click at [356, 282] on div at bounding box center [354, 275] width 16 height 16
drag, startPoint x: 995, startPoint y: 212, endPoint x: 967, endPoint y: 245, distance: 43.4
click at [994, 213] on div "Действие" at bounding box center [964, 220] width 207 height 31
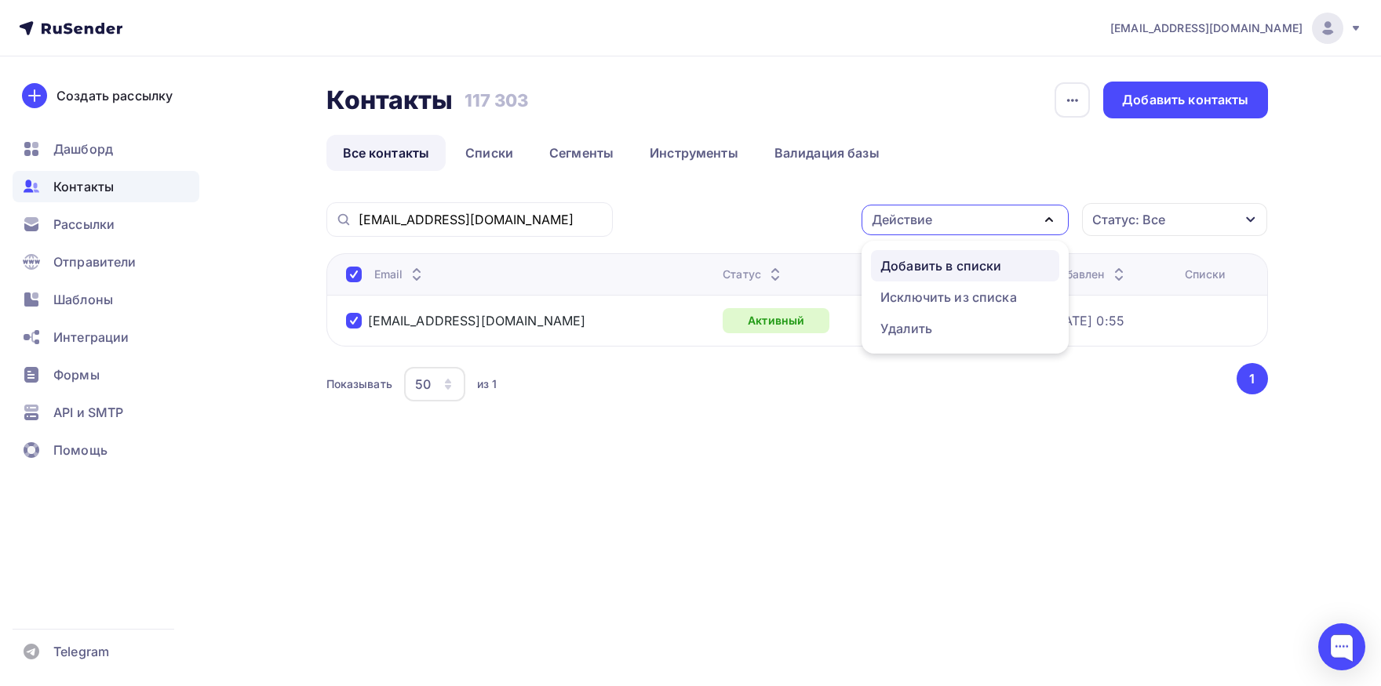
click at [955, 260] on div "Добавить в списки" at bounding box center [940, 266] width 121 height 19
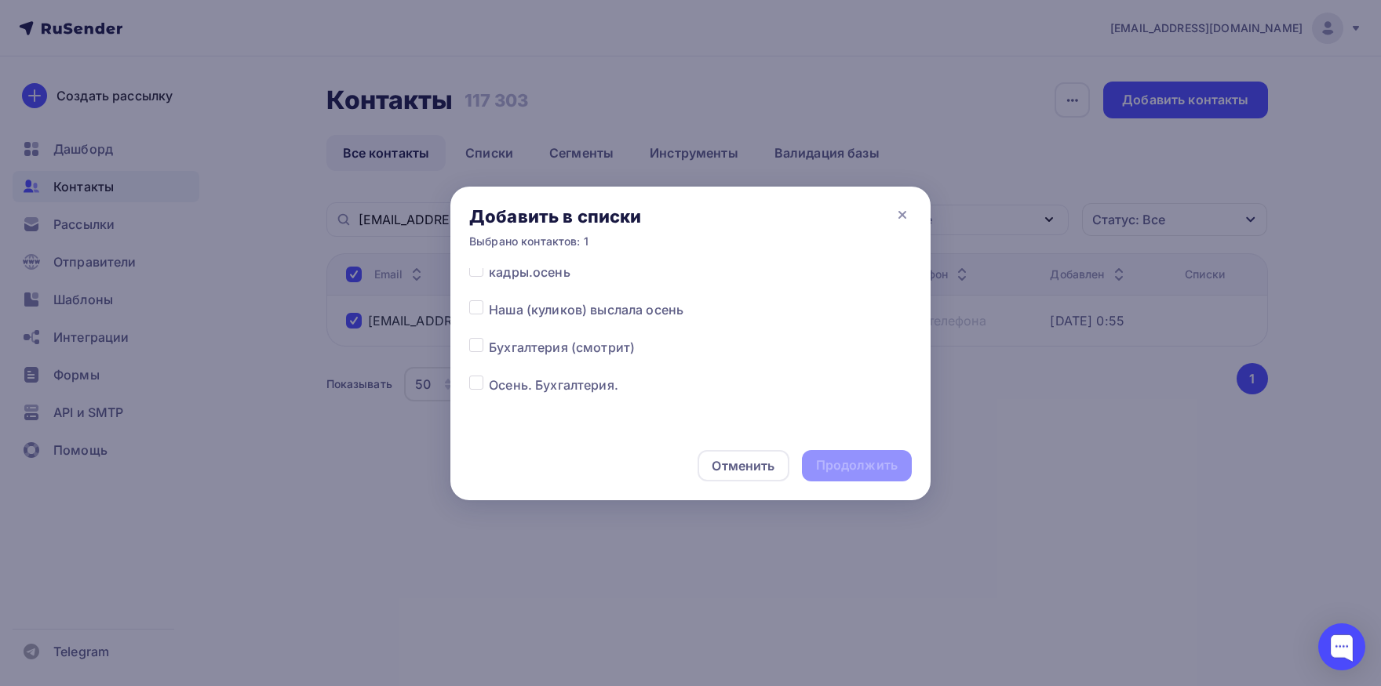
scroll to position [164, 0]
click at [489, 331] on label at bounding box center [489, 331] width 0 height 0
click at [482, 343] on input "checkbox" at bounding box center [476, 338] width 14 height 14
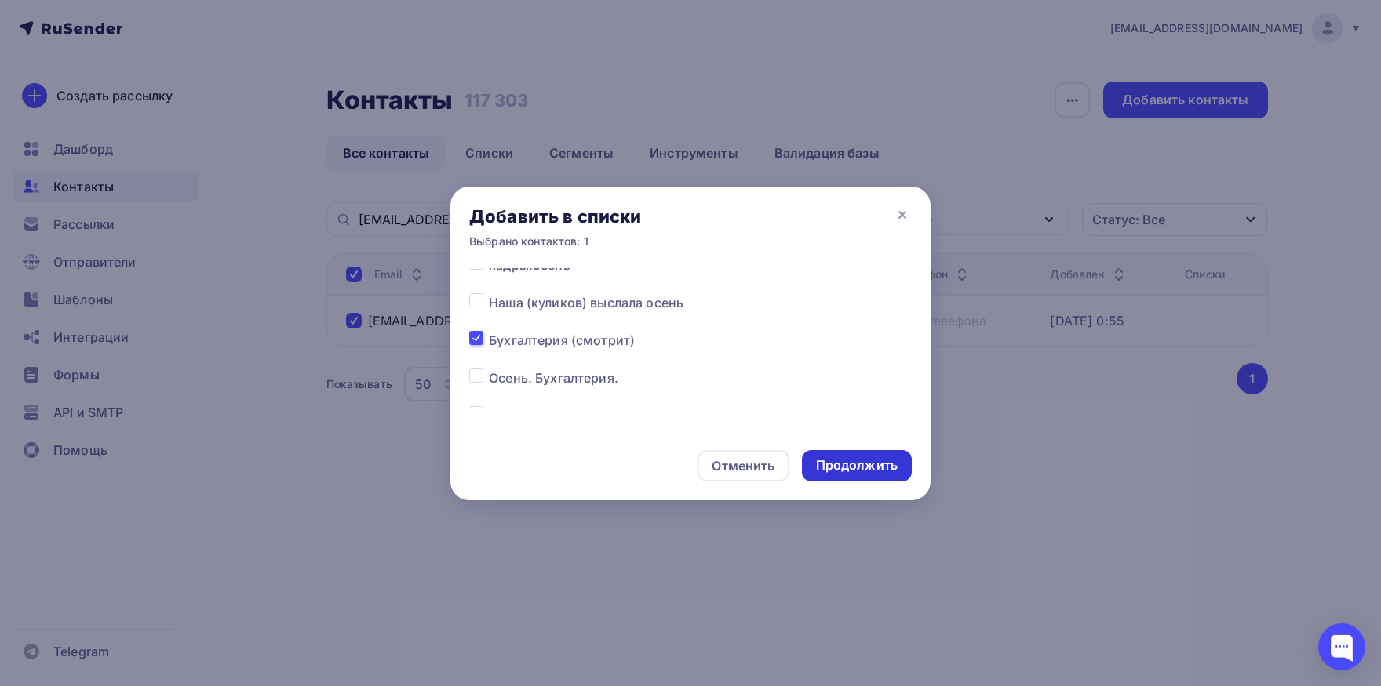
click at [832, 463] on div "Продолжить" at bounding box center [857, 466] width 82 height 18
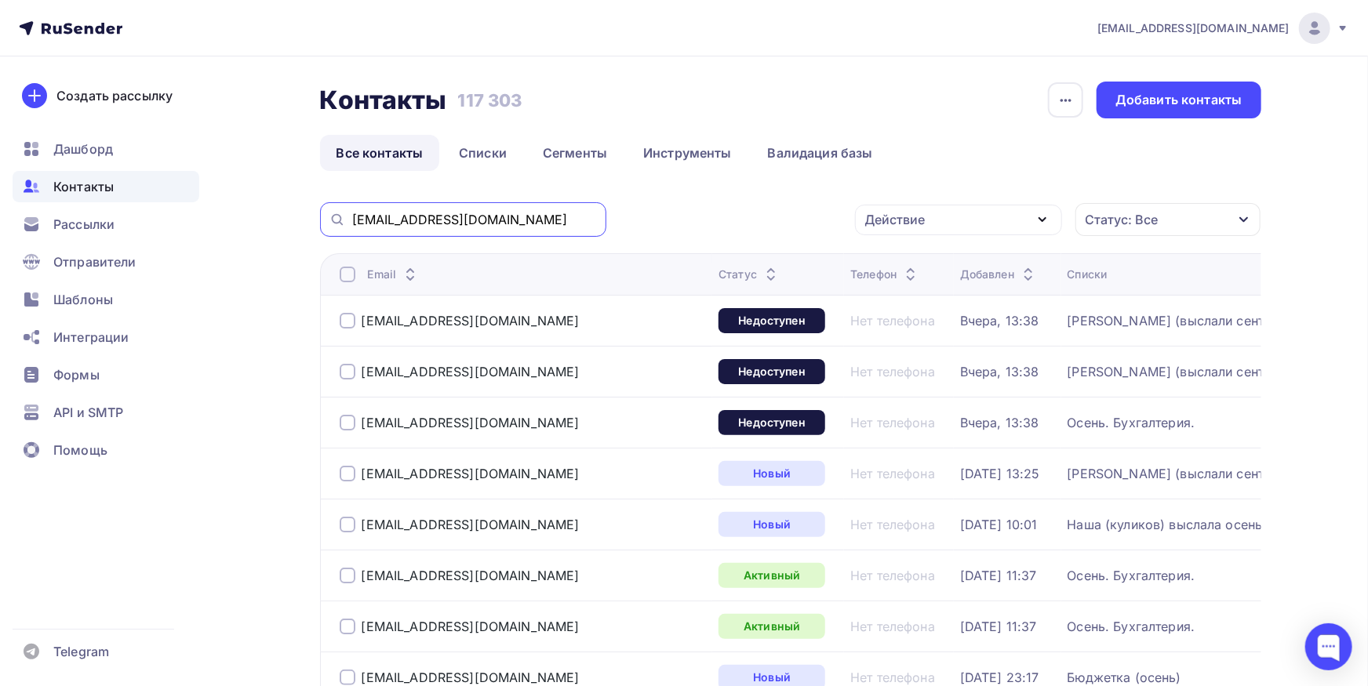
click at [540, 218] on input "[EMAIL_ADDRESS][DOMAIN_NAME]" at bounding box center [474, 219] width 245 height 17
click at [547, 216] on input "[EMAIL_ADDRESS][DOMAIN_NAME]" at bounding box center [474, 219] width 245 height 17
click at [544, 226] on input "[EMAIL_ADDRESS][DOMAIN_NAME]" at bounding box center [474, 219] width 245 height 17
drag, startPoint x: 540, startPoint y: 220, endPoint x: 325, endPoint y: 202, distance: 215.8
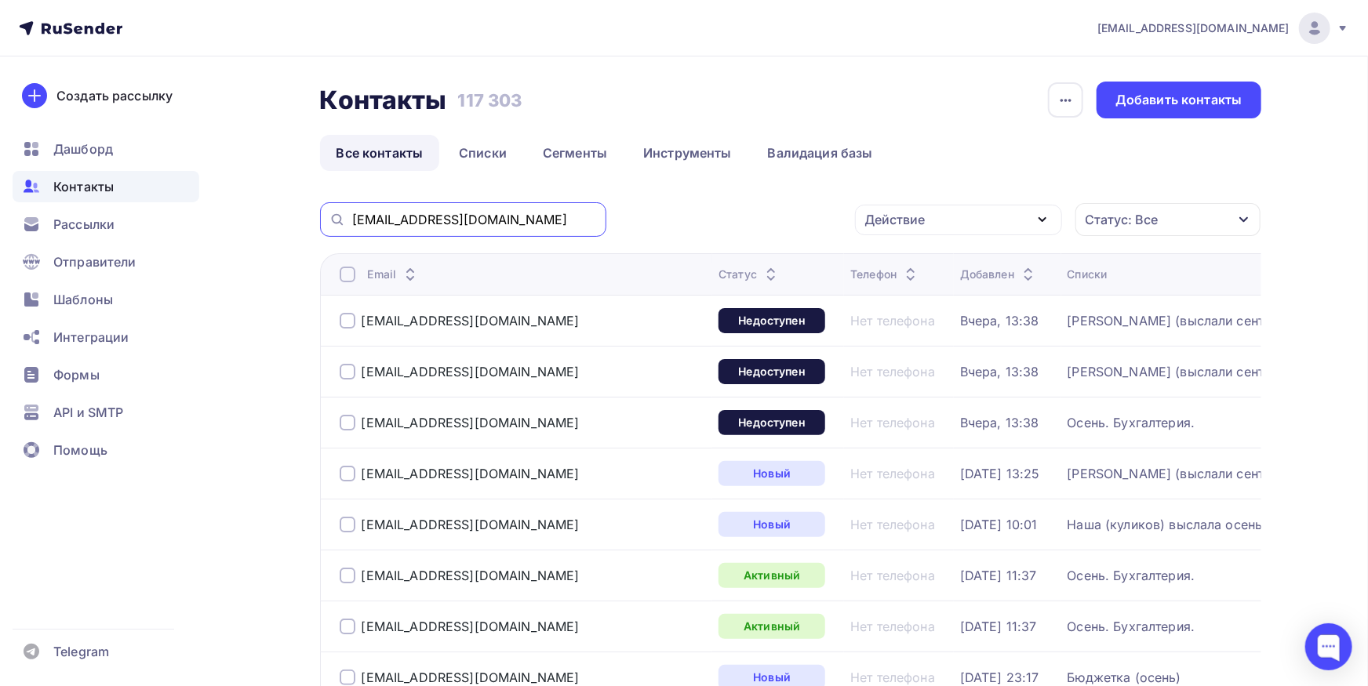
click at [352, 211] on input "[EMAIL_ADDRESS][DOMAIN_NAME]" at bounding box center [474, 219] width 245 height 17
paste input "[DOMAIN_NAME]"
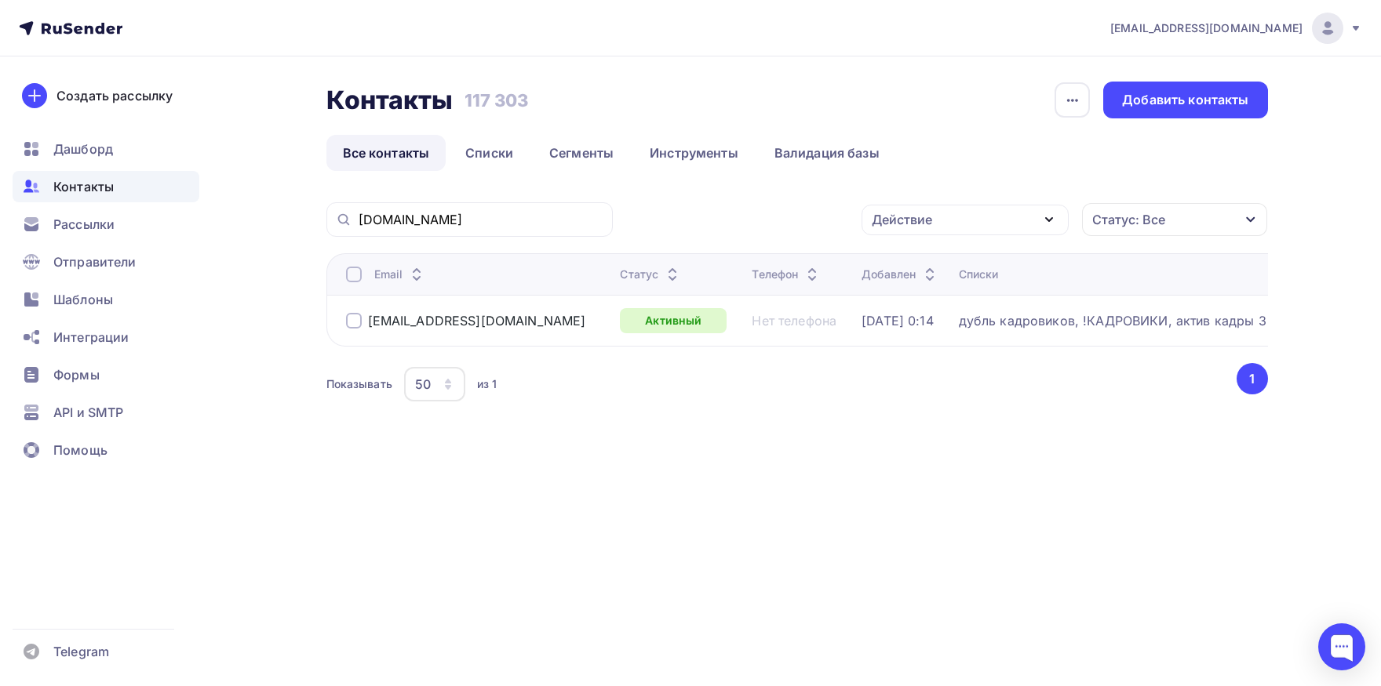
drag, startPoint x: 484, startPoint y: 316, endPoint x: 367, endPoint y: 329, distance: 117.6
click at [367, 329] on div "[EMAIL_ADDRESS][DOMAIN_NAME]" at bounding box center [477, 320] width 262 height 25
copy div "[EMAIL_ADDRESS][DOMAIN_NAME]"
click at [350, 272] on div at bounding box center [354, 275] width 16 height 16
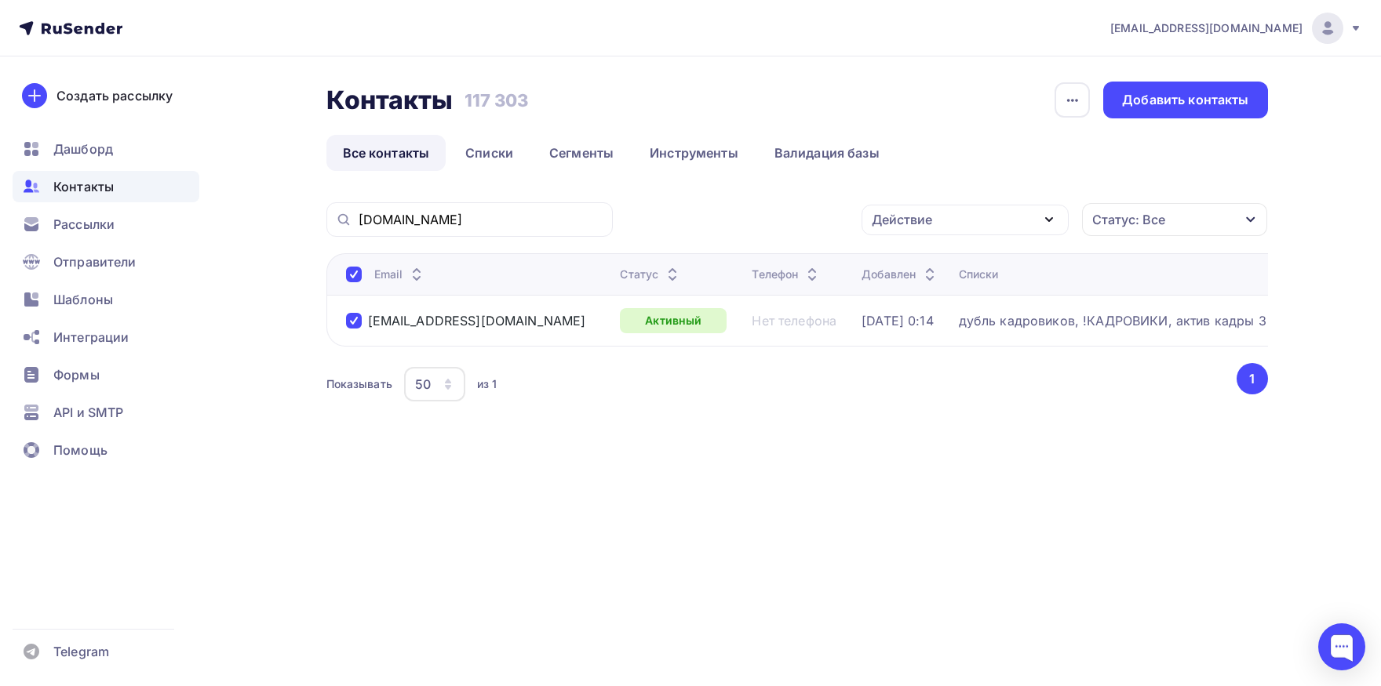
drag, startPoint x: 872, startPoint y: 220, endPoint x: 890, endPoint y: 274, distance: 56.8
click at [873, 220] on div "Действие" at bounding box center [902, 219] width 60 height 19
click at [882, 293] on div "Исключить из списка" at bounding box center [948, 297] width 136 height 19
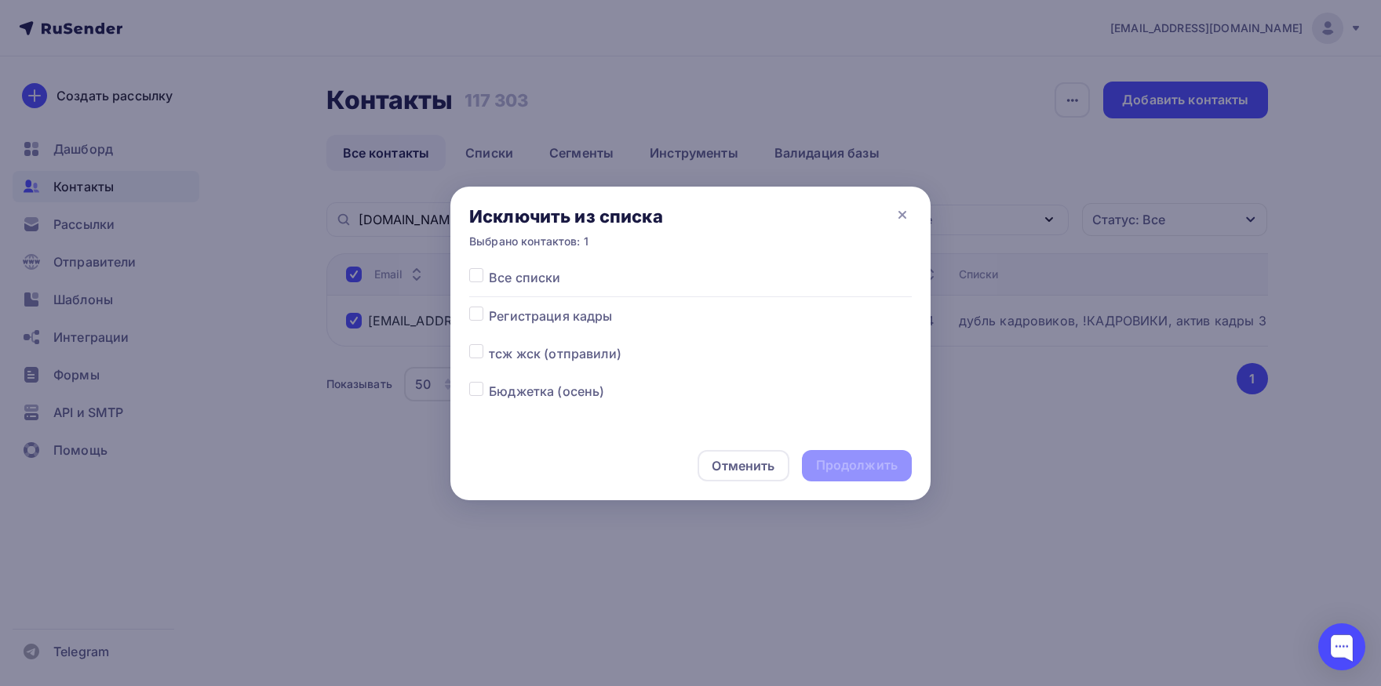
click at [489, 268] on label at bounding box center [489, 268] width 0 height 0
click at [479, 276] on input "checkbox" at bounding box center [476, 275] width 14 height 14
click at [865, 470] on div "Продолжить" at bounding box center [857, 466] width 82 height 18
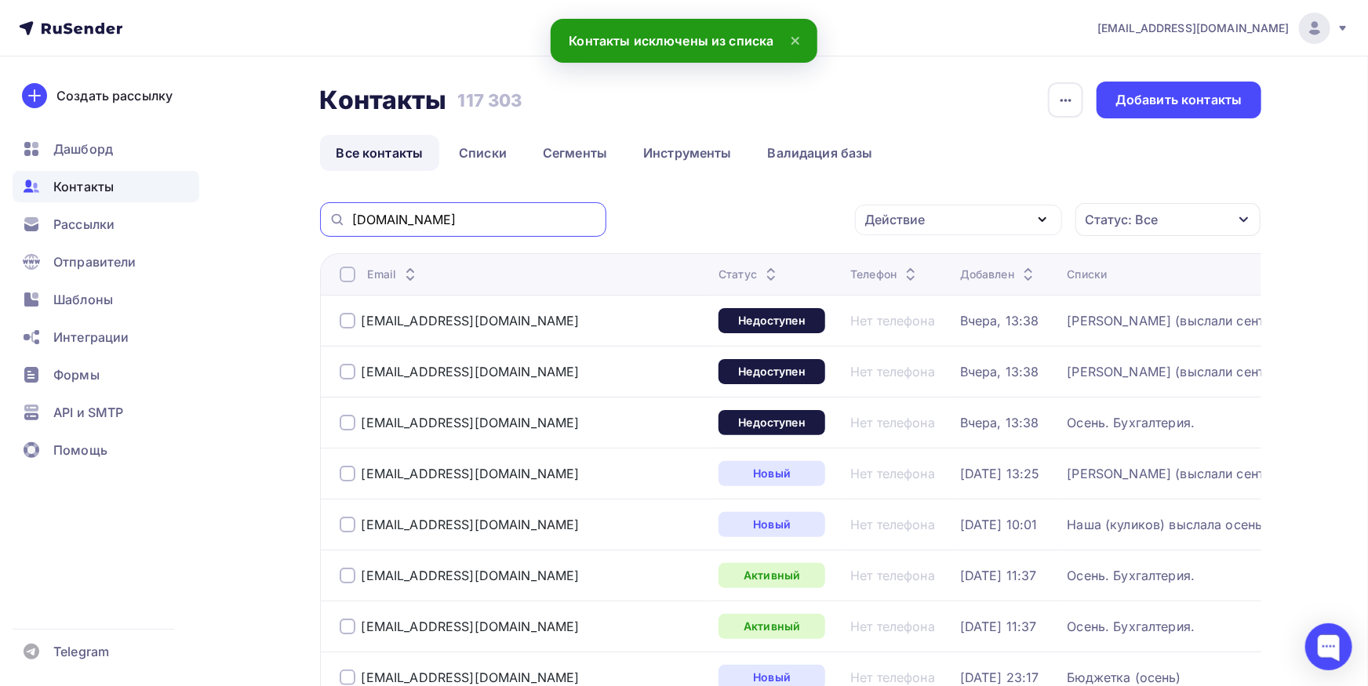
click at [522, 217] on input "[DOMAIN_NAME]" at bounding box center [474, 219] width 245 height 17
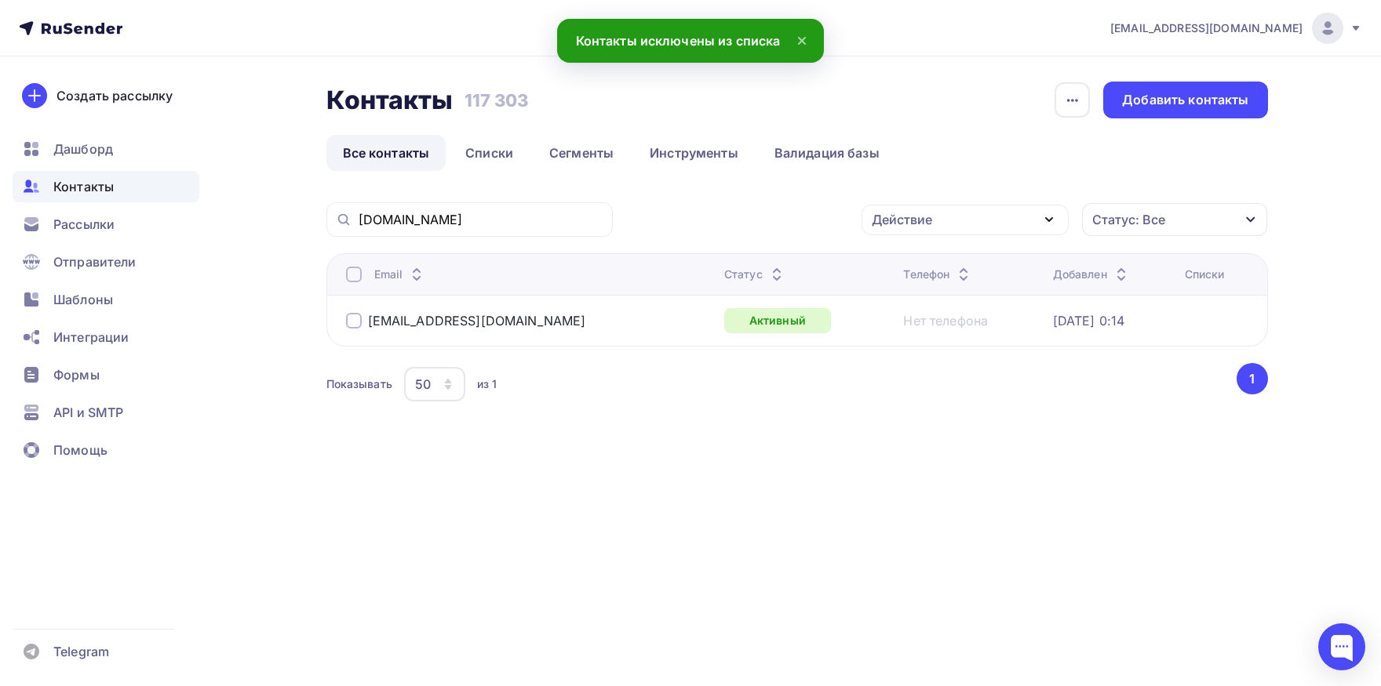
click at [351, 275] on div at bounding box center [354, 275] width 16 height 16
click at [962, 220] on div "Действие" at bounding box center [964, 220] width 207 height 31
click at [953, 263] on div "Добавить в списки" at bounding box center [940, 266] width 121 height 19
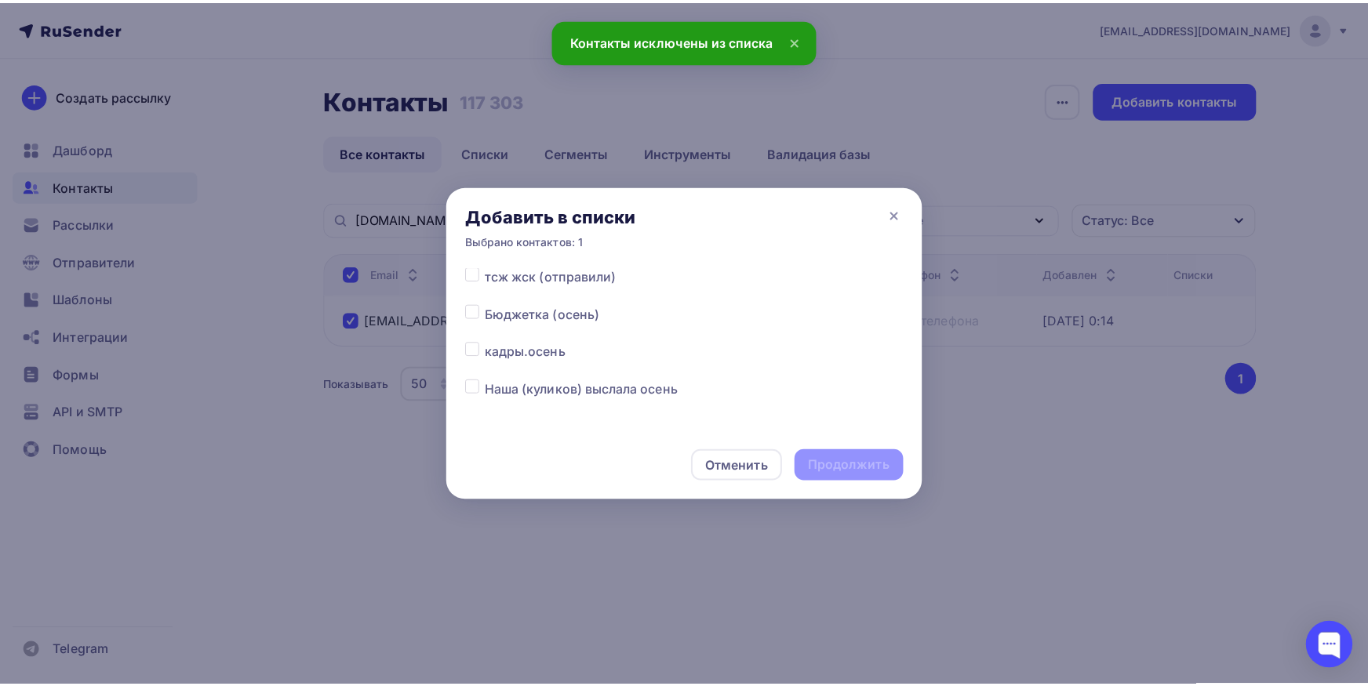
scroll to position [82, 0]
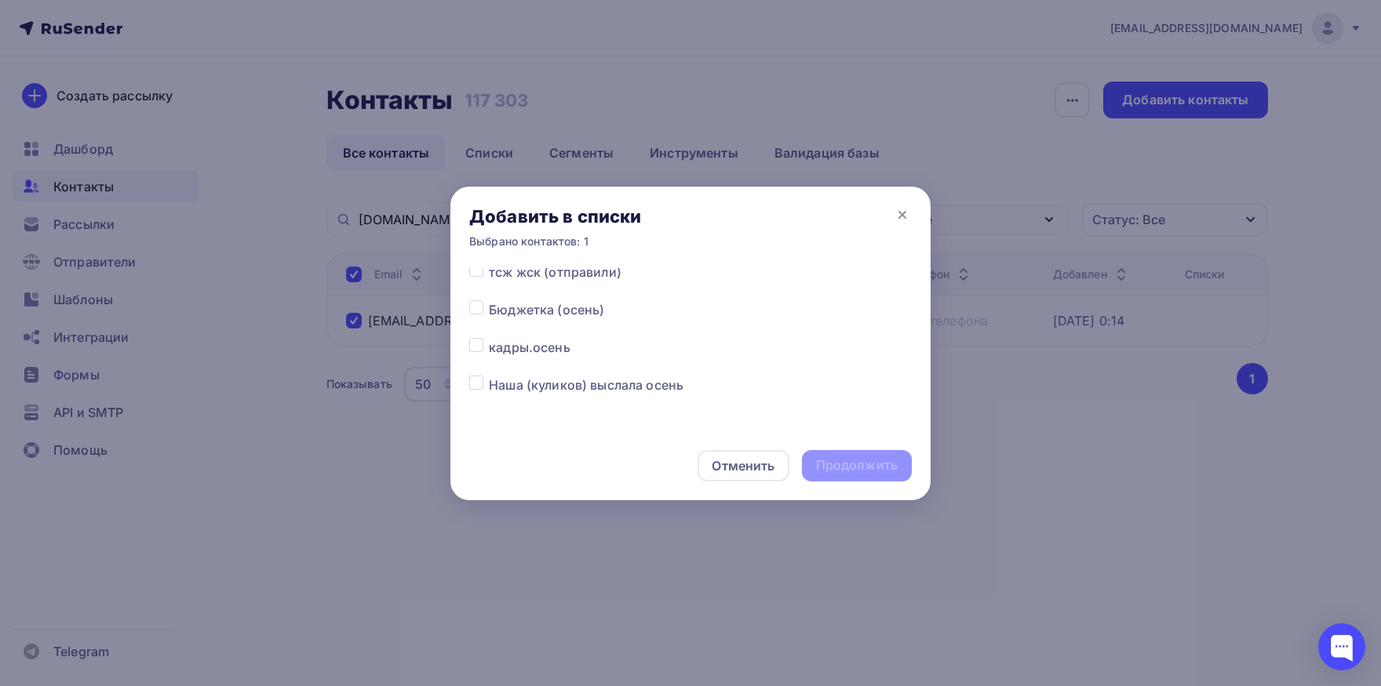
click at [489, 338] on label at bounding box center [489, 338] width 0 height 0
click at [475, 350] on input "checkbox" at bounding box center [476, 345] width 14 height 14
drag, startPoint x: 835, startPoint y: 452, endPoint x: 485, endPoint y: 16, distance: 559.6
click at [835, 453] on div "Продолжить" at bounding box center [857, 465] width 110 height 31
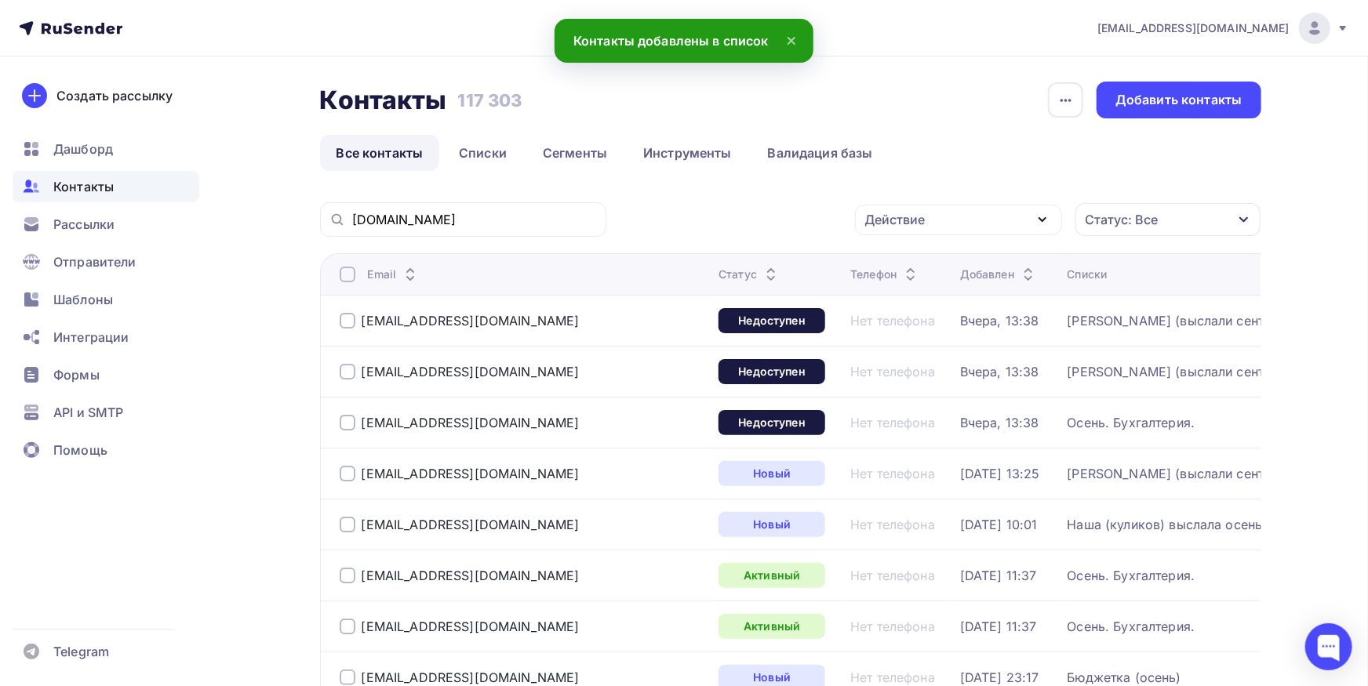
scroll to position [0, 0]
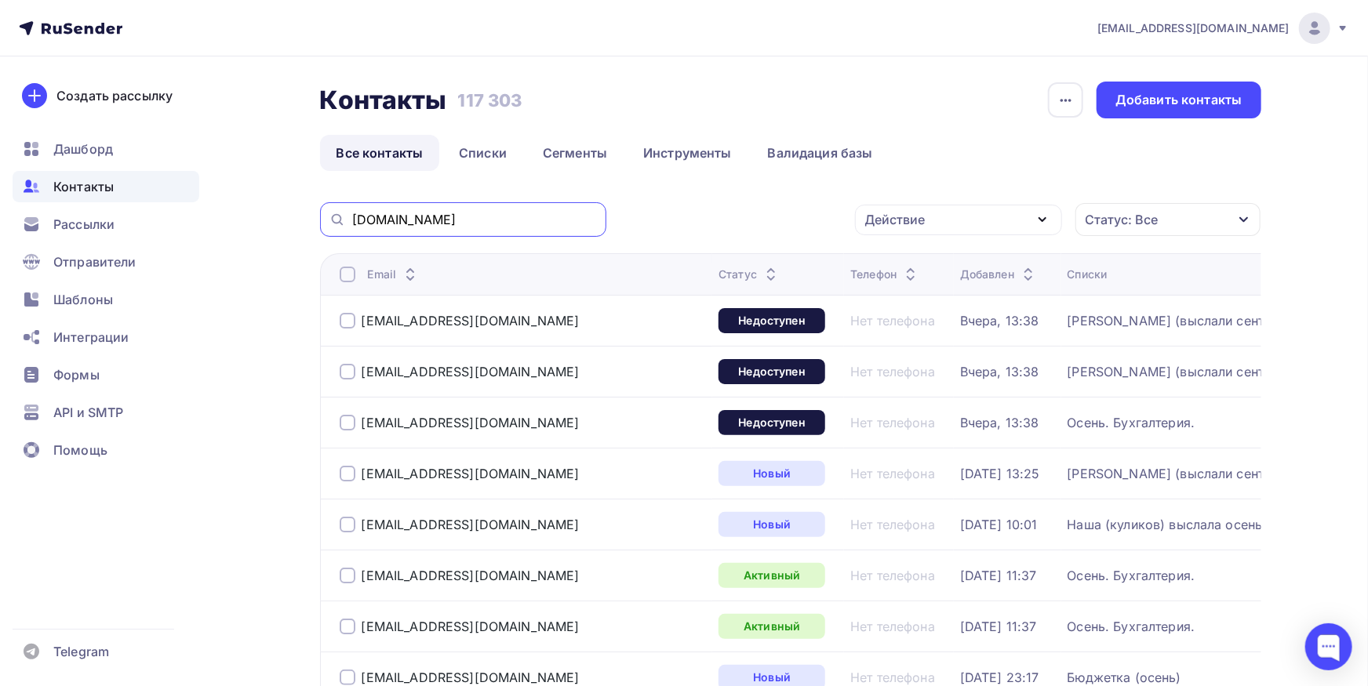
click at [506, 228] on input "[DOMAIN_NAME]" at bounding box center [474, 219] width 245 height 17
paste input "usma.spb"
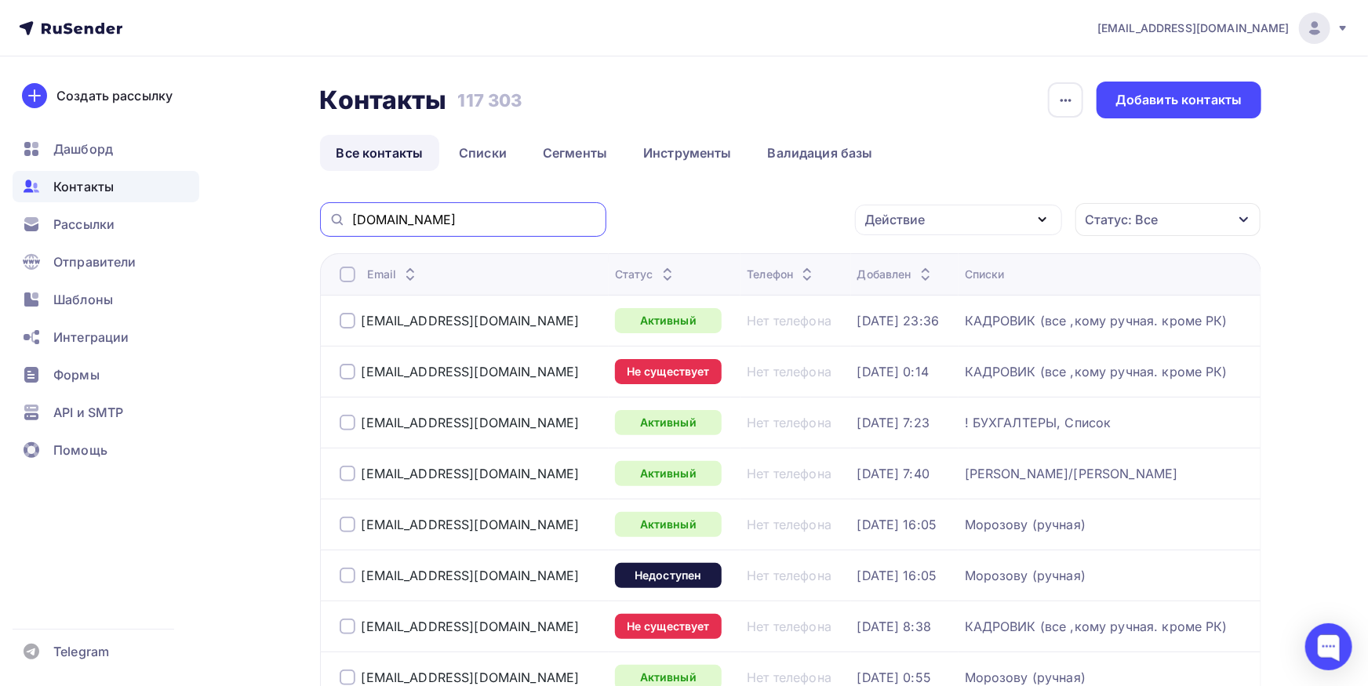
click at [460, 223] on input "[DOMAIN_NAME]" at bounding box center [474, 219] width 245 height 17
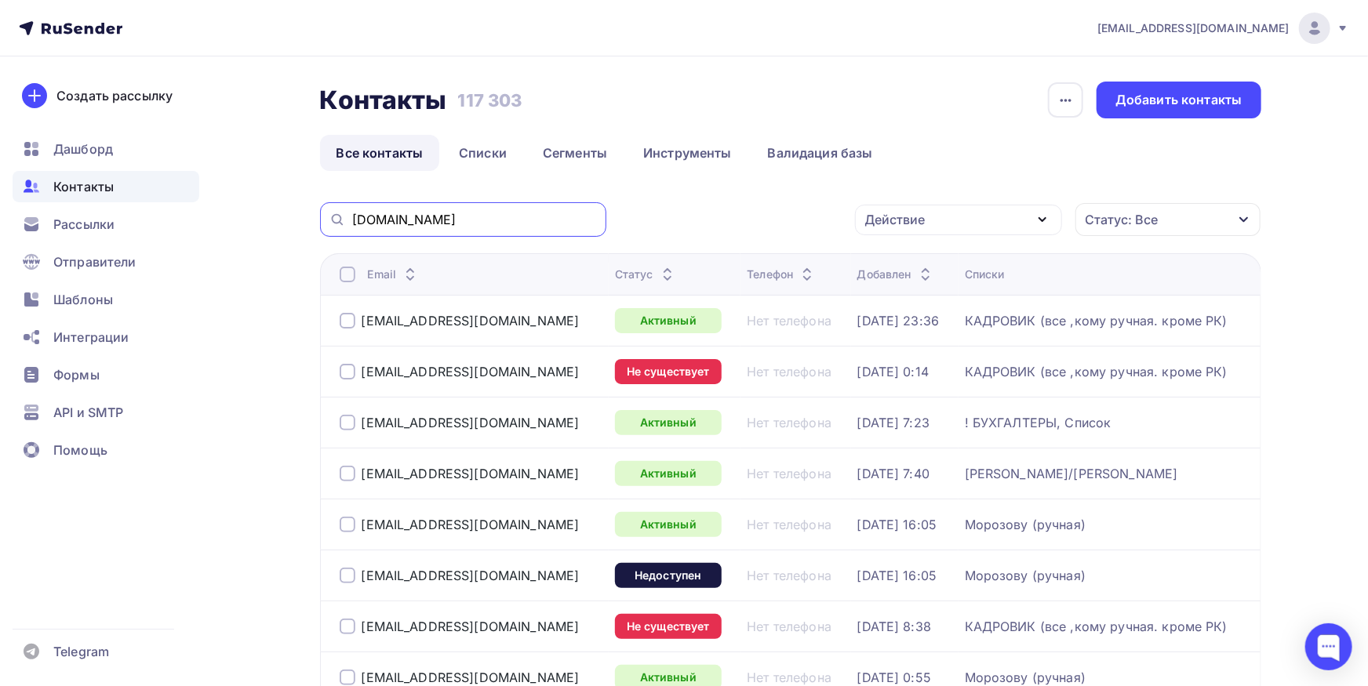
click at [460, 219] on input "[DOMAIN_NAME]" at bounding box center [474, 219] width 245 height 17
drag, startPoint x: 460, startPoint y: 219, endPoint x: 322, endPoint y: 219, distance: 137.3
click at [352, 219] on input "[DOMAIN_NAME]" at bounding box center [474, 219] width 245 height 17
paste input "[EMAIL_ADDRESS]"
click at [530, 218] on input "[EMAIL_ADDRESS][DOMAIN_NAME]" at bounding box center [474, 219] width 245 height 17
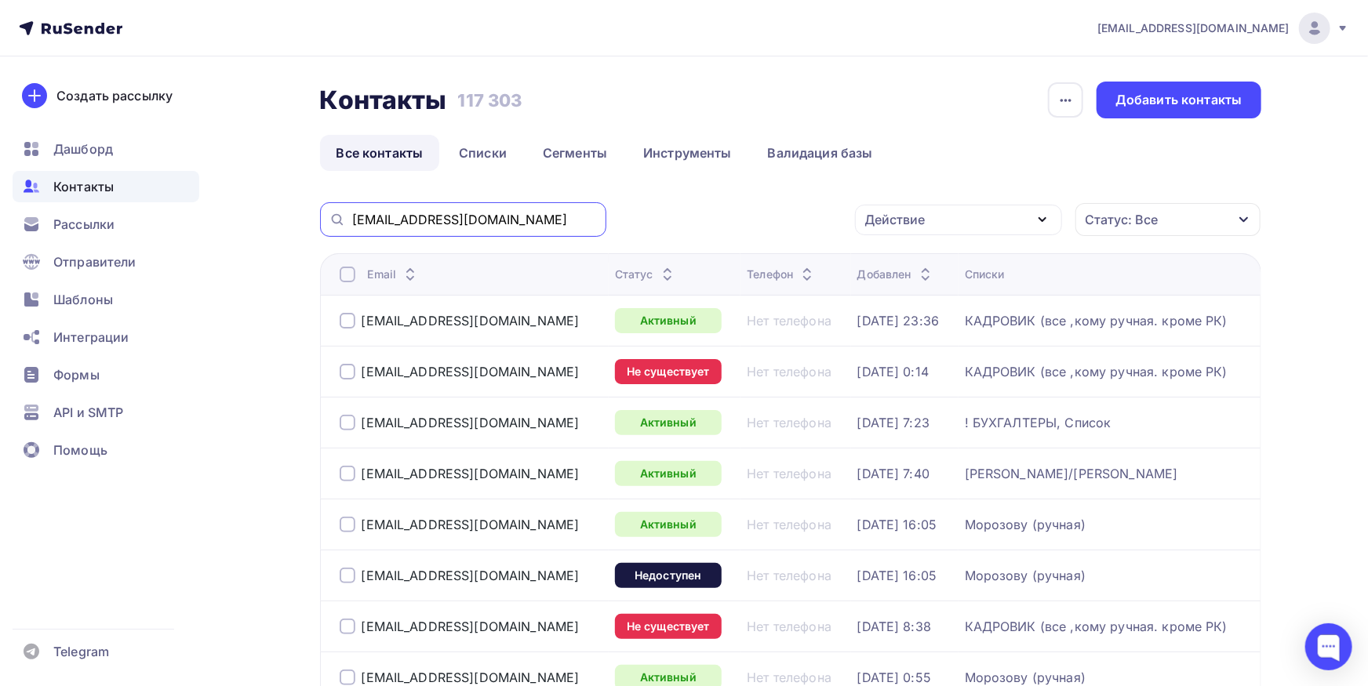
click at [506, 224] on input "[EMAIL_ADDRESS][DOMAIN_NAME]" at bounding box center [474, 219] width 245 height 17
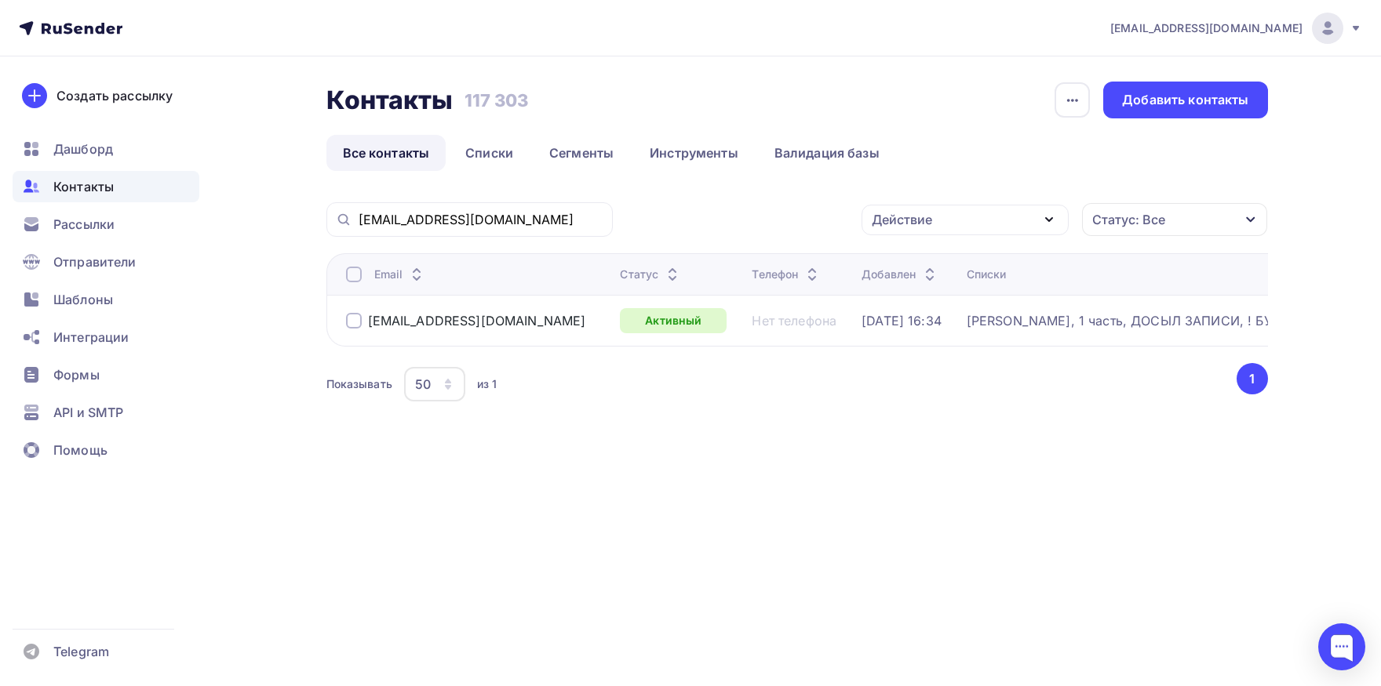
click at [355, 282] on div at bounding box center [354, 275] width 16 height 16
click at [355, 281] on div at bounding box center [354, 275] width 16 height 16
click at [963, 212] on div "Действие" at bounding box center [964, 220] width 207 height 31
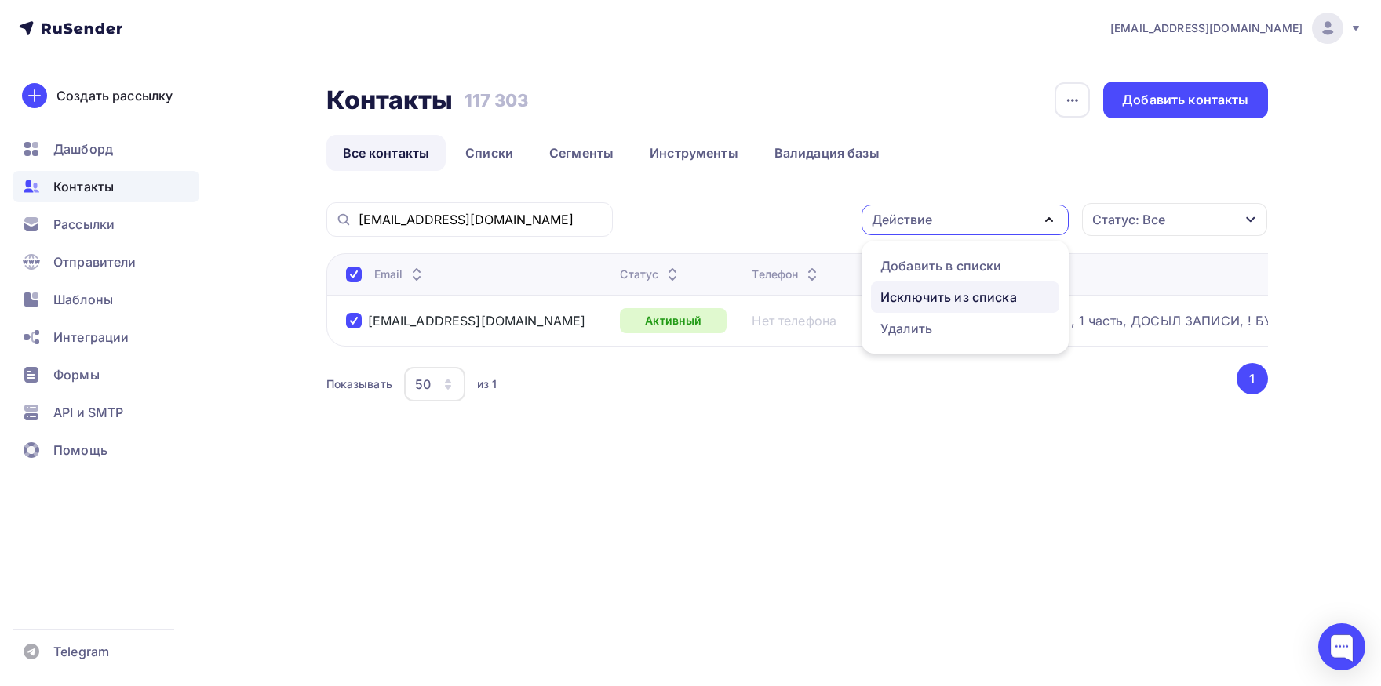
click at [955, 298] on div "Исключить из списка" at bounding box center [948, 297] width 136 height 19
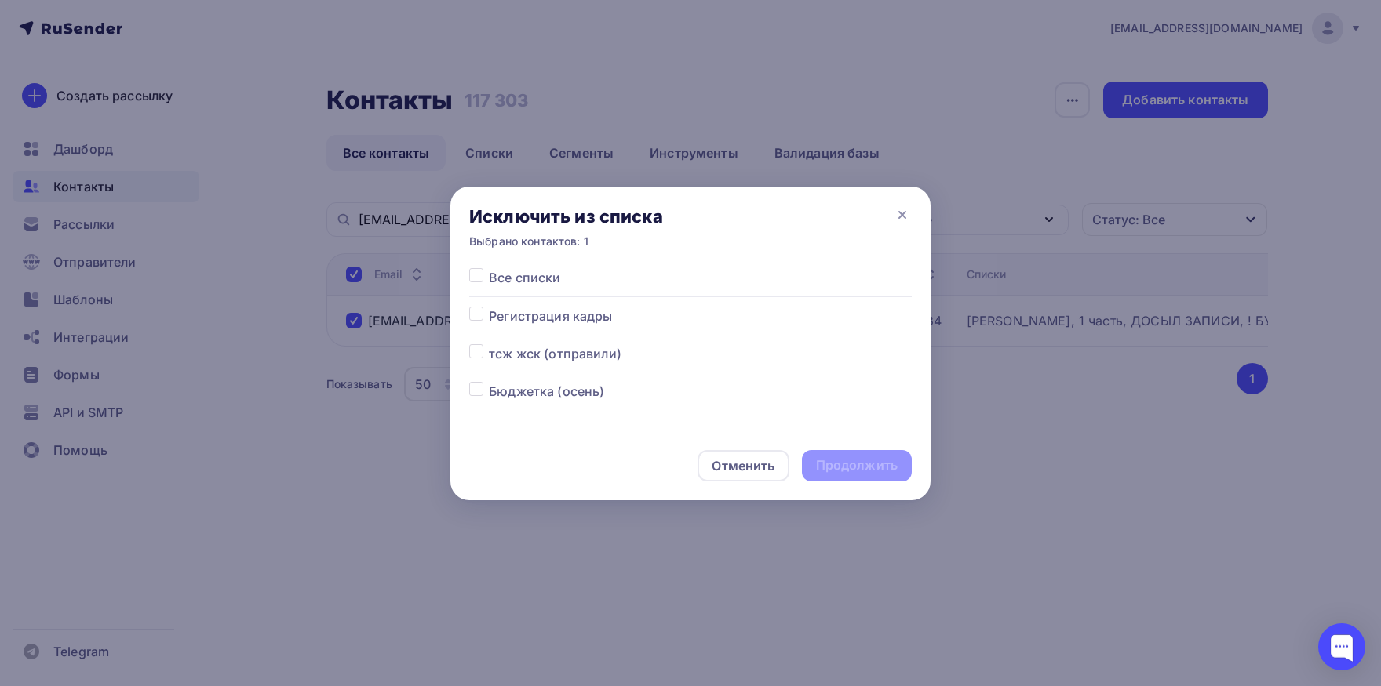
click at [489, 268] on label at bounding box center [489, 268] width 0 height 0
click at [479, 282] on input "checkbox" at bounding box center [476, 275] width 14 height 14
click at [827, 475] on div "Продолжить" at bounding box center [857, 466] width 82 height 18
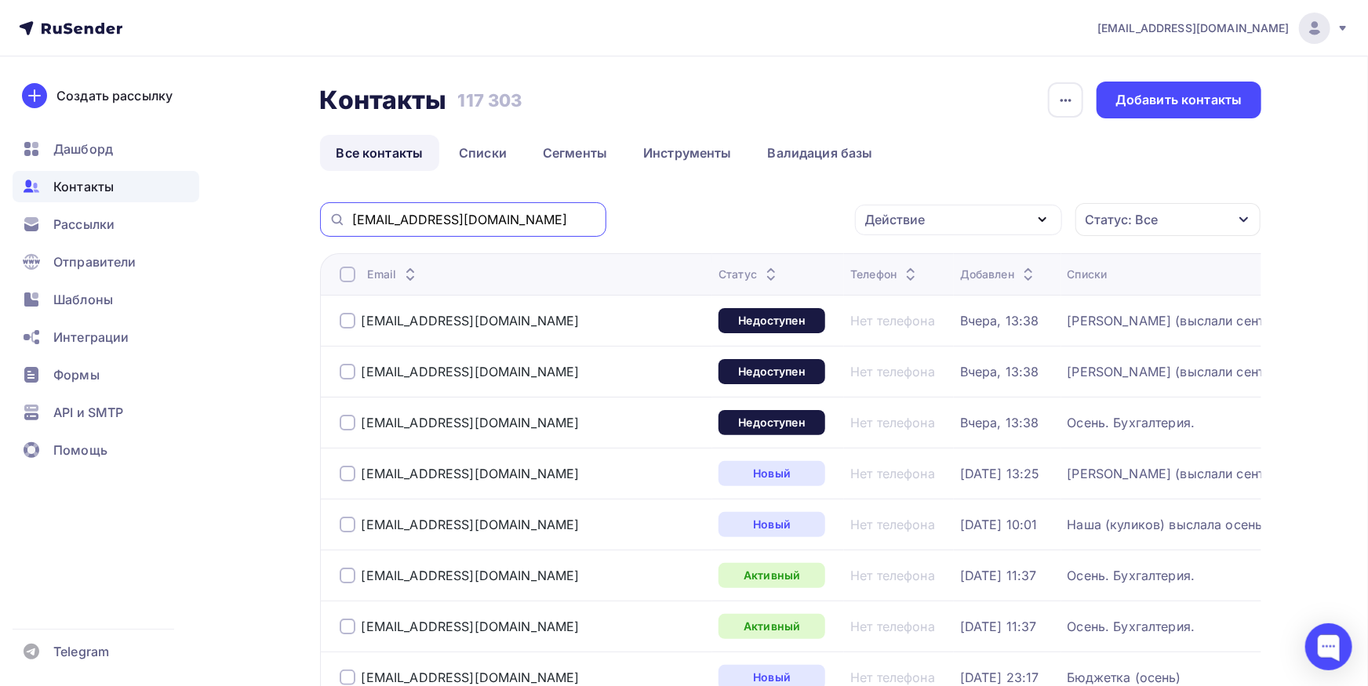
click at [519, 216] on input "[EMAIL_ADDRESS][DOMAIN_NAME]" at bounding box center [474, 219] width 245 height 17
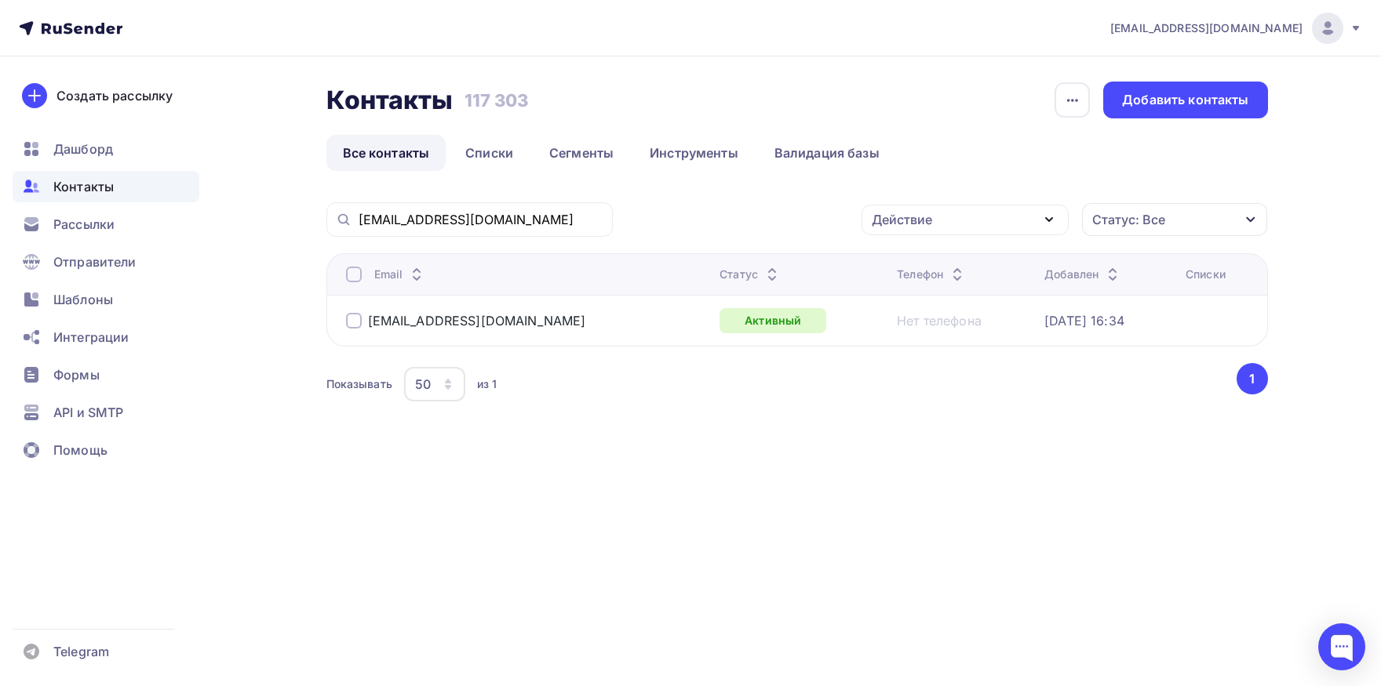
click at [354, 278] on div at bounding box center [354, 275] width 16 height 16
click at [897, 226] on div "Действие" at bounding box center [902, 219] width 60 height 19
click at [898, 259] on div "Добавить в списки" at bounding box center [940, 266] width 121 height 19
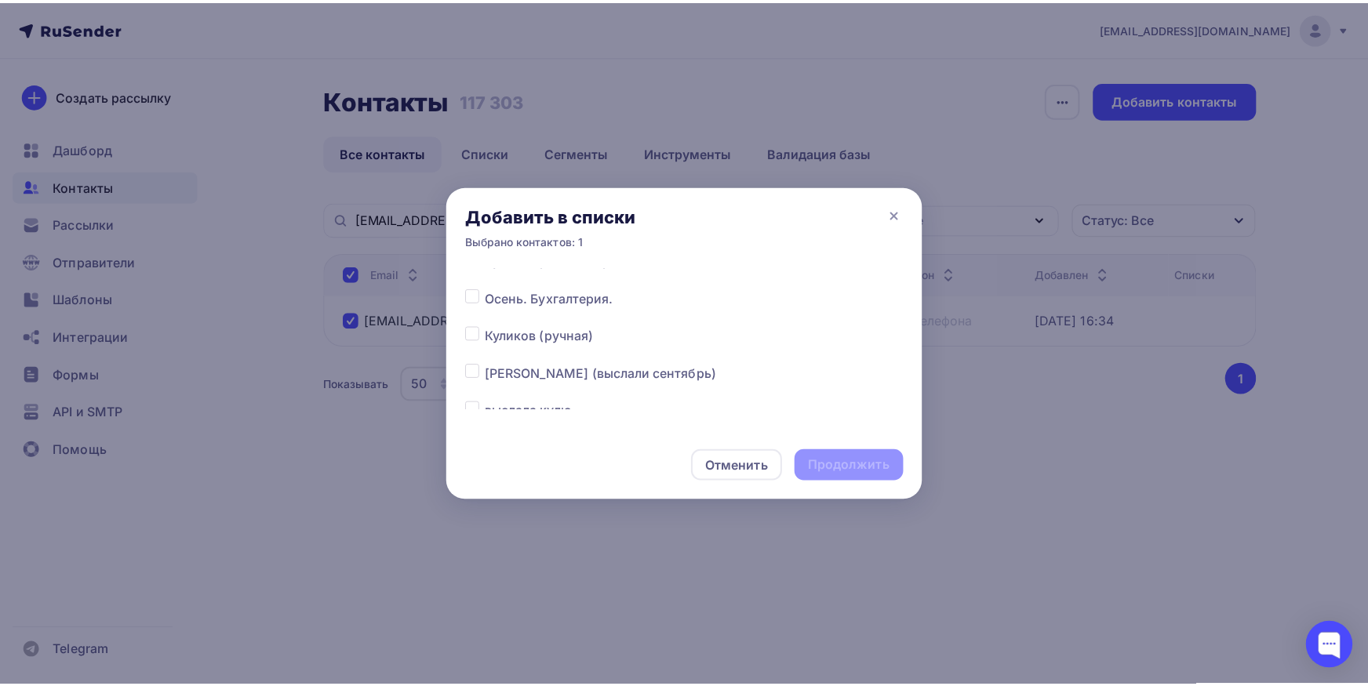
scroll to position [246, 0]
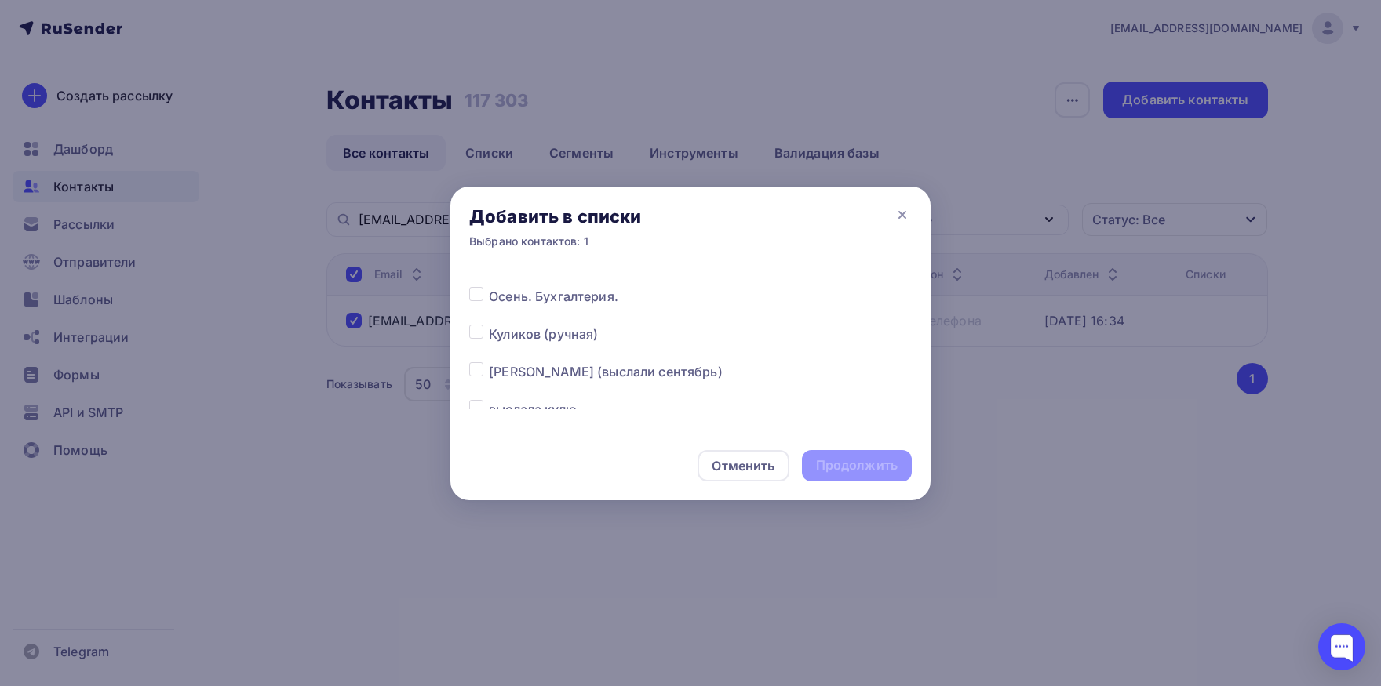
click at [489, 362] on label at bounding box center [489, 362] width 0 height 0
click at [473, 367] on input "checkbox" at bounding box center [476, 369] width 14 height 14
click at [824, 467] on div "Продолжить" at bounding box center [857, 466] width 82 height 18
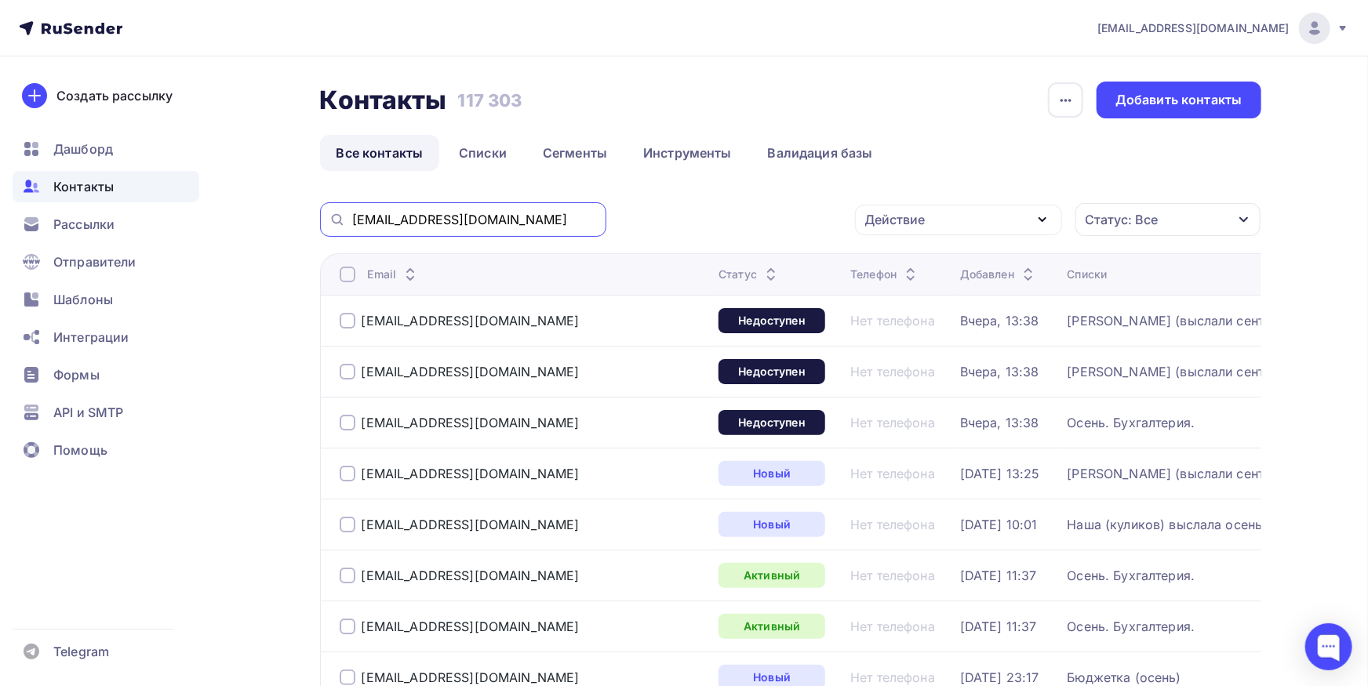
click at [545, 213] on input "[EMAIL_ADDRESS][DOMAIN_NAME]" at bounding box center [474, 219] width 245 height 17
paste input "[PERSON_NAME]"
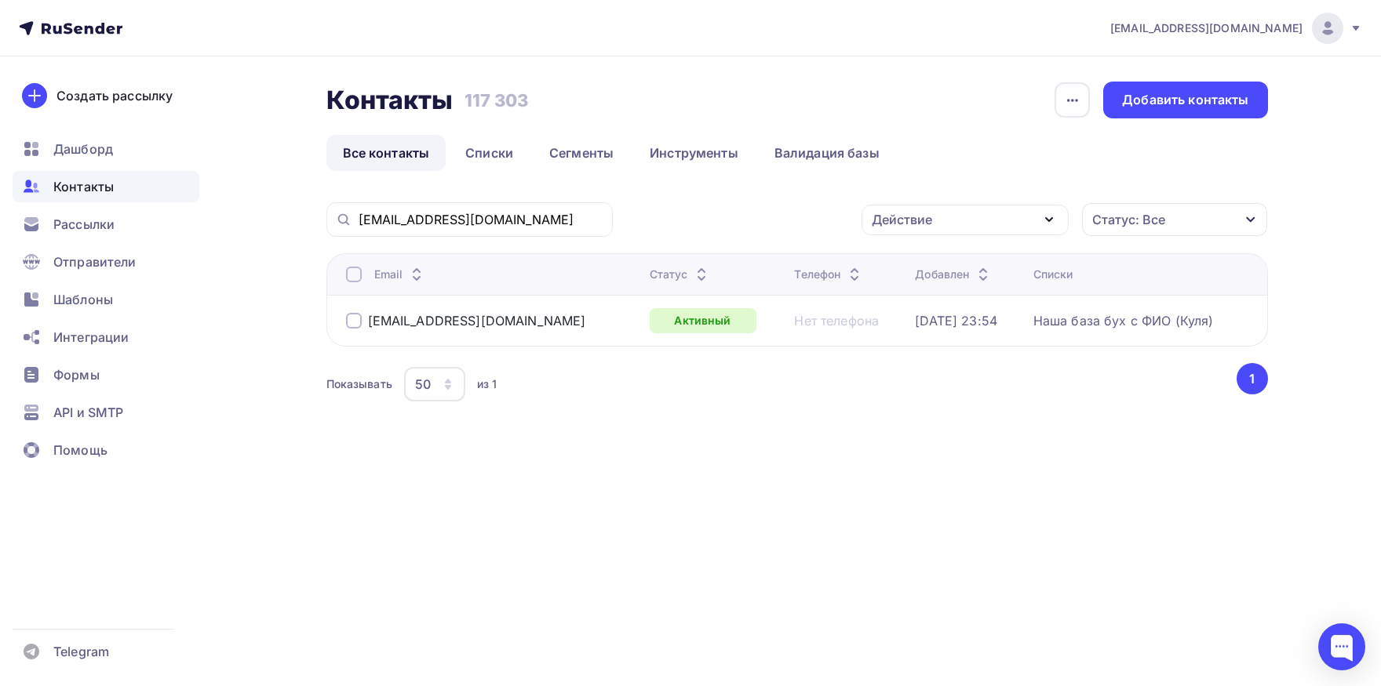
click at [358, 278] on div at bounding box center [354, 275] width 16 height 16
click at [1014, 215] on div "Действие" at bounding box center [964, 220] width 207 height 31
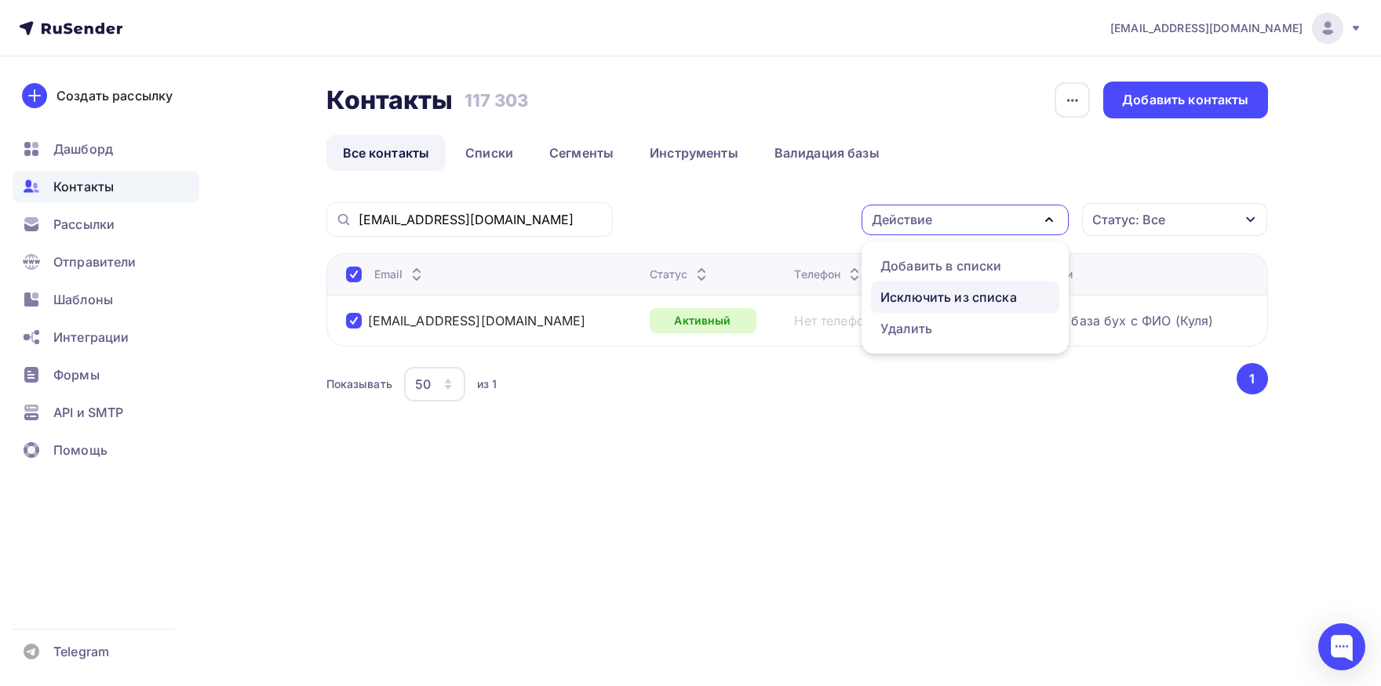
click at [969, 300] on div "Исключить из списка" at bounding box center [948, 297] width 136 height 19
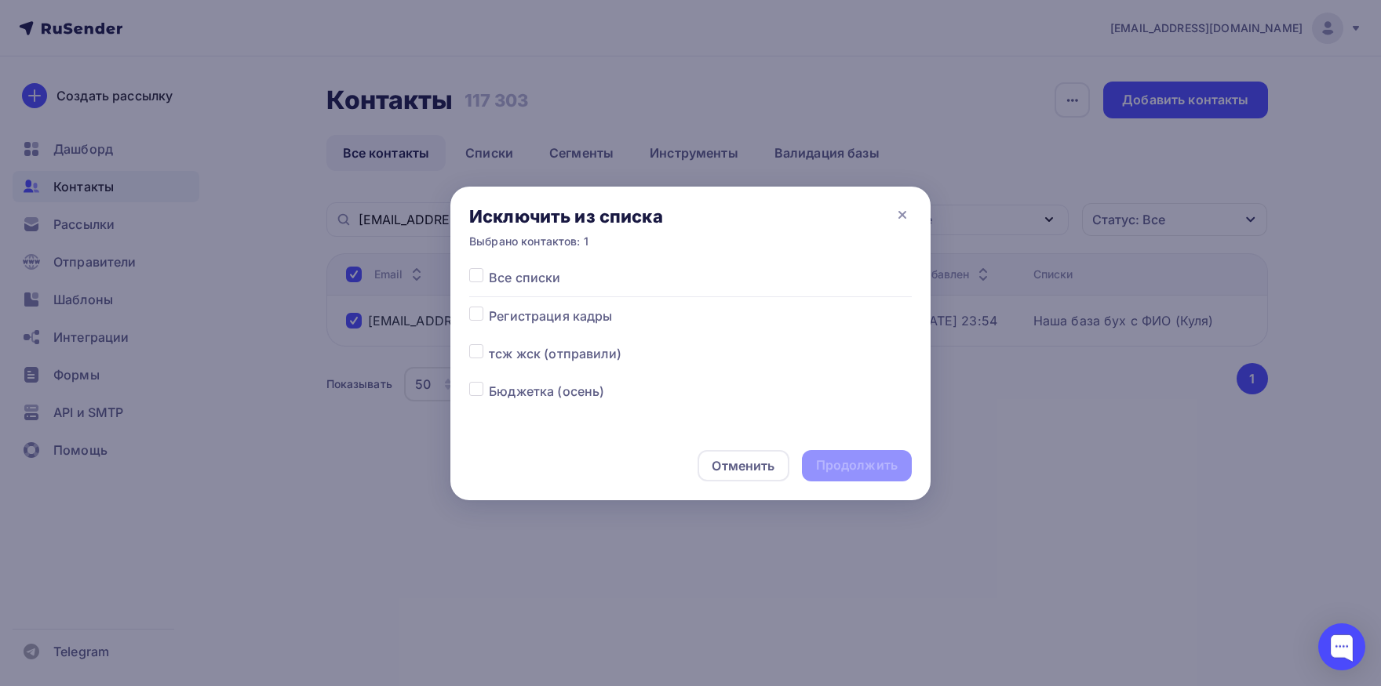
click at [489, 268] on label at bounding box center [489, 268] width 0 height 0
click at [475, 278] on input "checkbox" at bounding box center [476, 275] width 14 height 14
drag, startPoint x: 848, startPoint y: 462, endPoint x: 823, endPoint y: 428, distance: 42.7
click at [848, 464] on div "Продолжить" at bounding box center [857, 466] width 82 height 18
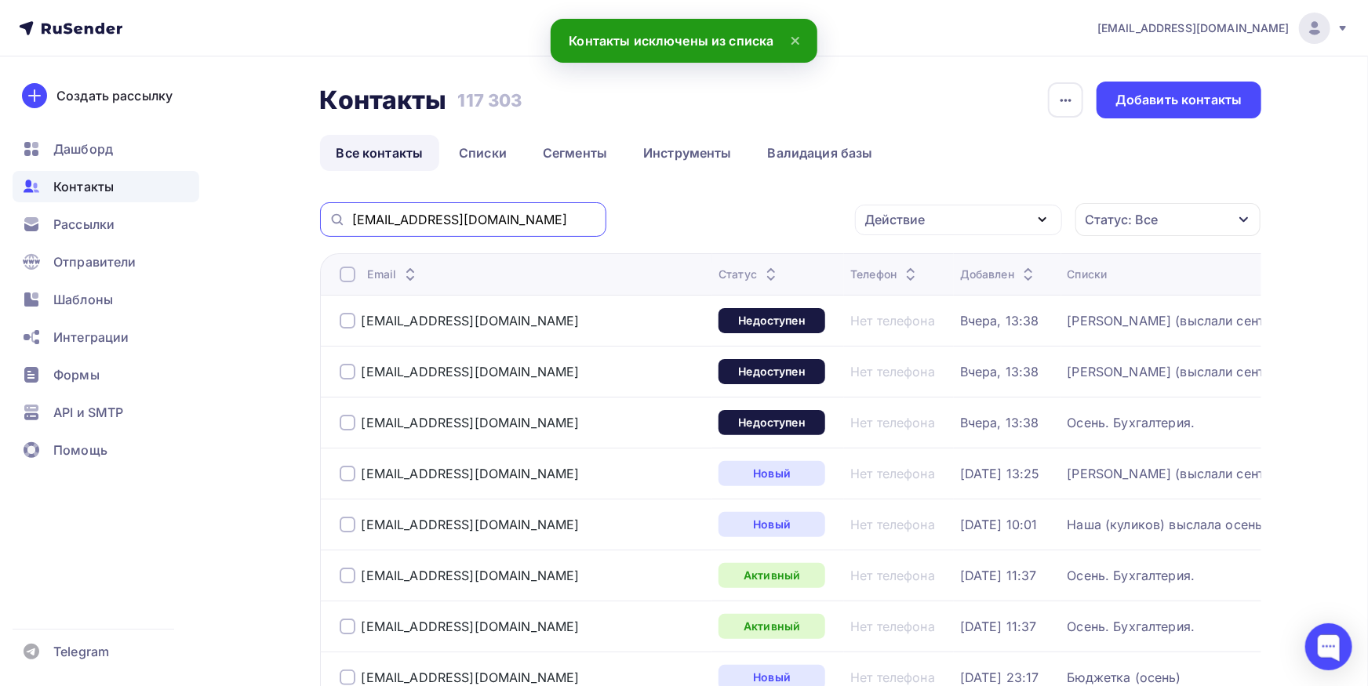
click at [535, 225] on input "[EMAIL_ADDRESS][DOMAIN_NAME]" at bounding box center [474, 219] width 245 height 17
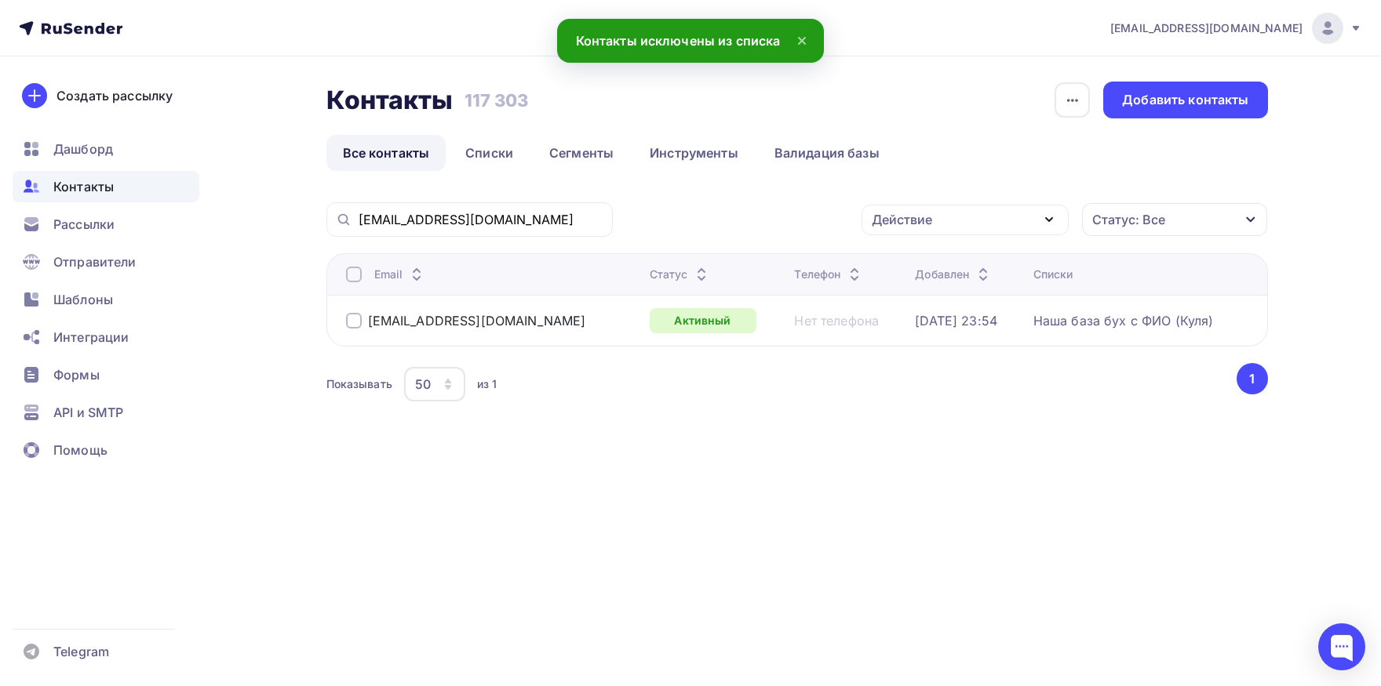
click at [351, 277] on div at bounding box center [354, 275] width 16 height 16
drag, startPoint x: 1021, startPoint y: 216, endPoint x: 1003, endPoint y: 238, distance: 28.4
click at [1021, 217] on div "Действие" at bounding box center [964, 220] width 207 height 31
click at [974, 258] on div "Добавить в списки" at bounding box center [940, 266] width 121 height 19
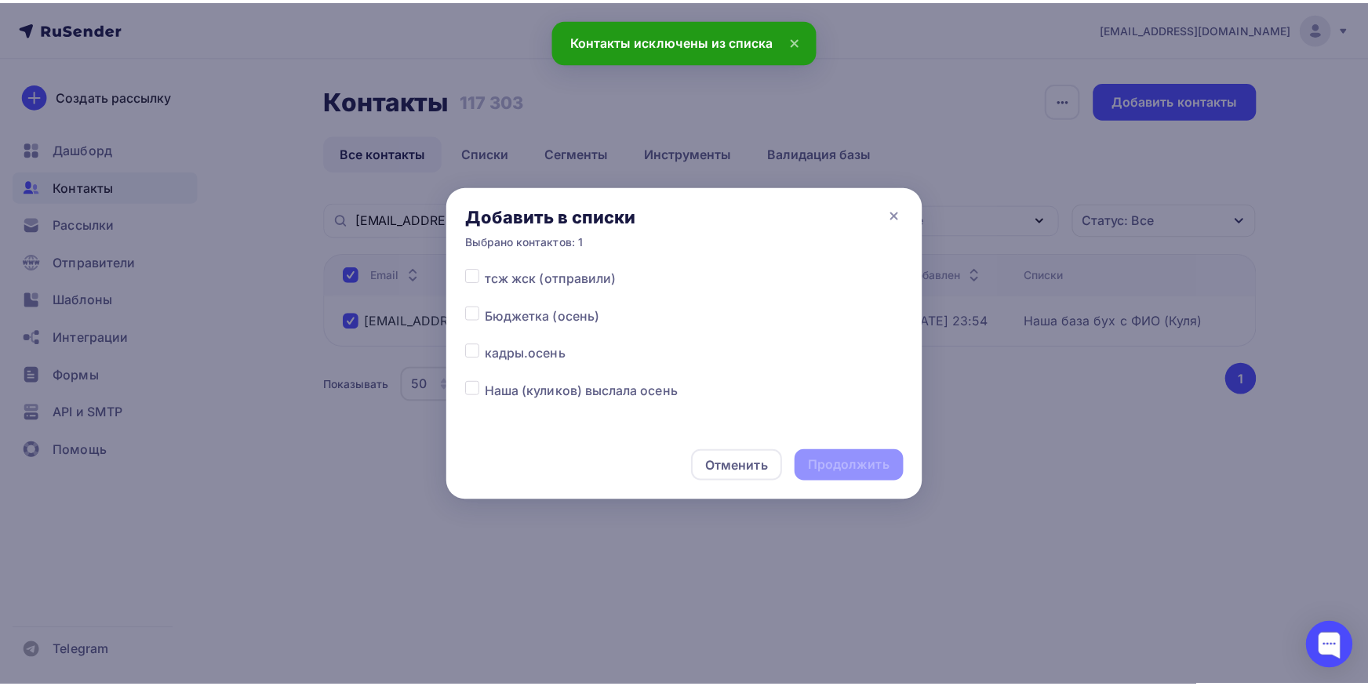
scroll to position [82, 0]
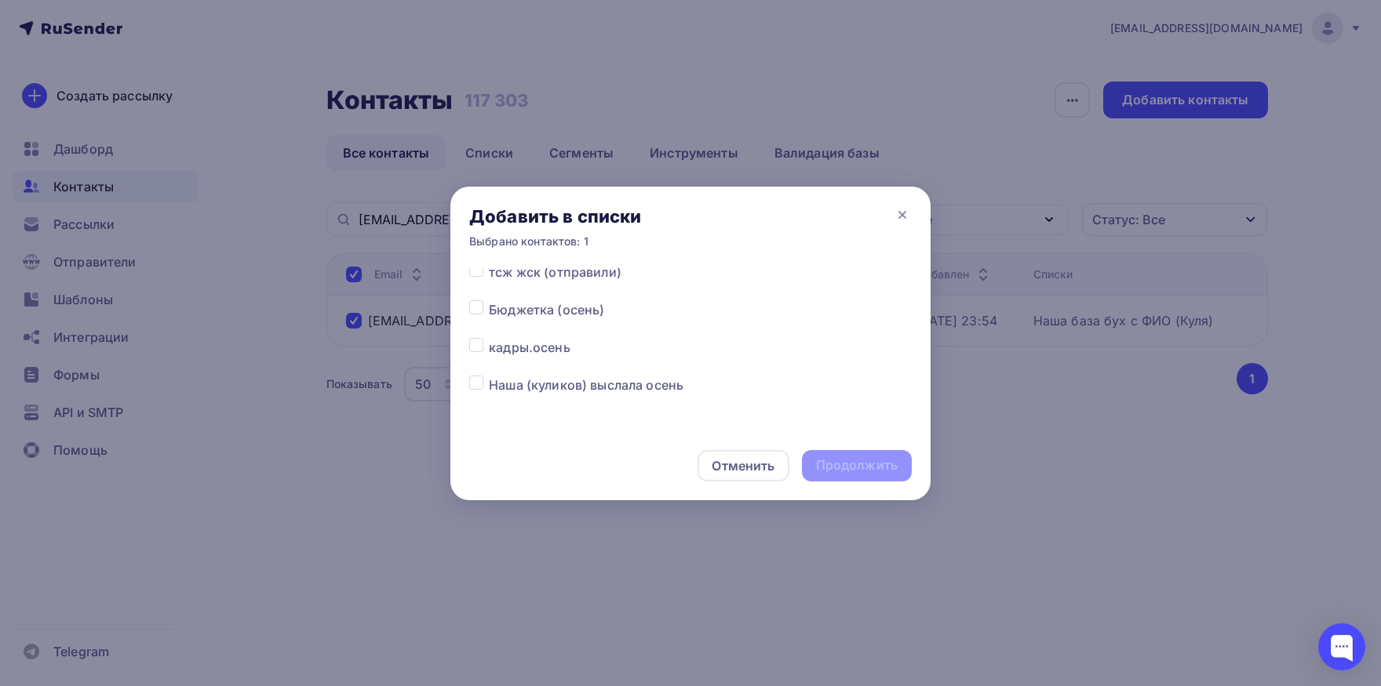
click at [489, 376] on label at bounding box center [489, 376] width 0 height 0
click at [479, 388] on input "checkbox" at bounding box center [476, 383] width 14 height 14
click at [847, 456] on div "Продолжить" at bounding box center [857, 465] width 110 height 31
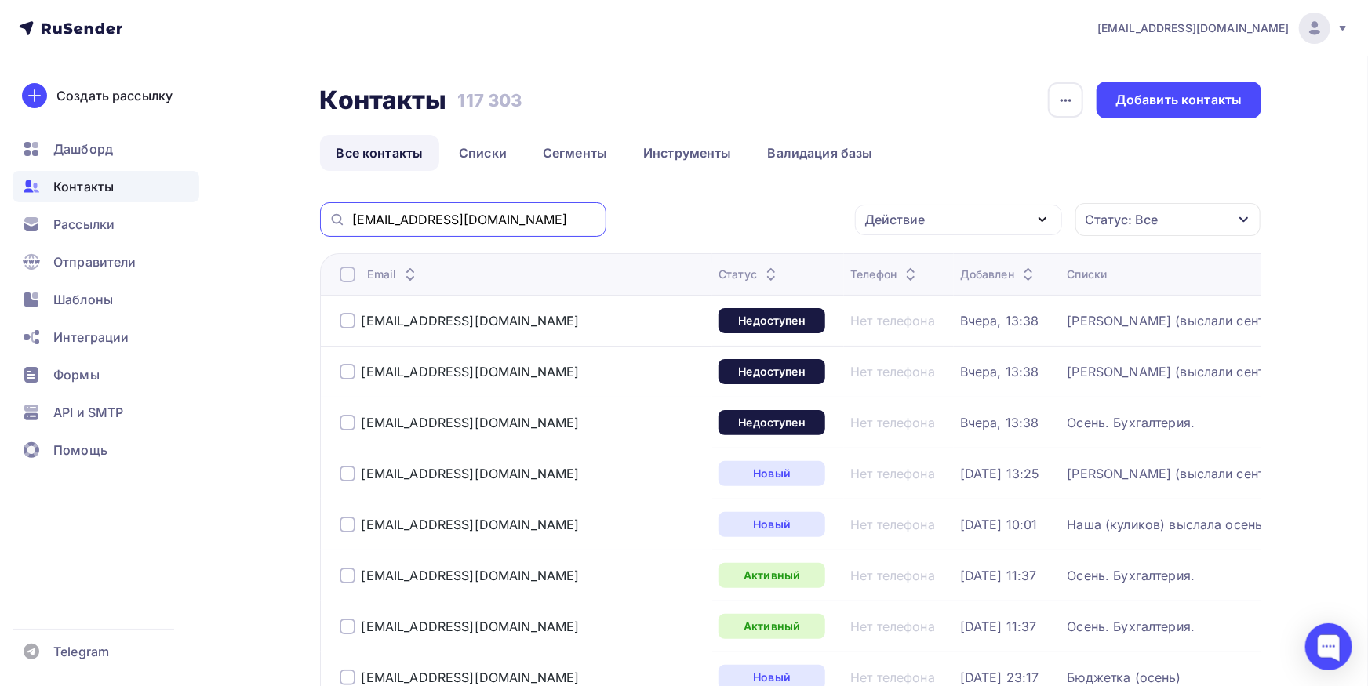
click at [540, 220] on input "[EMAIL_ADDRESS][DOMAIN_NAME]" at bounding box center [474, 219] width 245 height 17
paste input "shpunt-evraz"
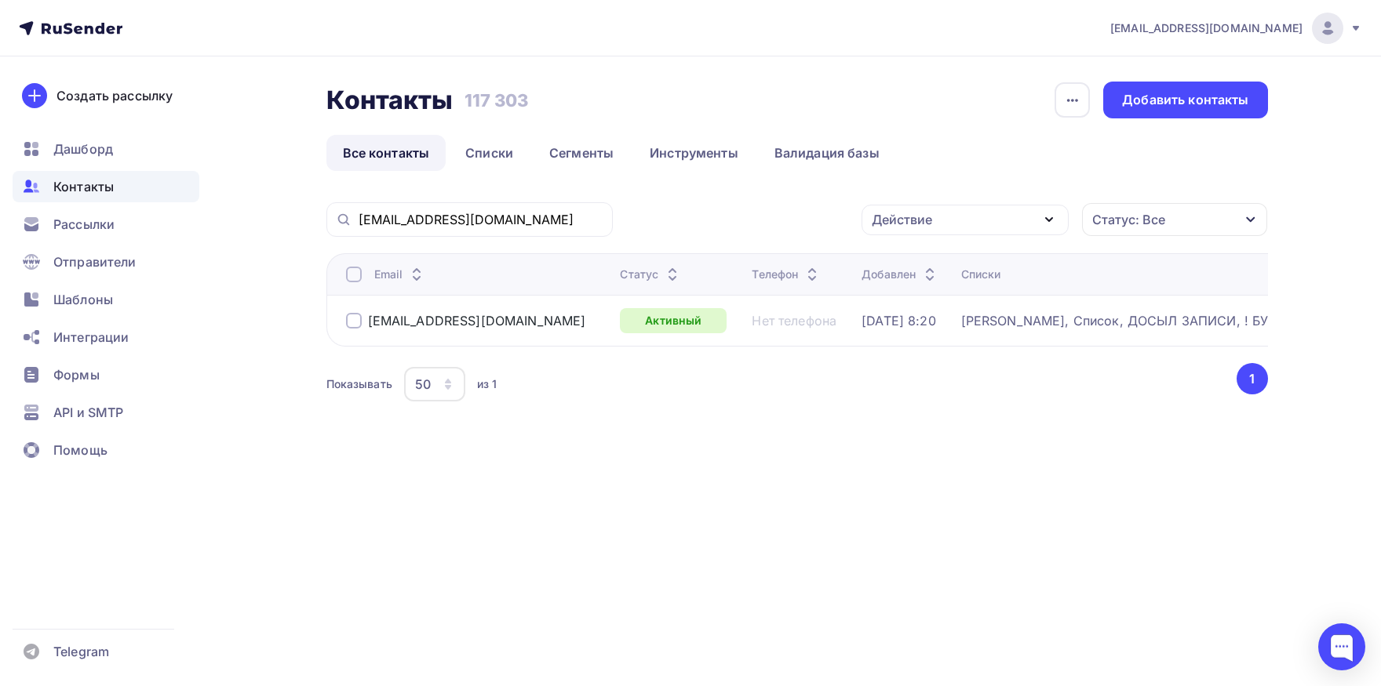
click at [352, 282] on div at bounding box center [354, 275] width 16 height 16
click at [886, 228] on div "Действие" at bounding box center [902, 219] width 60 height 19
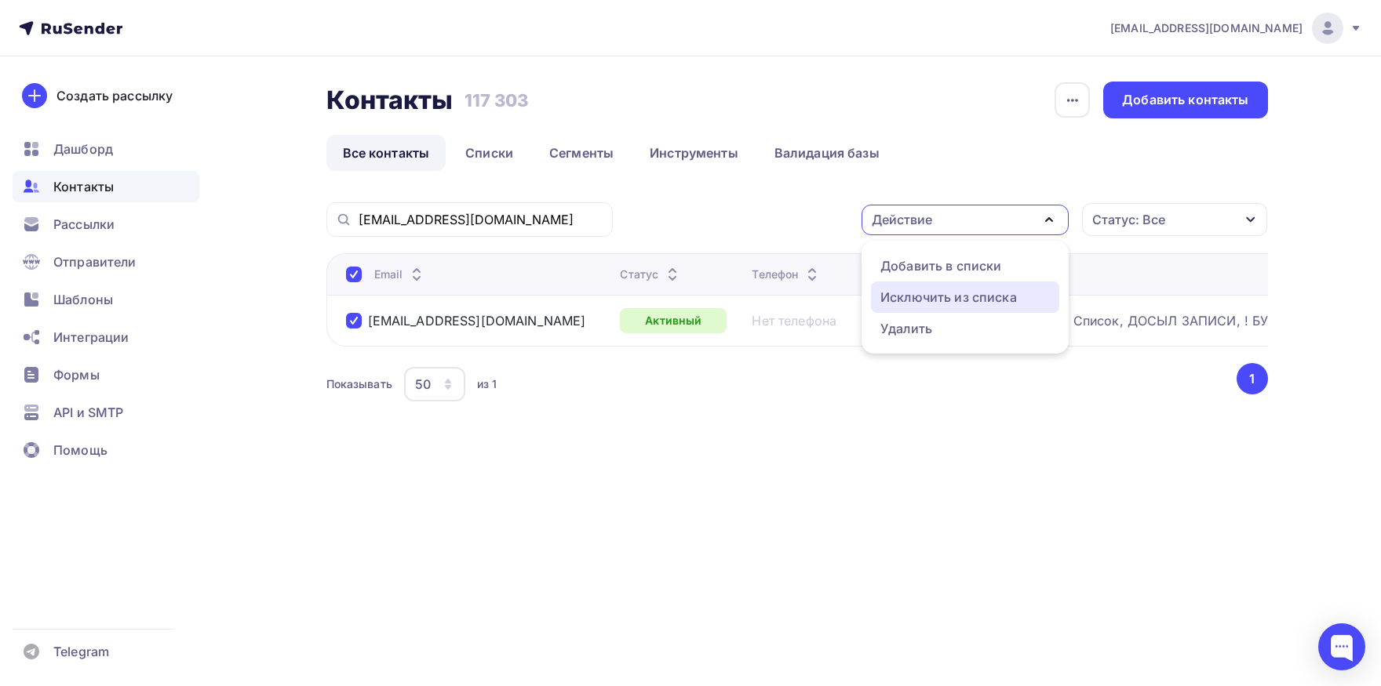
drag, startPoint x: 897, startPoint y: 298, endPoint x: 853, endPoint y: 282, distance: 47.4
click at [897, 298] on div "Исключить из списка" at bounding box center [948, 297] width 136 height 19
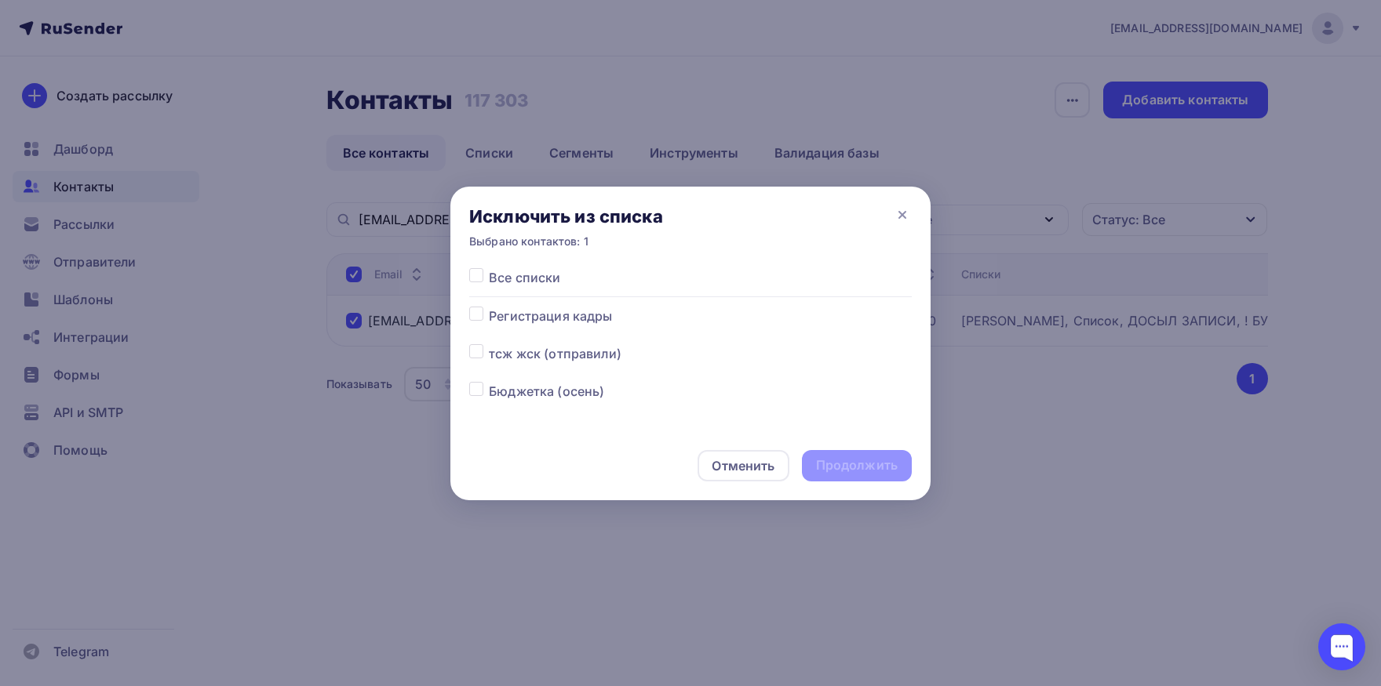
click at [489, 268] on label at bounding box center [489, 268] width 0 height 0
click at [471, 282] on input "checkbox" at bounding box center [476, 275] width 14 height 14
click at [863, 470] on div "Продолжить" at bounding box center [857, 466] width 82 height 18
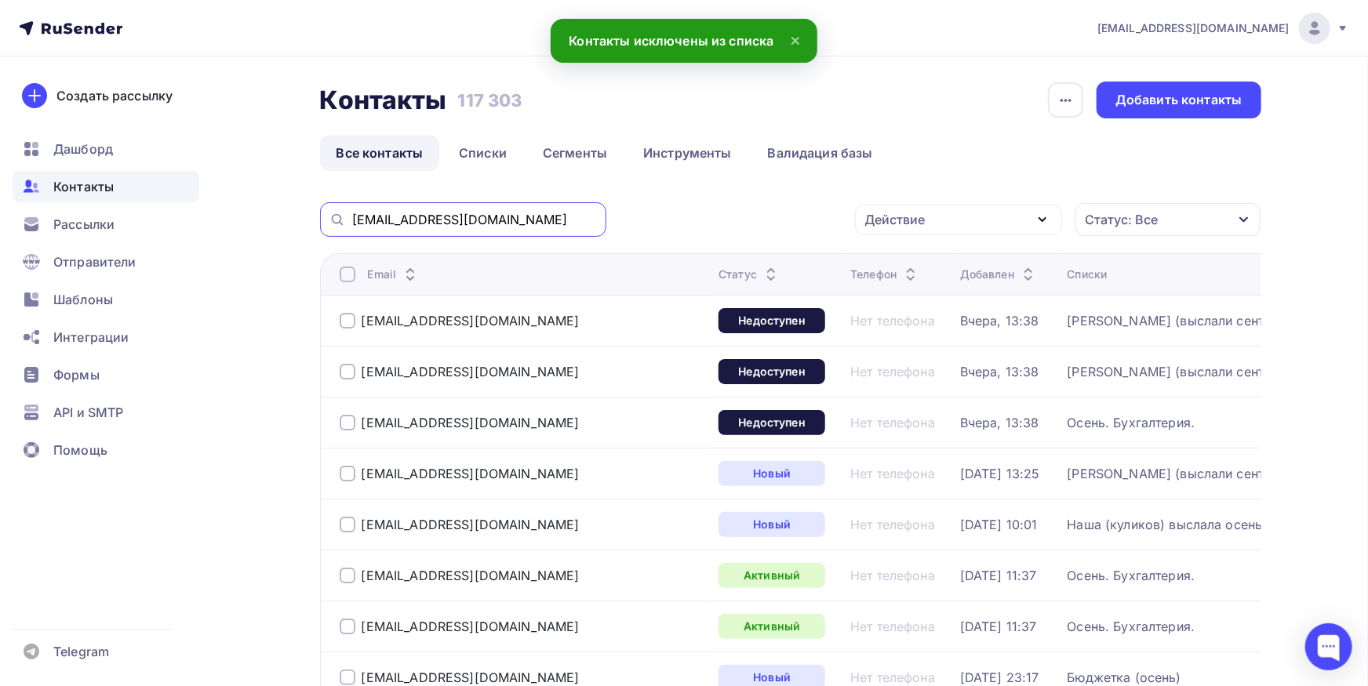
click at [507, 221] on input "[EMAIL_ADDRESS][DOMAIN_NAME]" at bounding box center [474, 219] width 245 height 17
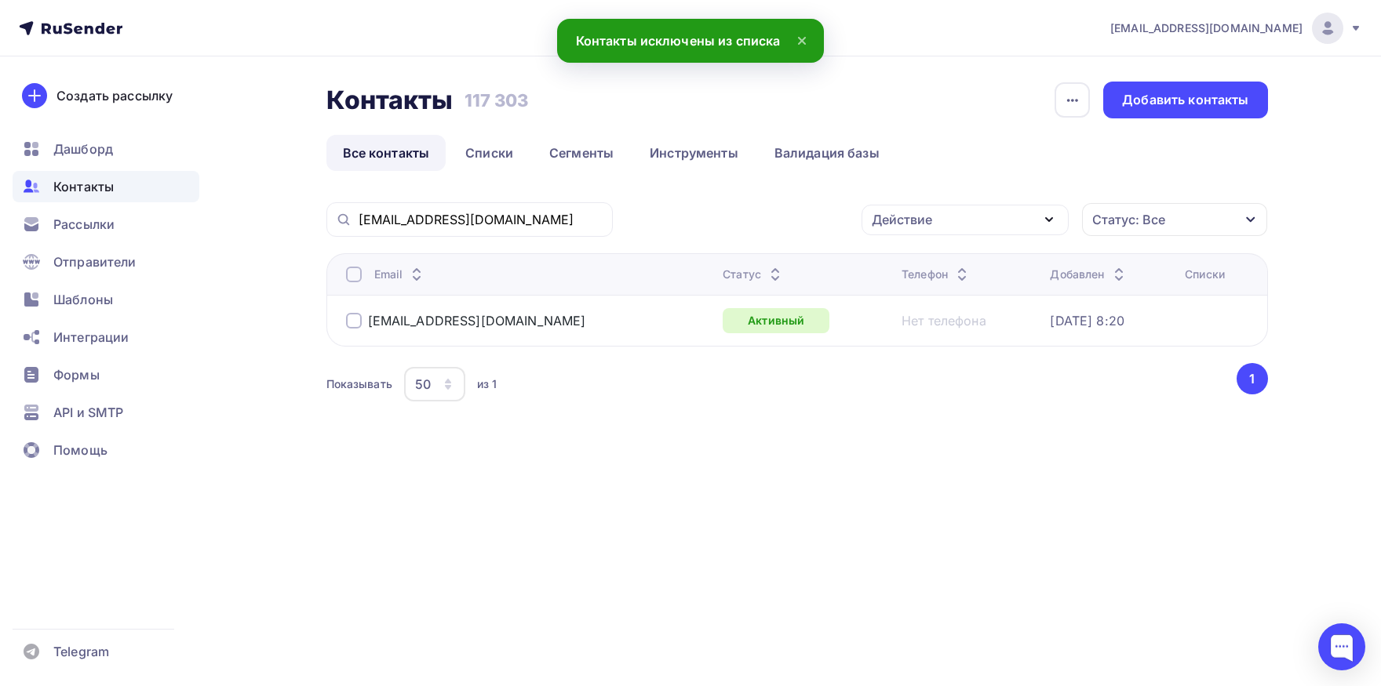
click at [356, 280] on div at bounding box center [354, 275] width 16 height 16
click at [1012, 246] on div "[EMAIL_ADDRESS][DOMAIN_NAME] Действие Добавить в списки Исключить из списка Уда…" at bounding box center [796, 323] width 941 height 242
click at [1005, 236] on div "Действие Добавить в списки Исключить из списка Удалить Статус: Все Статус Новый…" at bounding box center [946, 219] width 644 height 35
click at [954, 227] on div "Действие" at bounding box center [964, 220] width 207 height 31
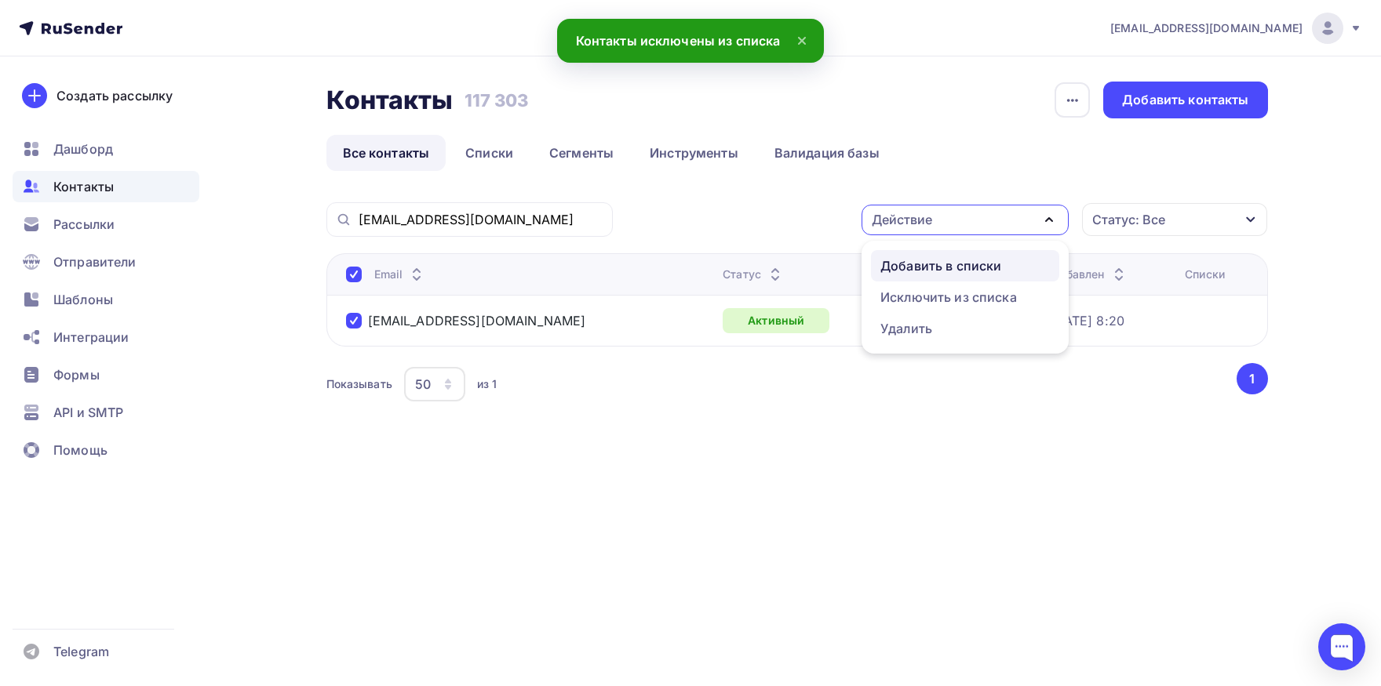
click at [944, 264] on div "Добавить в списки" at bounding box center [940, 266] width 121 height 19
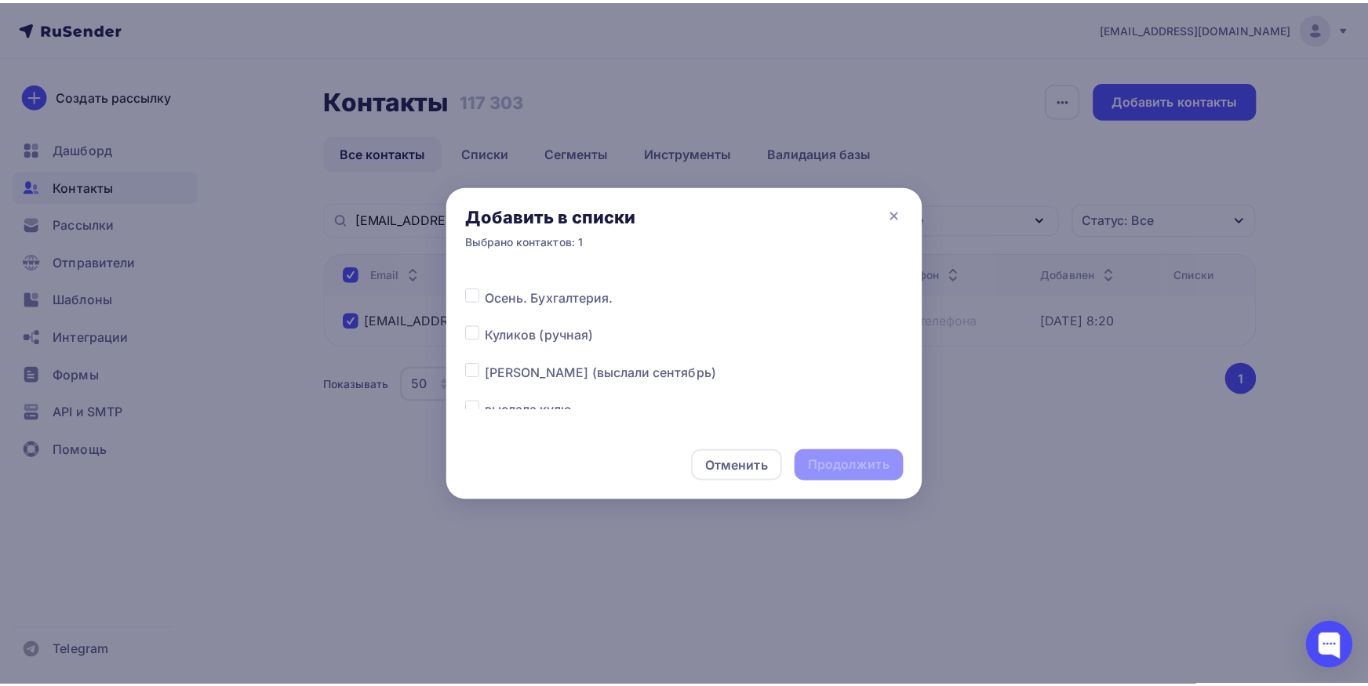
scroll to position [246, 0]
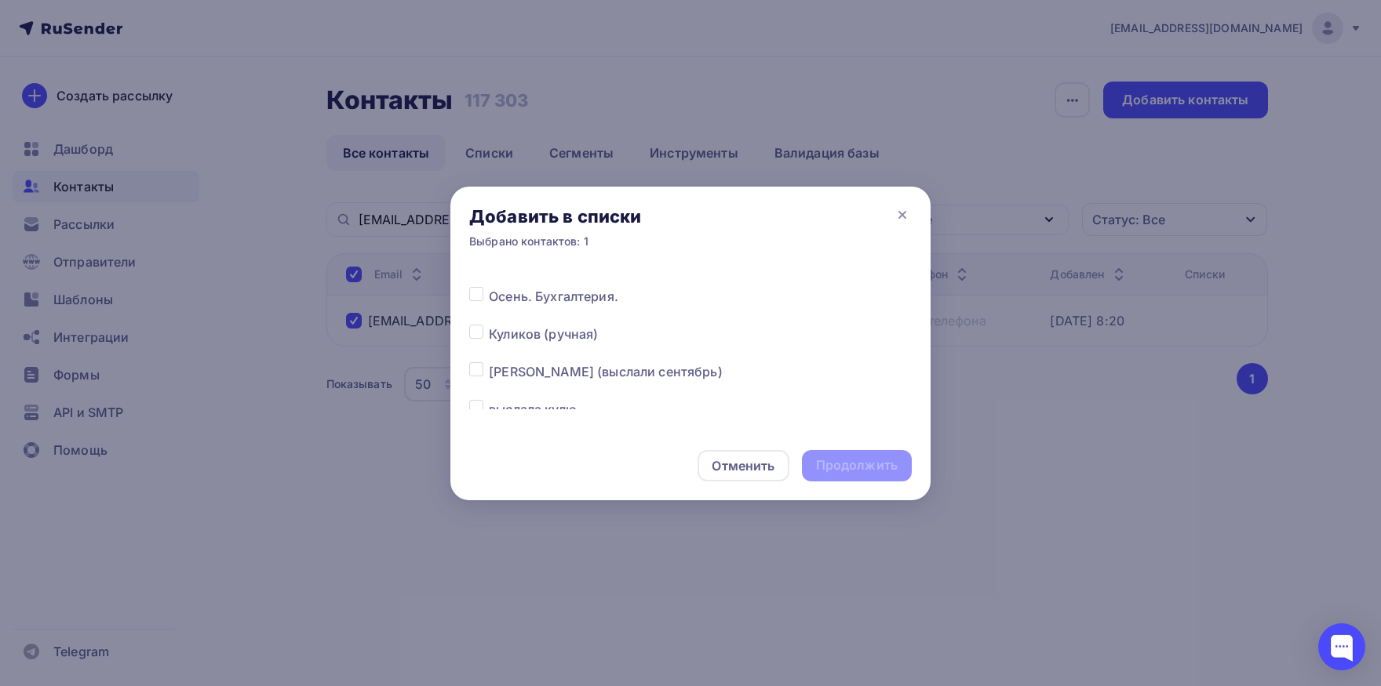
drag, startPoint x: 477, startPoint y: 369, endPoint x: 684, endPoint y: 384, distance: 207.7
click at [489, 362] on label at bounding box center [489, 362] width 0 height 0
click at [473, 367] on input "checkbox" at bounding box center [476, 369] width 14 height 14
click at [848, 465] on div "Продолжить" at bounding box center [857, 466] width 82 height 18
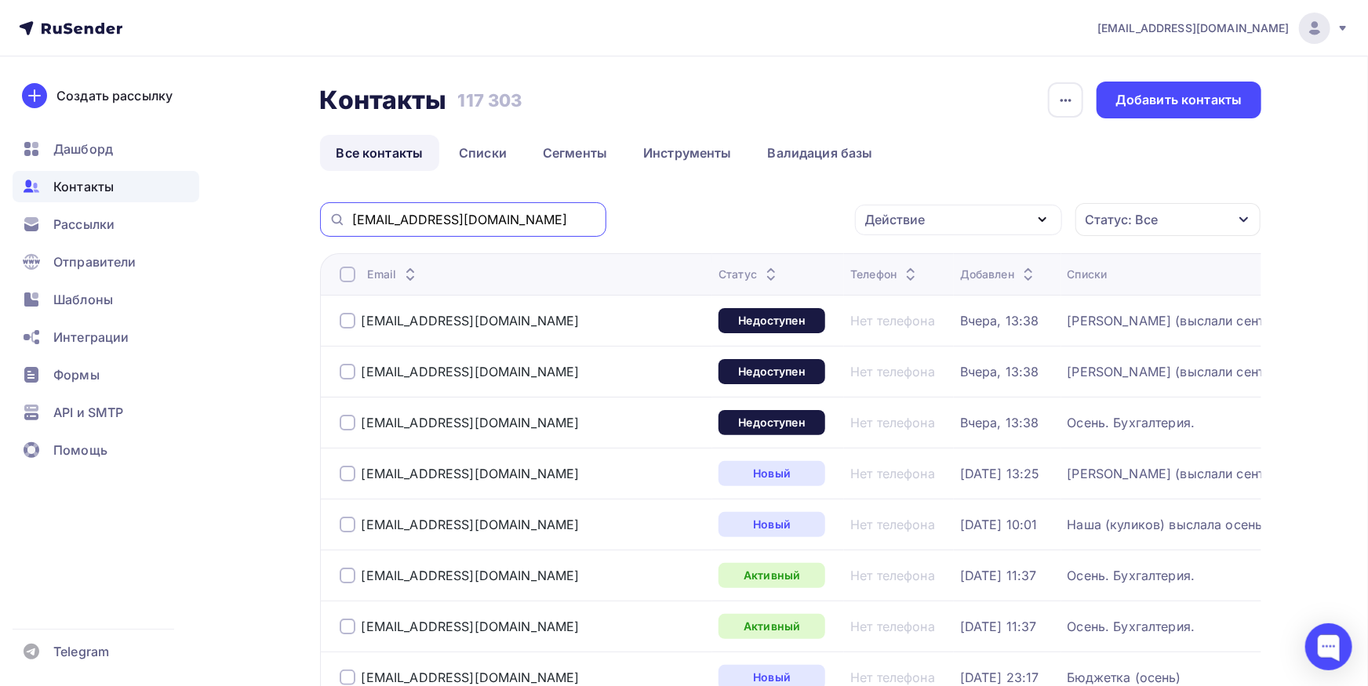
click at [513, 213] on input "[EMAIL_ADDRESS][DOMAIN_NAME]" at bounding box center [474, 219] width 245 height 17
paste input "buh01@chsnab.chukotka"
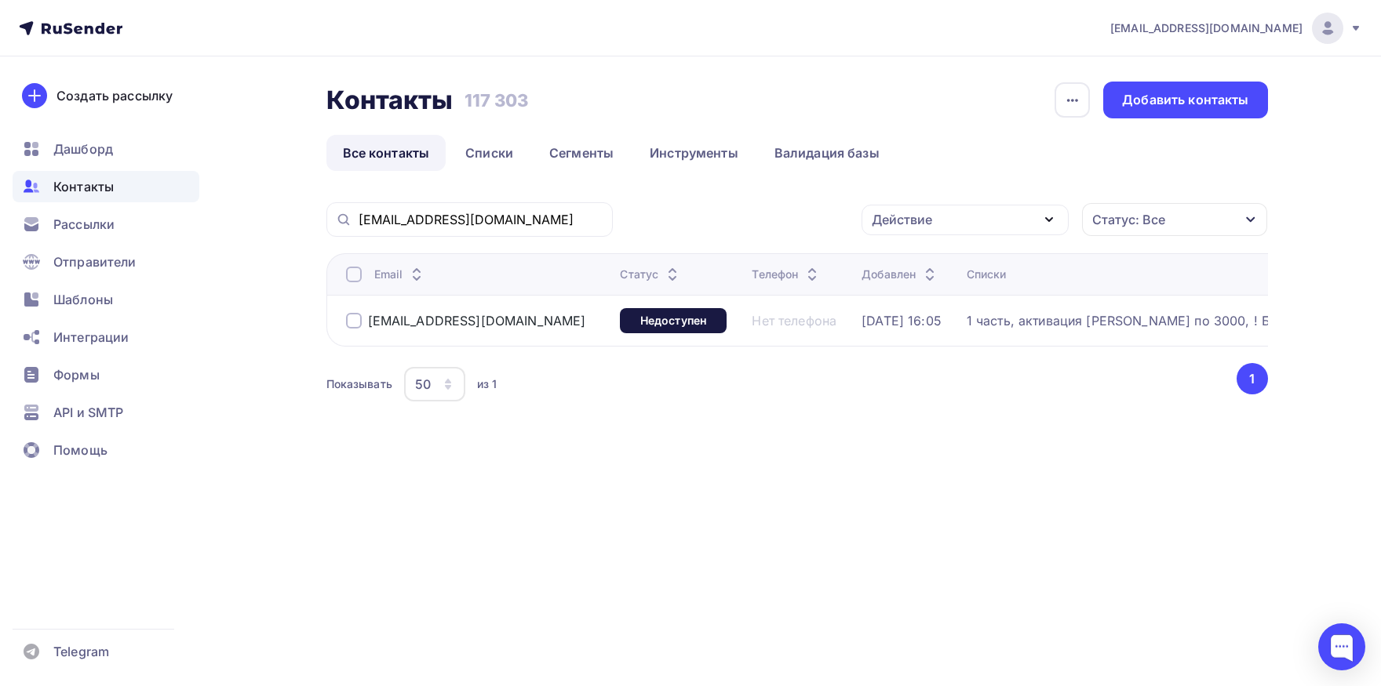
click at [359, 280] on div at bounding box center [354, 275] width 16 height 16
click at [912, 213] on div "Действие" at bounding box center [902, 219] width 60 height 19
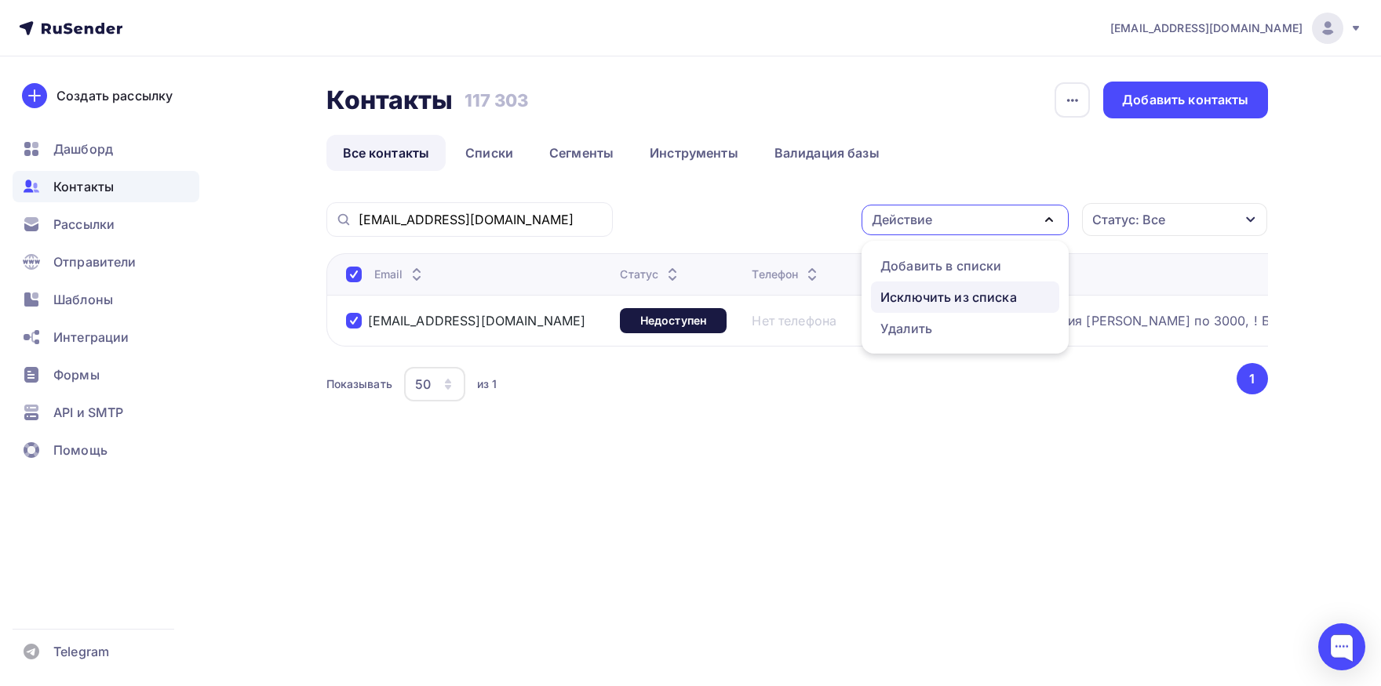
click at [925, 288] on div "Исключить из списка" at bounding box center [948, 297] width 136 height 19
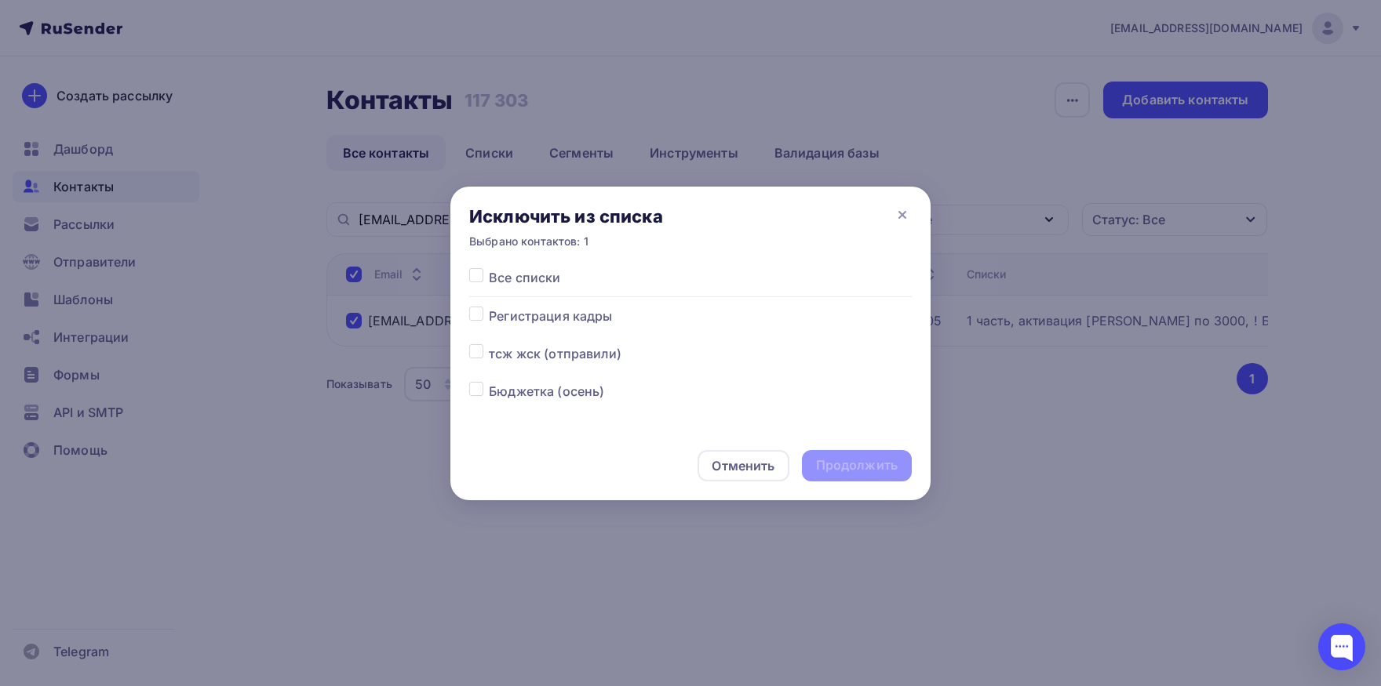
click at [489, 268] on label at bounding box center [489, 268] width 0 height 0
click at [478, 278] on input "checkbox" at bounding box center [476, 275] width 14 height 14
click at [850, 479] on div "Продолжить" at bounding box center [857, 465] width 110 height 31
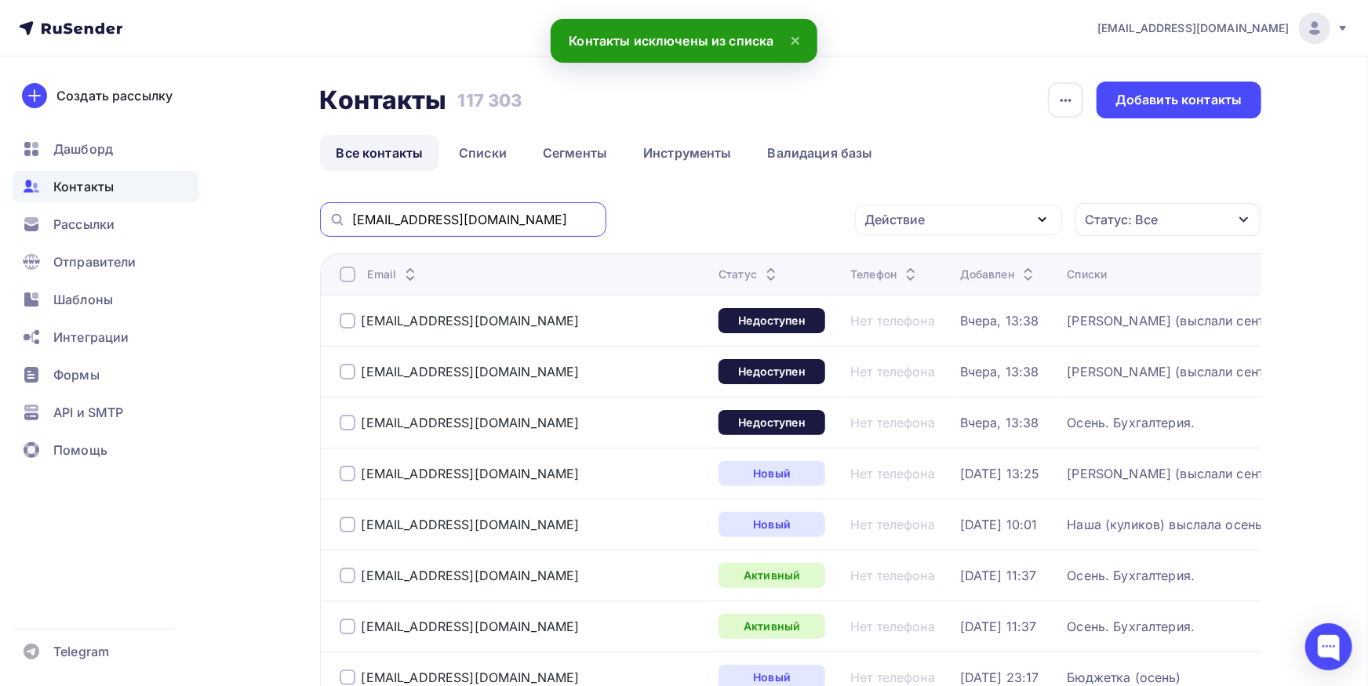
click at [567, 217] on input "[EMAIL_ADDRESS][DOMAIN_NAME]" at bounding box center [474, 219] width 245 height 17
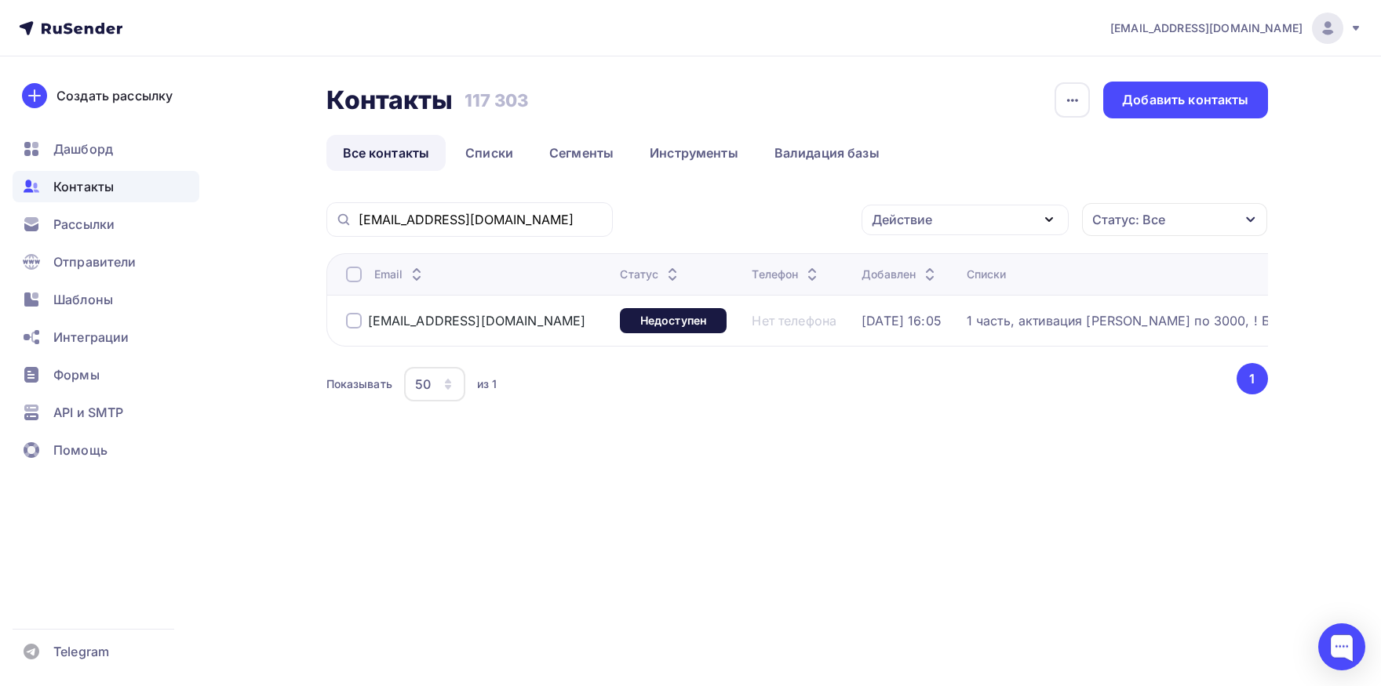
click at [351, 271] on div at bounding box center [354, 275] width 16 height 16
click at [962, 224] on div "Действие" at bounding box center [964, 220] width 207 height 31
click at [952, 262] on div "Добавить в списки" at bounding box center [940, 266] width 121 height 19
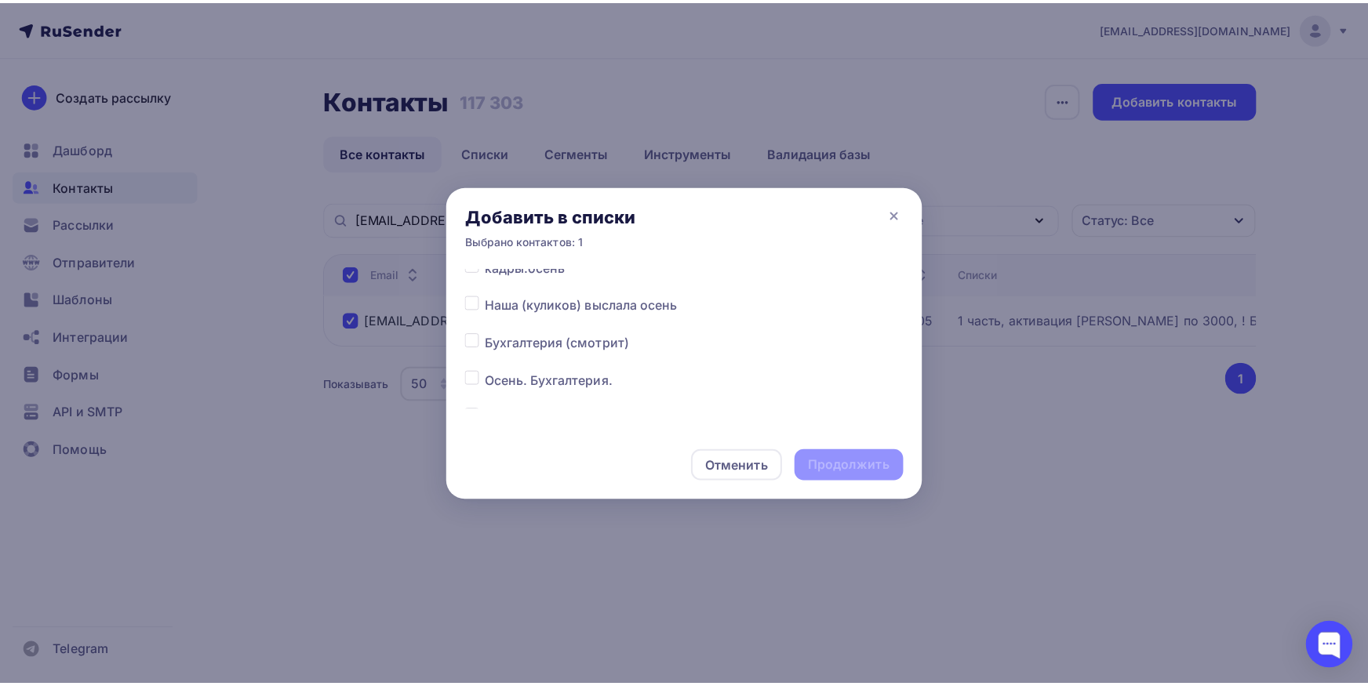
scroll to position [164, 0]
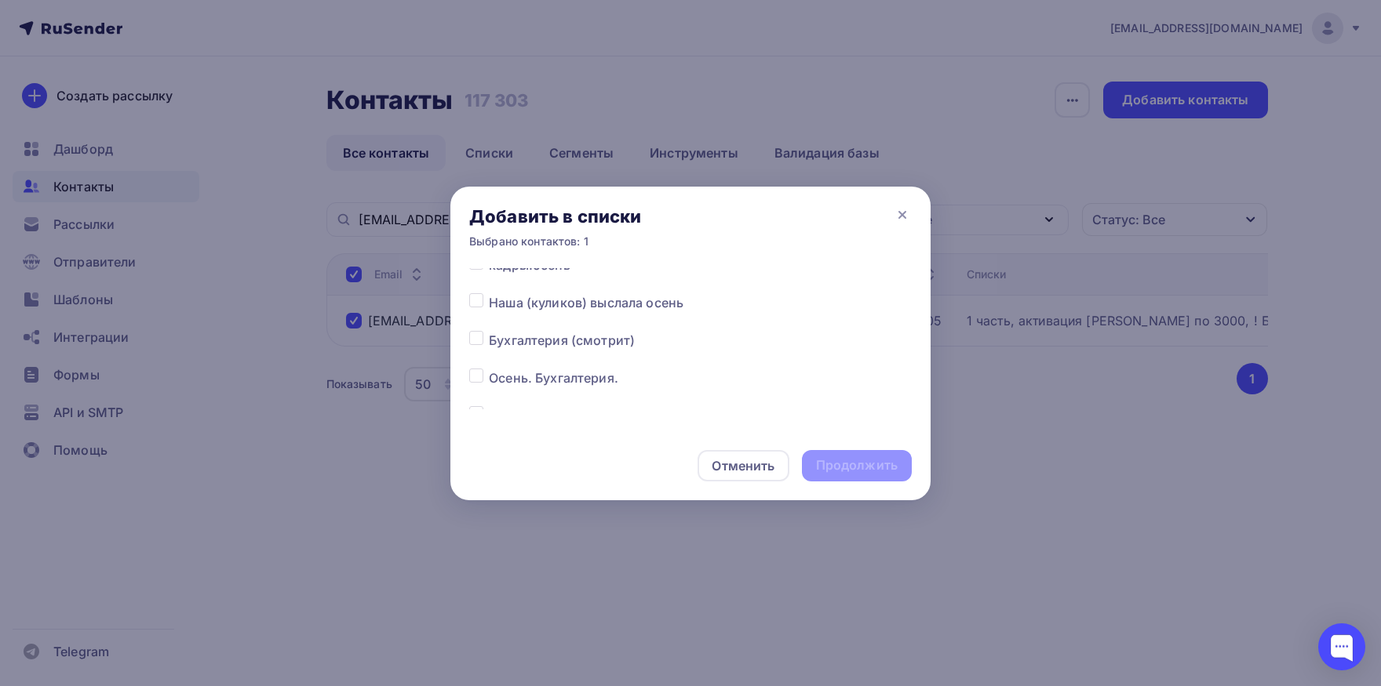
click at [483, 377] on div at bounding box center [479, 378] width 20 height 19
click at [489, 369] on label at bounding box center [489, 369] width 0 height 0
click at [479, 377] on input "checkbox" at bounding box center [476, 376] width 14 height 14
click at [830, 453] on div "Продолжить" at bounding box center [857, 465] width 110 height 31
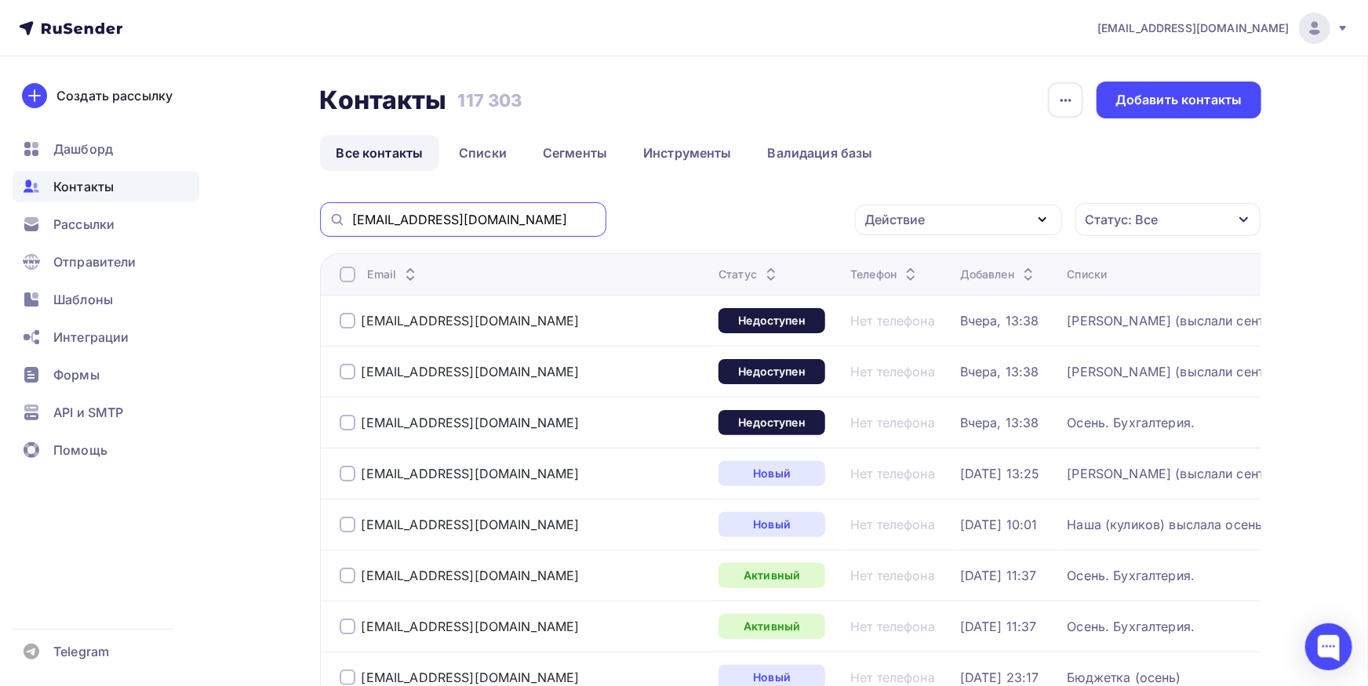
click at [471, 228] on input "[EMAIL_ADDRESS][DOMAIN_NAME]" at bounding box center [474, 219] width 245 height 17
paste input "@cccb"
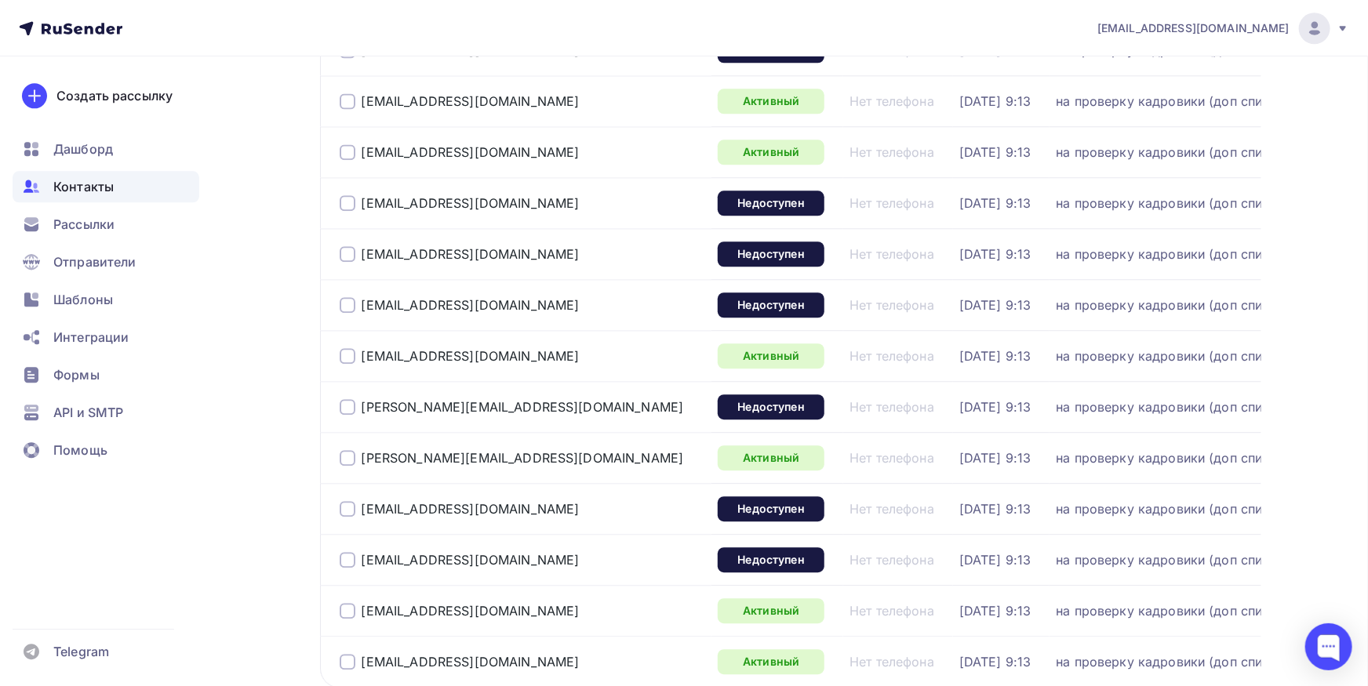
scroll to position [2314, 0]
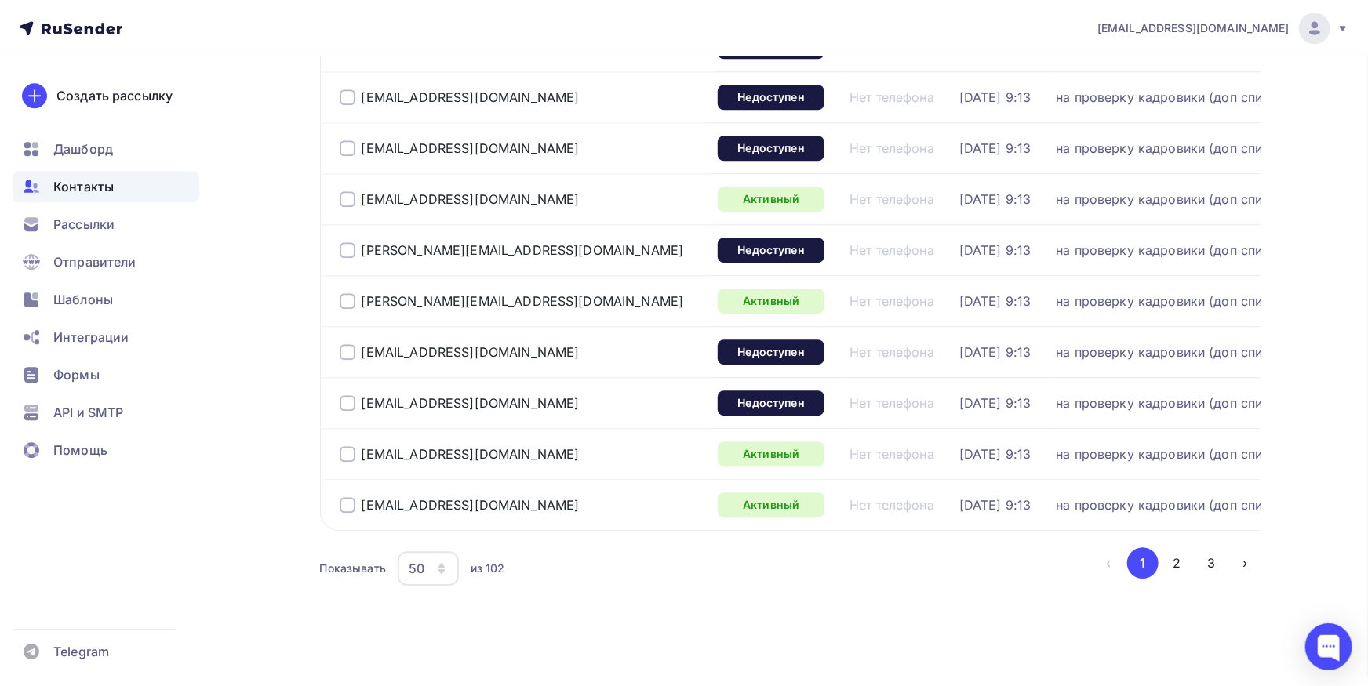
click at [424, 564] on div "50" at bounding box center [428, 568] width 61 height 35
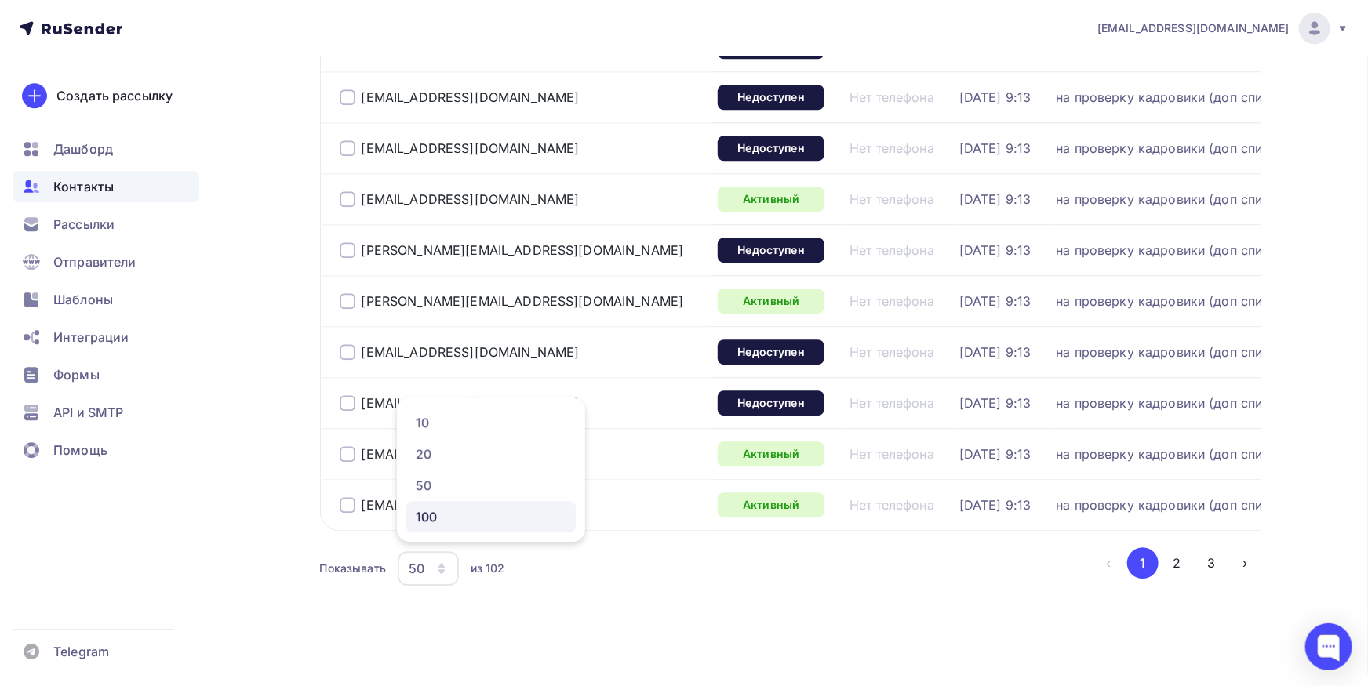
click at [428, 529] on link "100" at bounding box center [490, 516] width 169 height 31
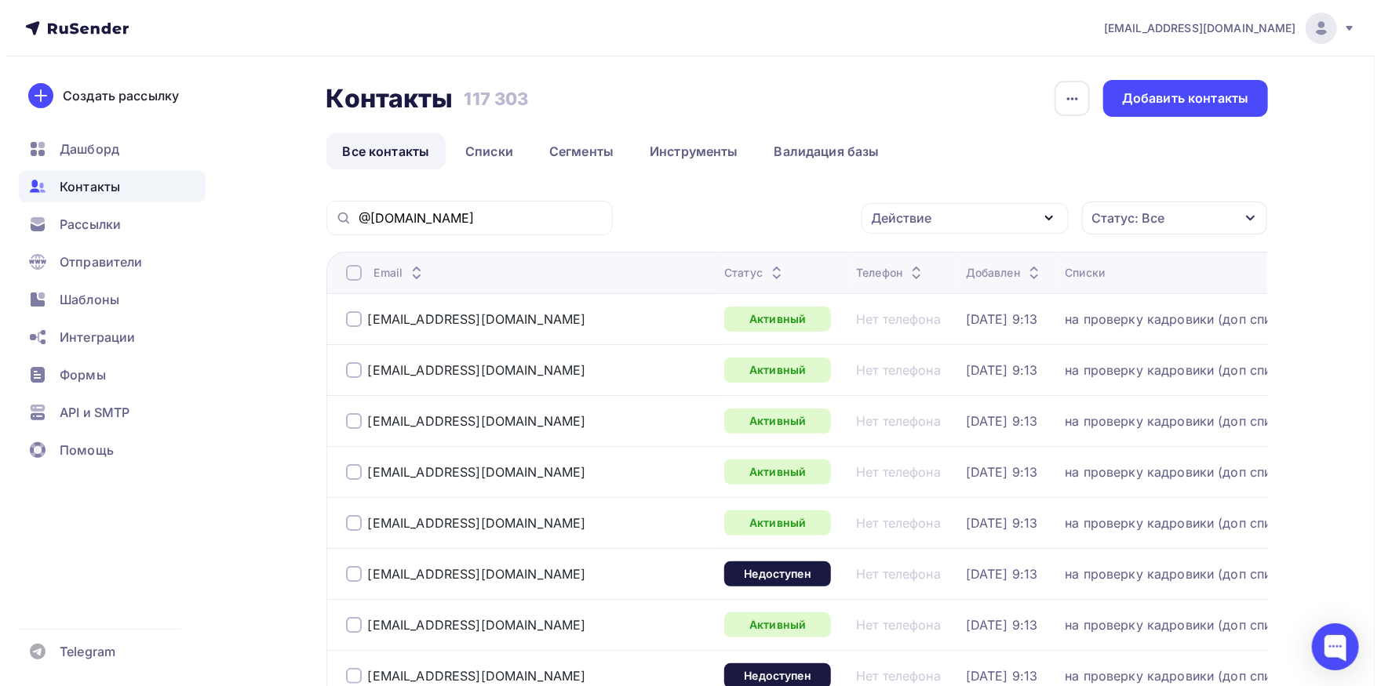
scroll to position [0, 0]
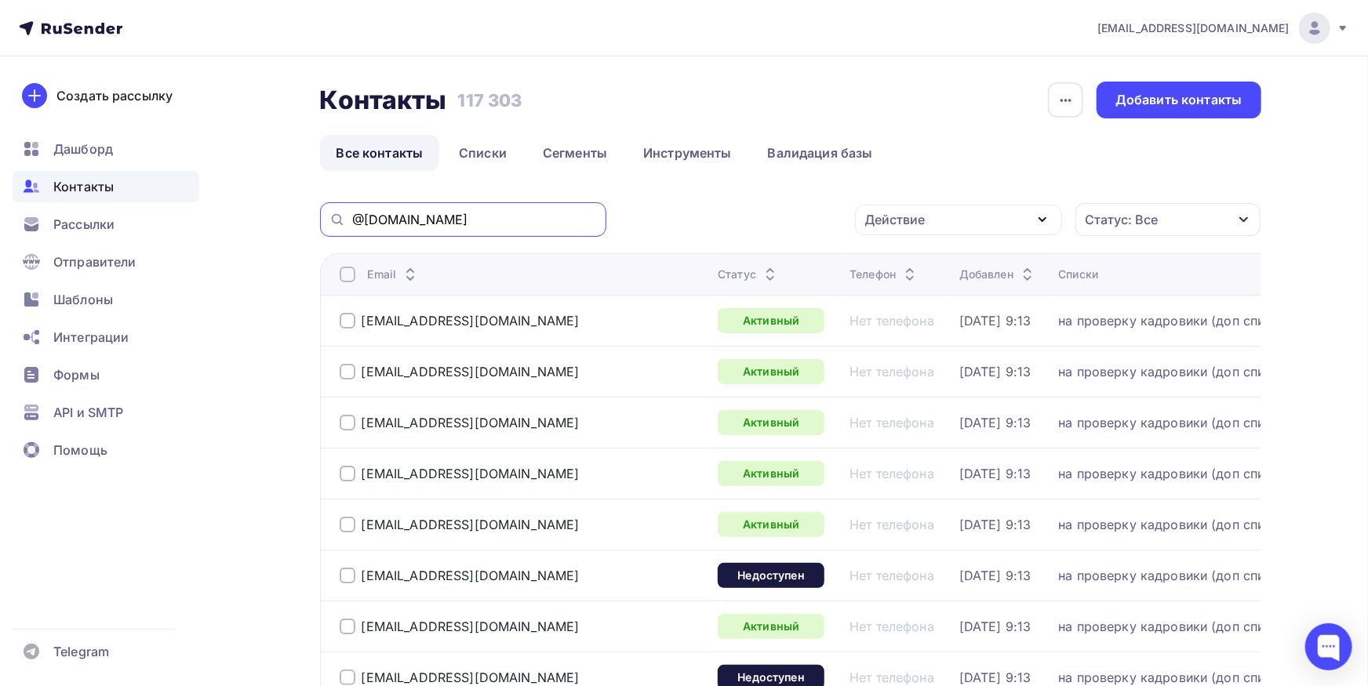
click at [507, 227] on input "@[DOMAIN_NAME]" at bounding box center [474, 219] width 245 height 17
paste input "mt-system"
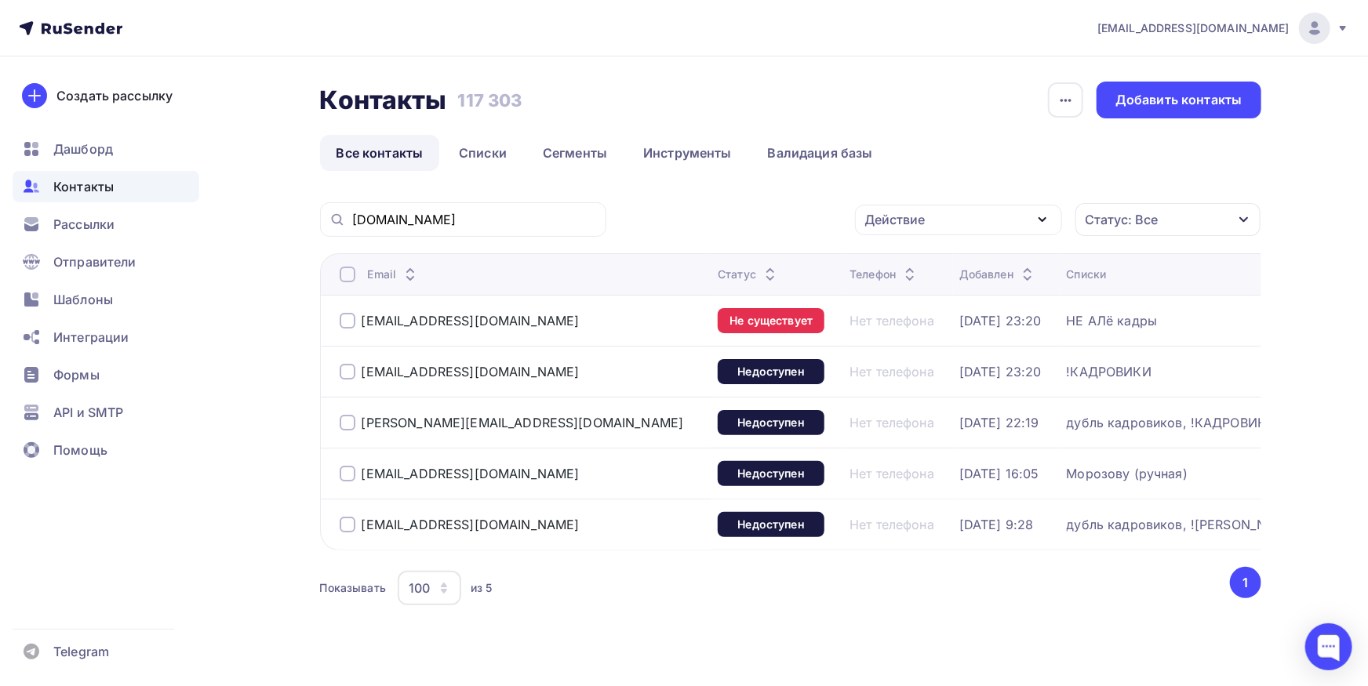
click at [340, 528] on div at bounding box center [348, 525] width 16 height 16
click at [341, 431] on div "[PERSON_NAME][EMAIL_ADDRESS][DOMAIN_NAME]" at bounding box center [523, 422] width 366 height 25
click at [345, 380] on div at bounding box center [348, 372] width 16 height 16
click at [347, 417] on div at bounding box center [348, 423] width 16 height 16
click at [340, 318] on div at bounding box center [348, 321] width 16 height 16
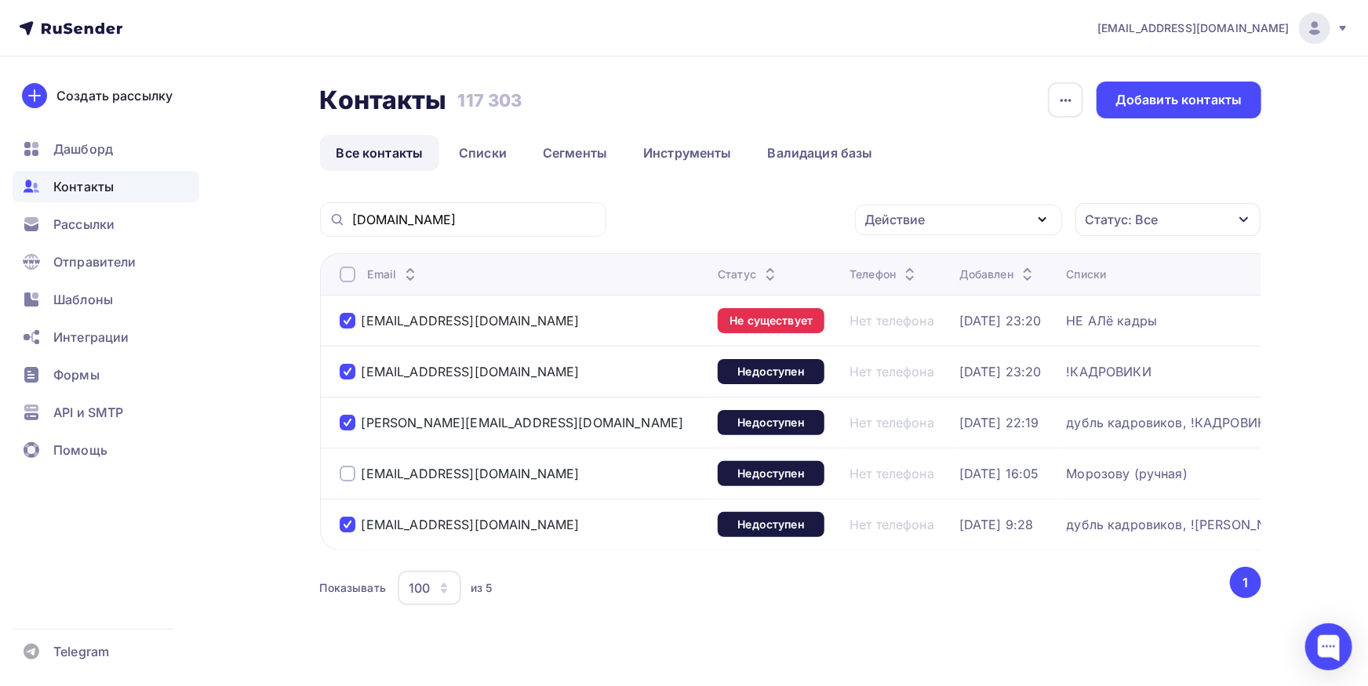
click at [347, 278] on div at bounding box center [348, 275] width 16 height 16
click at [954, 230] on div "Действие" at bounding box center [958, 220] width 207 height 31
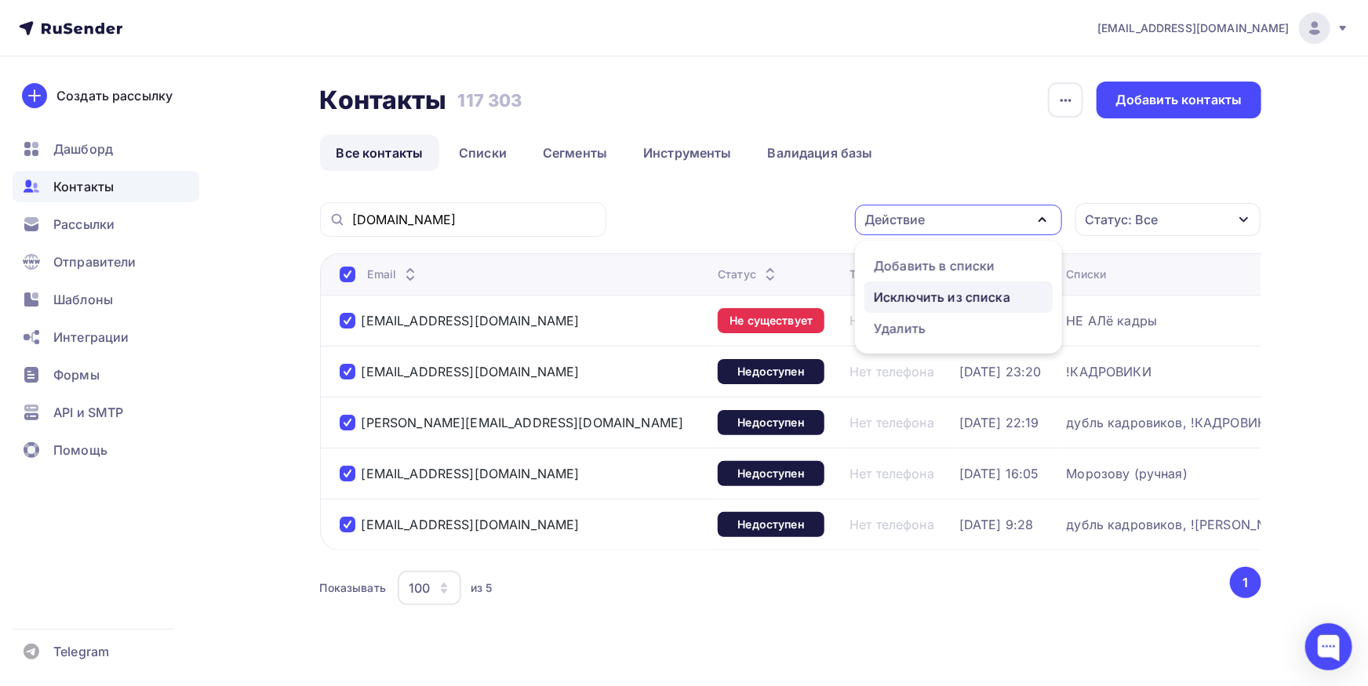
click at [942, 288] on div "Исключить из списка" at bounding box center [942, 297] width 136 height 19
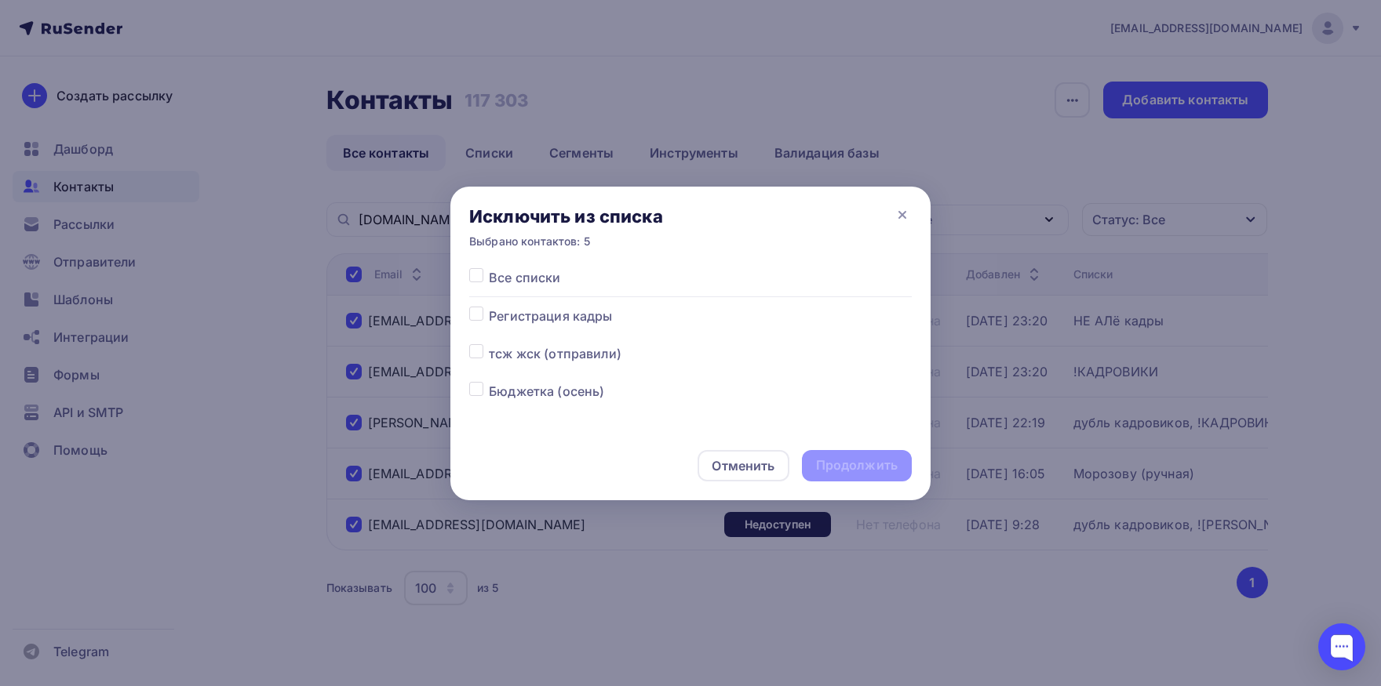
drag, startPoint x: 471, startPoint y: 280, endPoint x: 579, endPoint y: 322, distance: 115.5
click at [489, 268] on label at bounding box center [489, 268] width 0 height 0
click at [473, 280] on input "checkbox" at bounding box center [476, 275] width 14 height 14
click at [867, 463] on div "Продолжить" at bounding box center [857, 466] width 82 height 18
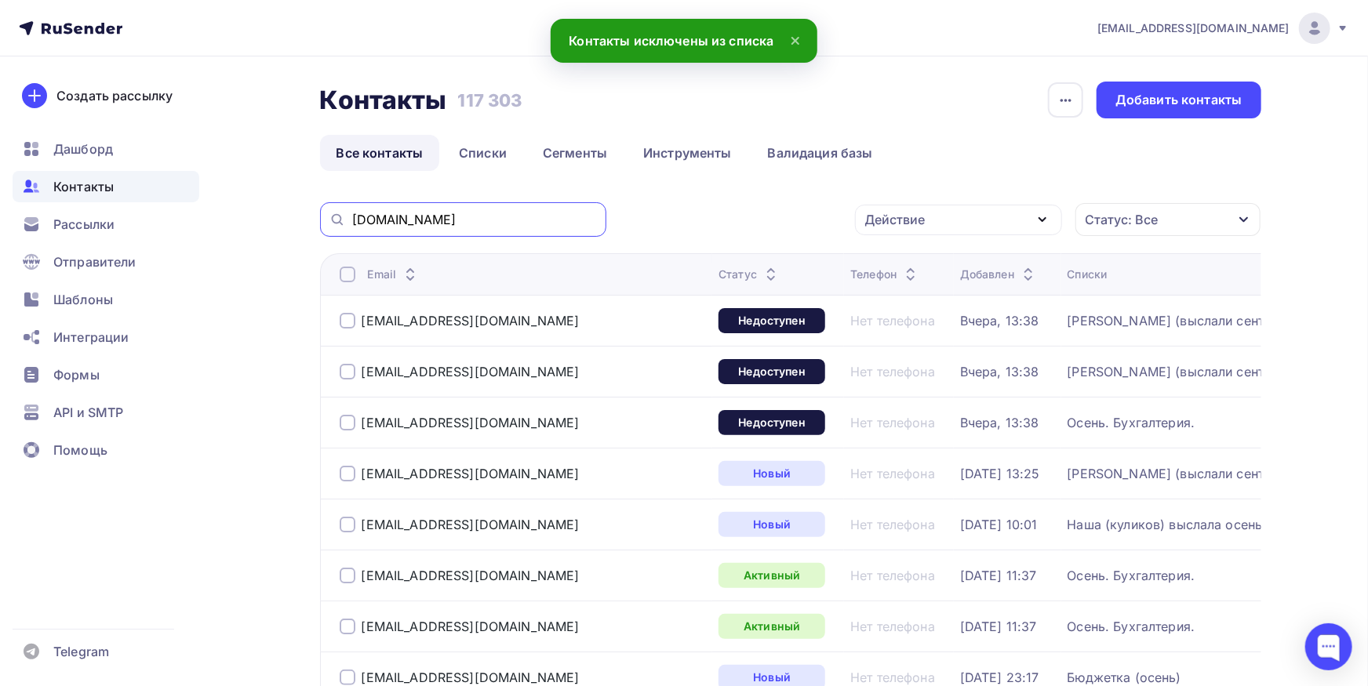
click at [500, 224] on input "[DOMAIN_NAME]" at bounding box center [474, 219] width 245 height 17
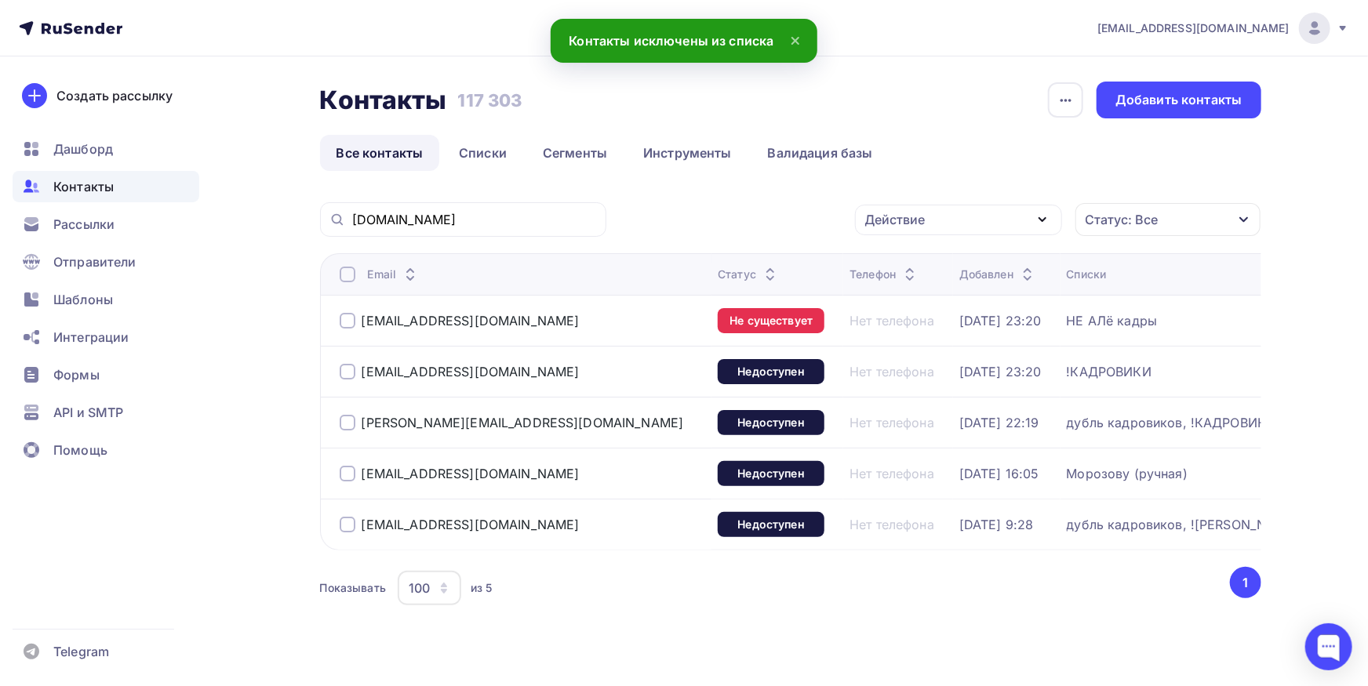
click at [343, 280] on div at bounding box center [348, 275] width 16 height 16
click at [348, 281] on div at bounding box center [348, 275] width 16 height 16
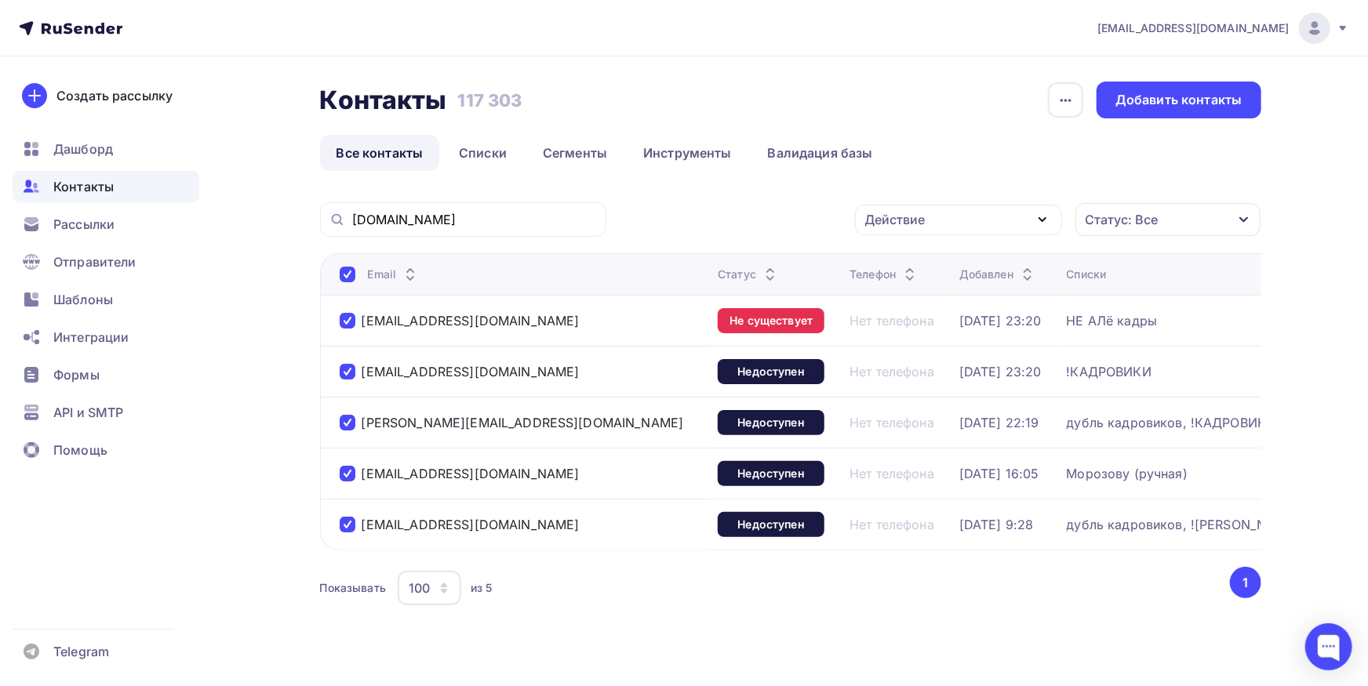
click at [349, 476] on div at bounding box center [348, 474] width 16 height 16
click at [948, 217] on div "Действие" at bounding box center [958, 220] width 207 height 31
click at [946, 262] on div "Добавить в списки" at bounding box center [934, 266] width 121 height 19
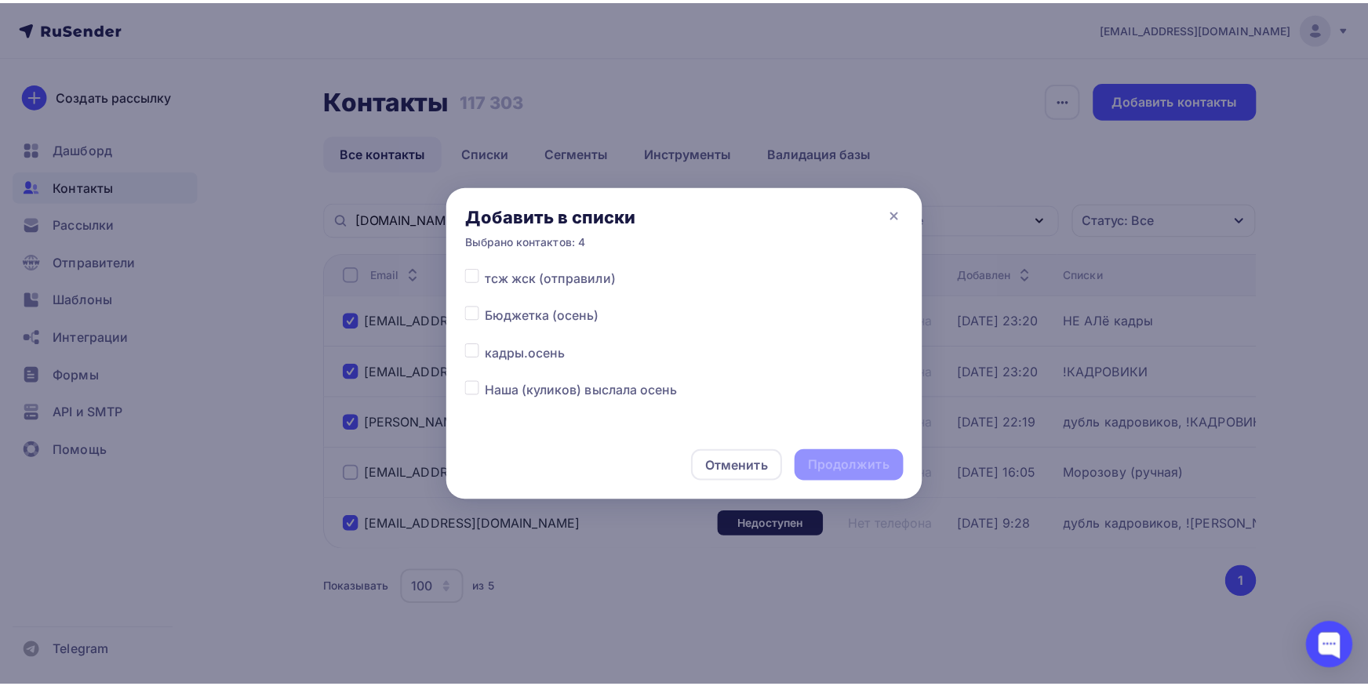
scroll to position [82, 0]
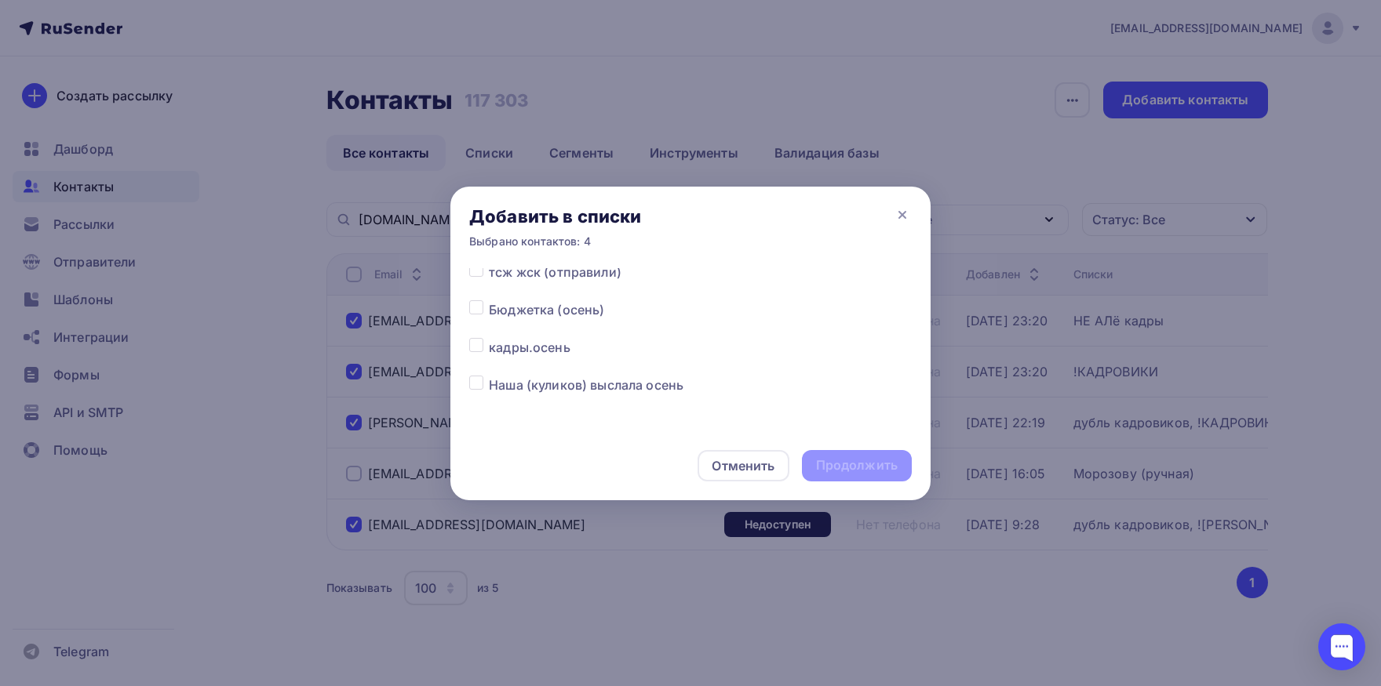
click at [489, 338] on label at bounding box center [489, 338] width 0 height 0
click at [471, 344] on input "checkbox" at bounding box center [476, 345] width 14 height 14
click at [821, 460] on div "Продолжить" at bounding box center [857, 466] width 82 height 18
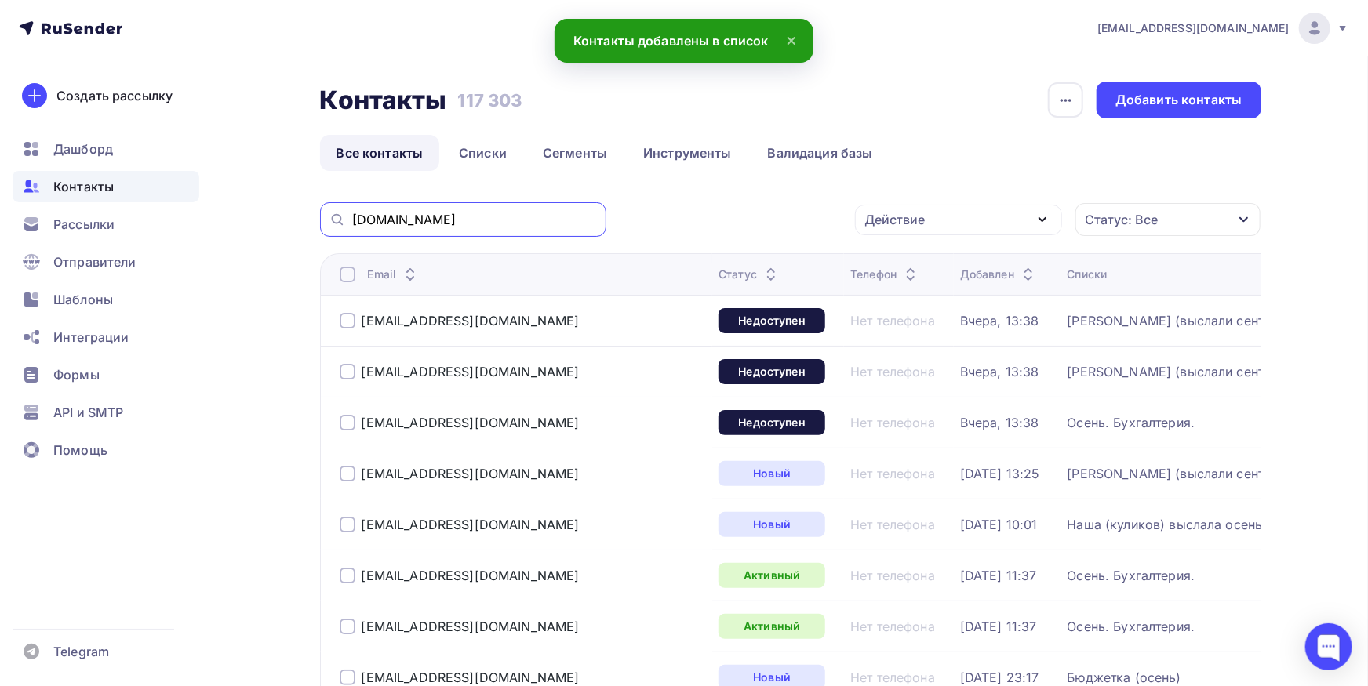
click at [479, 222] on input "[DOMAIN_NAME]" at bounding box center [474, 219] width 245 height 17
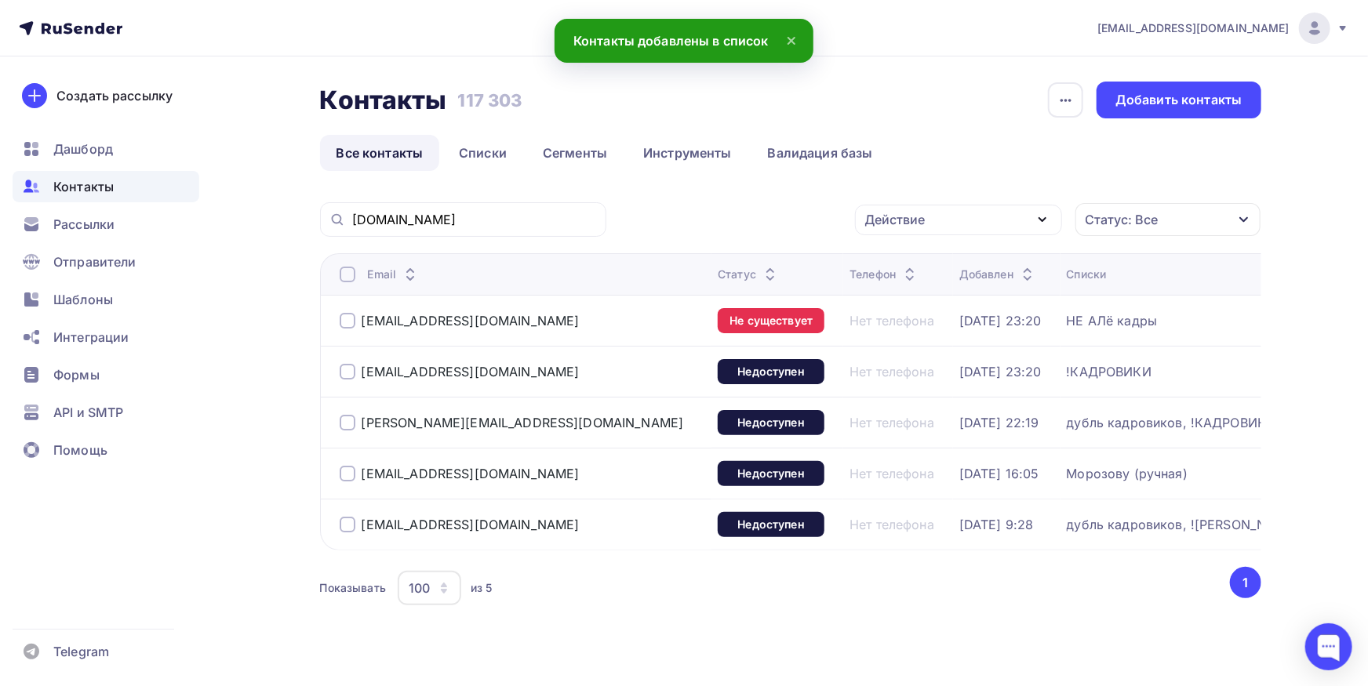
click at [351, 471] on div at bounding box center [348, 474] width 16 height 16
click at [982, 228] on div "Действие" at bounding box center [958, 220] width 207 height 31
click at [960, 271] on div "Добавить в списки" at bounding box center [934, 266] width 121 height 19
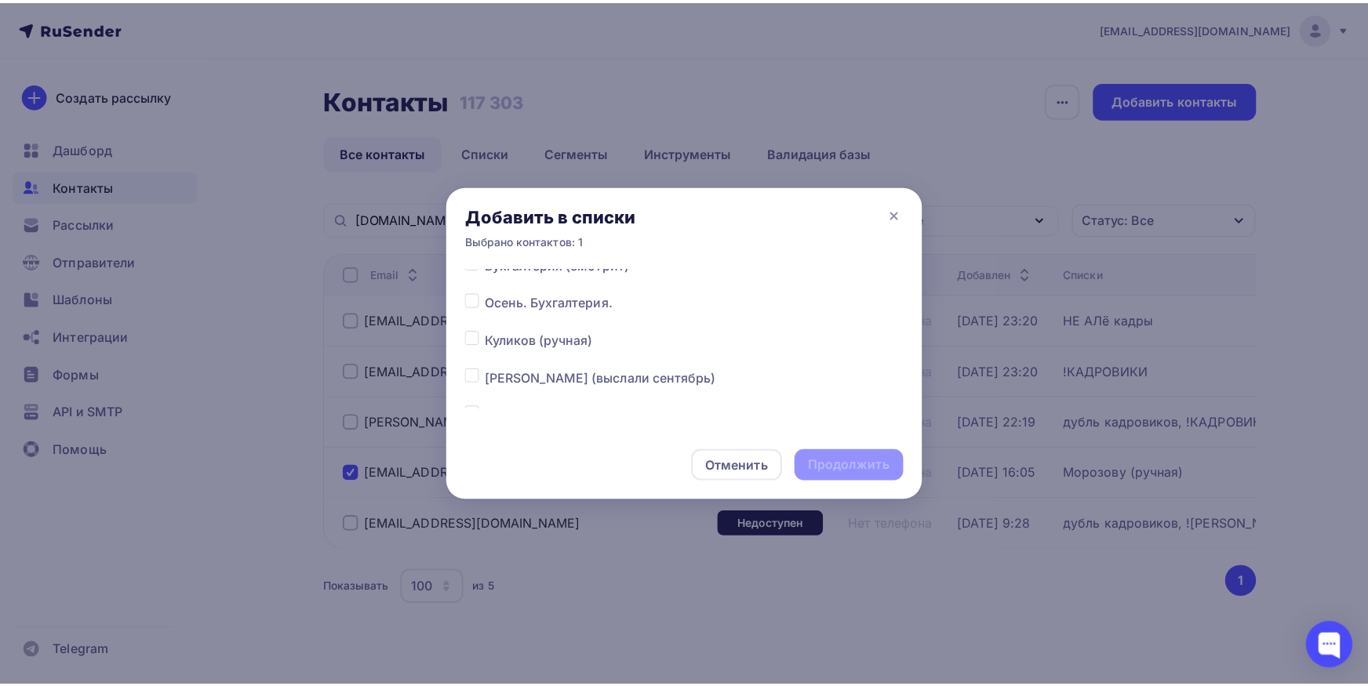
scroll to position [246, 0]
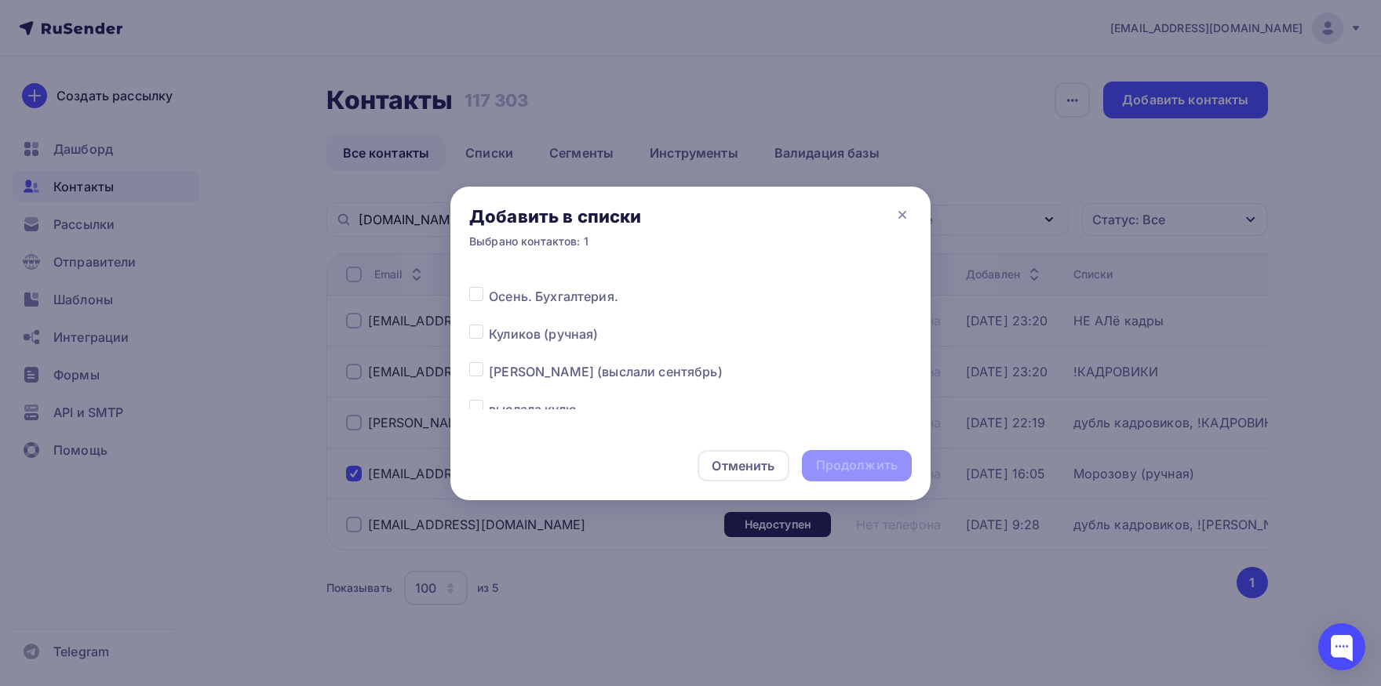
click at [489, 362] on label at bounding box center [489, 362] width 0 height 0
click at [477, 372] on input "checkbox" at bounding box center [476, 369] width 14 height 14
click at [855, 453] on div "Продолжить" at bounding box center [857, 465] width 110 height 31
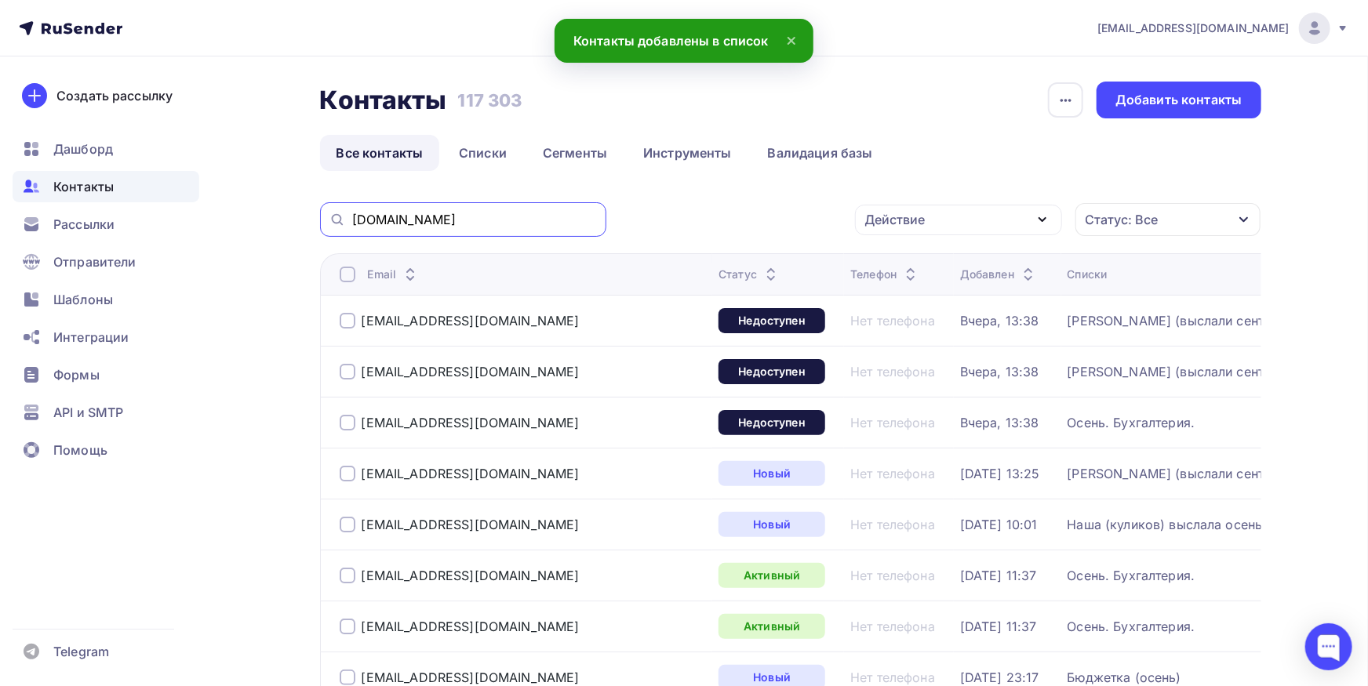
click at [431, 218] on input "[DOMAIN_NAME]" at bounding box center [474, 219] width 245 height 17
click at [474, 229] on div "[DOMAIN_NAME]" at bounding box center [463, 219] width 286 height 35
click at [475, 221] on input "[DOMAIN_NAME]" at bounding box center [474, 219] width 245 height 17
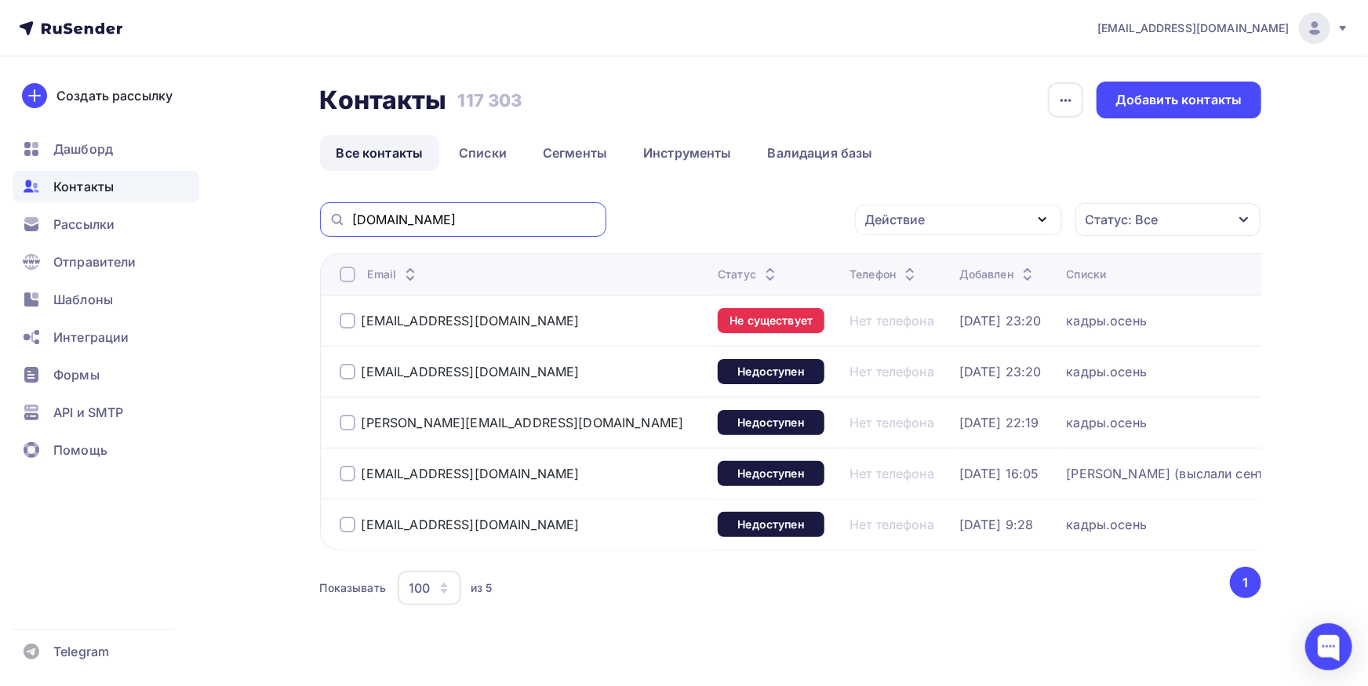
click at [560, 220] on input "[DOMAIN_NAME]" at bounding box center [474, 219] width 245 height 17
paste input "parfel@mail"
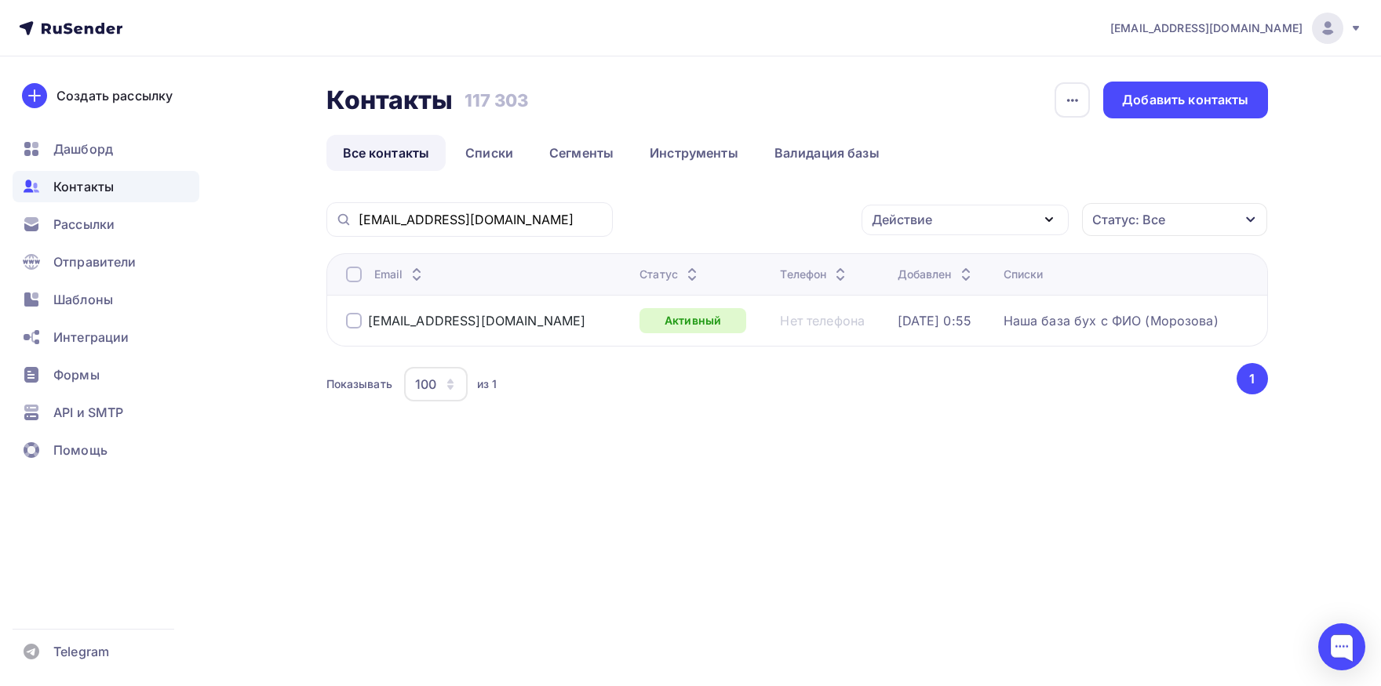
click at [358, 281] on div at bounding box center [354, 275] width 16 height 16
click at [901, 235] on div "Действие Добавить в списки Исключить из списка Удалить Статус: Все Статус Новый…" at bounding box center [946, 219] width 644 height 35
click at [910, 220] on div "Действие" at bounding box center [902, 219] width 60 height 19
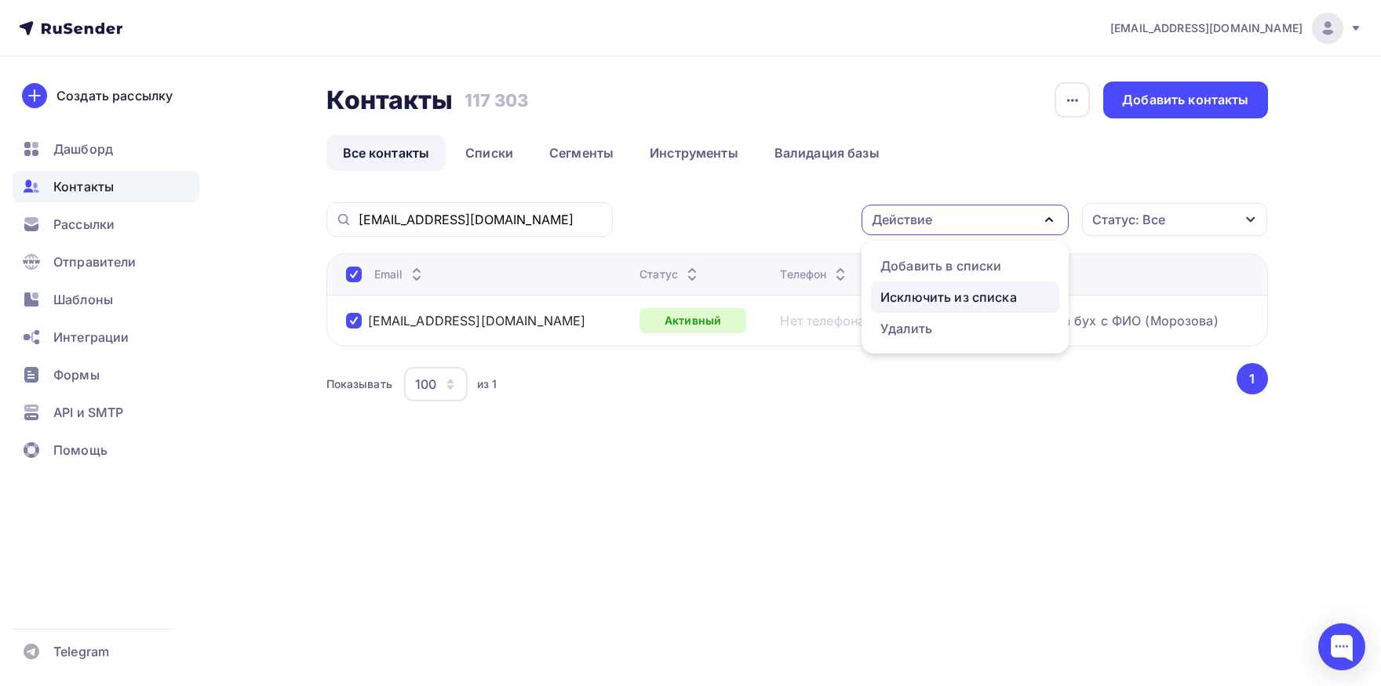
click at [908, 302] on div "Исключить из списка" at bounding box center [948, 297] width 136 height 19
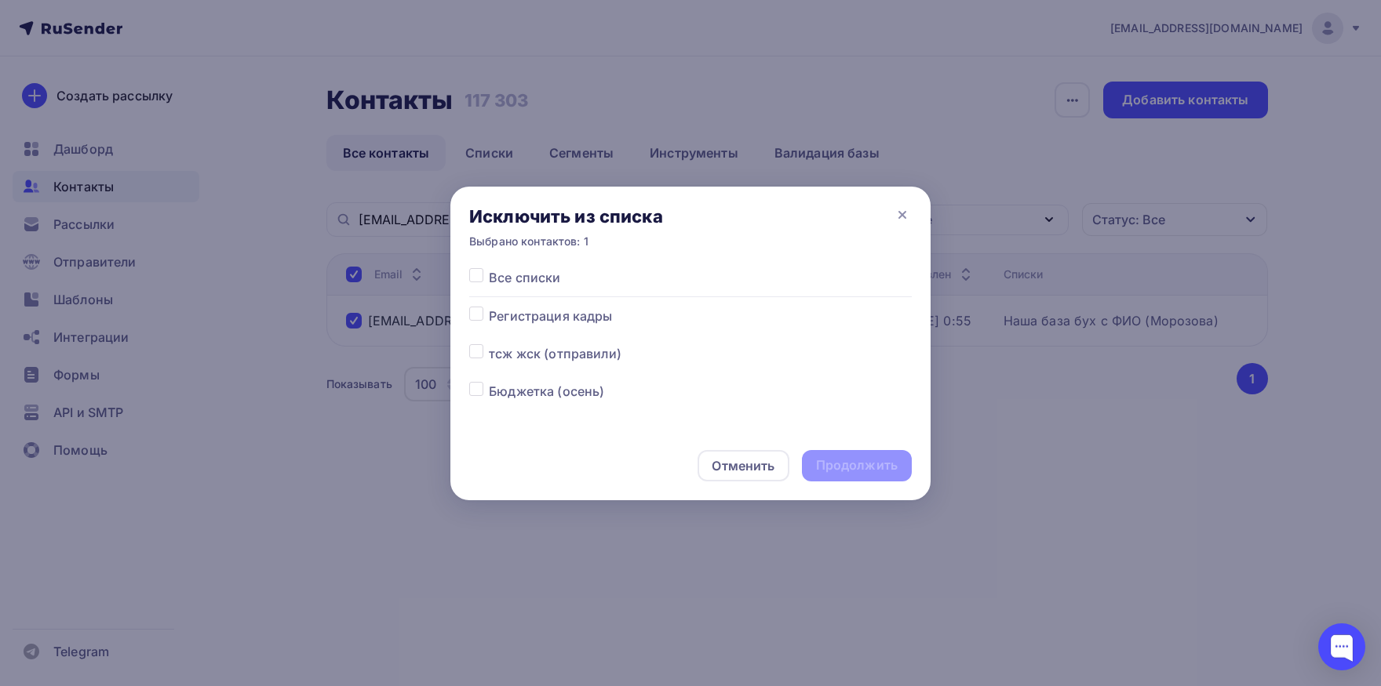
click at [489, 268] on label at bounding box center [489, 268] width 0 height 0
click at [476, 282] on input "checkbox" at bounding box center [476, 275] width 14 height 14
click at [851, 468] on div "Продолжить" at bounding box center [857, 466] width 82 height 18
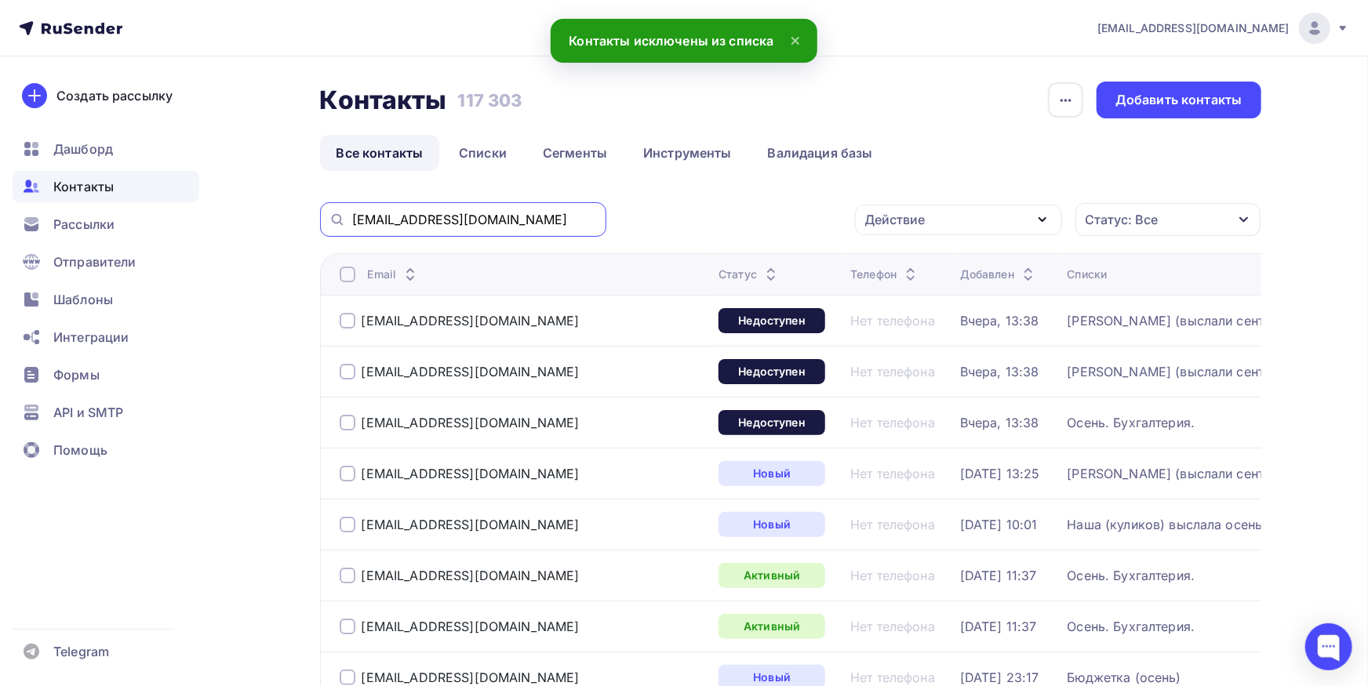
click at [490, 218] on input "[EMAIL_ADDRESS][DOMAIN_NAME]" at bounding box center [474, 219] width 245 height 17
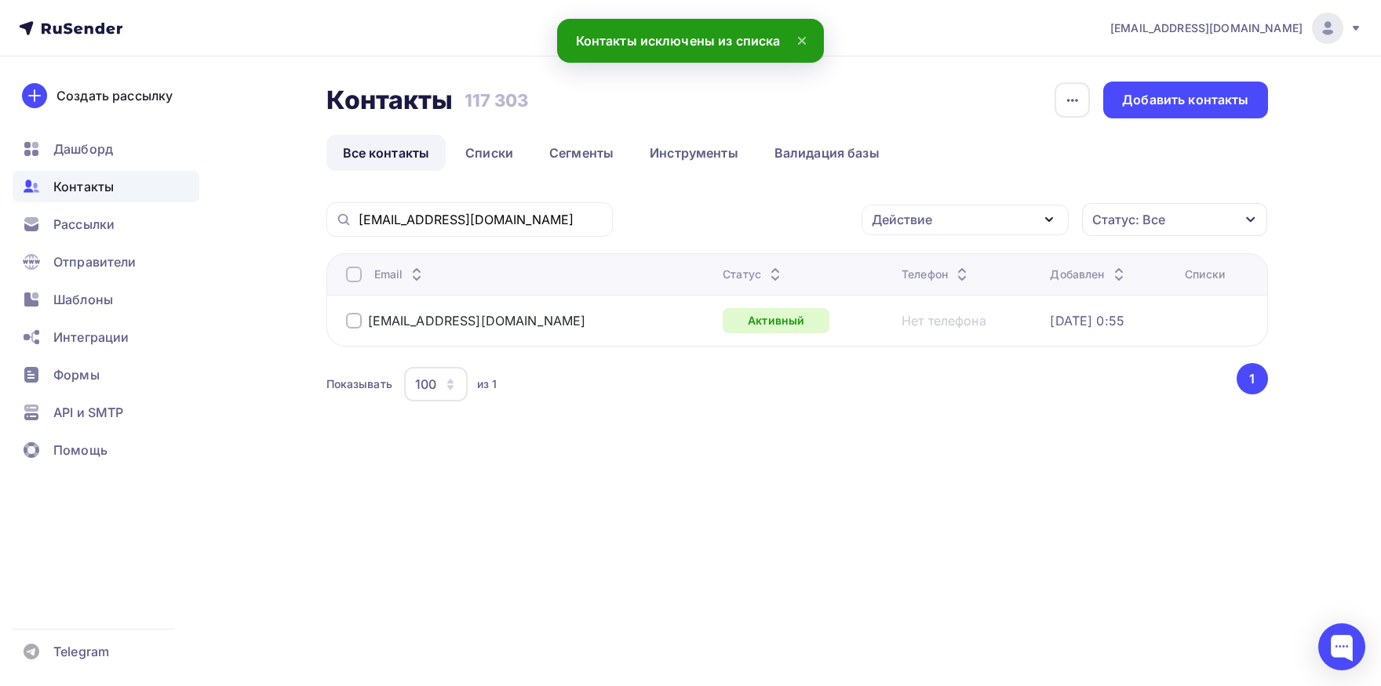
click at [351, 275] on div at bounding box center [354, 275] width 16 height 16
click at [954, 220] on div "Действие" at bounding box center [964, 220] width 207 height 31
click at [943, 255] on link "Добавить в списки" at bounding box center [965, 265] width 188 height 31
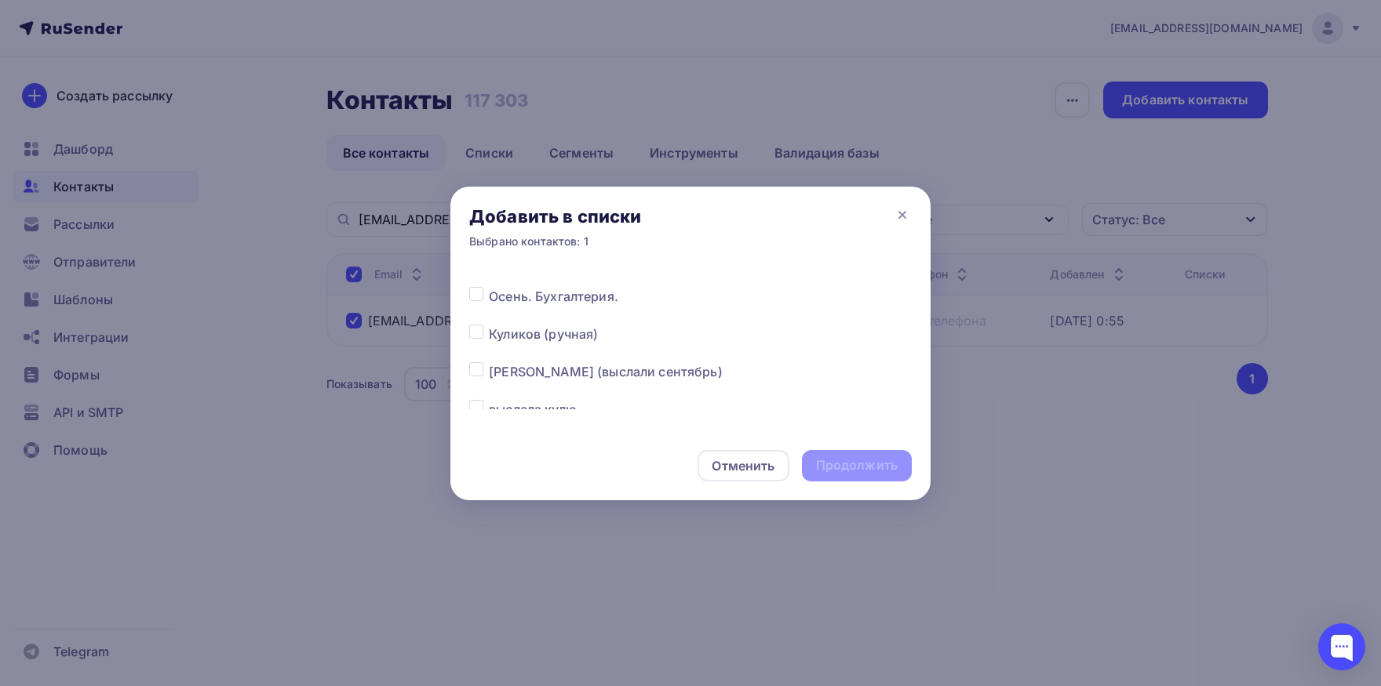
click at [489, 362] on label at bounding box center [489, 362] width 0 height 0
click at [477, 373] on input "checkbox" at bounding box center [476, 369] width 14 height 14
click at [836, 456] on div "Продолжить" at bounding box center [857, 465] width 110 height 31
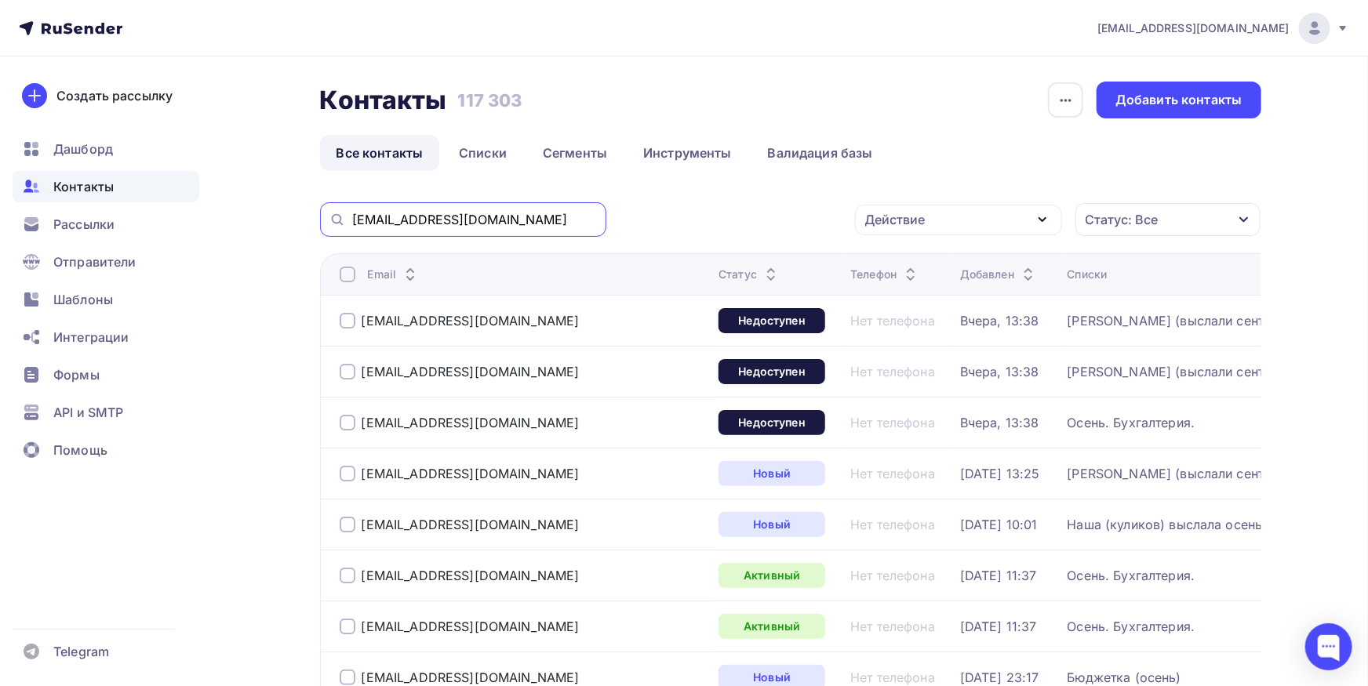
click at [457, 220] on input "[EMAIL_ADDRESS][DOMAIN_NAME]" at bounding box center [474, 219] width 245 height 17
paste input "[EMAIL_ADDRESS][DOMAIN_NAME]"
drag, startPoint x: 405, startPoint y: 218, endPoint x: 150, endPoint y: 233, distance: 255.4
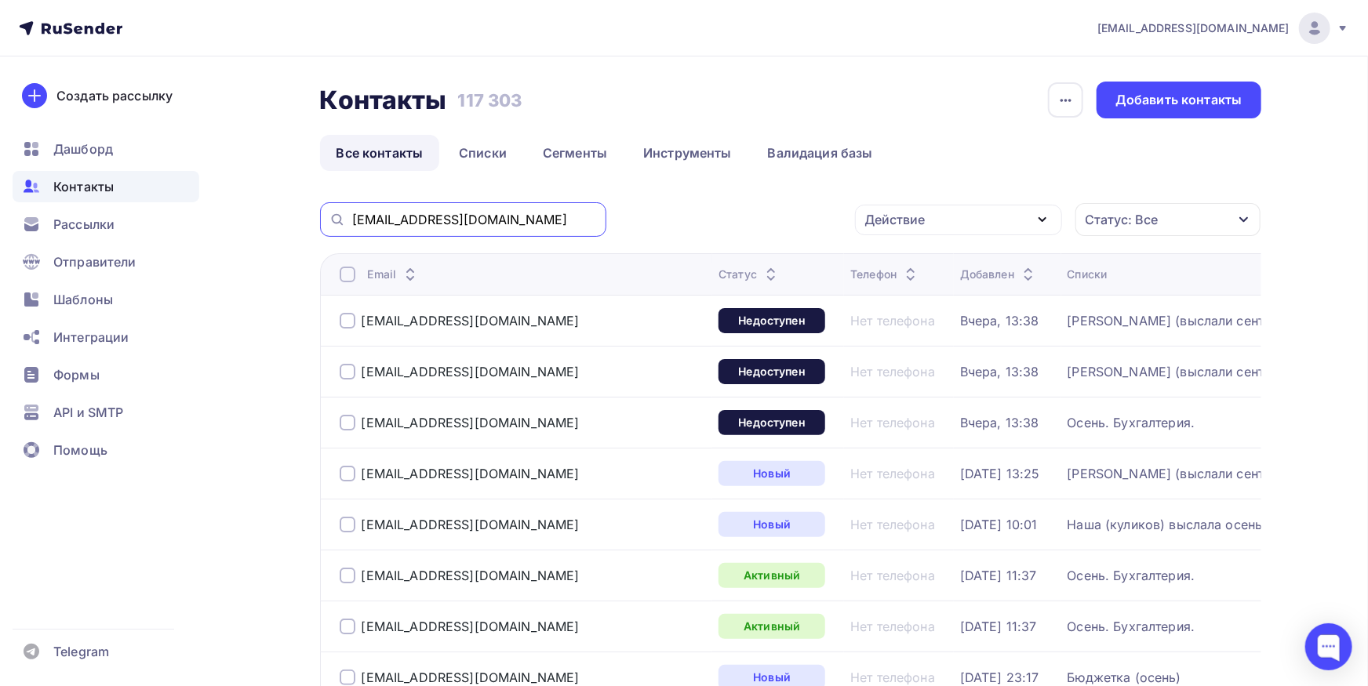
click at [352, 228] on input "[EMAIL_ADDRESS][DOMAIN_NAME]" at bounding box center [474, 219] width 245 height 17
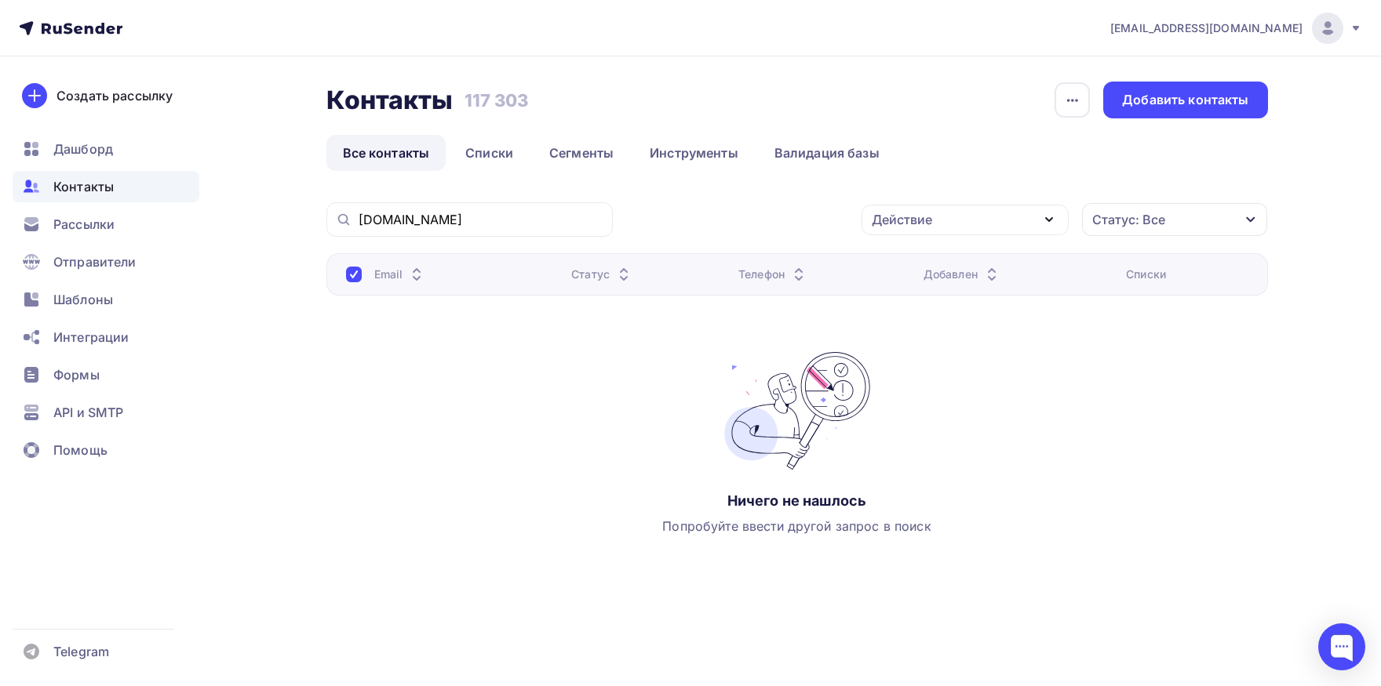
click at [504, 231] on div "[DOMAIN_NAME]" at bounding box center [469, 219] width 286 height 35
click at [504, 218] on input "[DOMAIN_NAME]" at bounding box center [480, 219] width 245 height 17
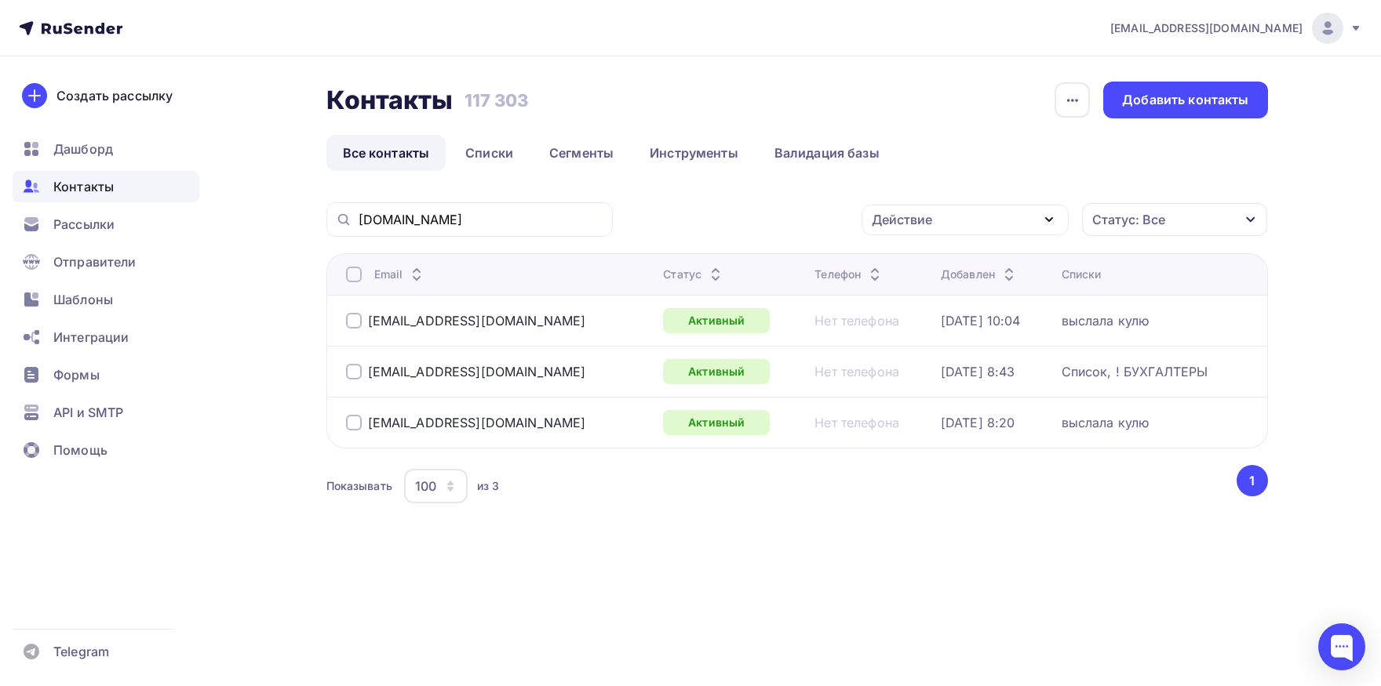
click at [357, 271] on div at bounding box center [354, 275] width 16 height 16
click at [955, 230] on div "Действие" at bounding box center [964, 220] width 207 height 31
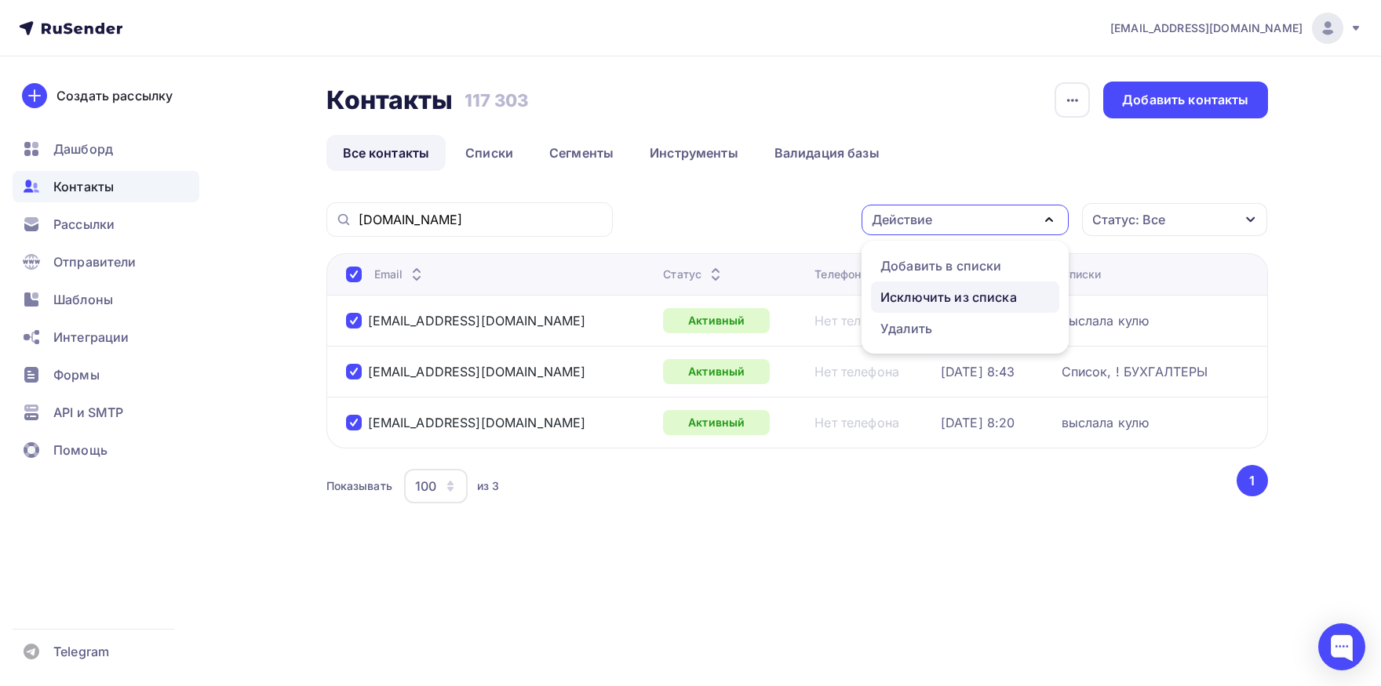
click at [931, 289] on div "Исключить из списка" at bounding box center [948, 297] width 136 height 19
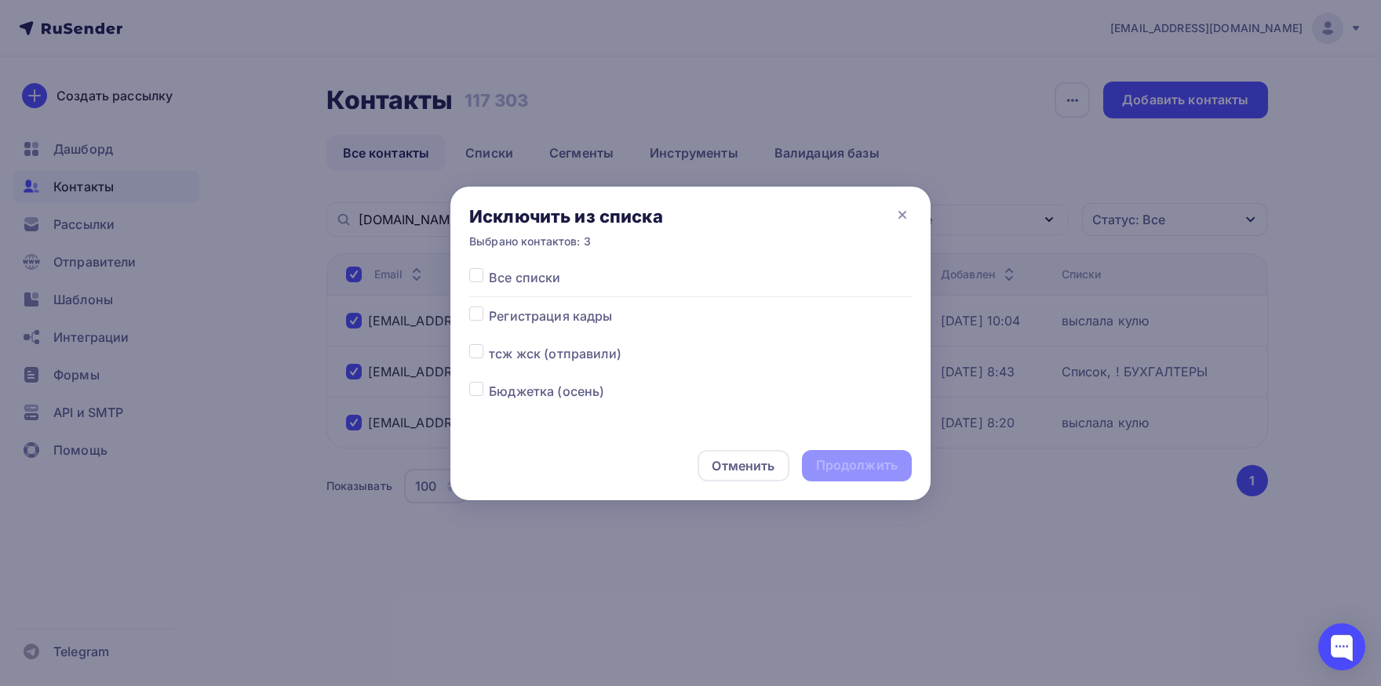
click at [489, 268] on label at bounding box center [489, 268] width 0 height 0
click at [472, 274] on input "checkbox" at bounding box center [476, 275] width 14 height 14
click at [839, 465] on div "Продолжить" at bounding box center [857, 466] width 82 height 18
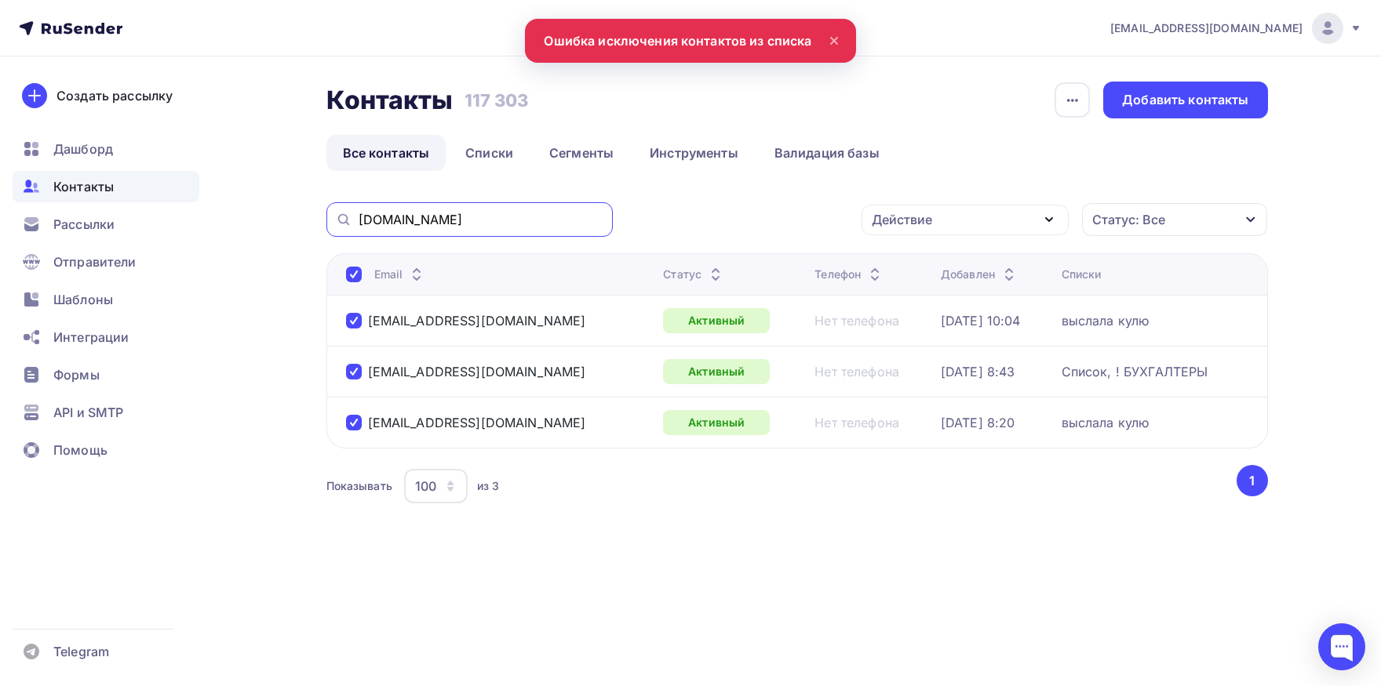
click at [552, 217] on input "[DOMAIN_NAME]" at bounding box center [480, 219] width 245 height 17
click at [551, 220] on input "[DOMAIN_NAME]" at bounding box center [480, 219] width 245 height 17
click at [350, 373] on div at bounding box center [354, 372] width 16 height 16
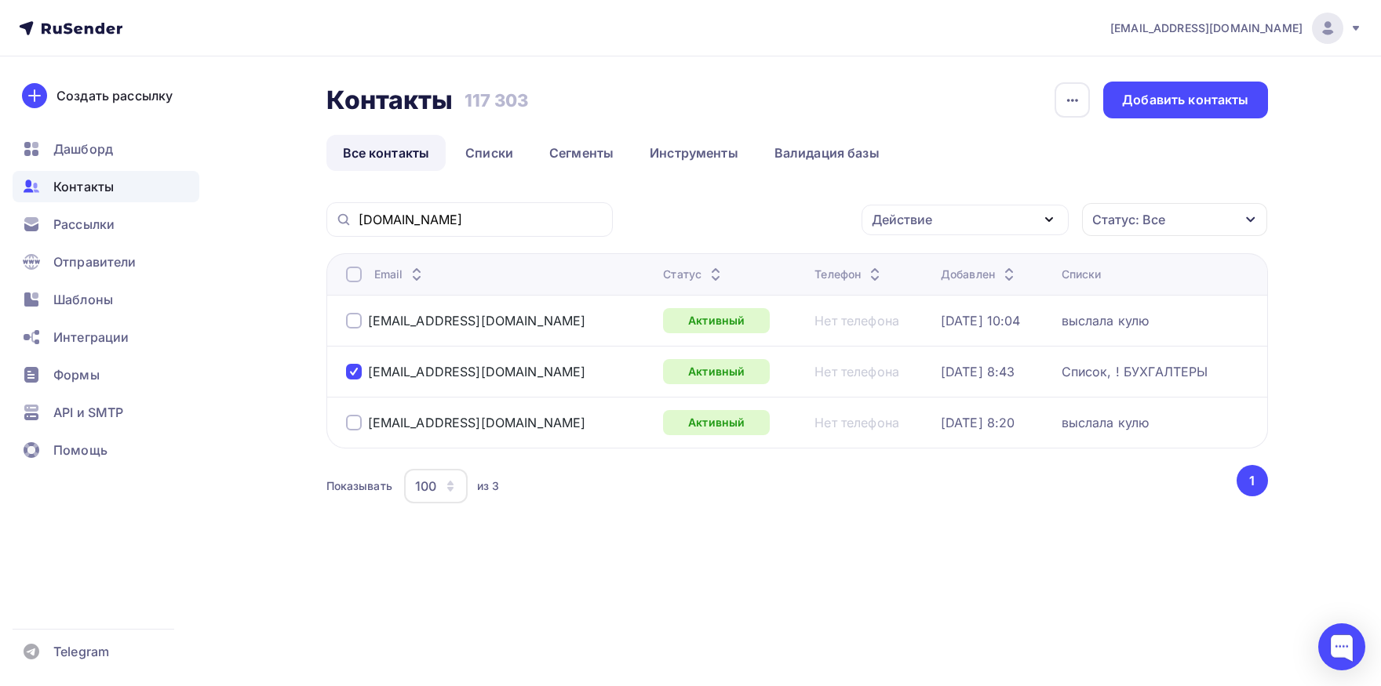
click at [963, 227] on div "Действие" at bounding box center [964, 220] width 207 height 31
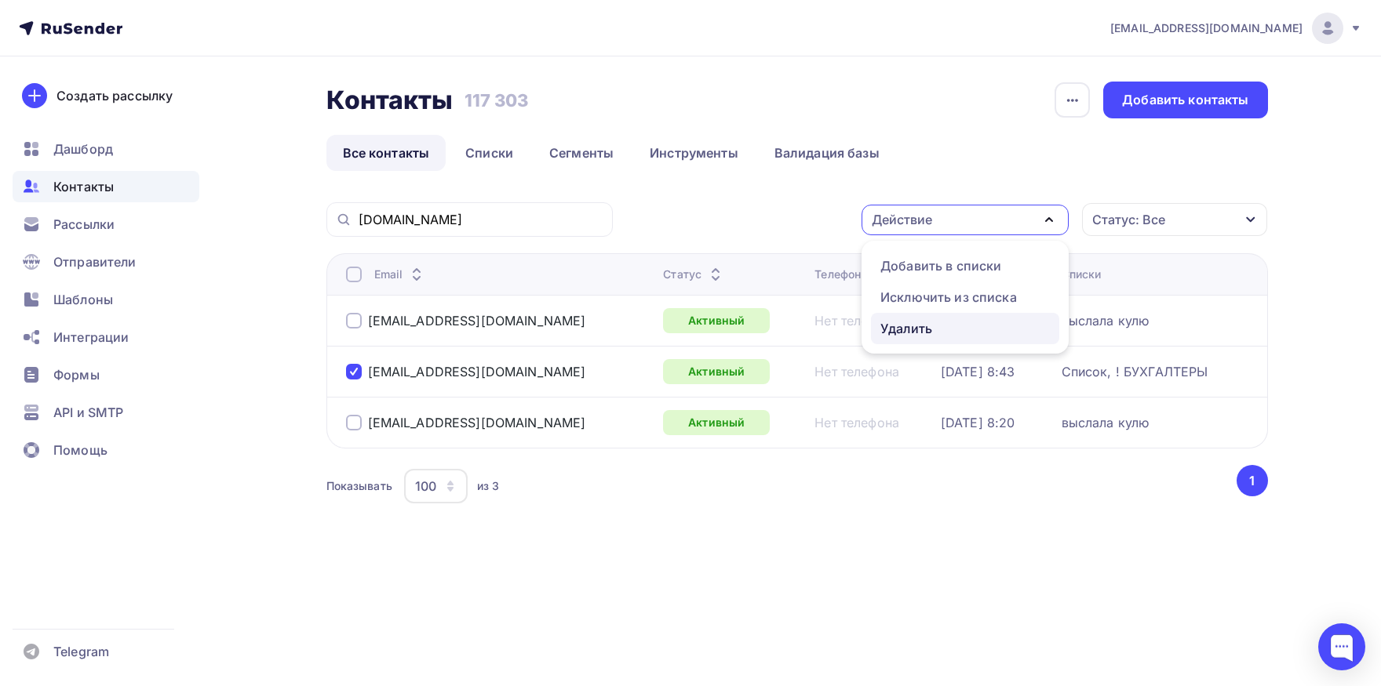
click at [934, 322] on div "Удалить" at bounding box center [964, 328] width 169 height 19
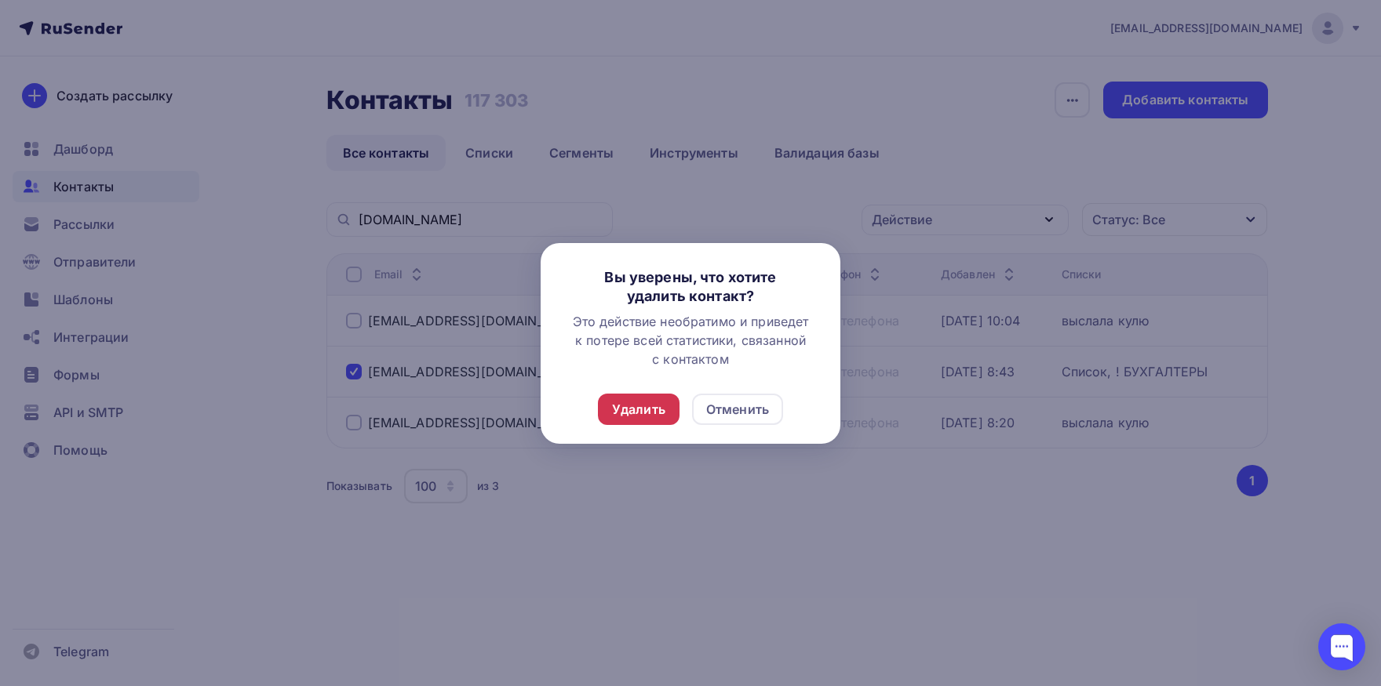
click at [629, 409] on div "Удалить" at bounding box center [638, 409] width 53 height 19
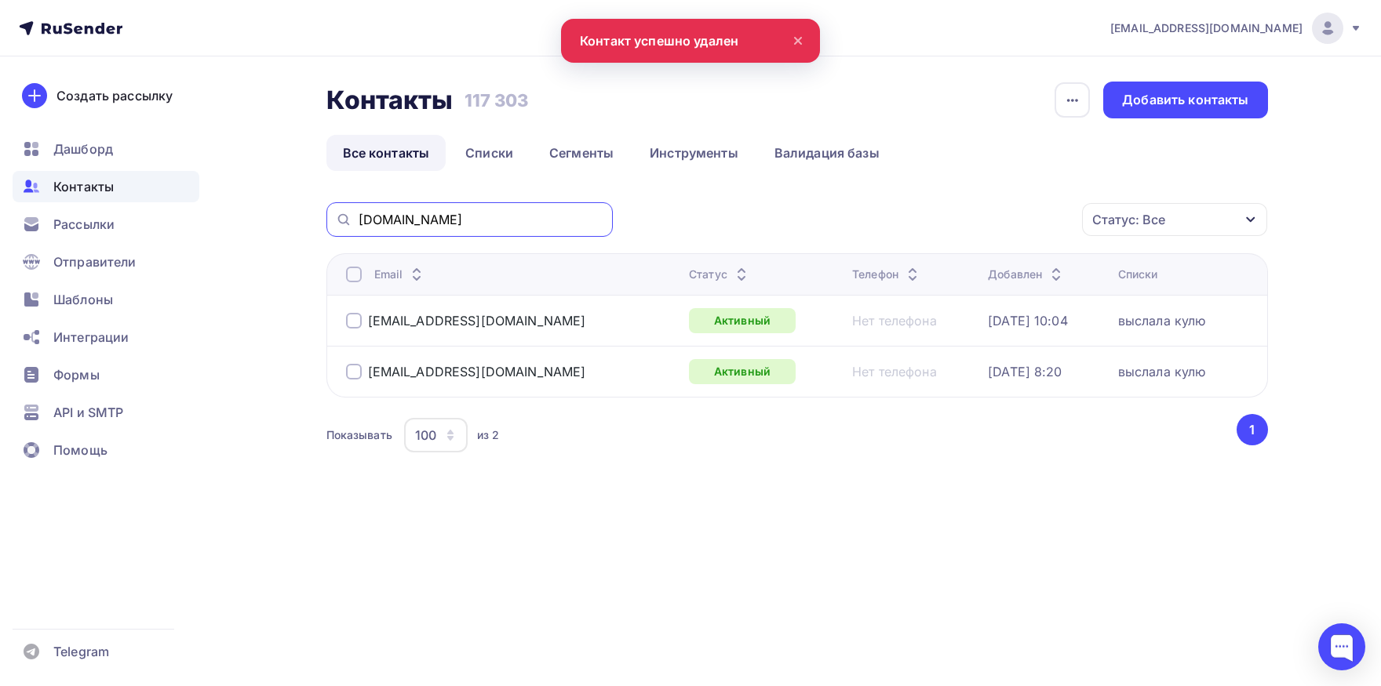
click at [504, 220] on input "[DOMAIN_NAME]" at bounding box center [480, 219] width 245 height 17
click at [355, 275] on div at bounding box center [354, 275] width 16 height 16
drag, startPoint x: 519, startPoint y: 374, endPoint x: 362, endPoint y: 384, distance: 157.2
click at [362, 384] on td "[EMAIL_ADDRESS][DOMAIN_NAME]" at bounding box center [504, 371] width 356 height 51
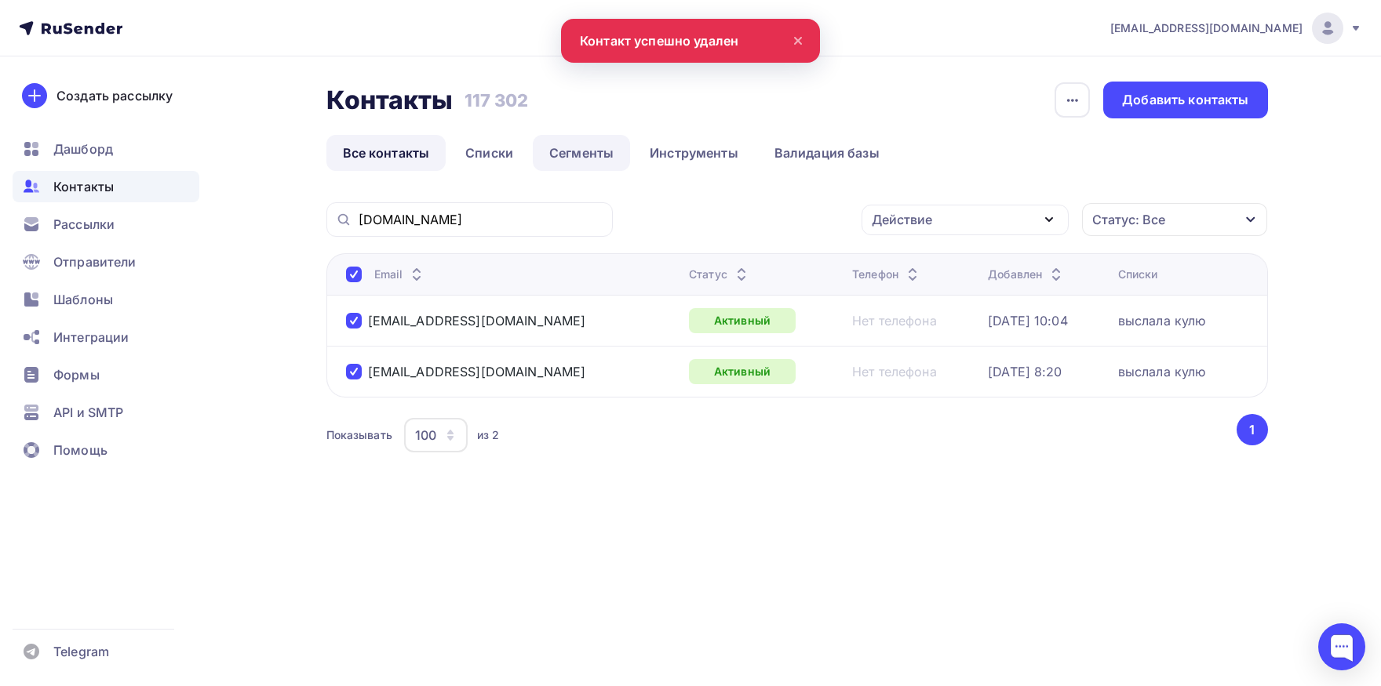
copy div "[EMAIL_ADDRESS][DOMAIN_NAME]"
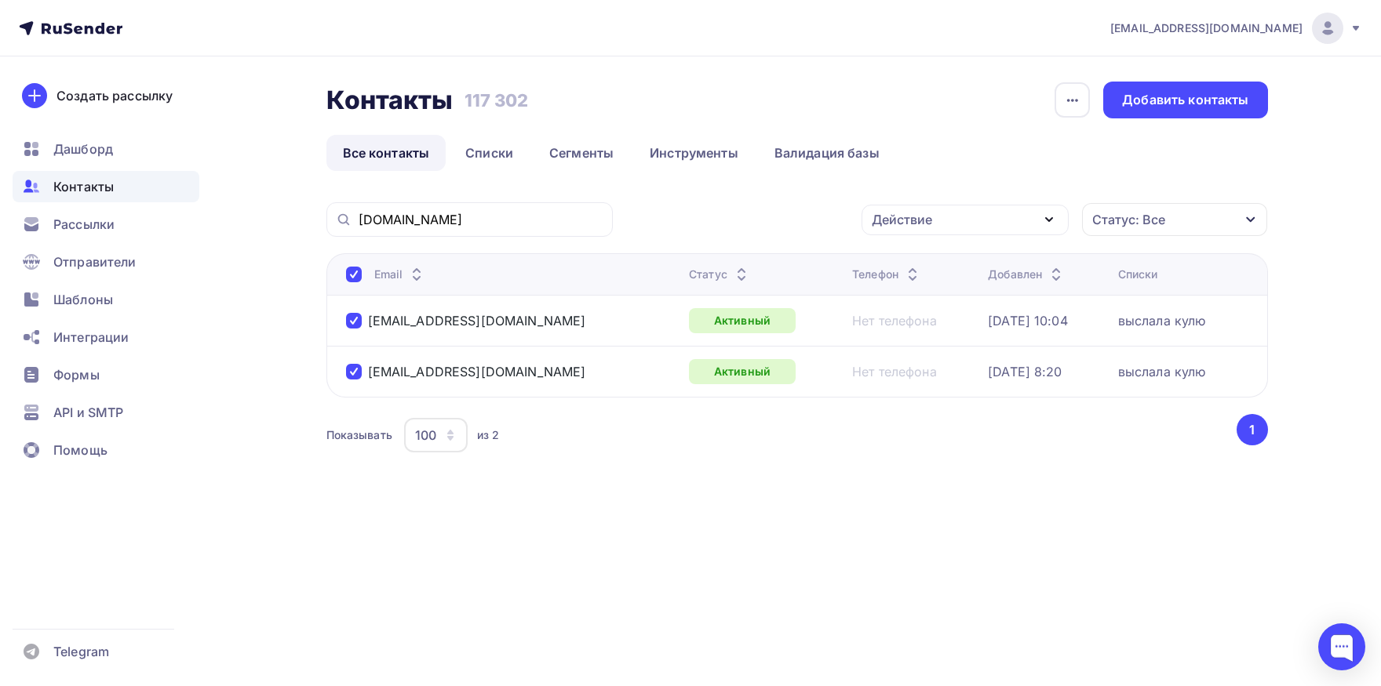
click at [902, 224] on div "Действие" at bounding box center [902, 219] width 60 height 19
click at [894, 257] on div "Добавить в списки" at bounding box center [940, 266] width 121 height 19
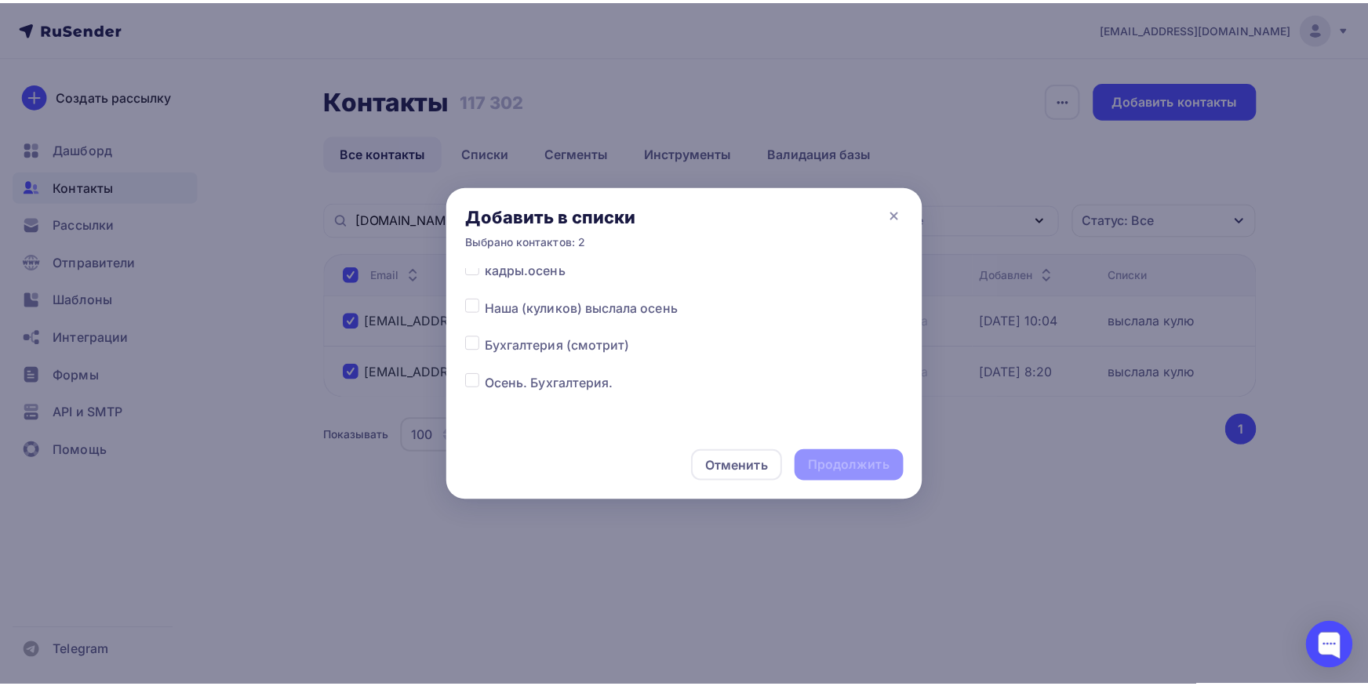
scroll to position [164, 0]
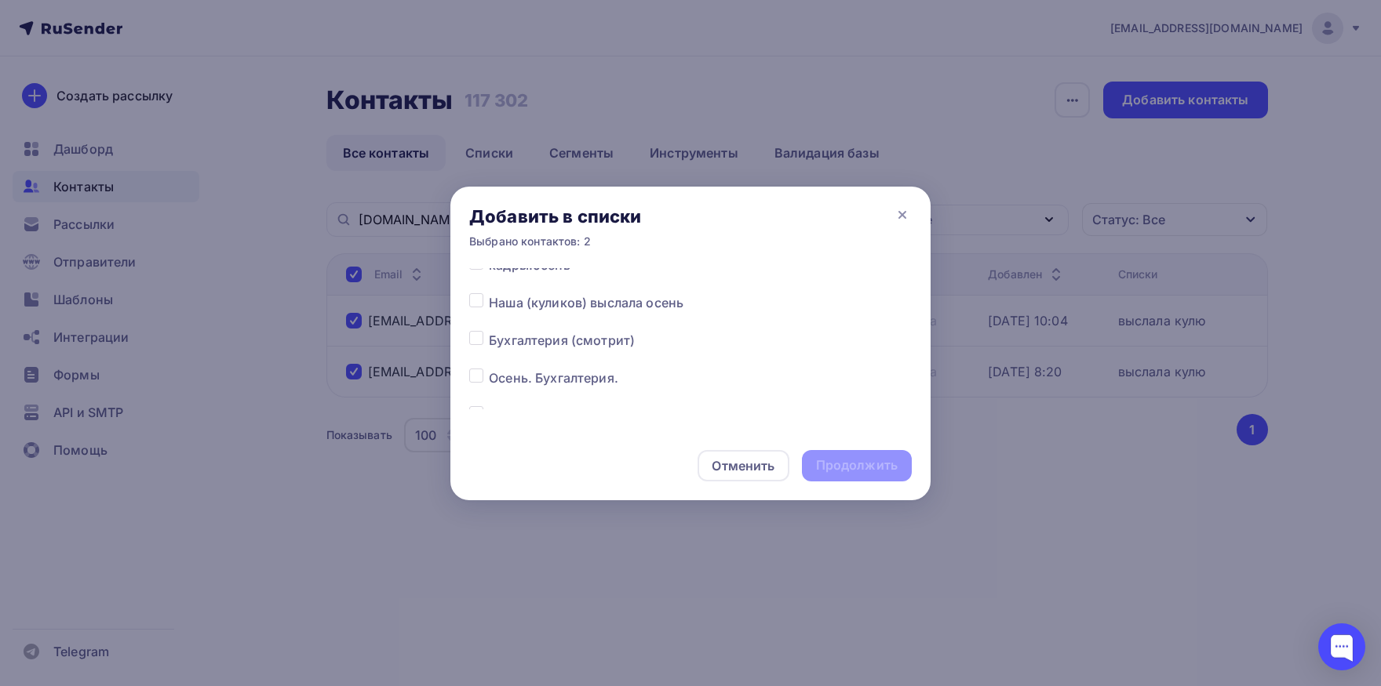
click at [489, 293] on label at bounding box center [489, 293] width 0 height 0
click at [480, 304] on input "checkbox" at bounding box center [476, 300] width 14 height 14
click at [842, 457] on div "Продолжить" at bounding box center [857, 465] width 110 height 31
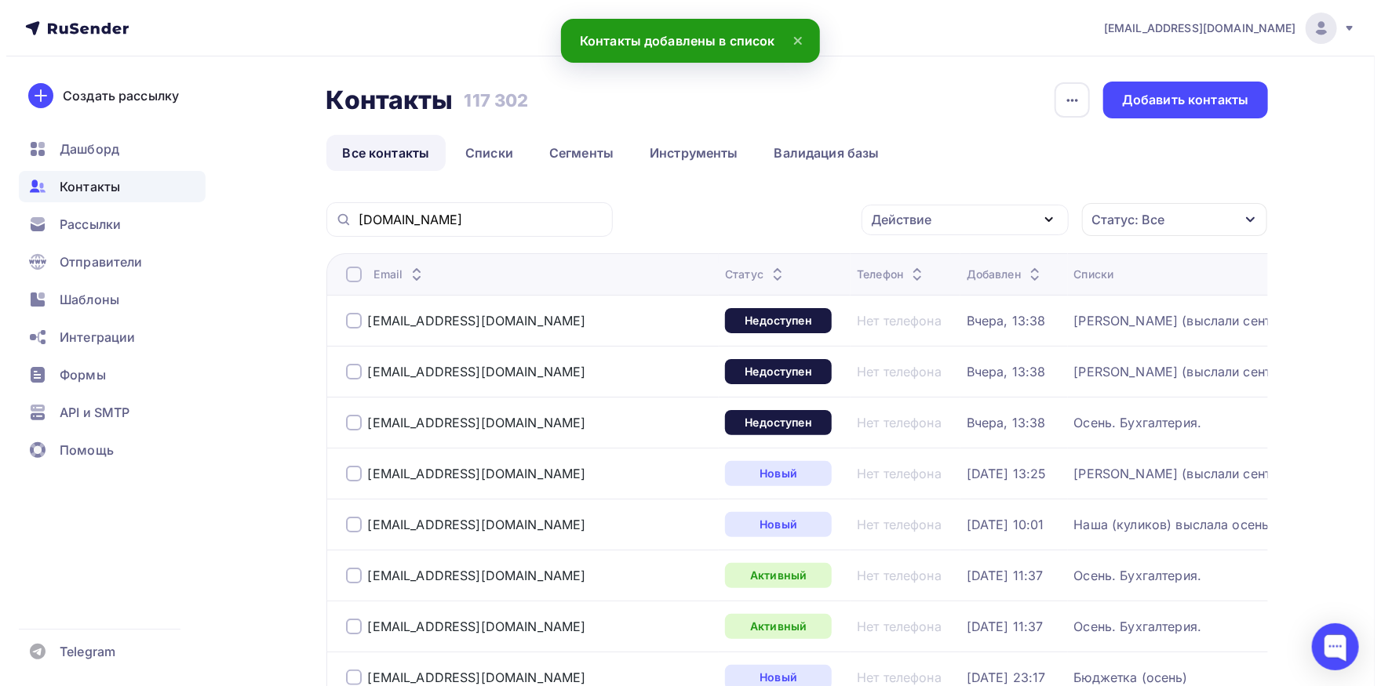
scroll to position [0, 0]
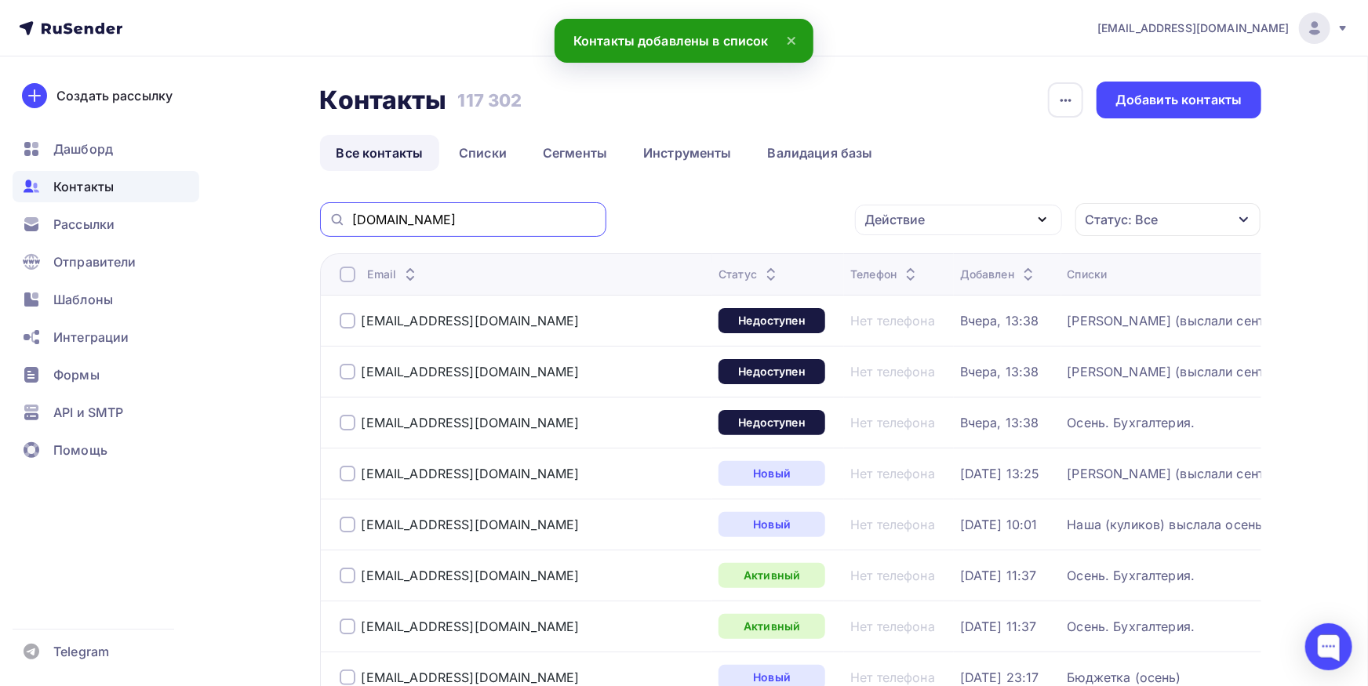
click at [509, 221] on input "[DOMAIN_NAME]" at bounding box center [474, 219] width 245 height 17
paste input "[EMAIL_ADDRESS][DOMAIN_NAME]"
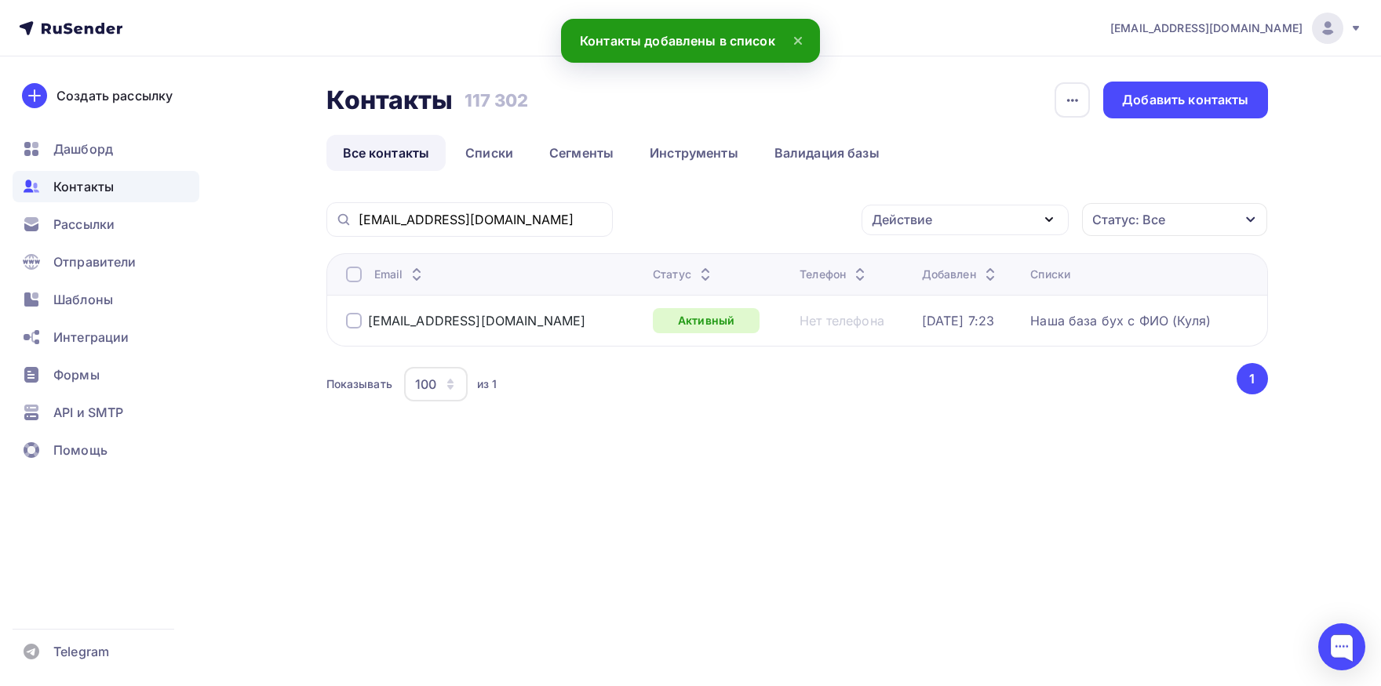
click at [371, 275] on div "Email" at bounding box center [493, 275] width 295 height 16
click at [355, 278] on div at bounding box center [354, 275] width 16 height 16
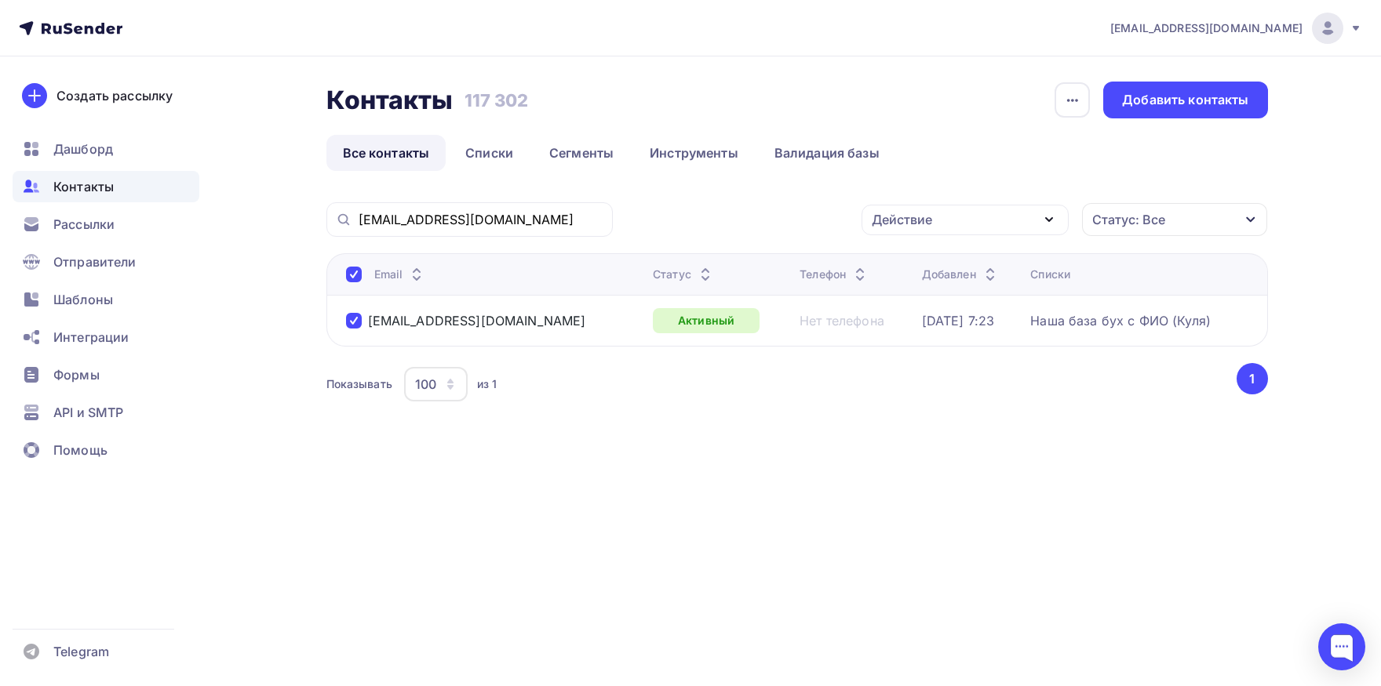
click at [886, 211] on div "Действие" at bounding box center [902, 219] width 60 height 19
click at [919, 287] on link "Исключить из списка" at bounding box center [965, 297] width 188 height 31
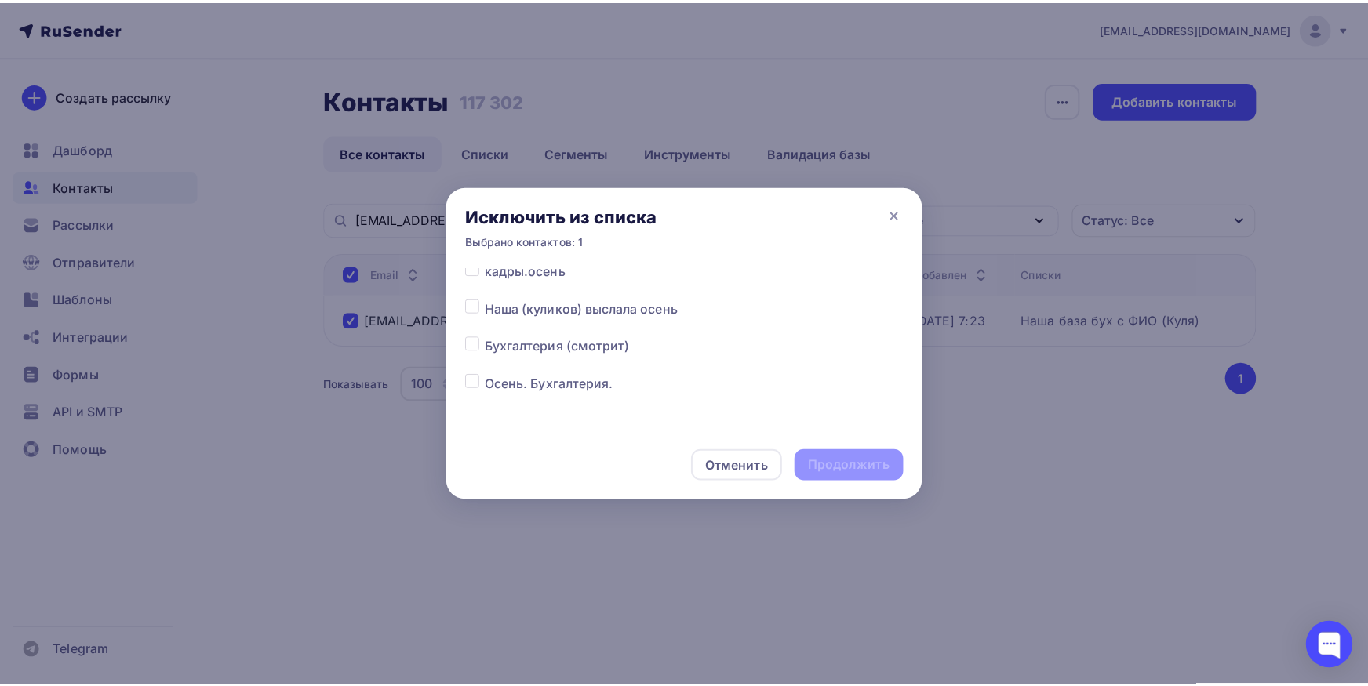
scroll to position [164, 0]
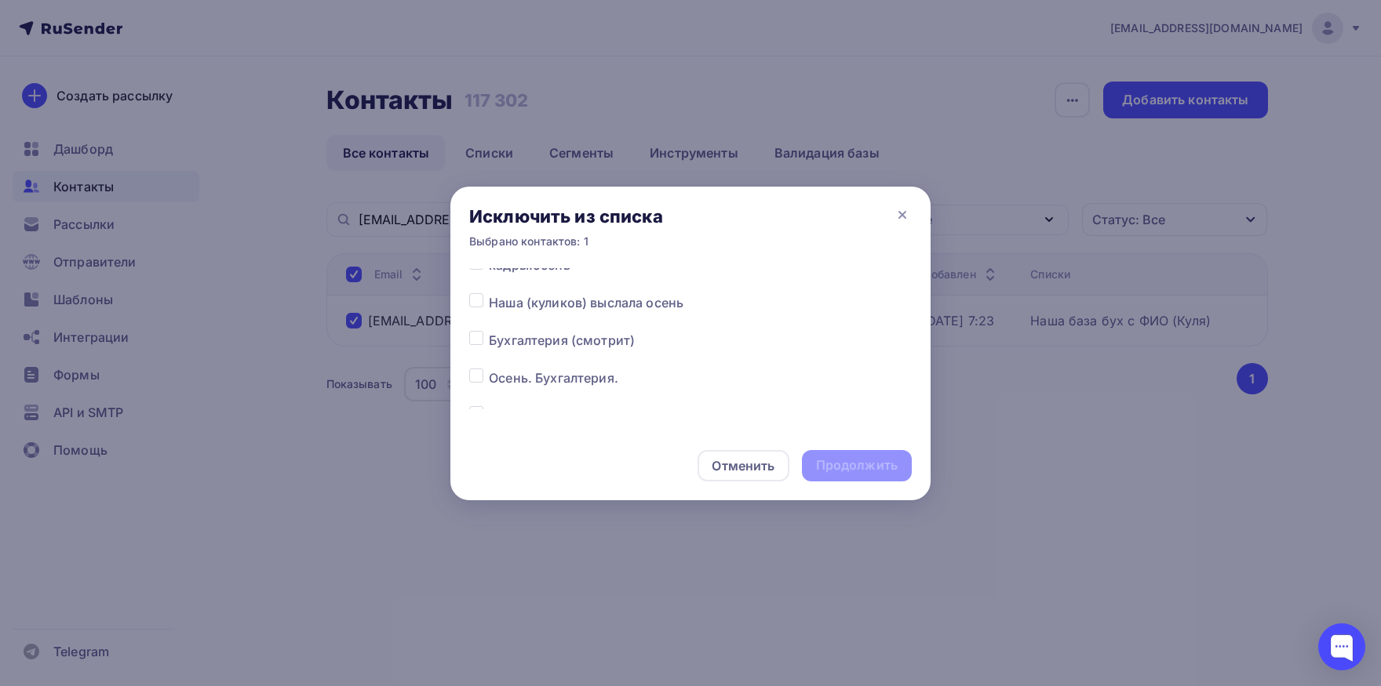
click at [489, 293] on label at bounding box center [489, 293] width 0 height 0
click at [482, 301] on input "checkbox" at bounding box center [476, 300] width 14 height 14
click at [839, 465] on div "Продолжить" at bounding box center [857, 466] width 82 height 18
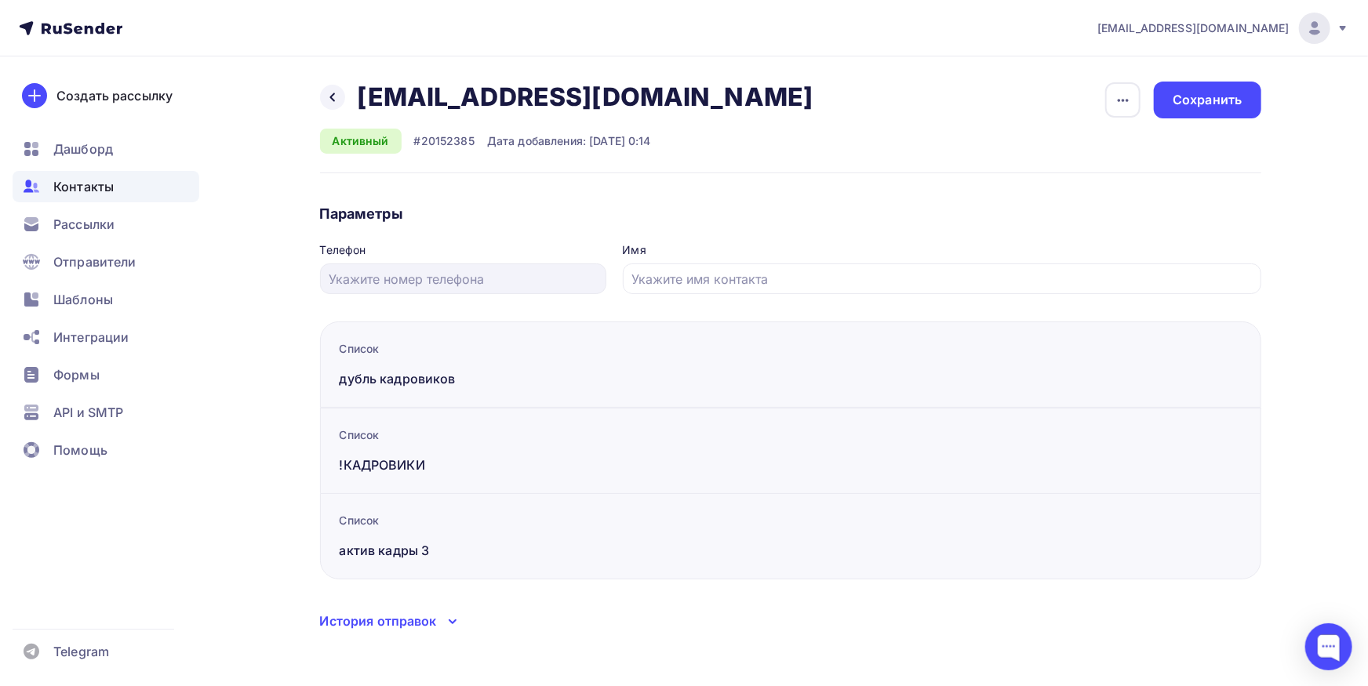
click at [418, 618] on div "История отправок" at bounding box center [378, 621] width 117 height 19
